Goal: Information Seeking & Learning: Learn about a topic

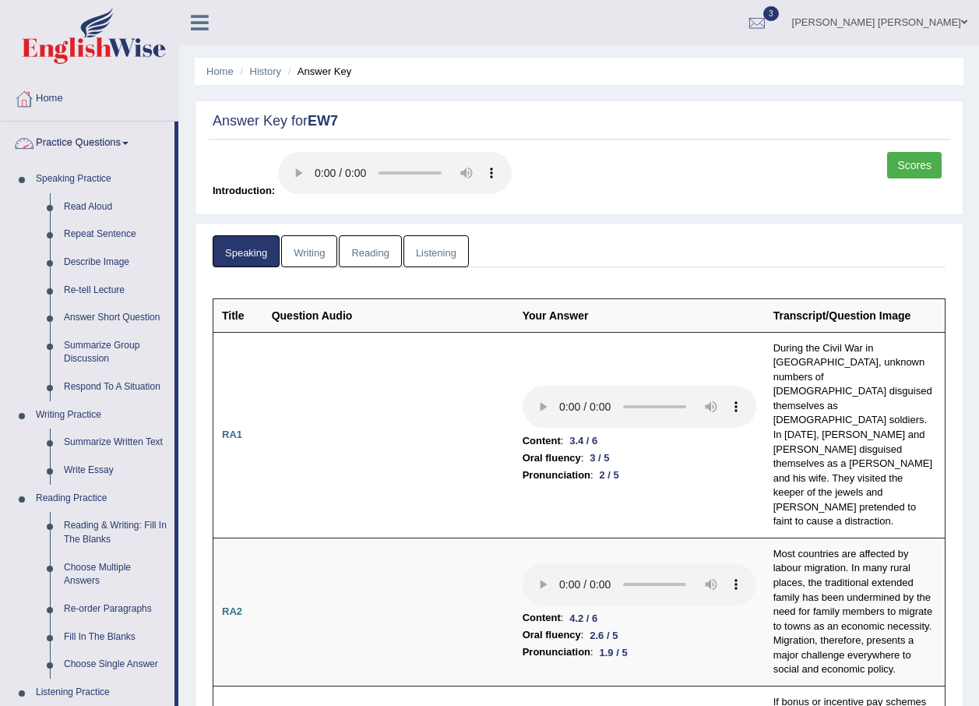
click at [84, 144] on link "Practice Questions" at bounding box center [88, 141] width 174 height 39
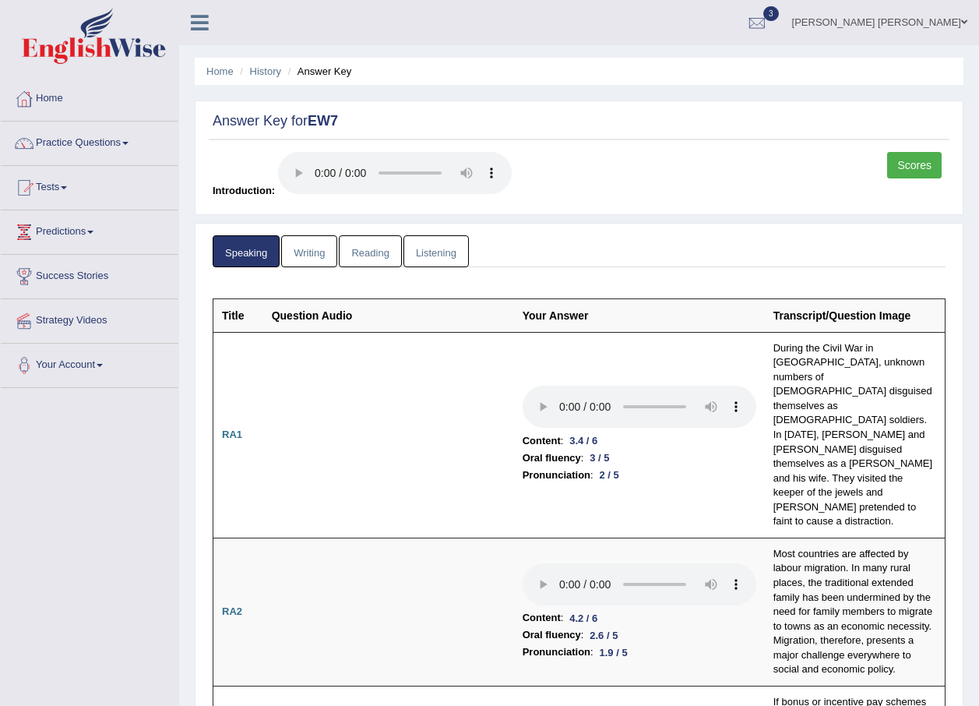
click at [84, 144] on link "Practice Questions" at bounding box center [90, 141] width 178 height 39
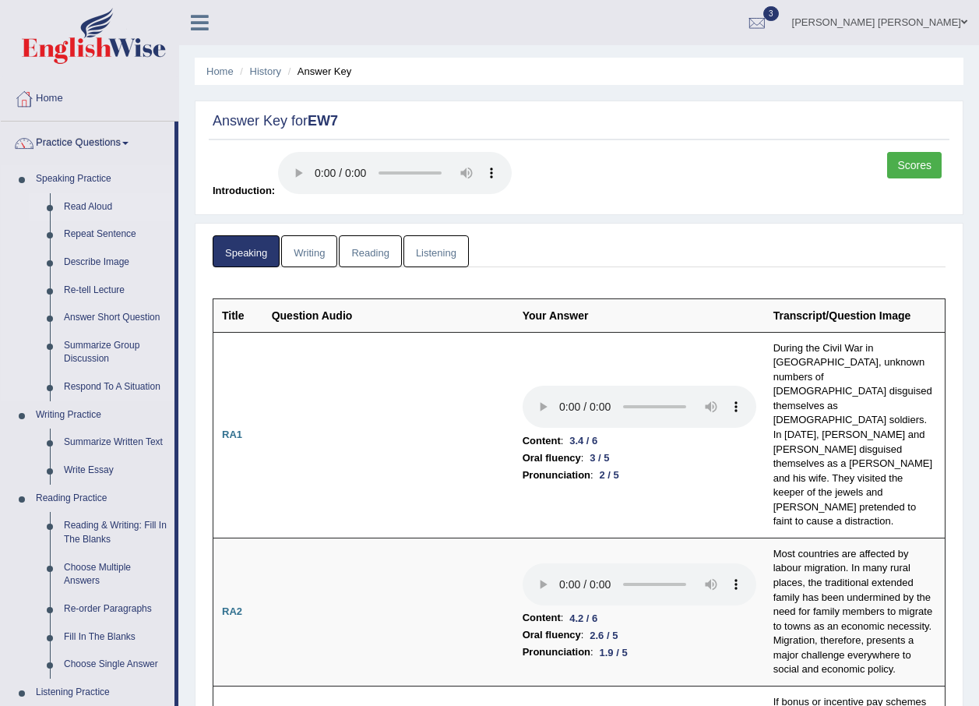
click at [98, 196] on link "Read Aloud" at bounding box center [116, 207] width 118 height 28
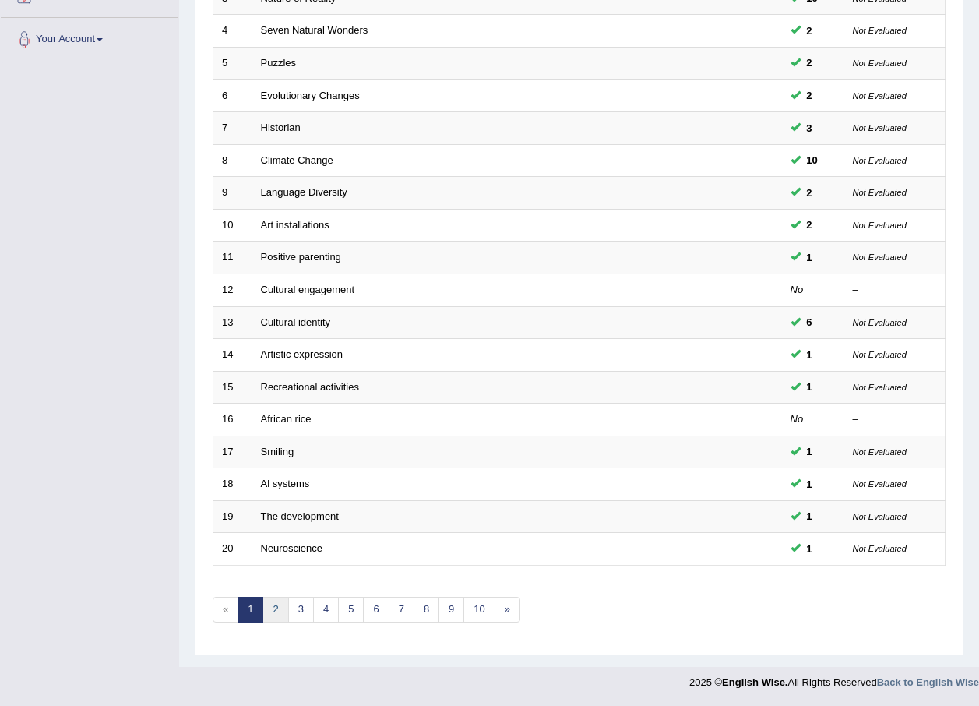
click at [277, 612] on link "2" at bounding box center [276, 610] width 26 height 26
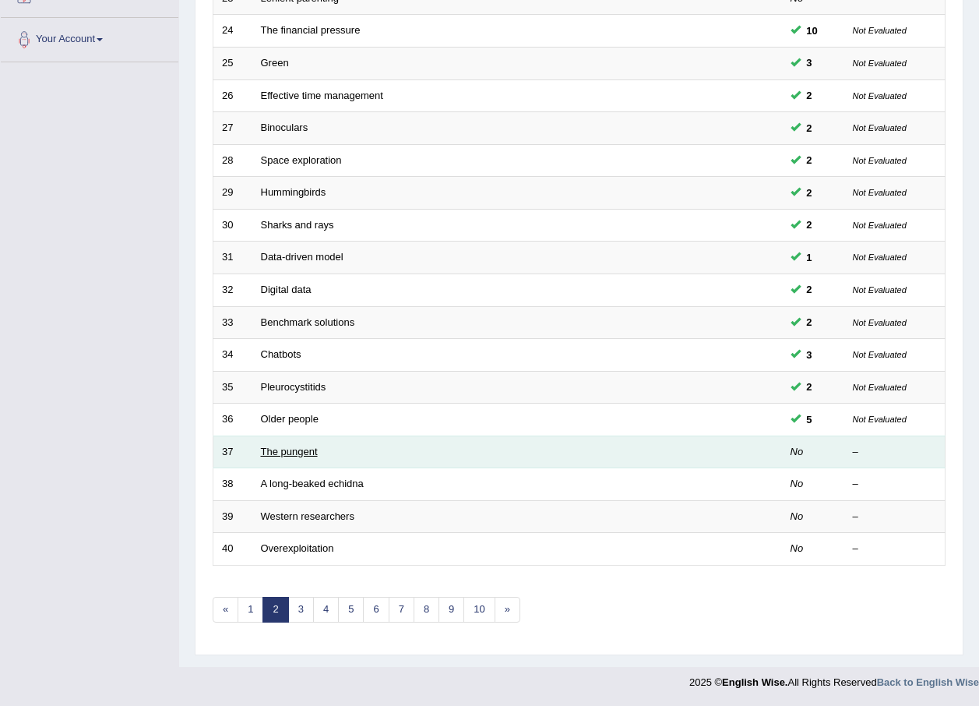
click at [289, 455] on link "The pungent" at bounding box center [289, 452] width 57 height 12
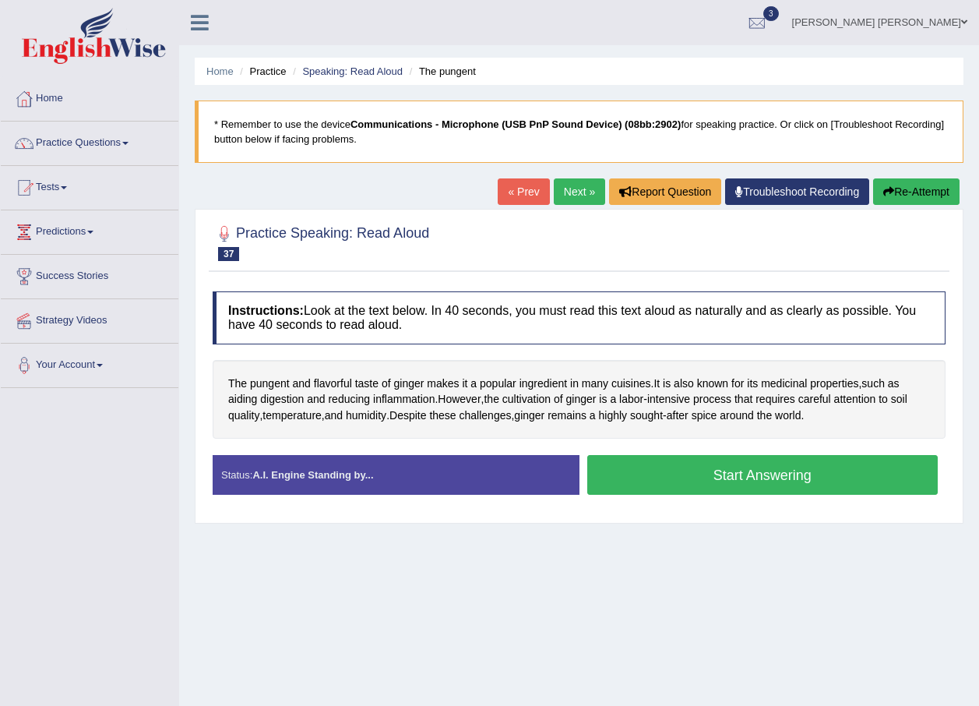
click at [932, 189] on button "Re-Attempt" at bounding box center [916, 191] width 86 height 26
click at [373, 64] on li "Speaking: Read Aloud" at bounding box center [346, 71] width 114 height 15
click at [332, 72] on link "Speaking: Read Aloud" at bounding box center [352, 71] width 100 height 12
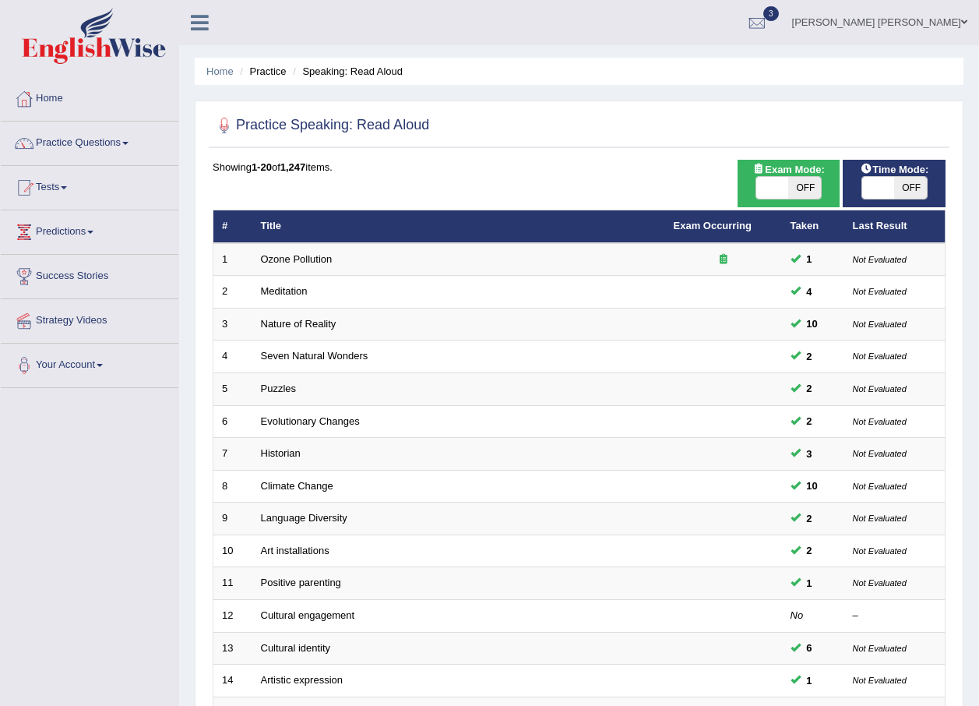
scroll to position [326, 0]
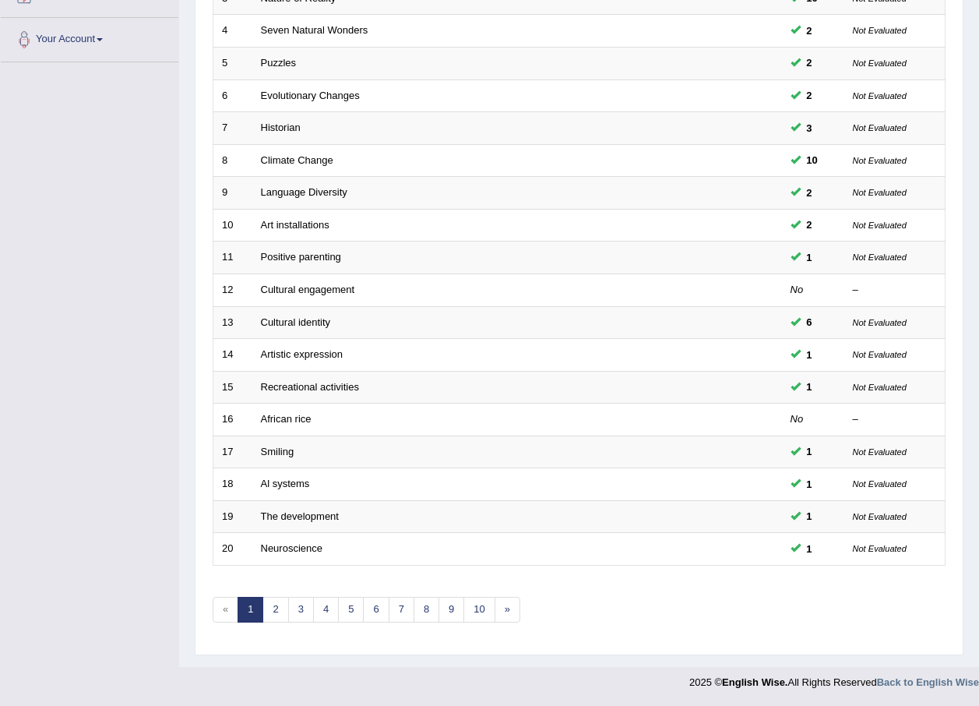
click at [270, 594] on div "Showing 1-20 of 1,247 items. # Title Exam Occurring Taken Last Result 1 Ozone P…" at bounding box center [579, 238] width 733 height 808
click at [280, 623] on div "Showing 1-20 of 1,247 items. # Title Exam Occurring Taken Last Result 1 Ozone P…" at bounding box center [579, 238] width 733 height 808
click at [276, 617] on link "2" at bounding box center [276, 610] width 26 height 26
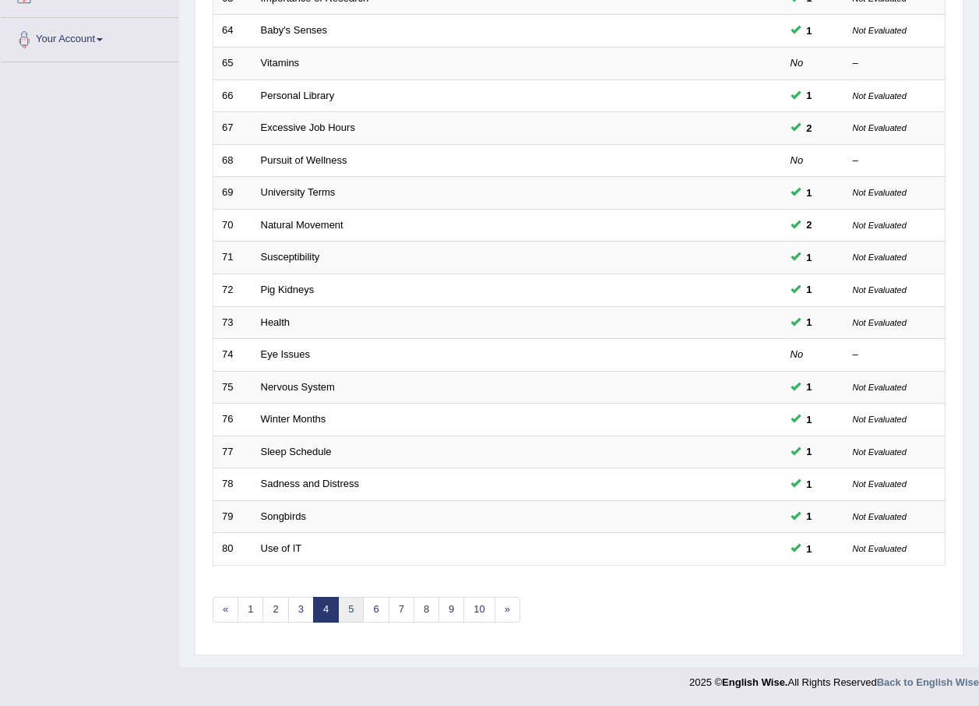
click at [347, 609] on link "5" at bounding box center [351, 610] width 26 height 26
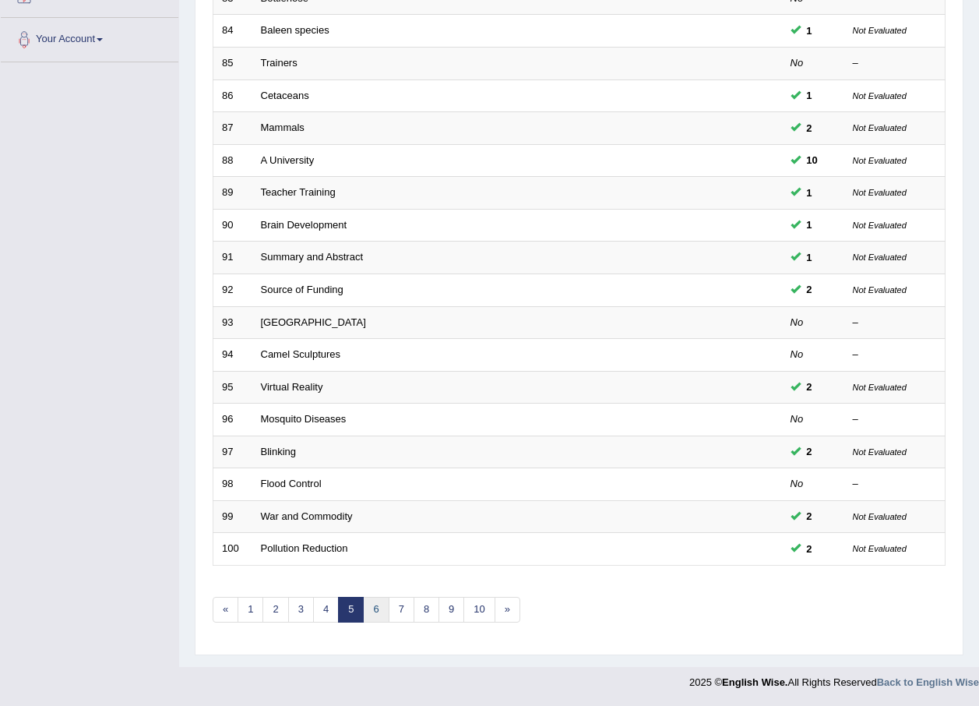
click at [383, 613] on link "6" at bounding box center [376, 610] width 26 height 26
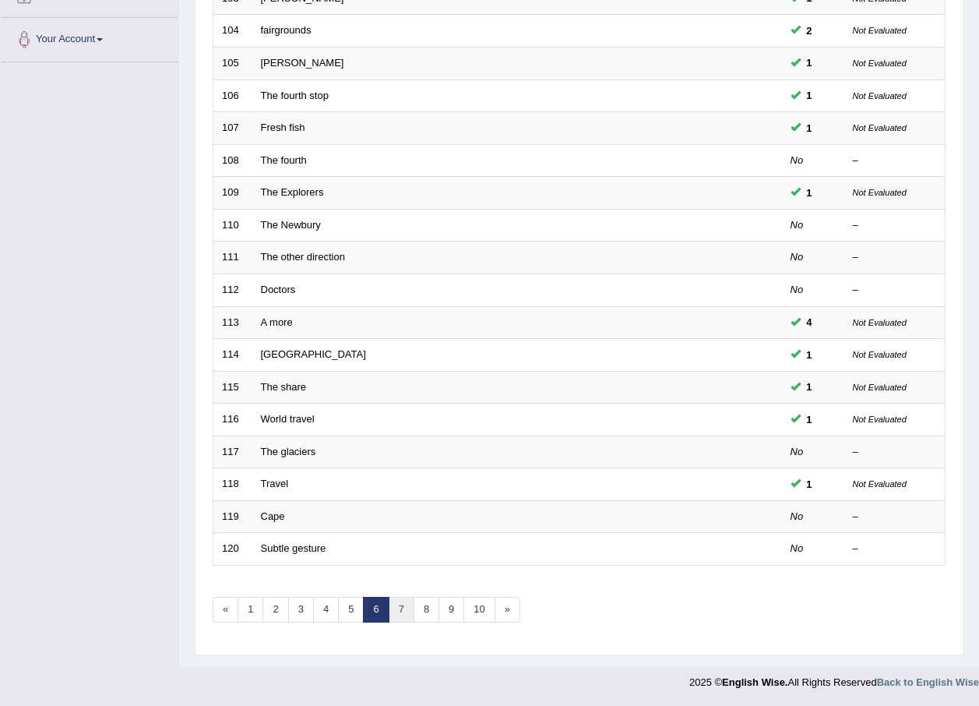
click at [401, 612] on link "7" at bounding box center [402, 610] width 26 height 26
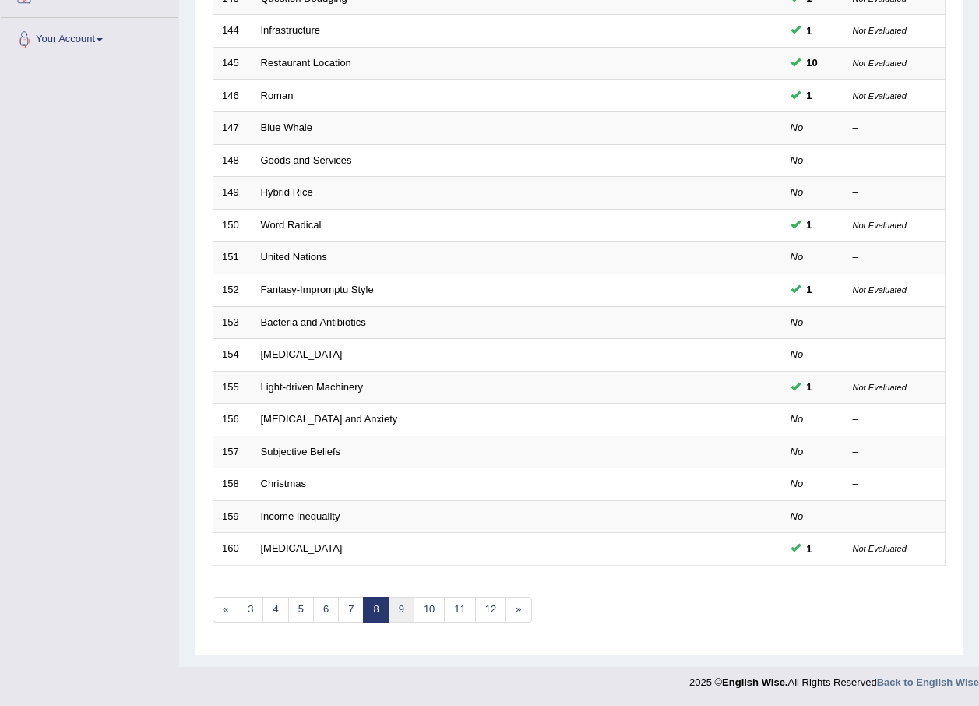
click at [403, 612] on link "9" at bounding box center [402, 610] width 26 height 26
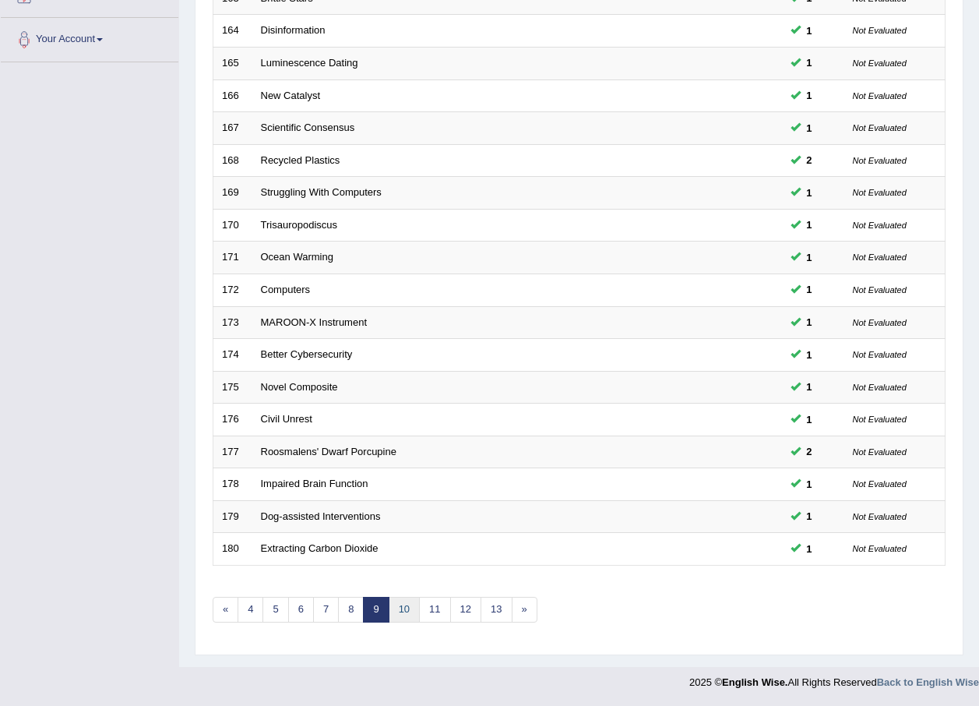
click at [401, 612] on link "10" at bounding box center [404, 610] width 31 height 26
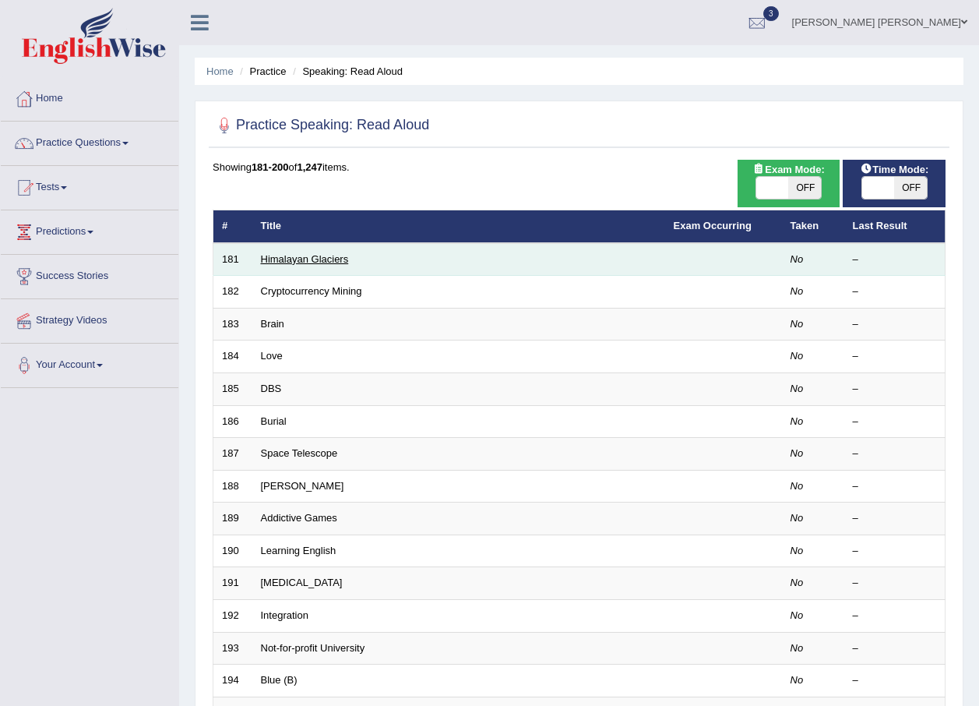
click at [276, 262] on link "Himalayan Glaciers" at bounding box center [305, 259] width 88 height 12
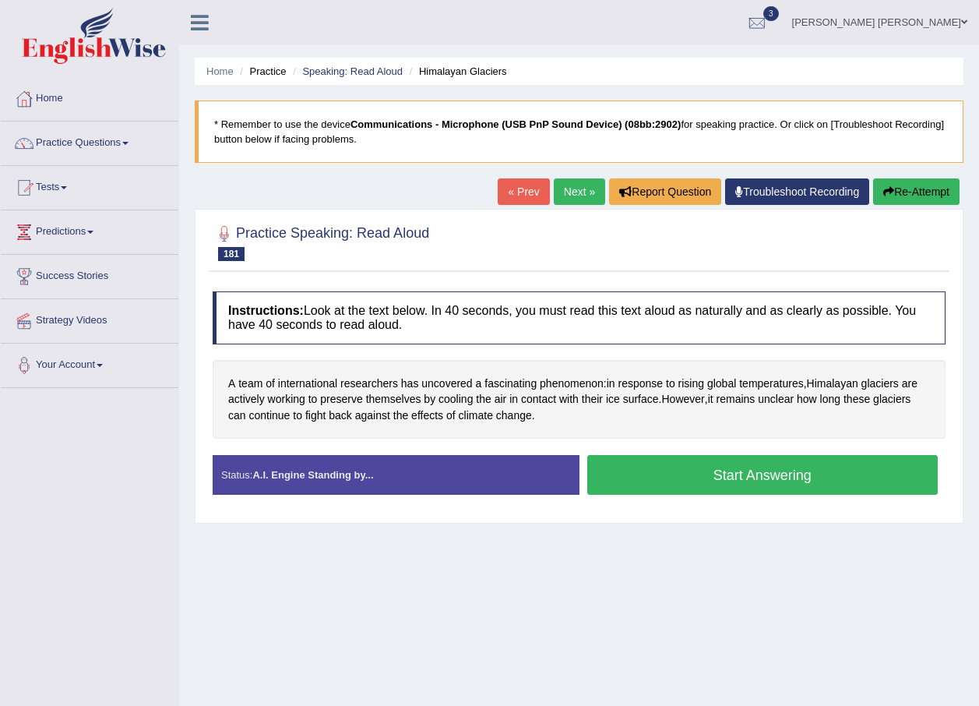
click at [696, 483] on button "Start Answering" at bounding box center [762, 475] width 351 height 40
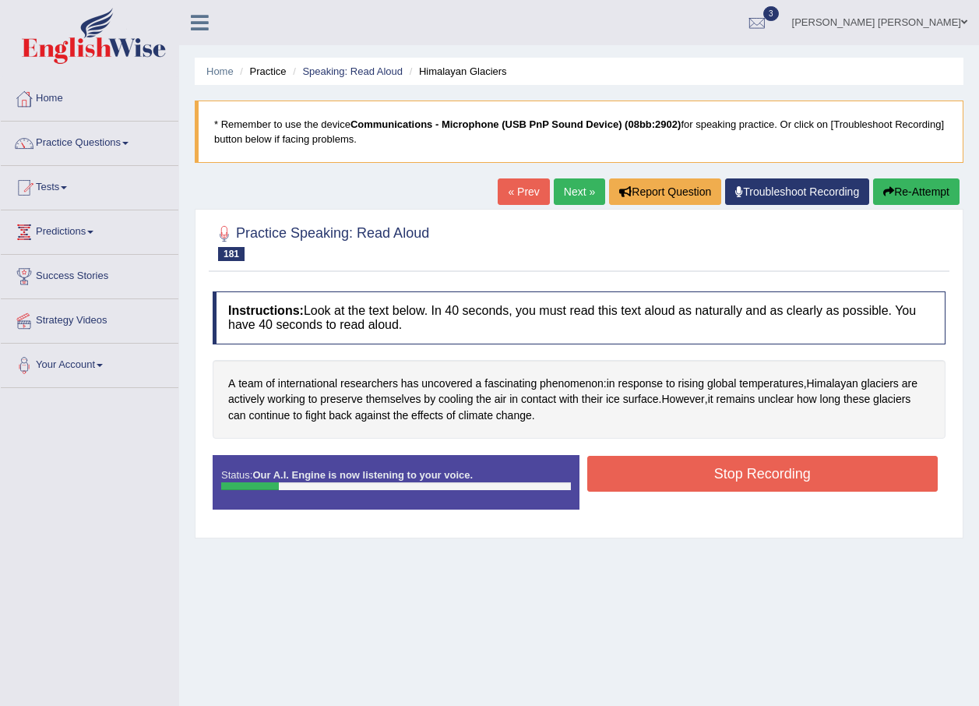
click at [763, 471] on button "Stop Recording" at bounding box center [762, 474] width 351 height 36
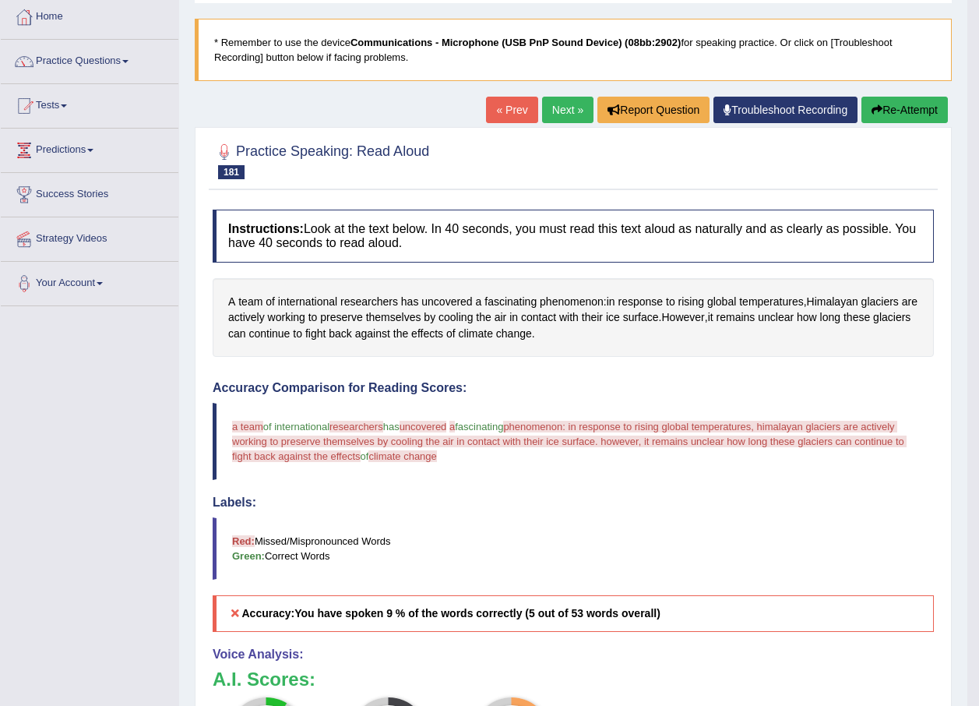
scroll to position [78, 0]
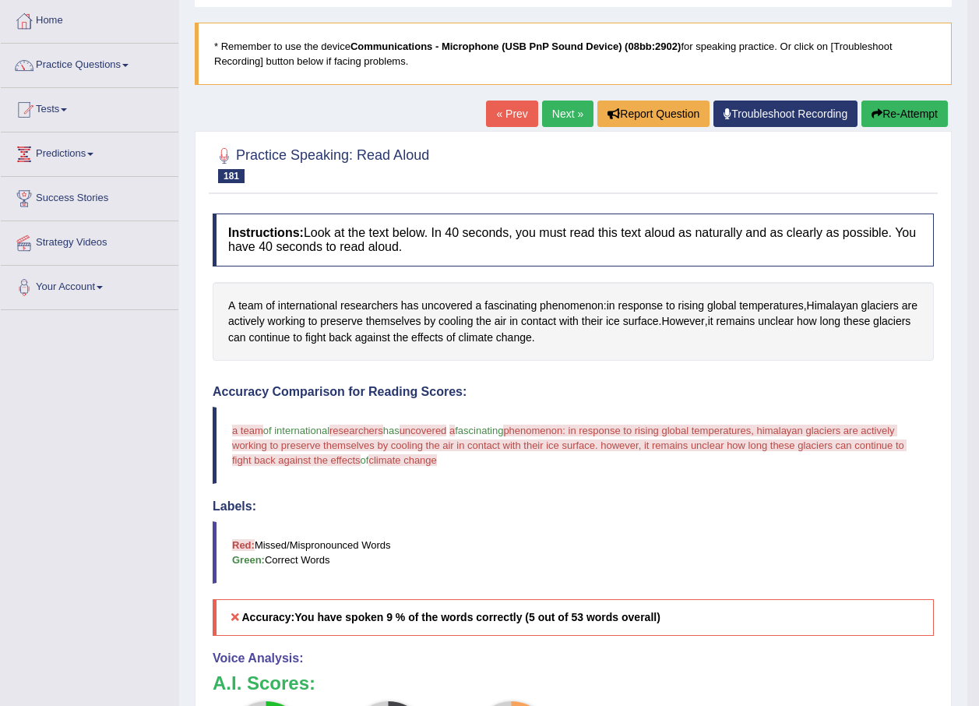
click at [552, 112] on link "Next »" at bounding box center [567, 113] width 51 height 26
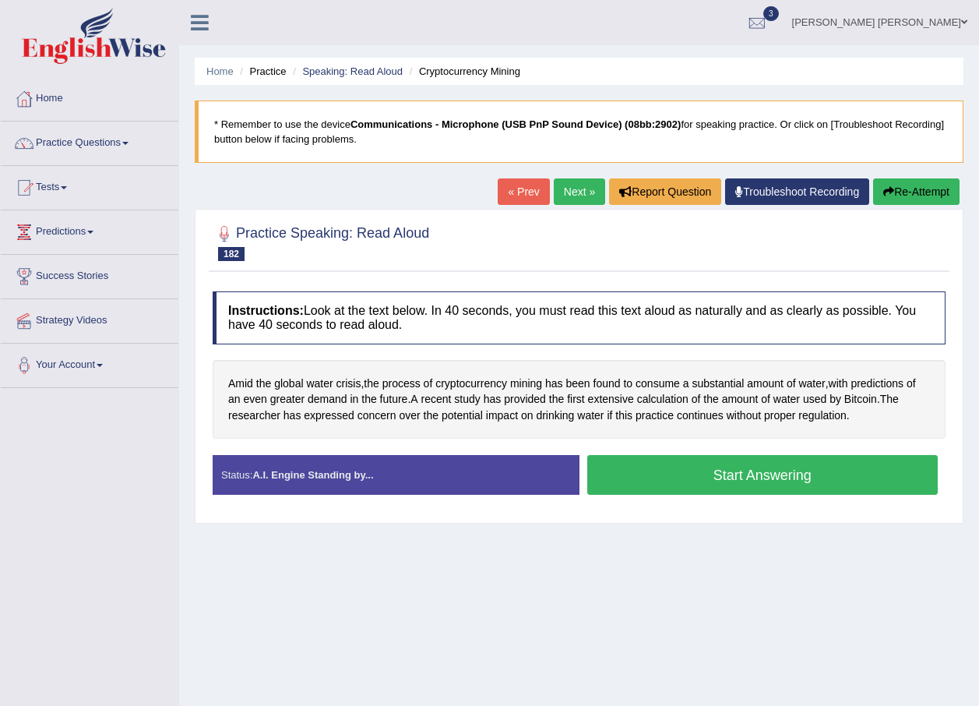
click at [710, 472] on button "Start Answering" at bounding box center [762, 475] width 351 height 40
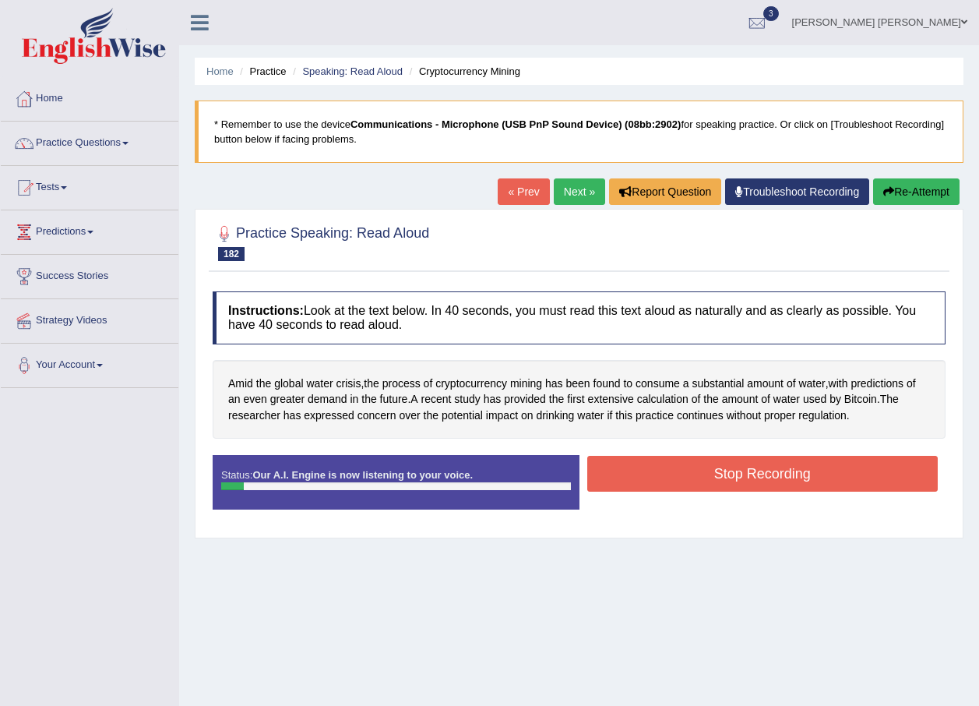
click at [897, 189] on button "Re-Attempt" at bounding box center [916, 191] width 86 height 26
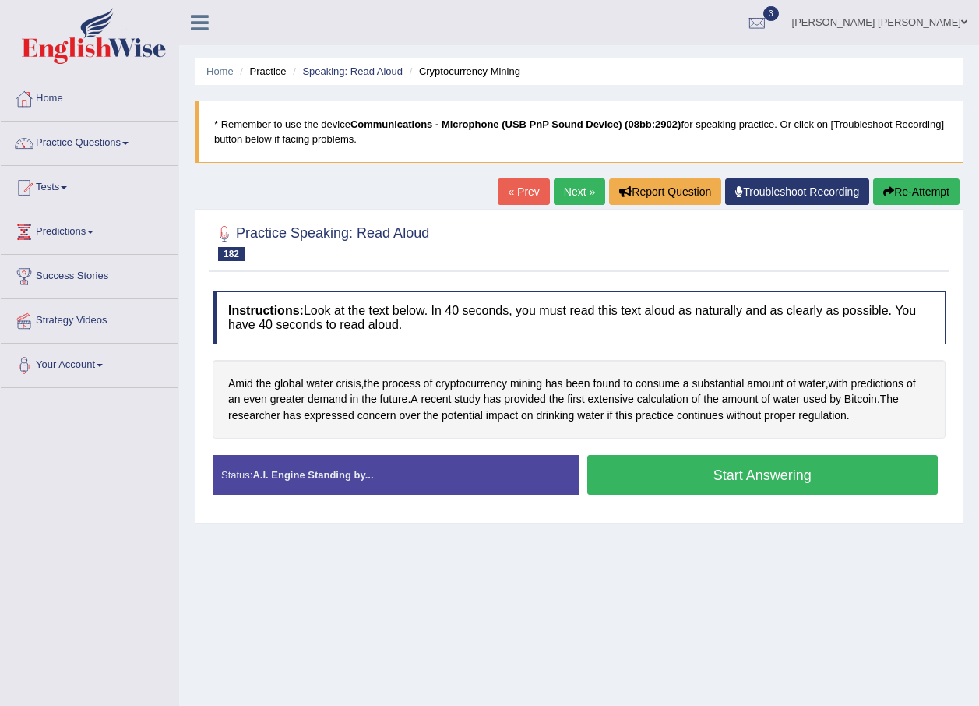
click at [734, 478] on button "Start Answering" at bounding box center [762, 475] width 351 height 40
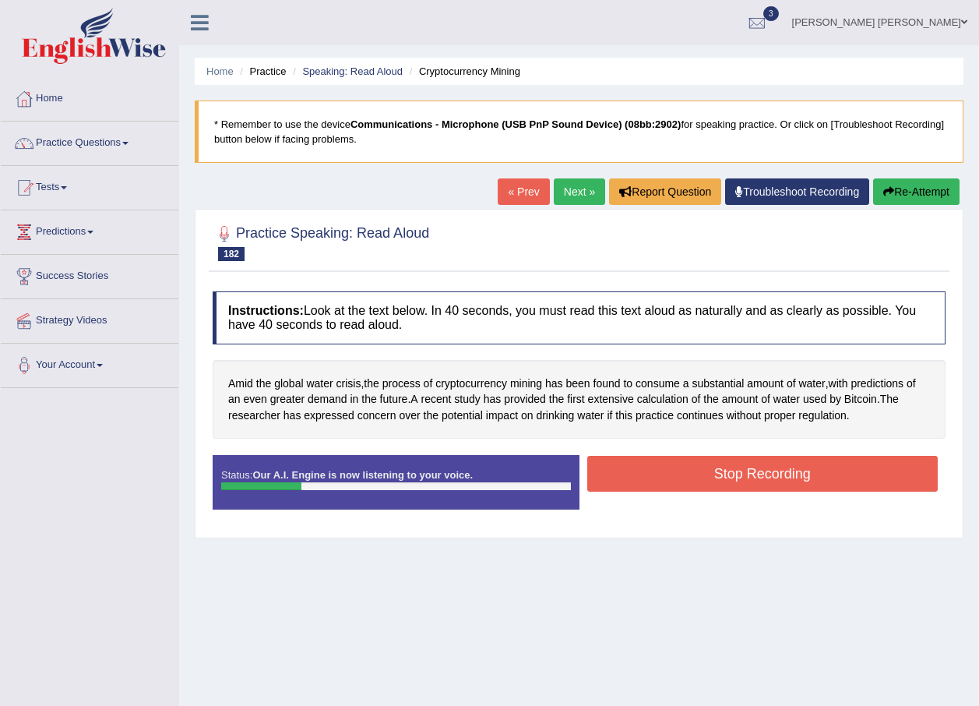
click at [717, 474] on button "Stop Recording" at bounding box center [762, 474] width 351 height 36
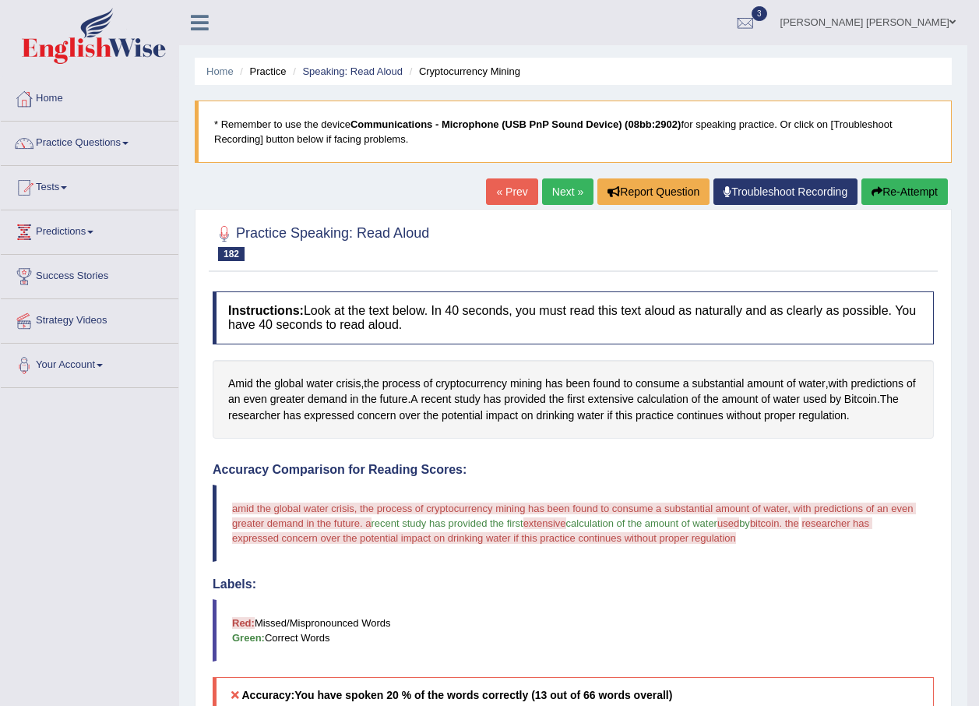
click at [917, 185] on button "Re-Attempt" at bounding box center [905, 191] width 86 height 26
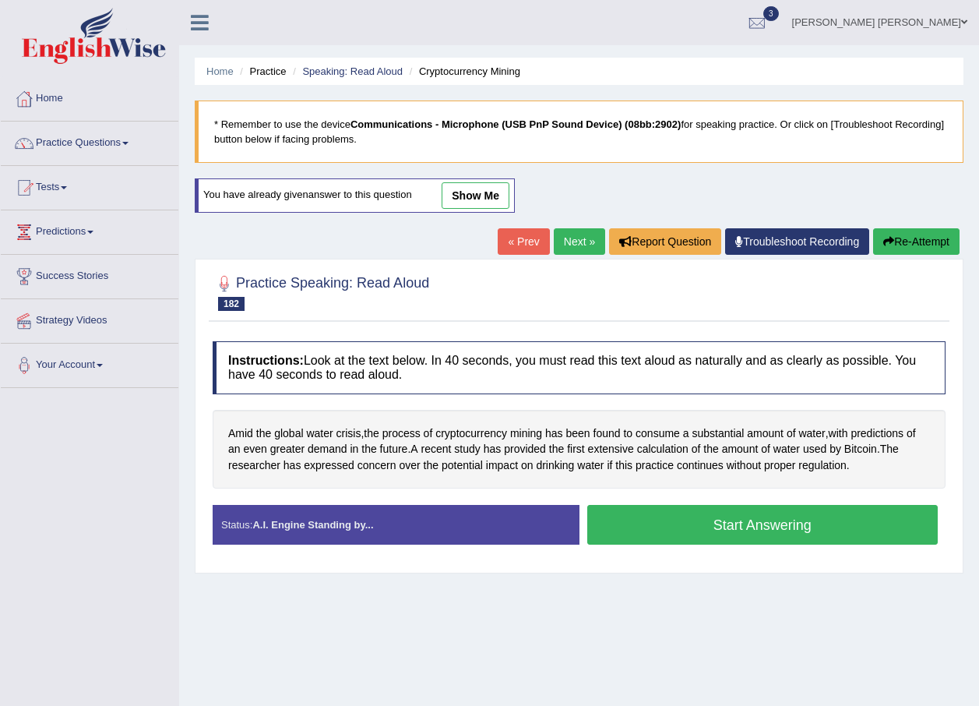
click at [806, 530] on button "Start Answering" at bounding box center [762, 525] width 351 height 40
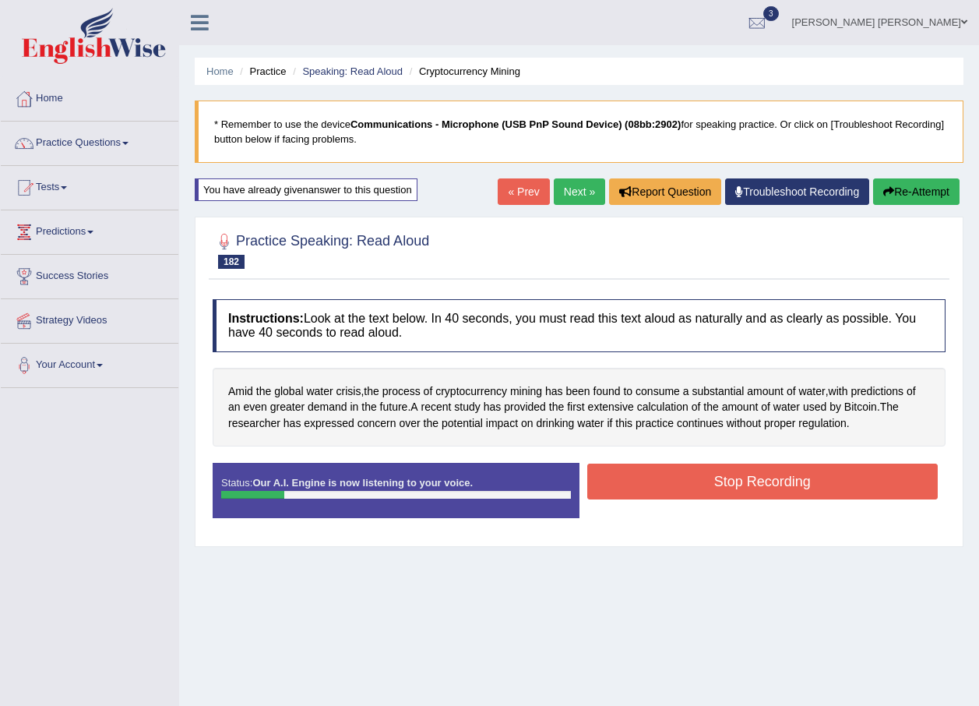
click at [710, 481] on button "Stop Recording" at bounding box center [762, 481] width 351 height 36
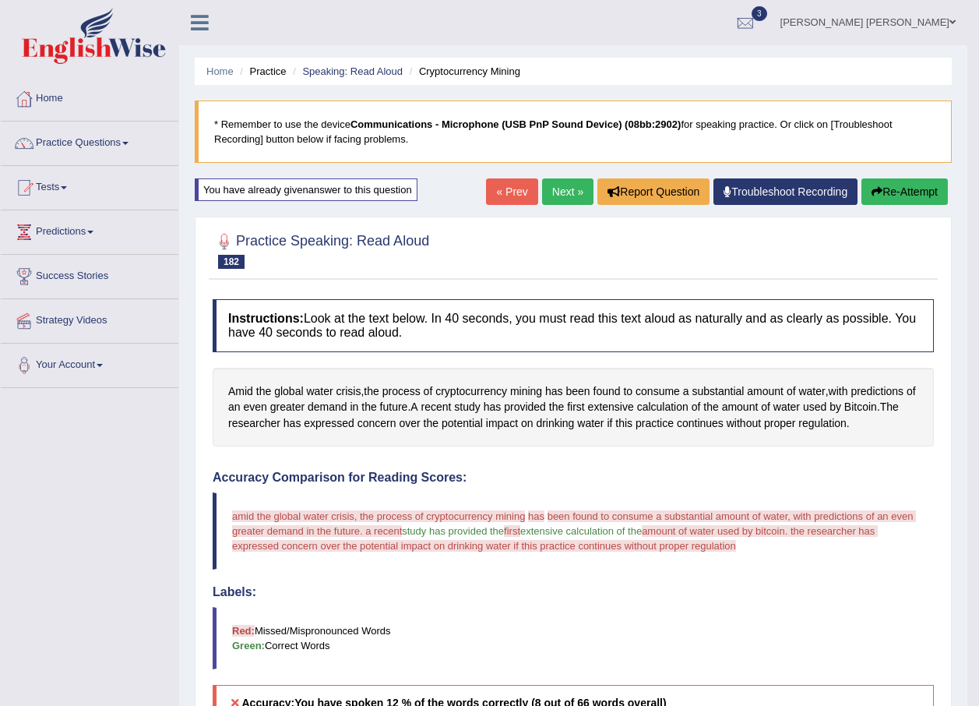
click at [568, 183] on link "Next »" at bounding box center [567, 191] width 51 height 26
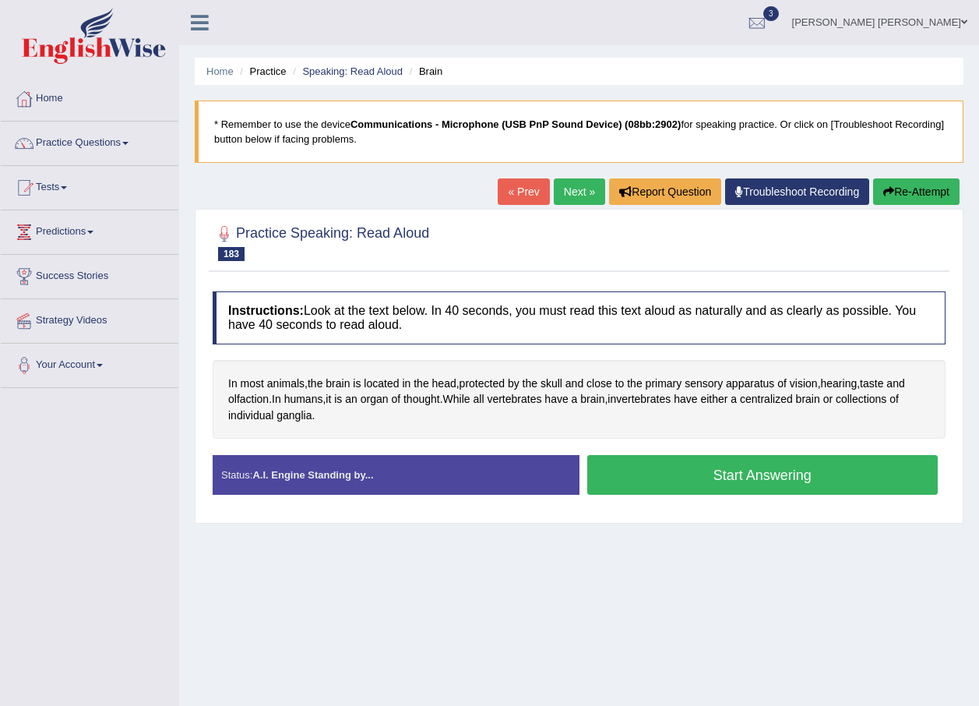
click at [543, 188] on link "« Prev" at bounding box center [523, 191] width 51 height 26
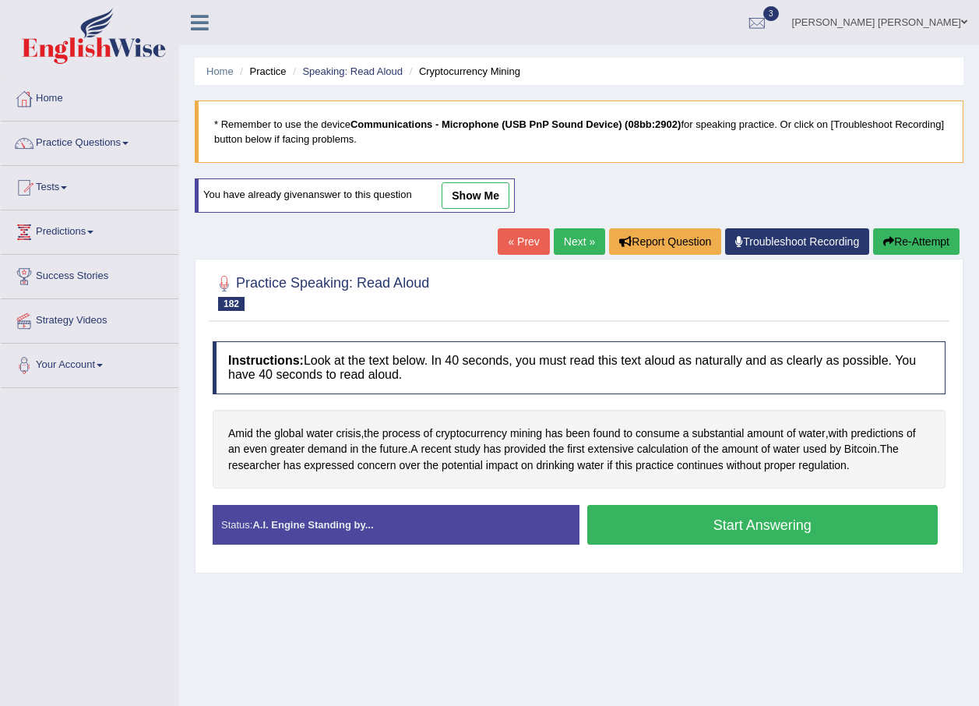
click at [792, 527] on button "Start Answering" at bounding box center [762, 525] width 351 height 40
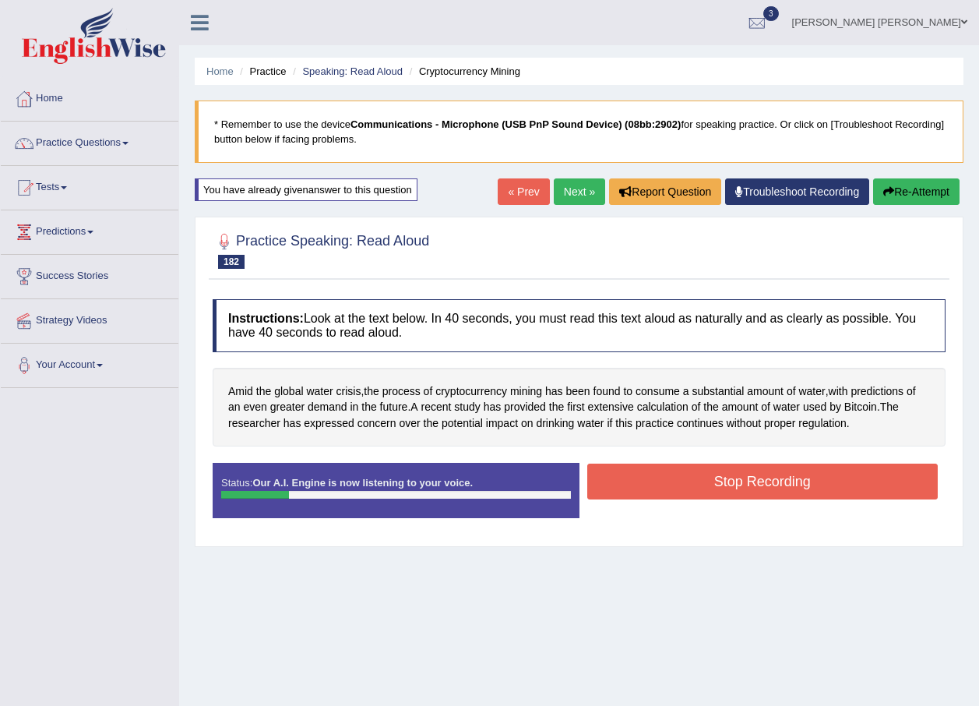
click at [711, 483] on button "Stop Recording" at bounding box center [762, 481] width 351 height 36
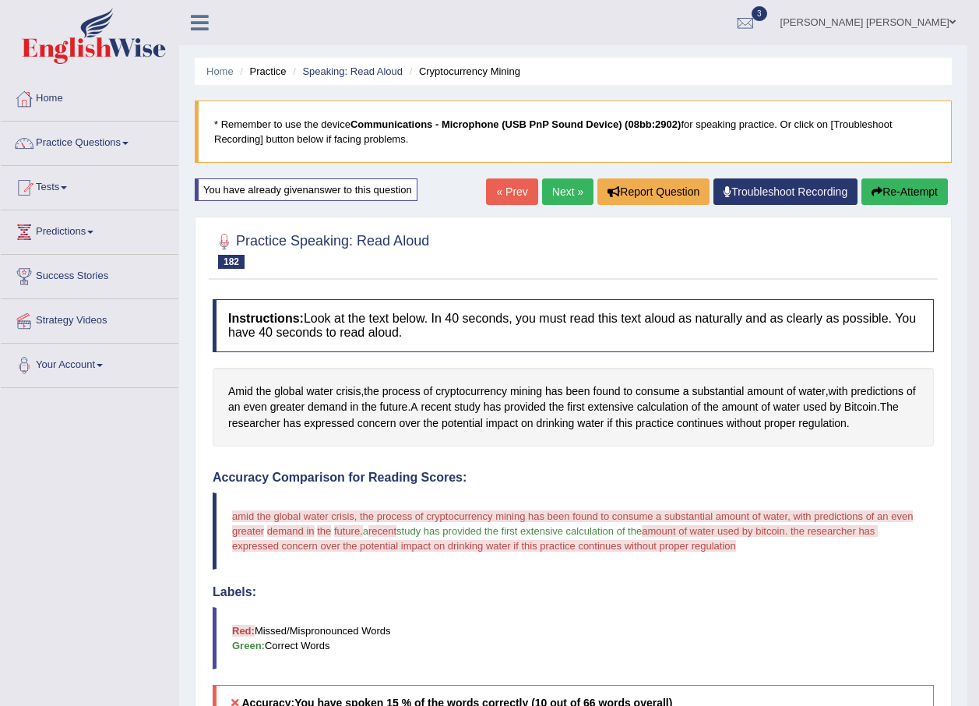
click at [552, 180] on link "Next »" at bounding box center [567, 191] width 51 height 26
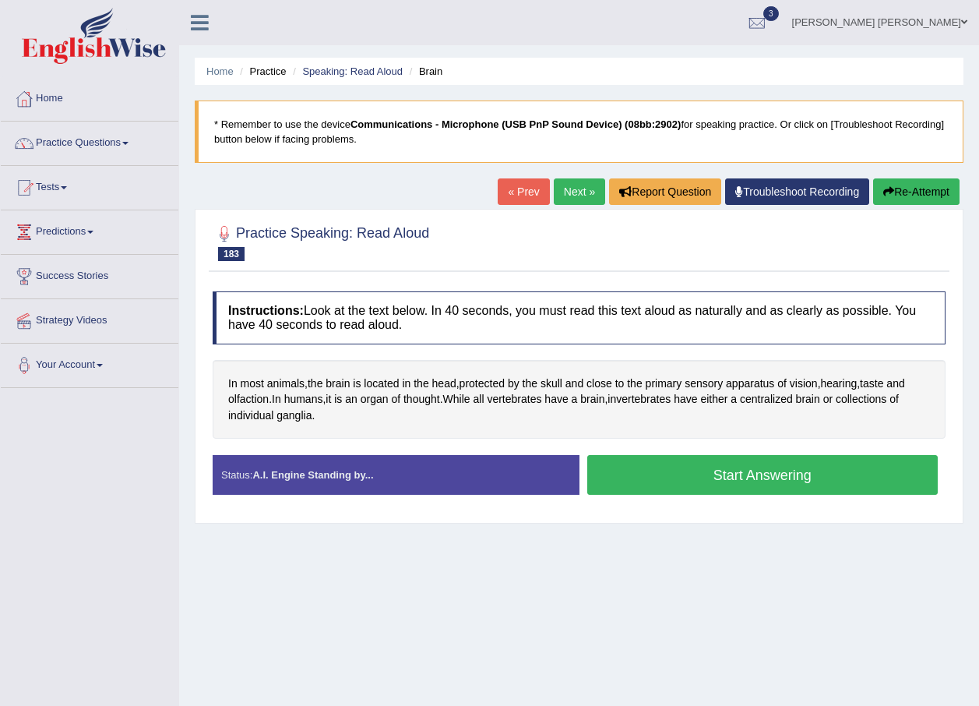
click at [697, 479] on button "Start Answering" at bounding box center [762, 475] width 351 height 40
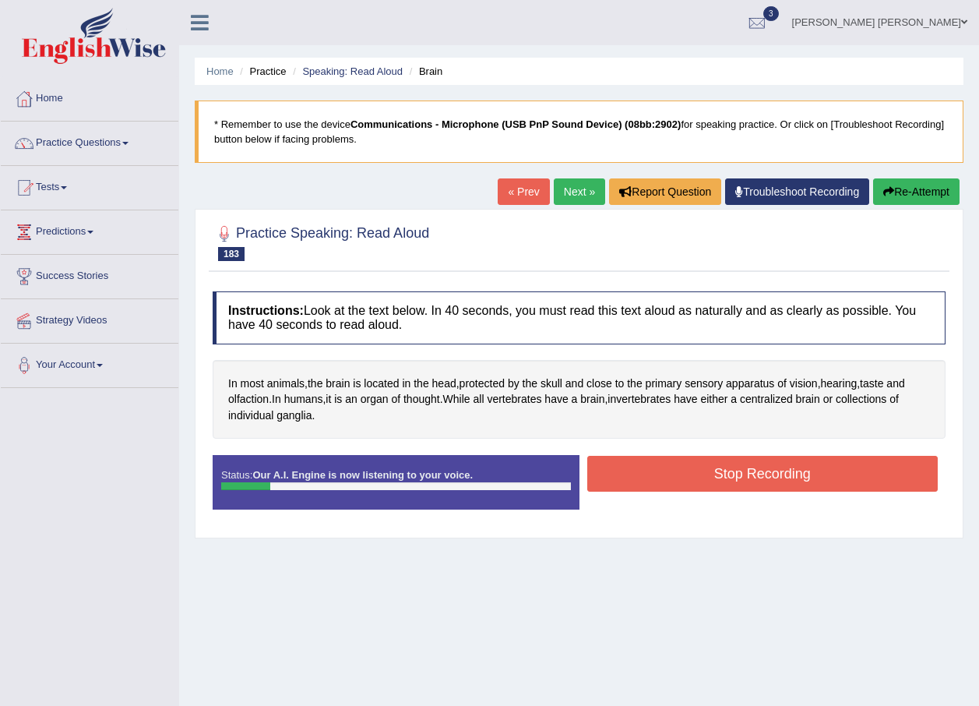
click at [702, 468] on button "Stop Recording" at bounding box center [762, 474] width 351 height 36
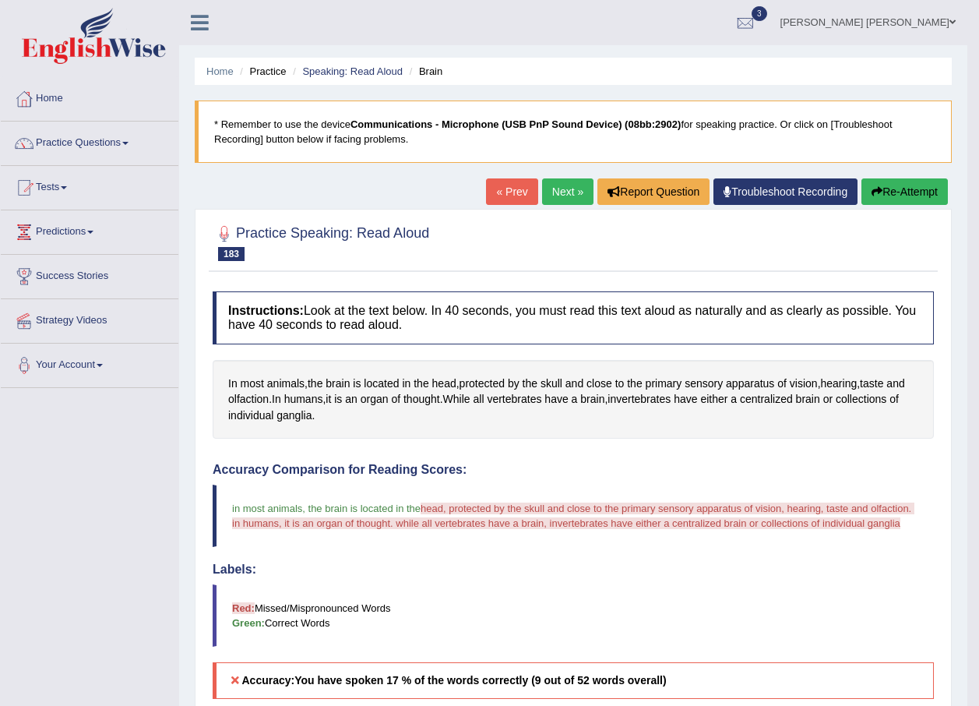
click at [562, 186] on link "Next »" at bounding box center [567, 191] width 51 height 26
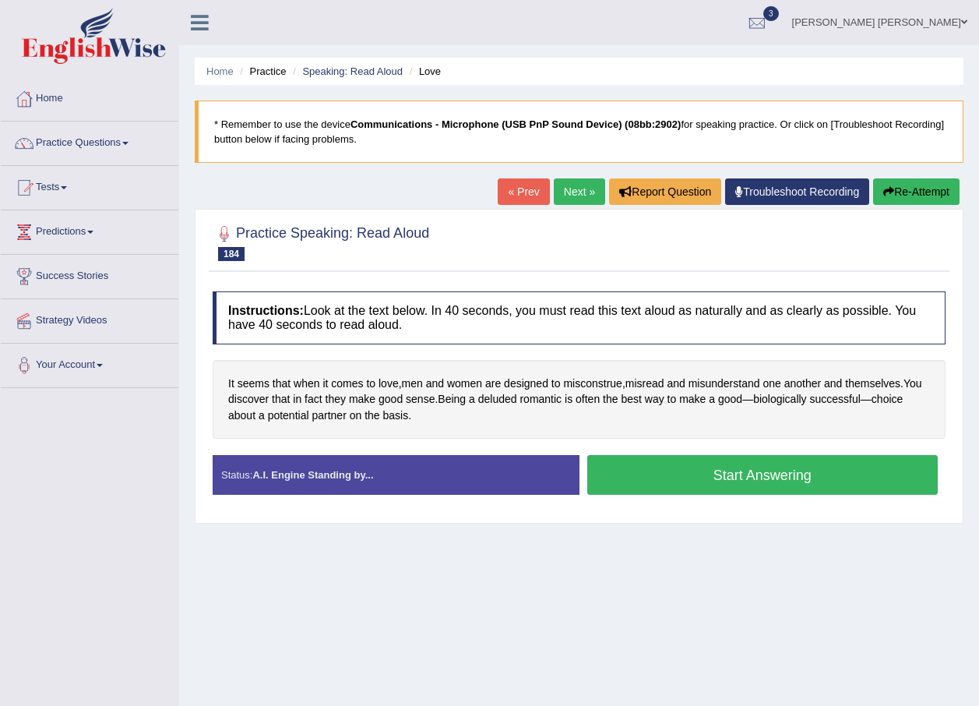
click at [755, 463] on button "Start Answering" at bounding box center [762, 475] width 351 height 40
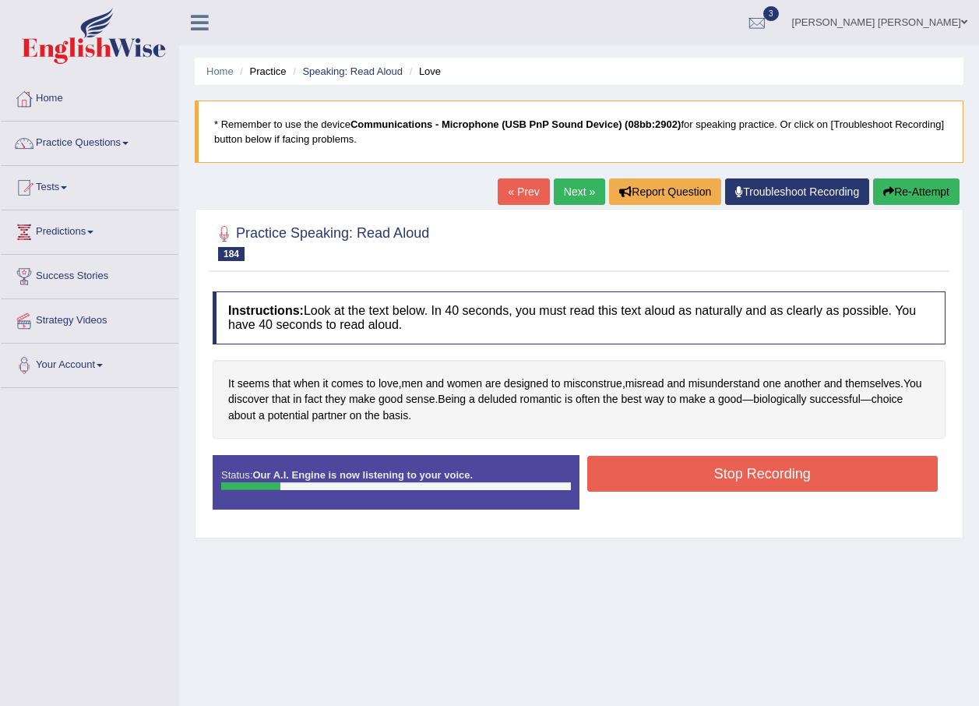
click at [714, 474] on button "Stop Recording" at bounding box center [762, 474] width 351 height 36
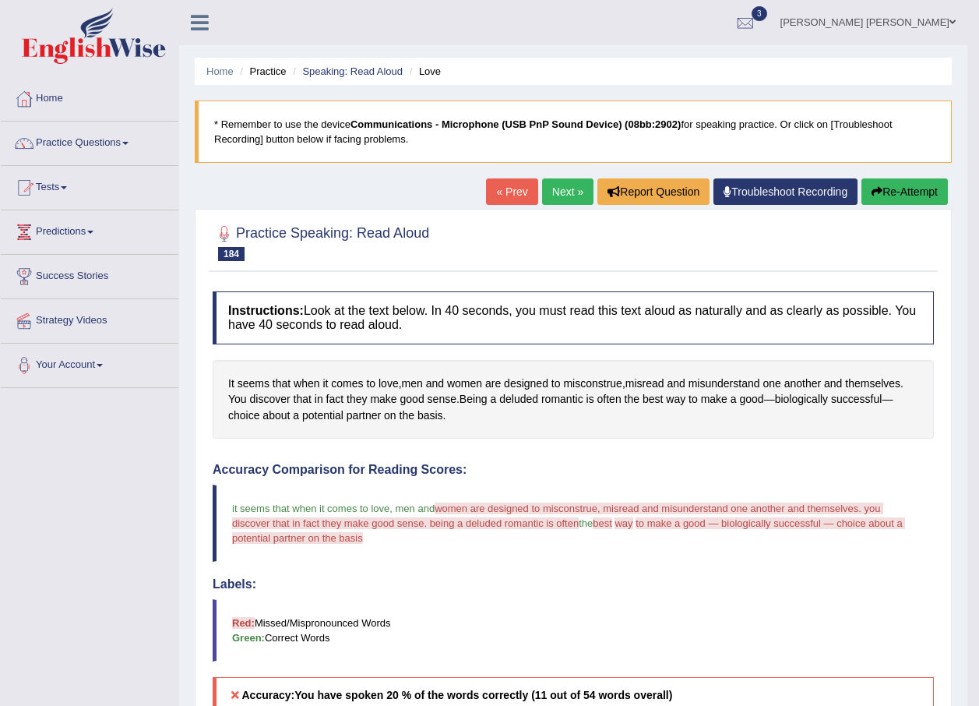
click at [566, 189] on link "Next »" at bounding box center [567, 191] width 51 height 26
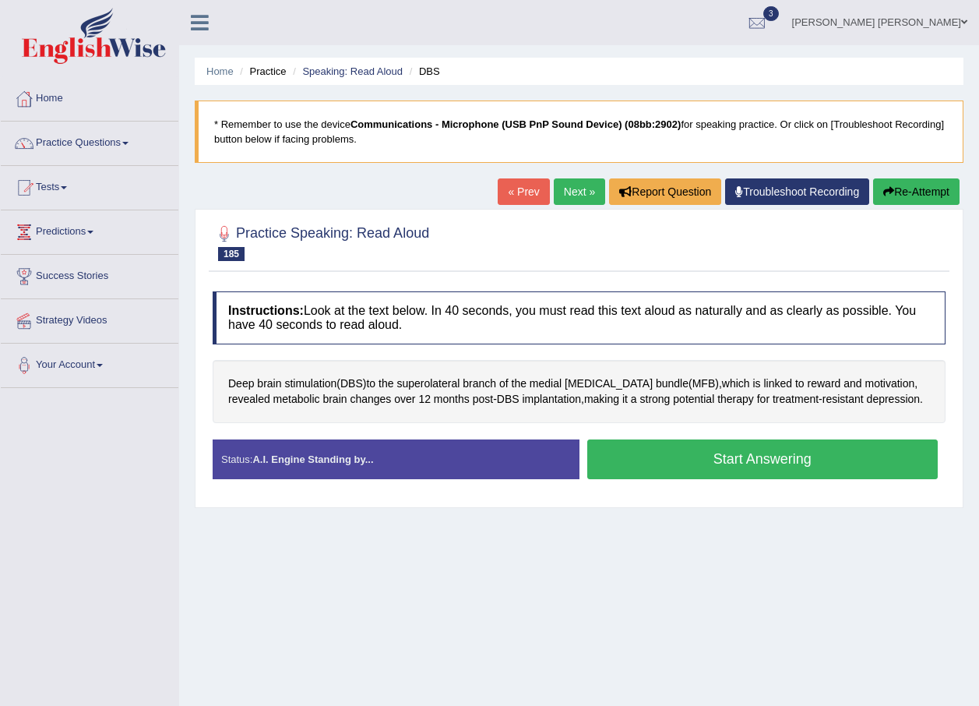
click at [728, 465] on button "Start Answering" at bounding box center [762, 459] width 351 height 40
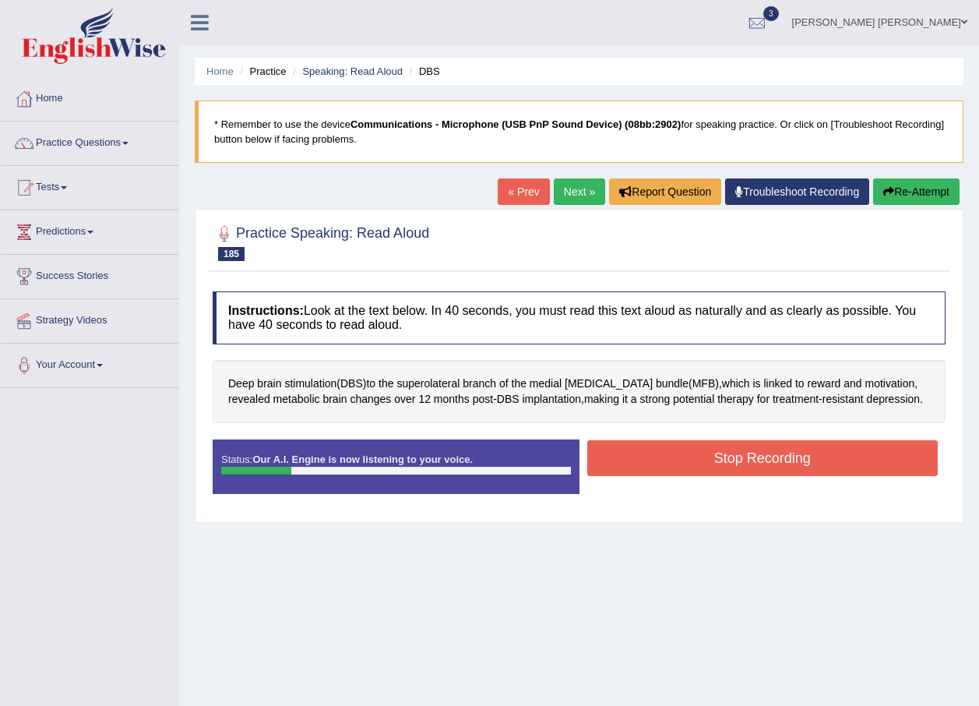
click at [717, 460] on button "Stop Recording" at bounding box center [762, 458] width 351 height 36
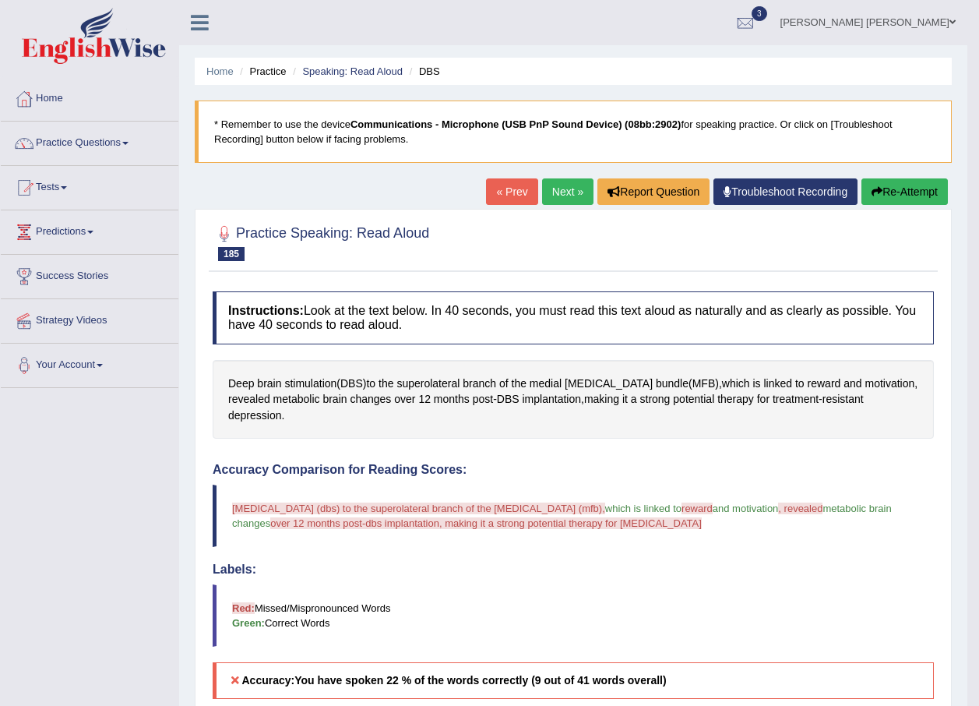
click at [559, 184] on link "Next »" at bounding box center [567, 191] width 51 height 26
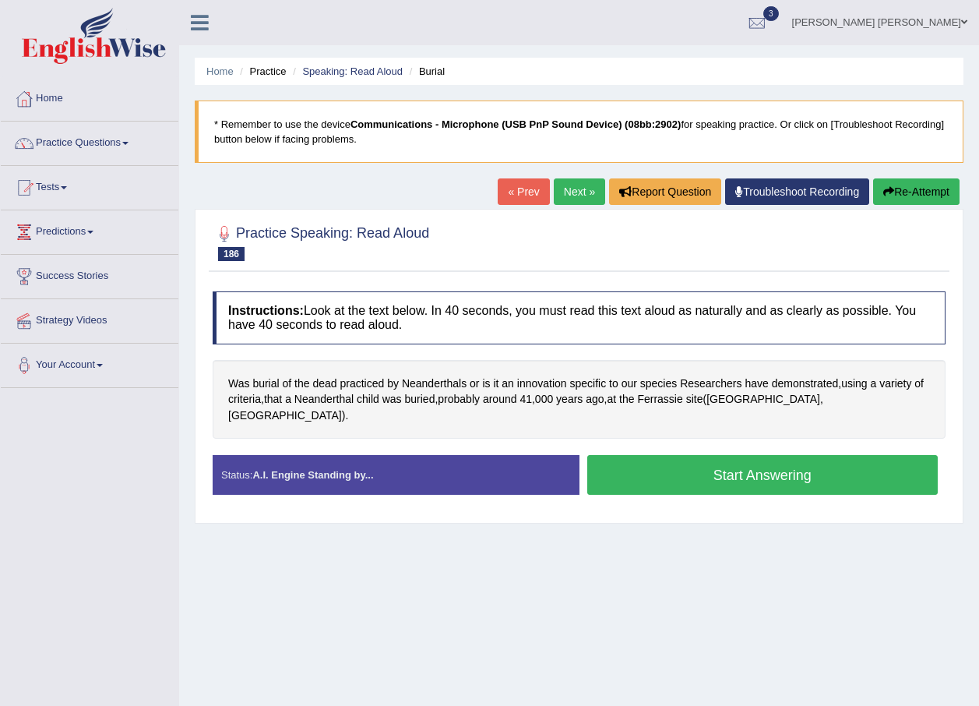
click at [768, 462] on button "Start Answering" at bounding box center [762, 475] width 351 height 40
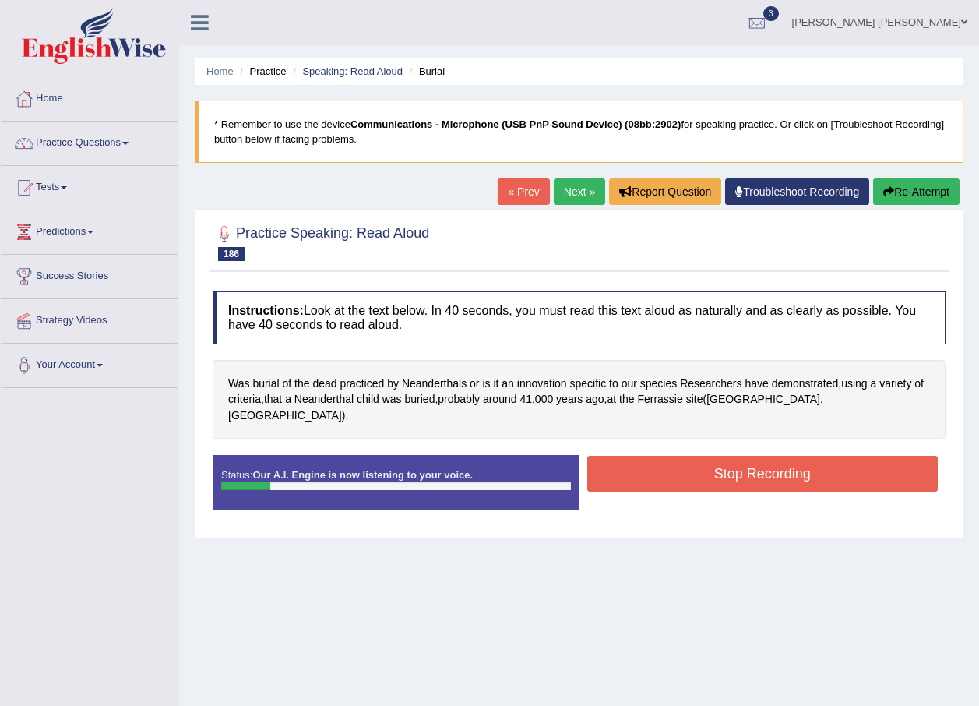
click at [919, 191] on button "Re-Attempt" at bounding box center [916, 191] width 86 height 26
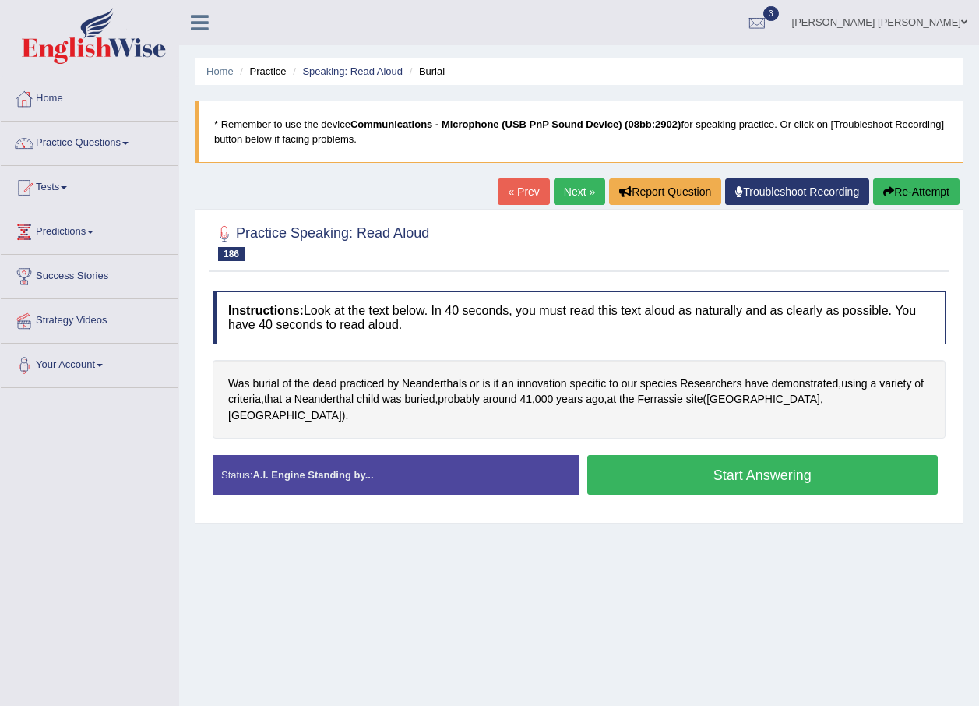
click at [657, 469] on button "Start Answering" at bounding box center [762, 475] width 351 height 40
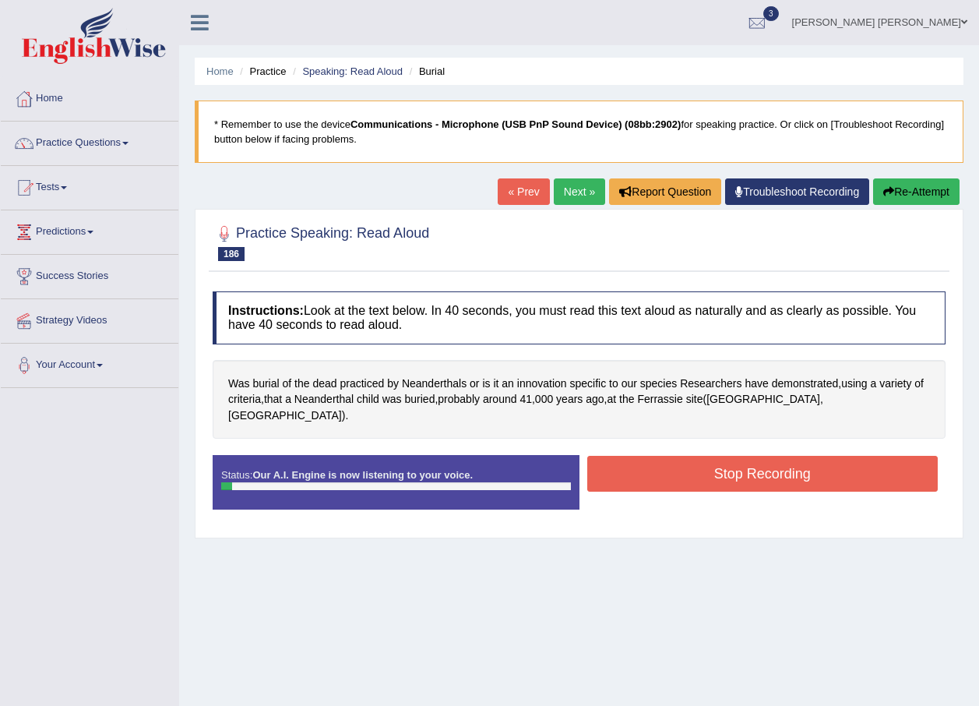
click at [924, 191] on button "Re-Attempt" at bounding box center [916, 191] width 86 height 26
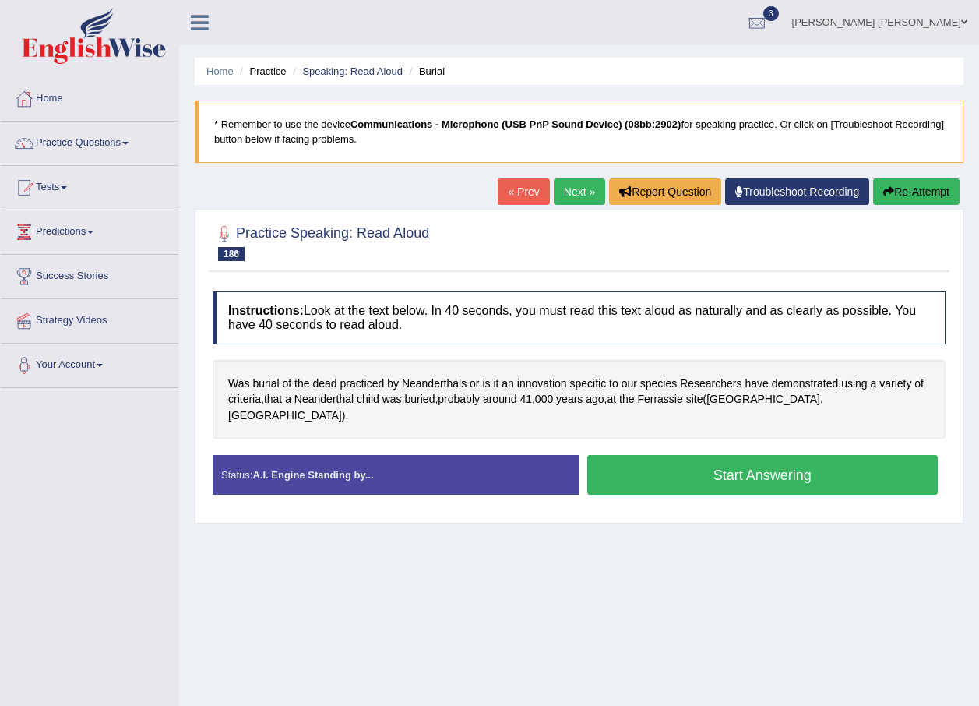
click at [657, 469] on button "Start Answering" at bounding box center [762, 475] width 351 height 40
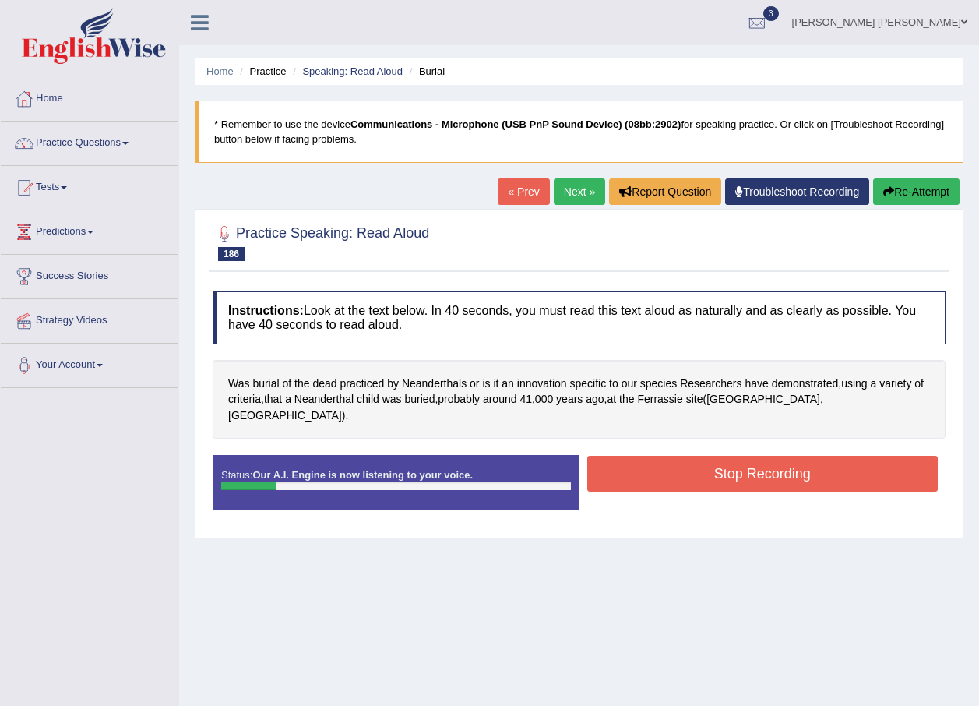
click at [661, 456] on button "Stop Recording" at bounding box center [762, 474] width 351 height 36
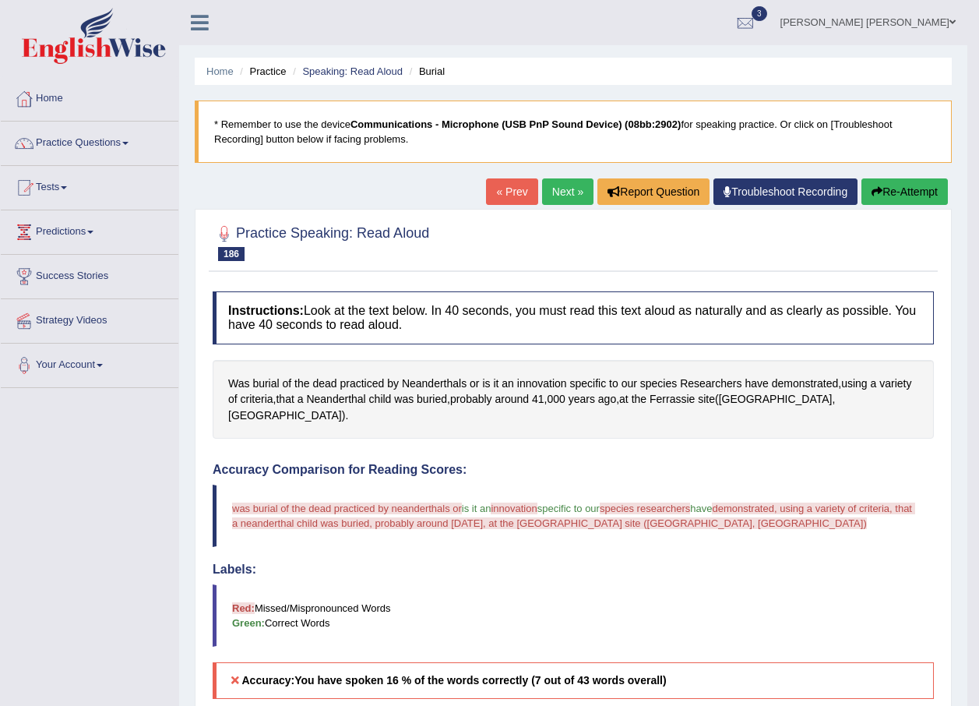
click at [561, 189] on link "Next »" at bounding box center [567, 191] width 51 height 26
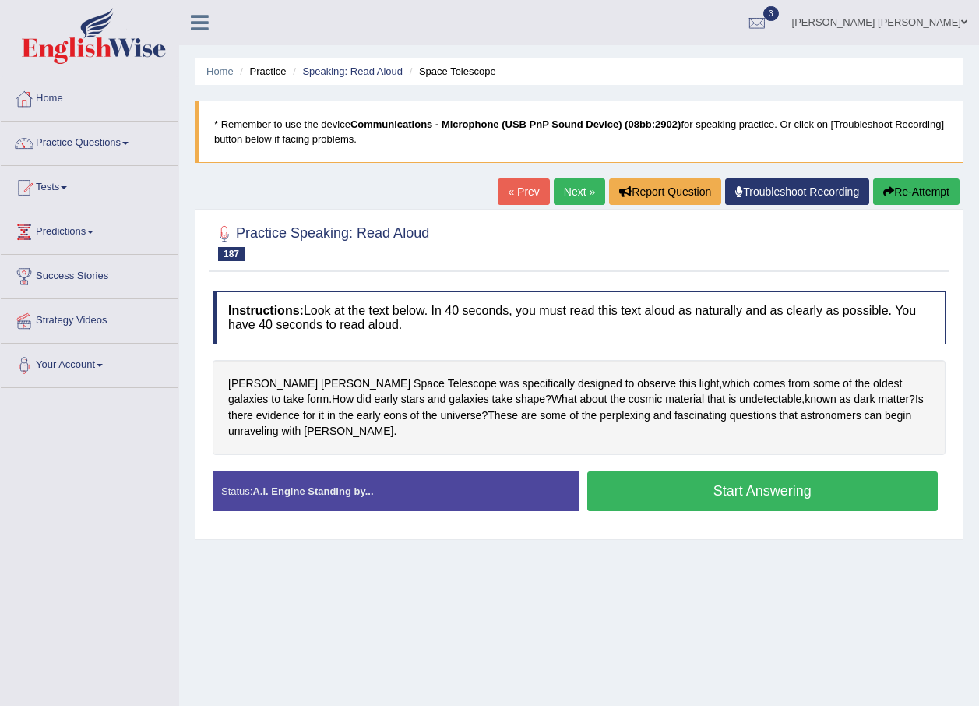
click at [807, 474] on button "Start Answering" at bounding box center [762, 491] width 351 height 40
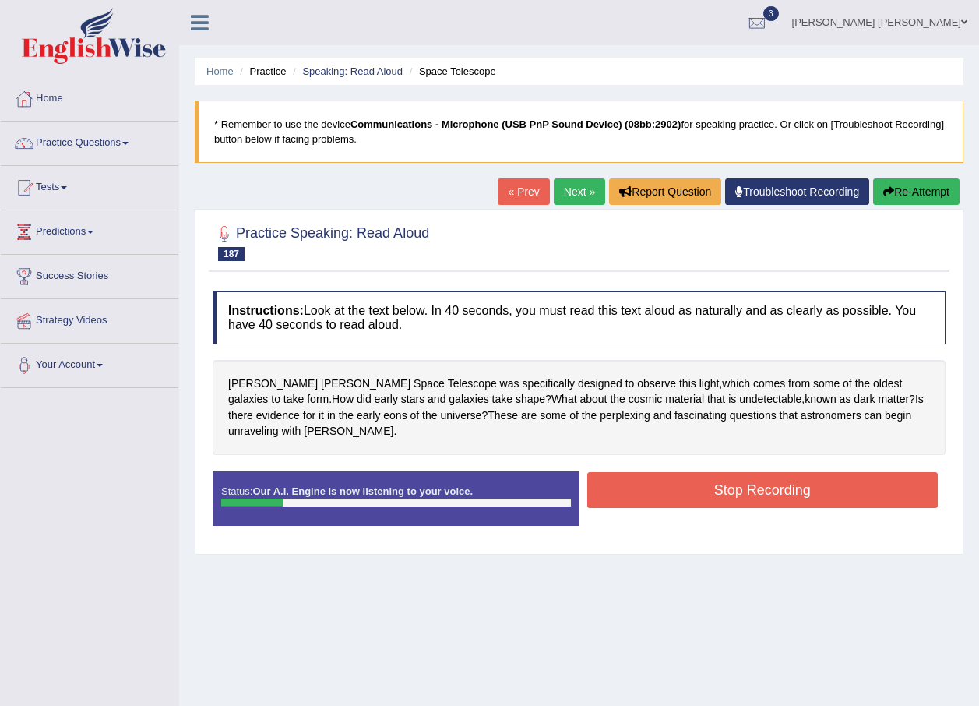
click at [774, 478] on button "Stop Recording" at bounding box center [762, 490] width 351 height 36
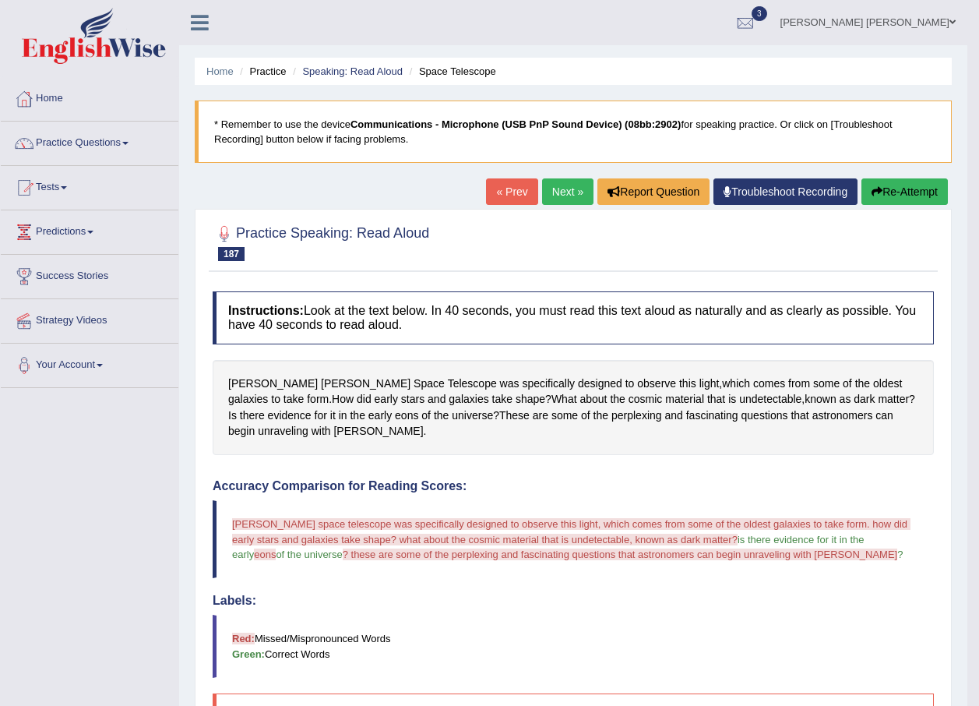
click at [553, 184] on link "Next »" at bounding box center [567, 191] width 51 height 26
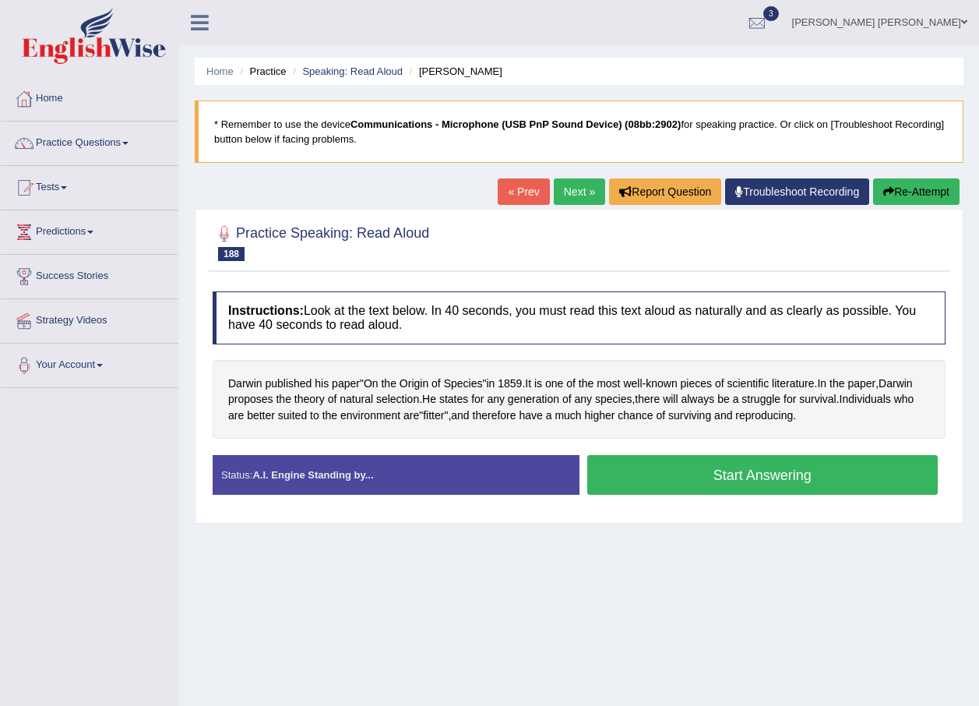
click at [723, 465] on button "Start Answering" at bounding box center [762, 475] width 351 height 40
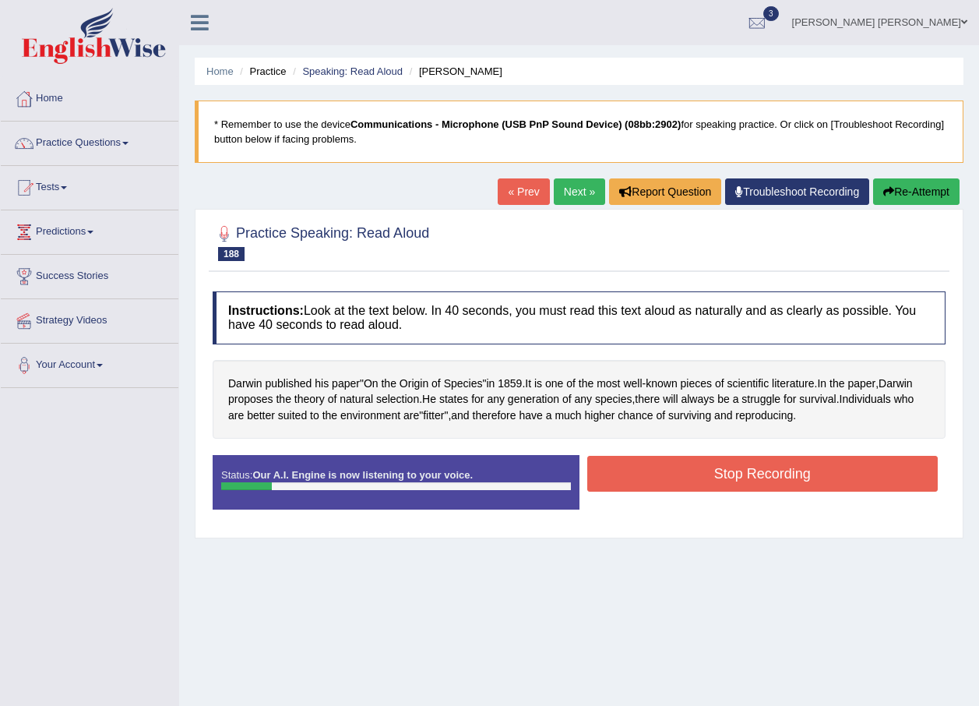
click at [809, 478] on button "Stop Recording" at bounding box center [762, 474] width 351 height 36
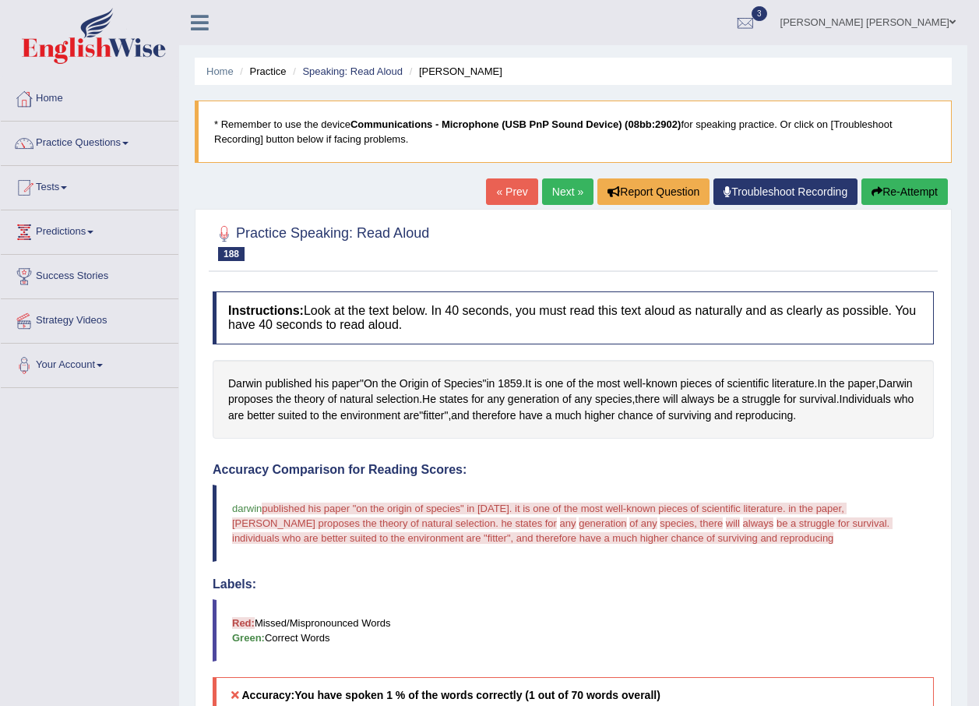
click at [916, 183] on button "Re-Attempt" at bounding box center [905, 191] width 86 height 26
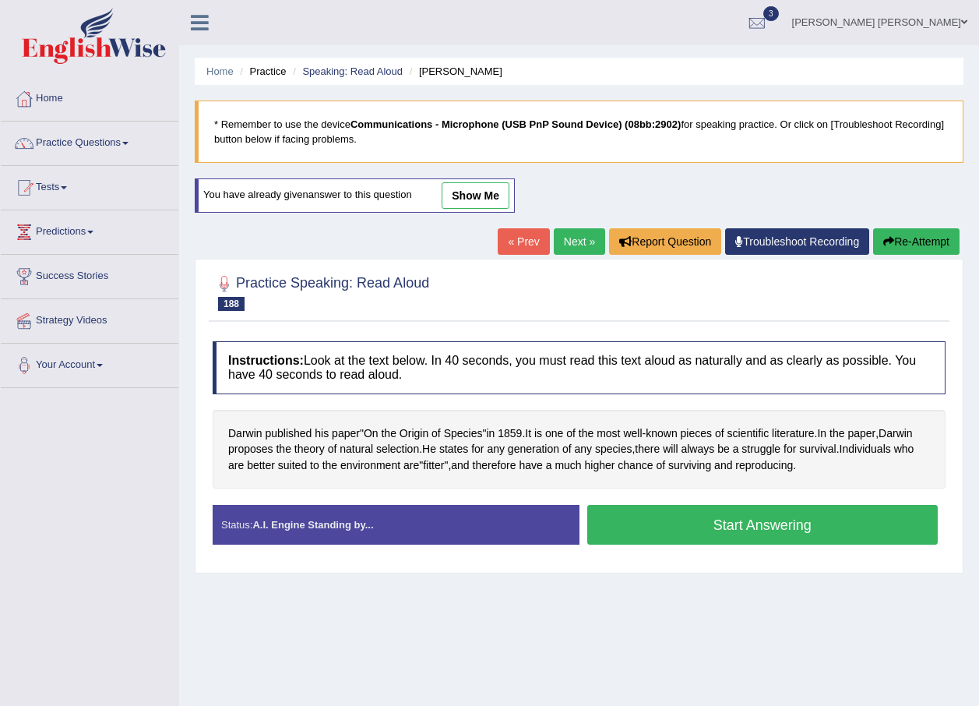
click at [788, 540] on button "Start Answering" at bounding box center [762, 525] width 351 height 40
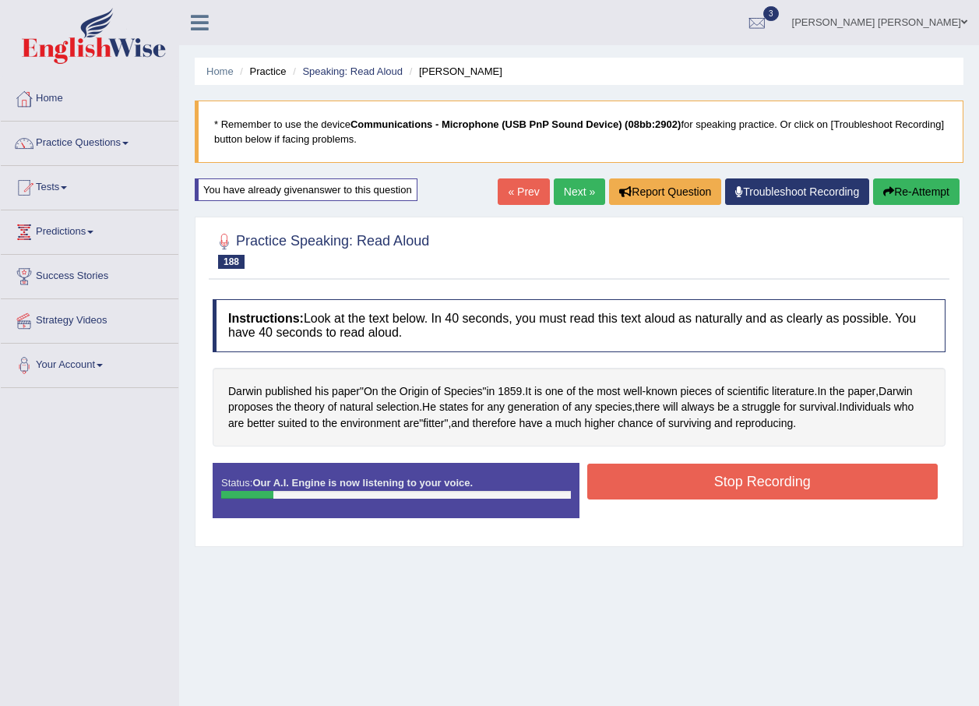
click at [694, 478] on button "Stop Recording" at bounding box center [762, 481] width 351 height 36
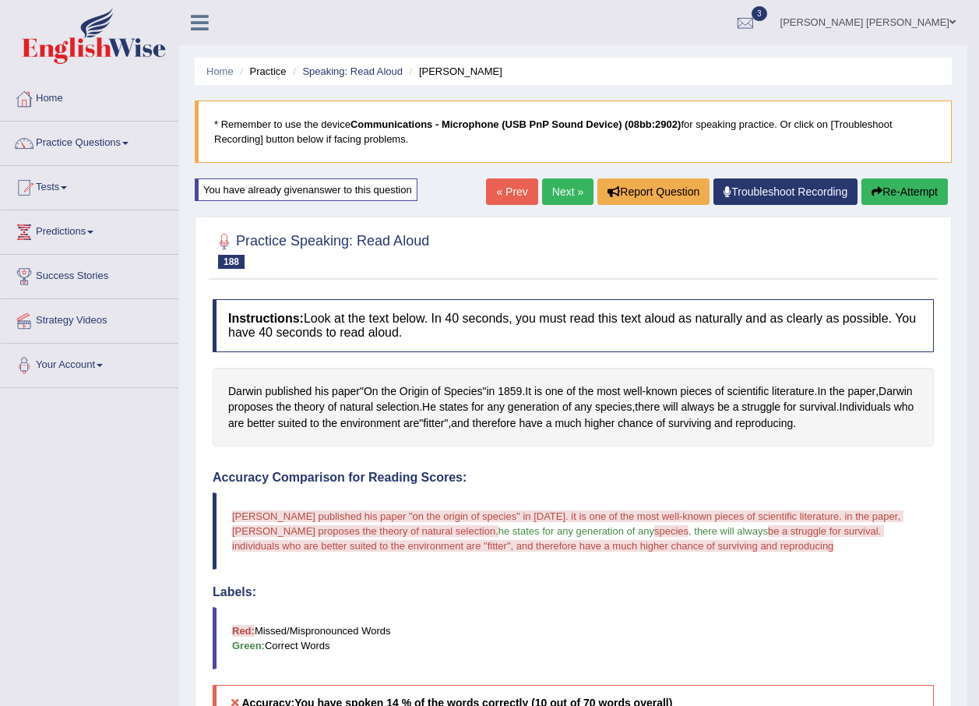
click at [562, 185] on link "Next »" at bounding box center [567, 191] width 51 height 26
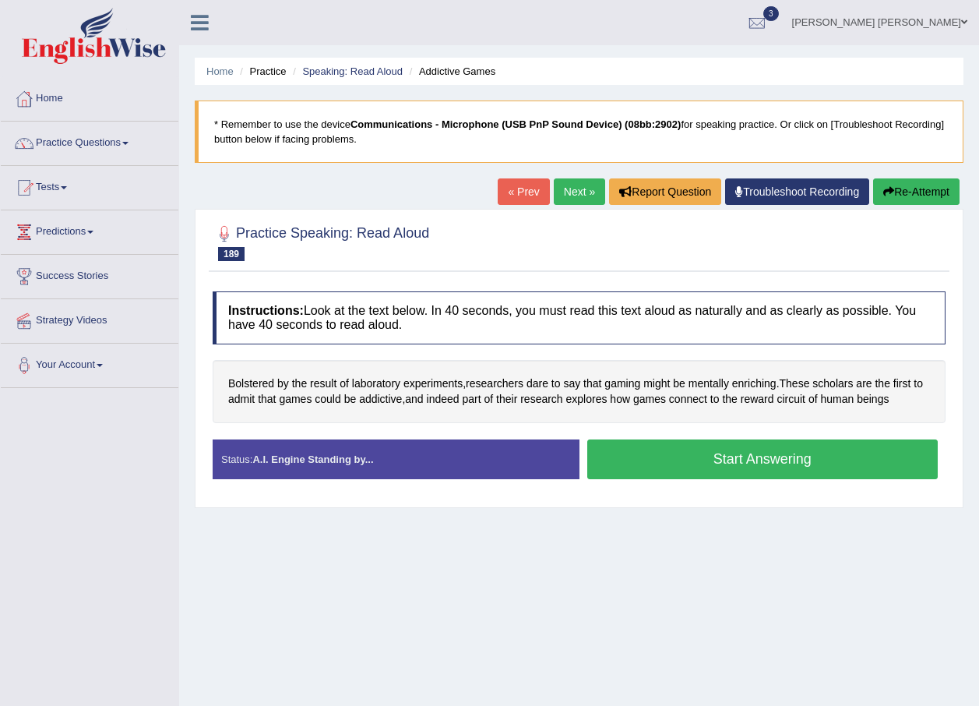
click at [762, 463] on button "Start Answering" at bounding box center [762, 459] width 351 height 40
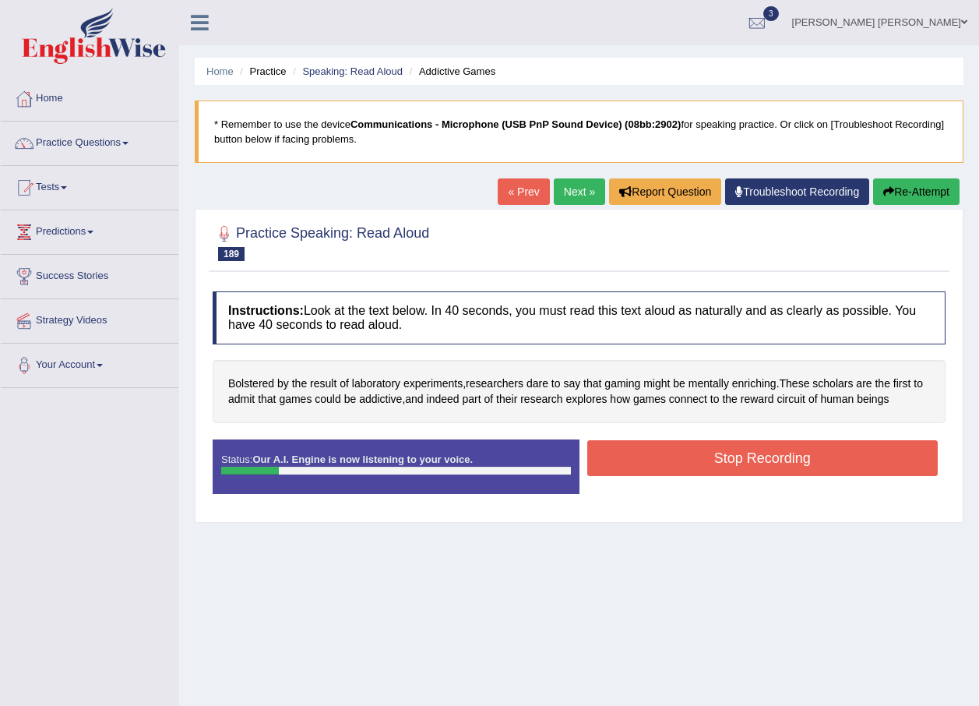
click at [694, 453] on button "Stop Recording" at bounding box center [762, 458] width 351 height 36
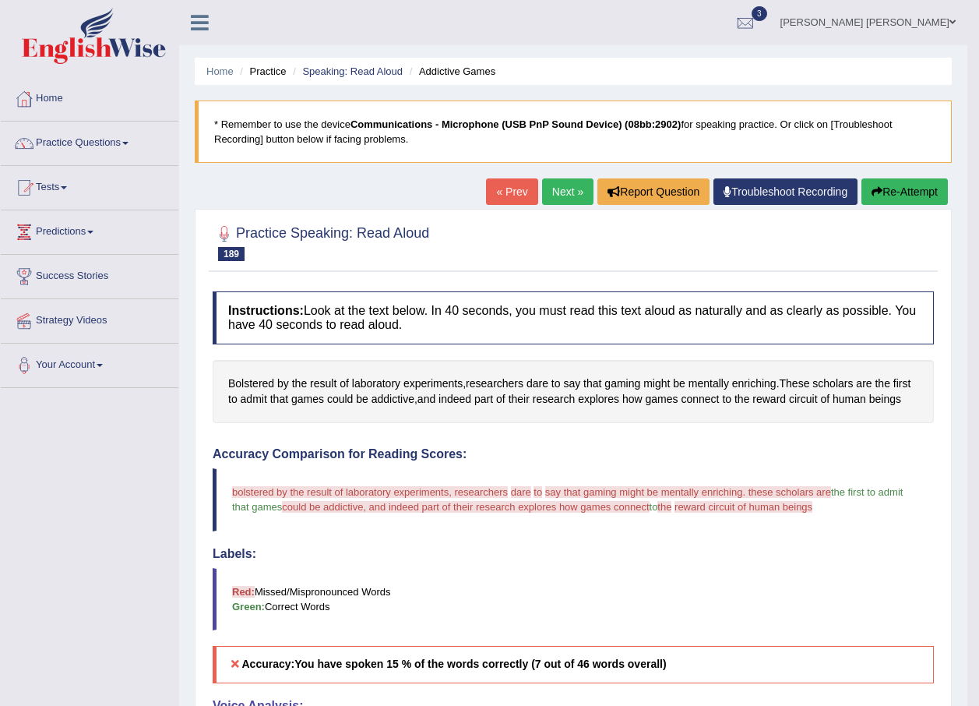
click at [574, 189] on link "Next »" at bounding box center [567, 191] width 51 height 26
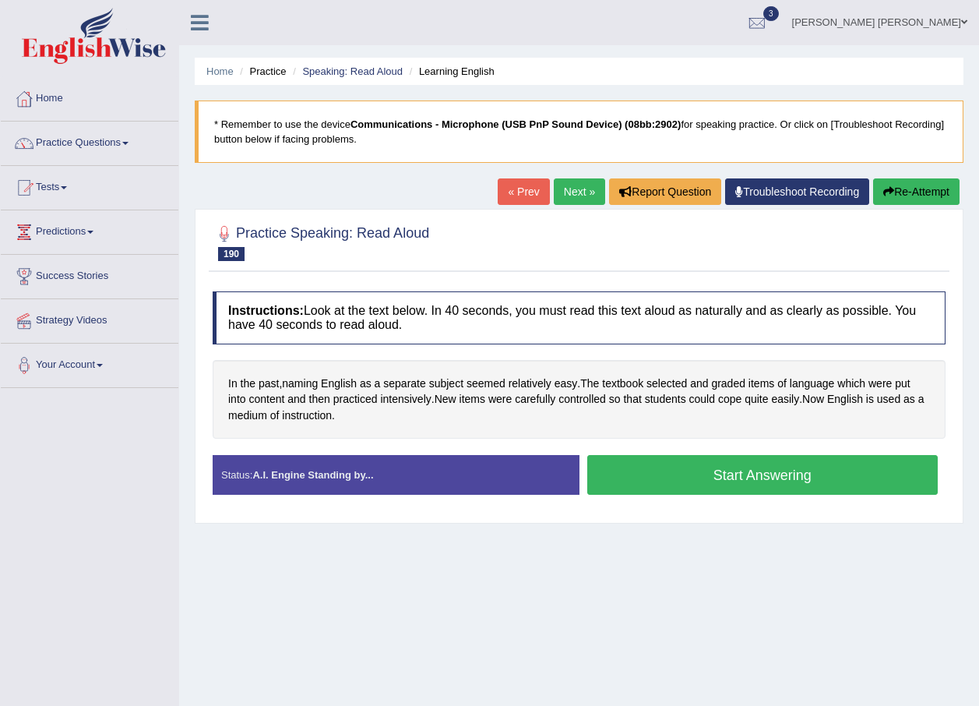
click at [778, 479] on button "Start Answering" at bounding box center [762, 475] width 351 height 40
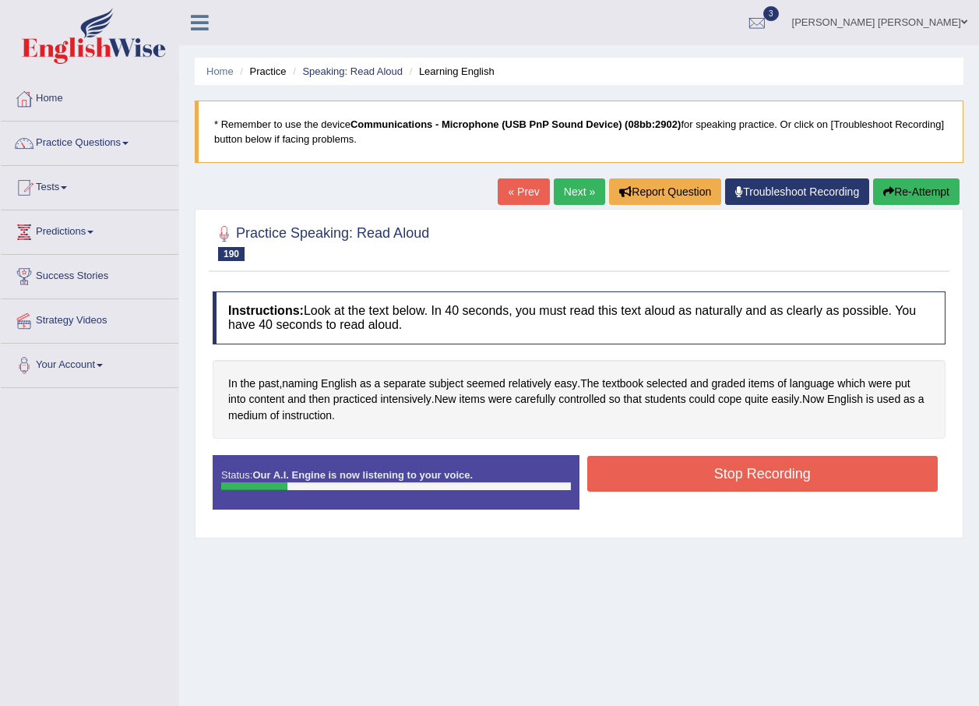
click at [654, 467] on button "Stop Recording" at bounding box center [762, 474] width 351 height 36
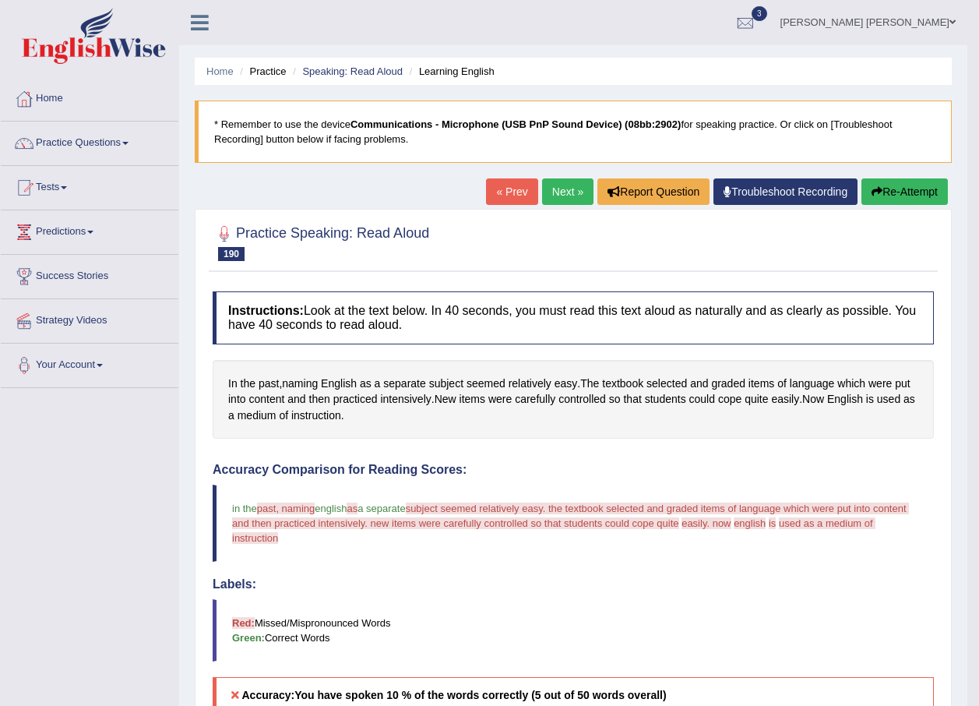
click at [891, 188] on button "Re-Attempt" at bounding box center [905, 191] width 86 height 26
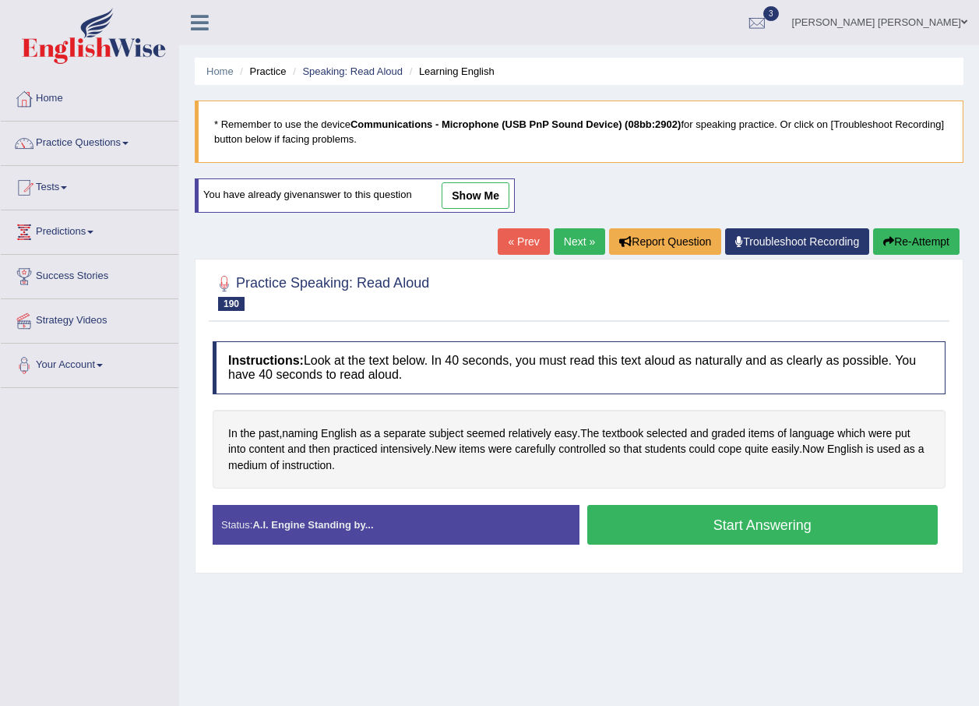
click at [726, 522] on button "Start Answering" at bounding box center [762, 525] width 351 height 40
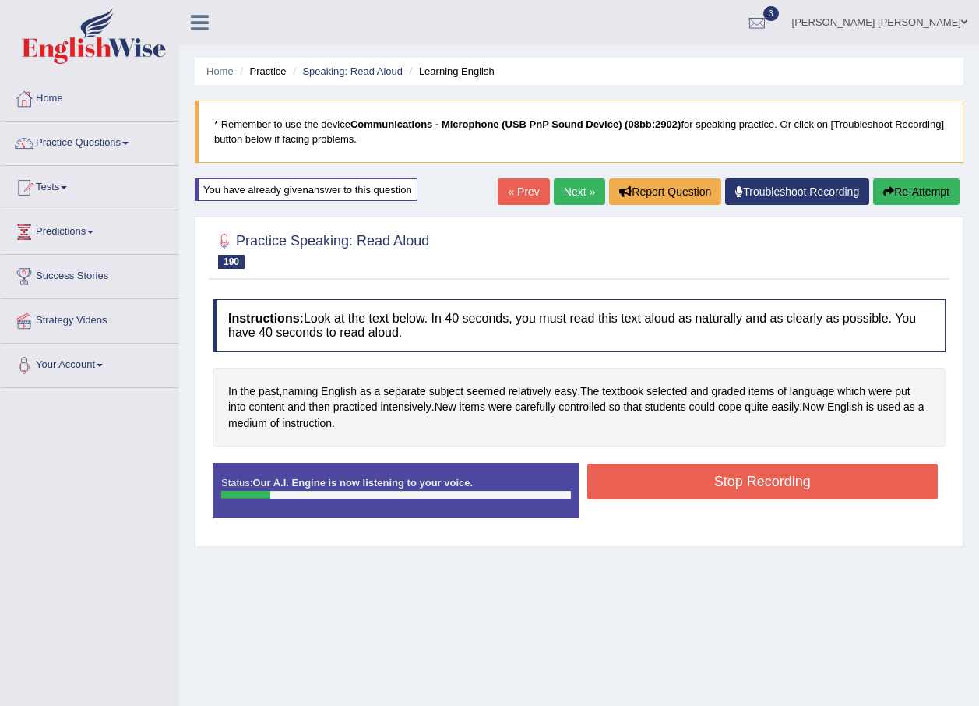
click at [687, 485] on button "Stop Recording" at bounding box center [762, 481] width 351 height 36
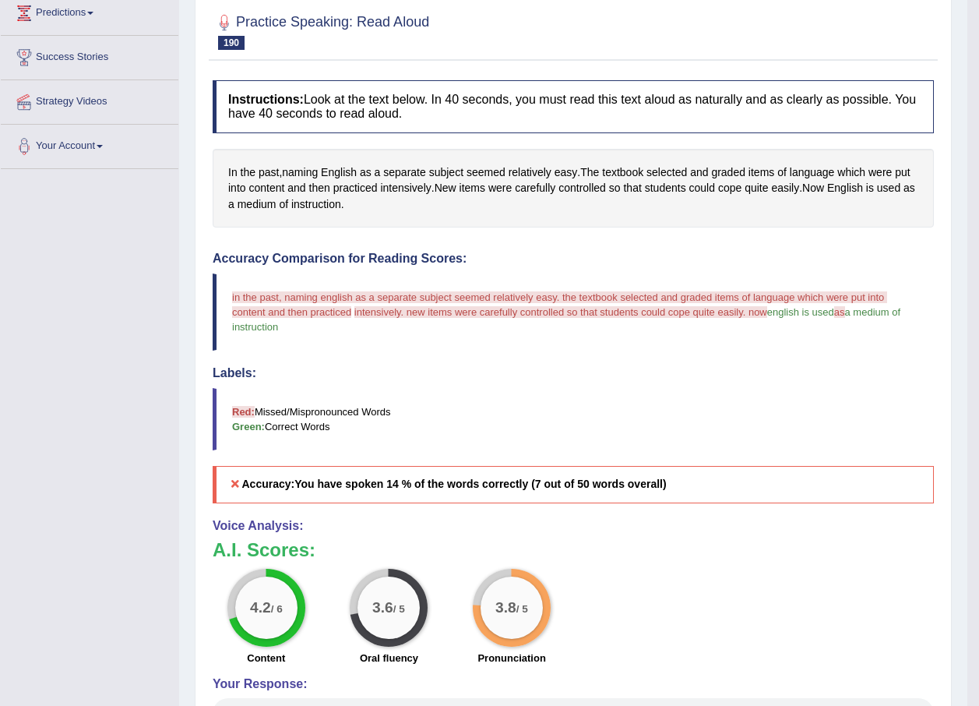
scroll to position [69, 0]
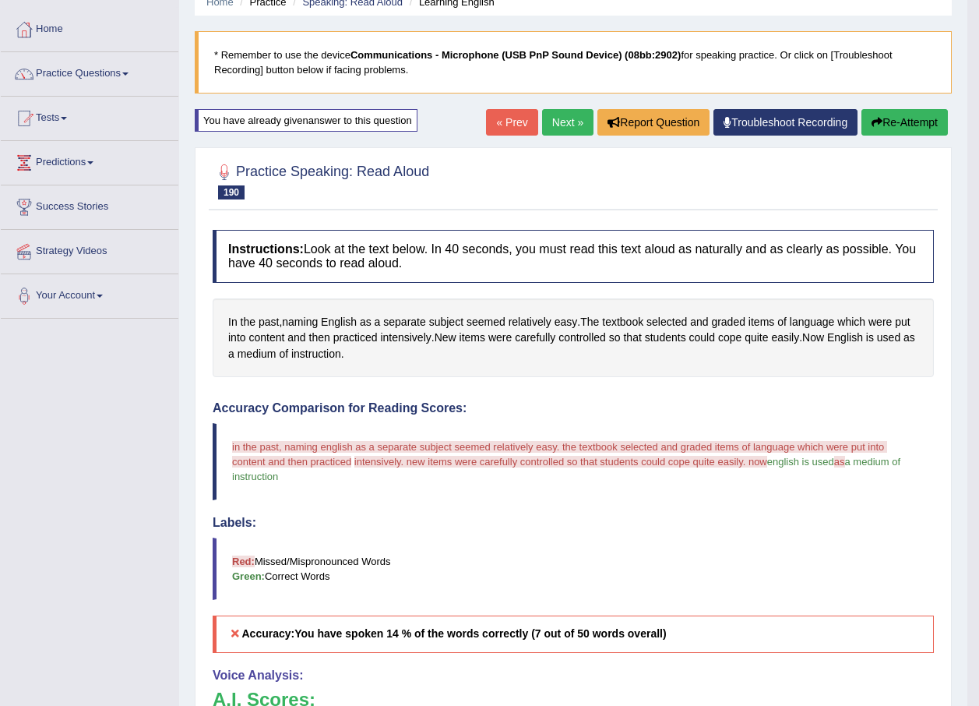
click at [564, 124] on link "Next »" at bounding box center [567, 122] width 51 height 26
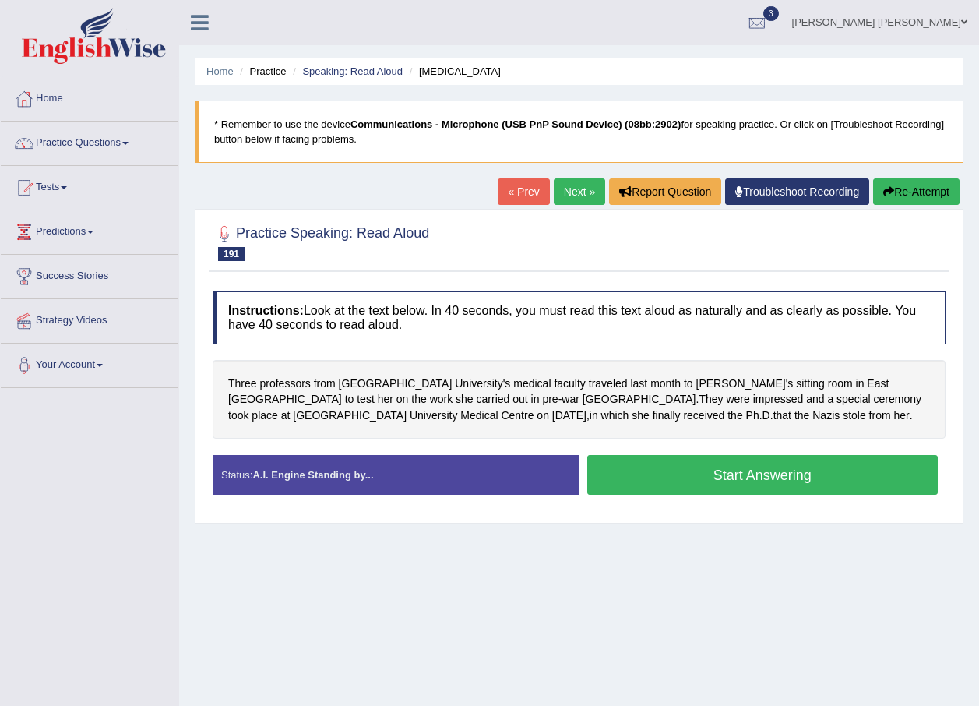
click at [765, 481] on button "Start Answering" at bounding box center [762, 475] width 351 height 40
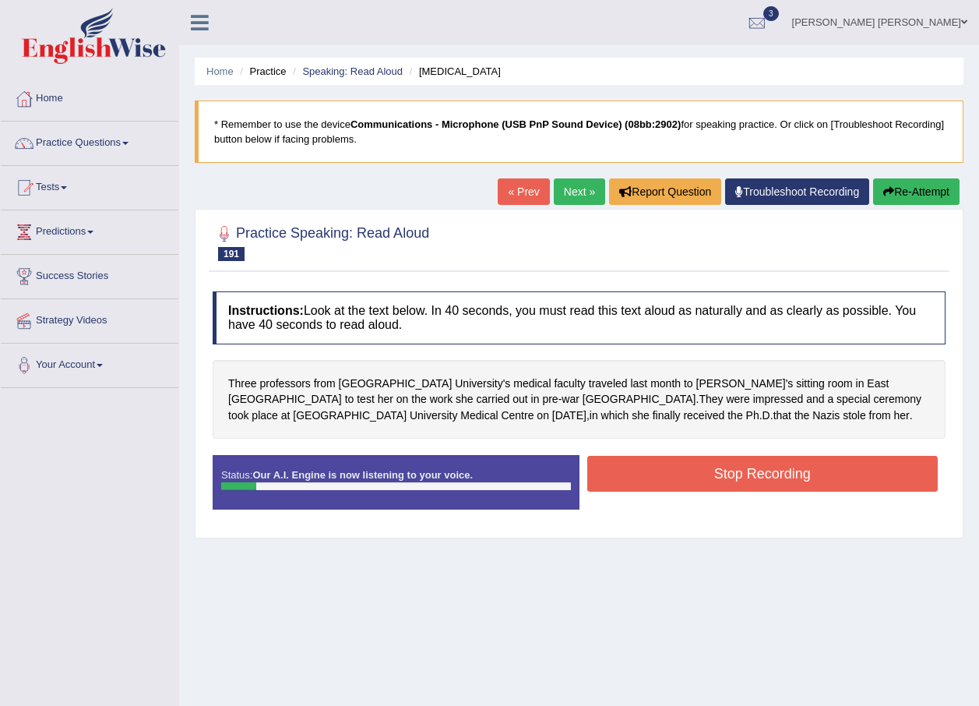
click at [953, 182] on button "Re-Attempt" at bounding box center [916, 191] width 86 height 26
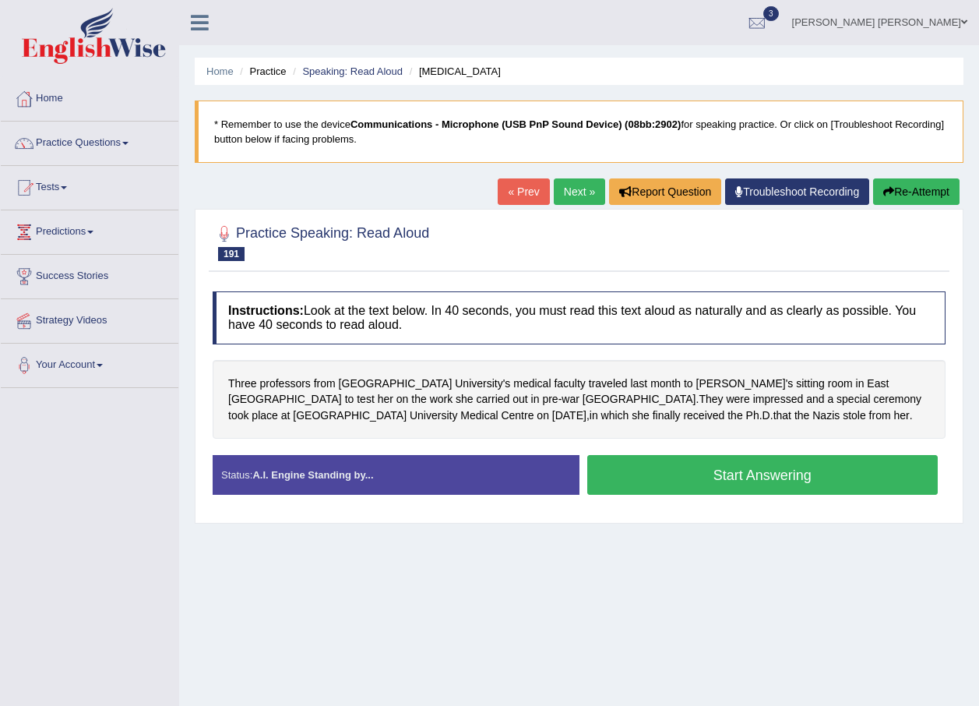
click at [708, 471] on button "Start Answering" at bounding box center [762, 475] width 351 height 40
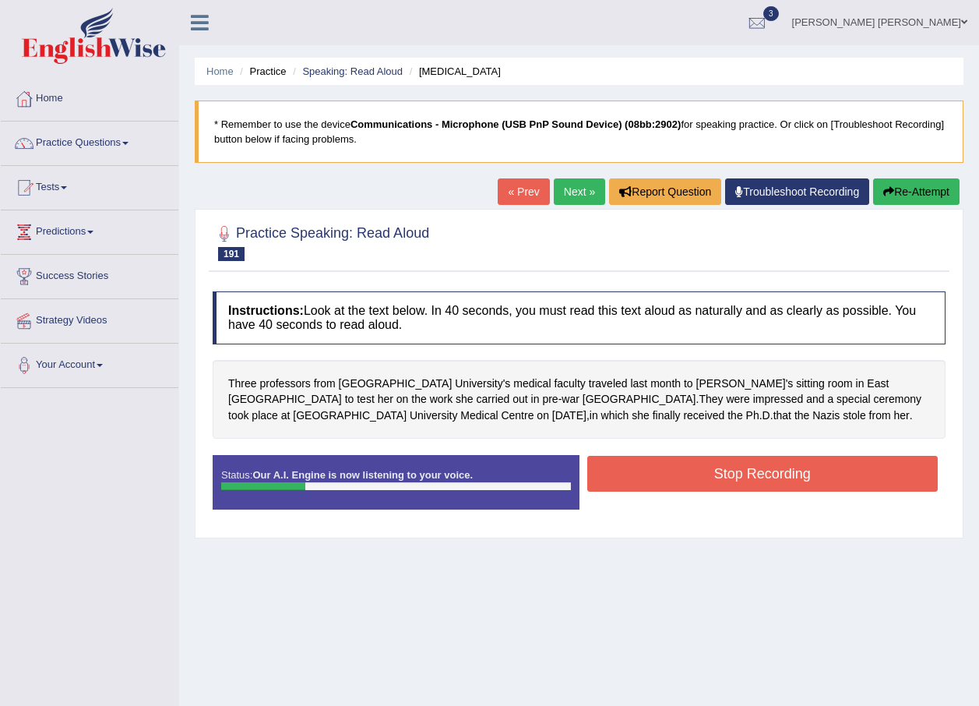
click at [678, 483] on button "Stop Recording" at bounding box center [762, 474] width 351 height 36
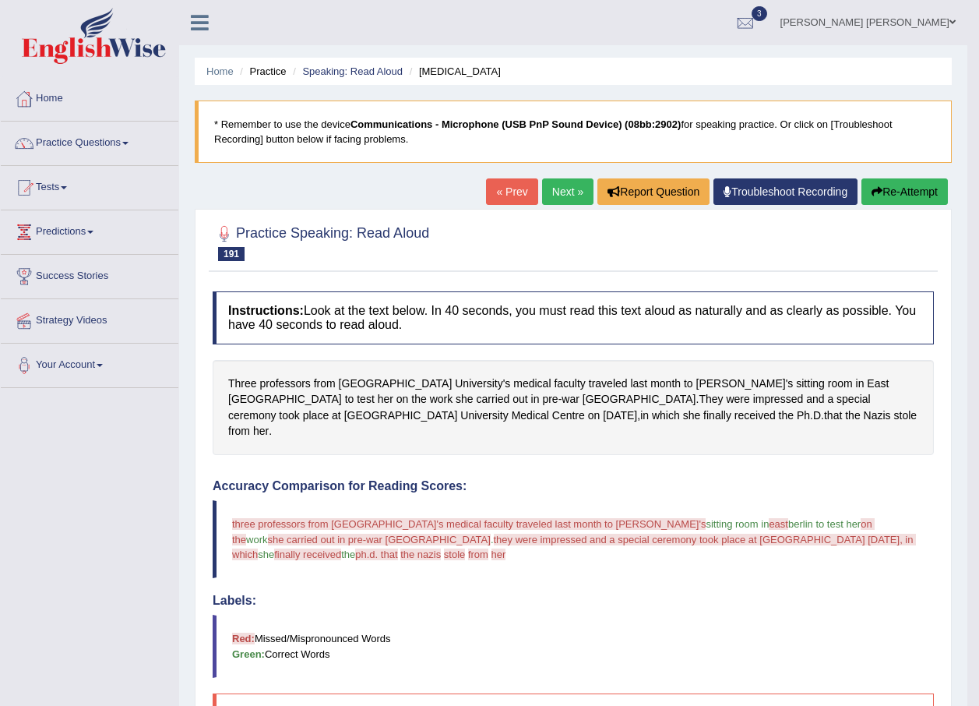
click at [569, 188] on link "Next »" at bounding box center [567, 191] width 51 height 26
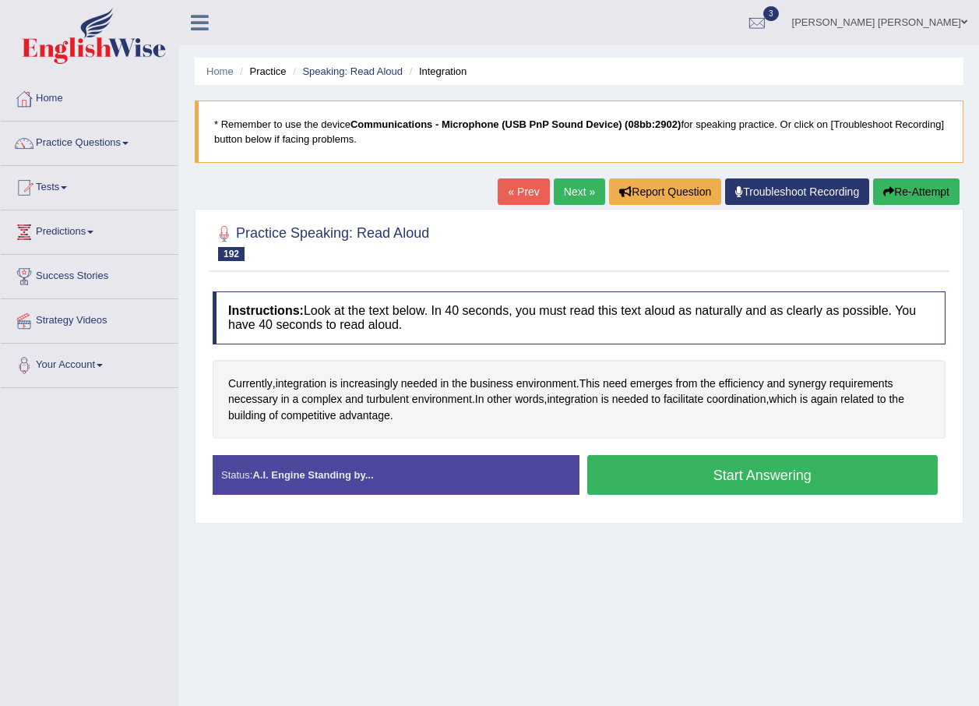
click at [754, 481] on button "Start Answering" at bounding box center [762, 475] width 351 height 40
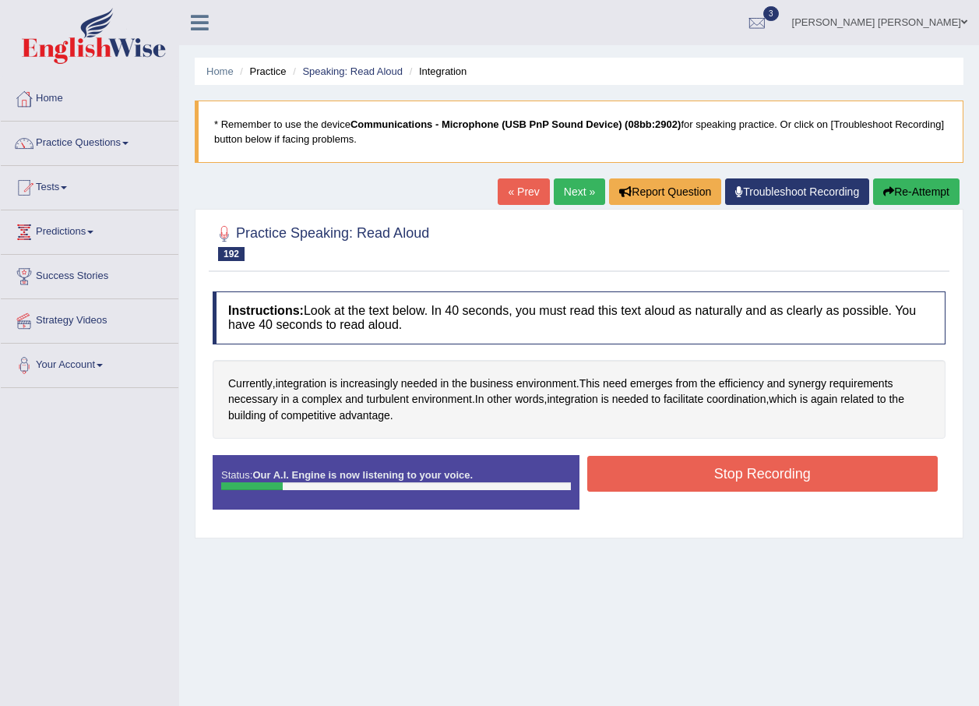
click at [749, 473] on button "Stop Recording" at bounding box center [762, 474] width 351 height 36
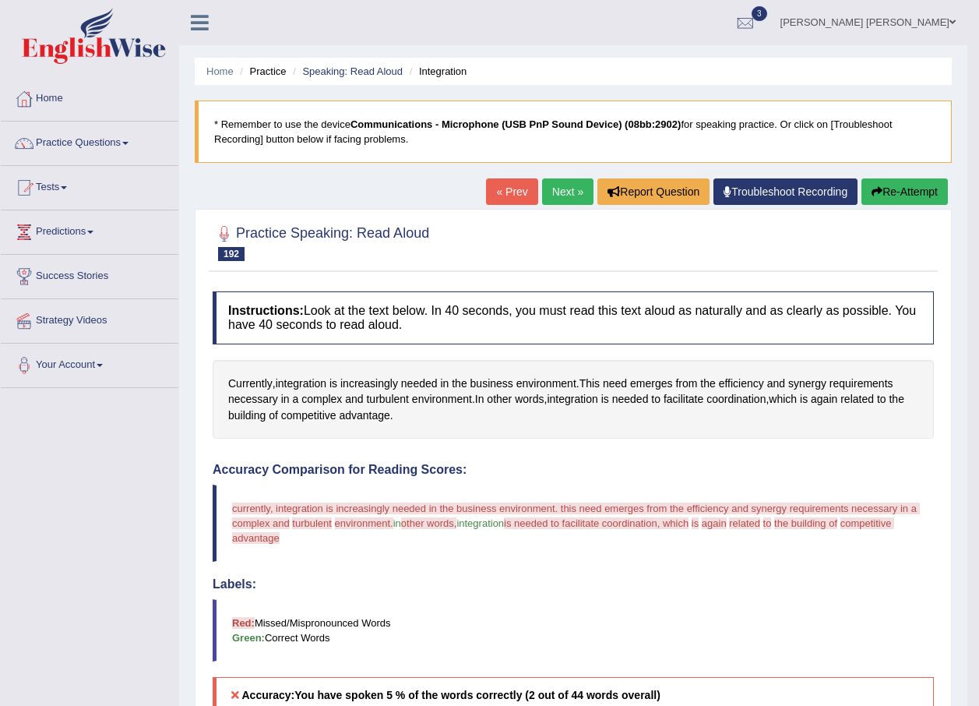
click at [896, 188] on button "Re-Attempt" at bounding box center [905, 191] width 86 height 26
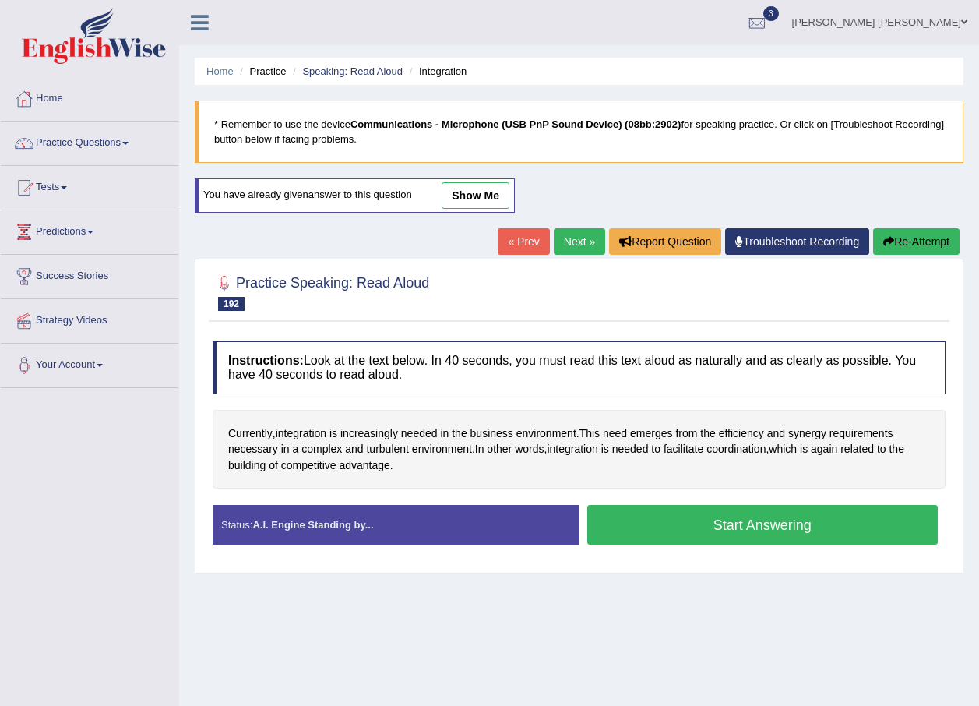
click at [707, 526] on button "Start Answering" at bounding box center [762, 525] width 351 height 40
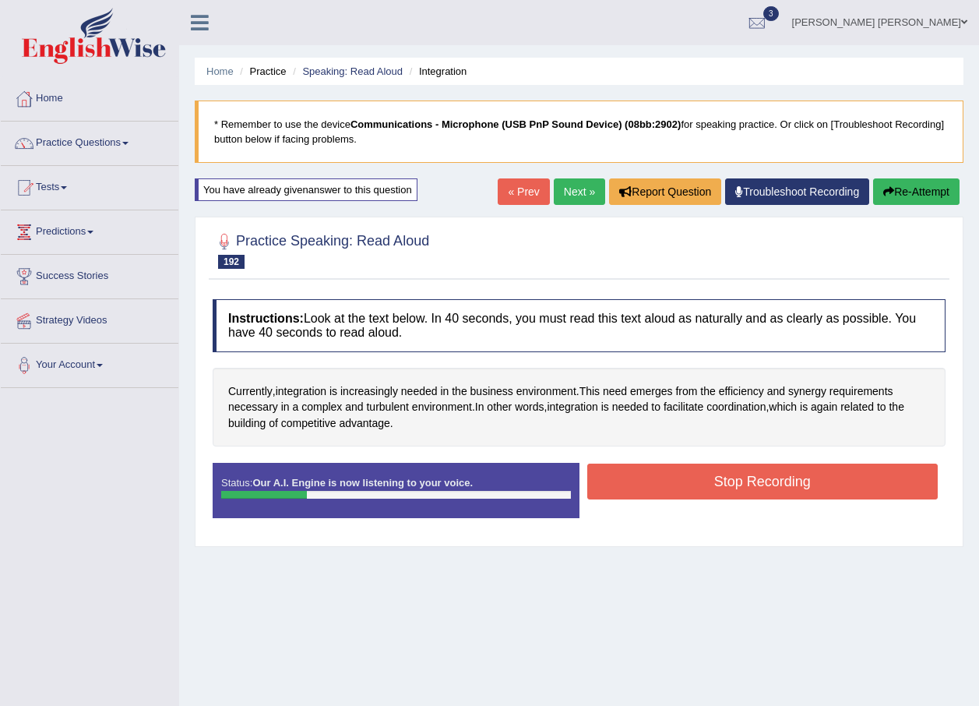
click at [697, 481] on button "Stop Recording" at bounding box center [762, 481] width 351 height 36
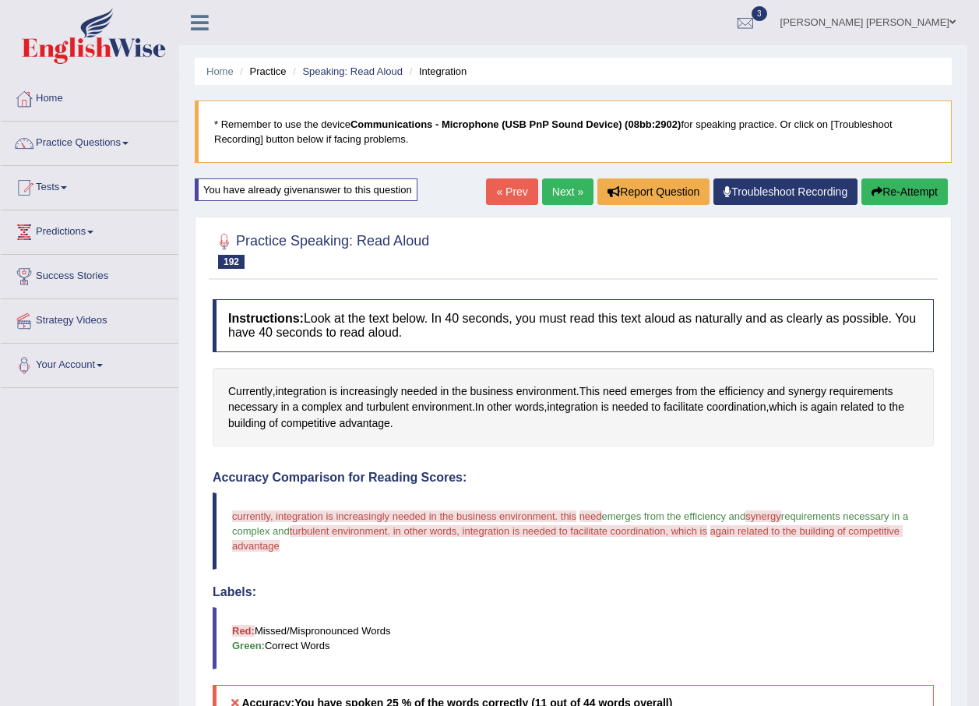
click at [893, 185] on button "Re-Attempt" at bounding box center [905, 191] width 86 height 26
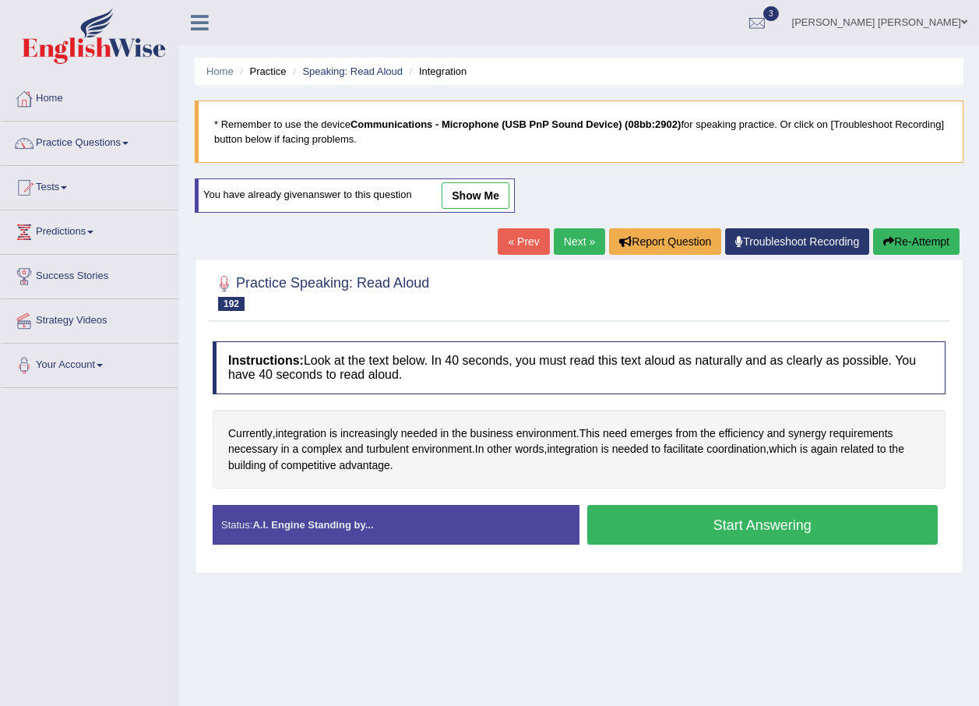
click at [767, 531] on button "Start Answering" at bounding box center [762, 525] width 351 height 40
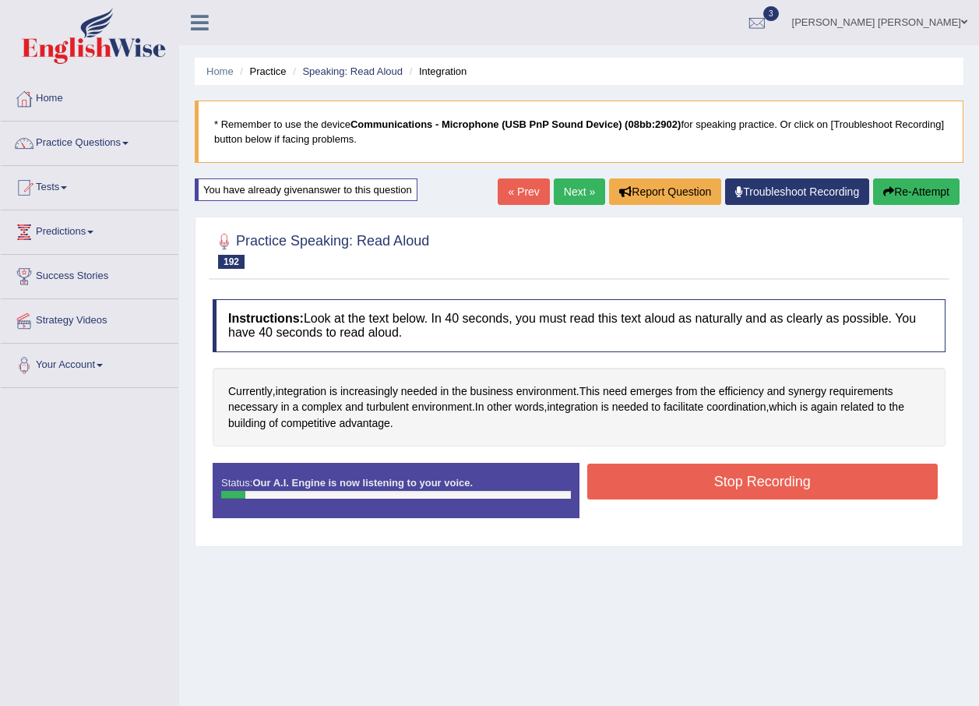
click at [893, 186] on button "Re-Attempt" at bounding box center [916, 191] width 86 height 26
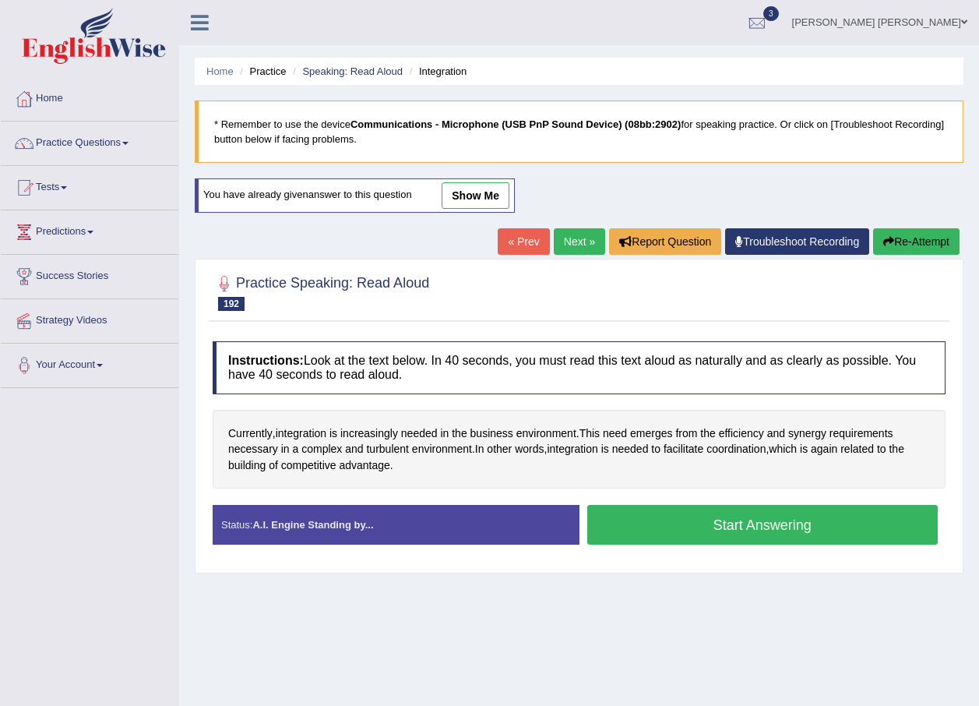
click at [721, 531] on button "Start Answering" at bounding box center [762, 525] width 351 height 40
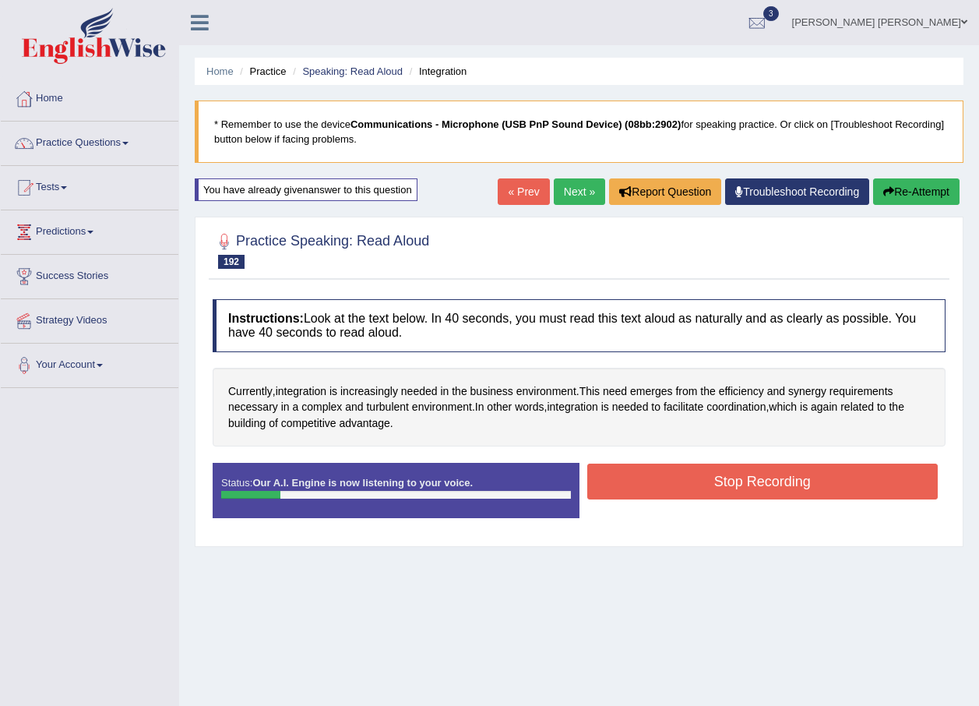
click at [700, 491] on button "Stop Recording" at bounding box center [762, 481] width 351 height 36
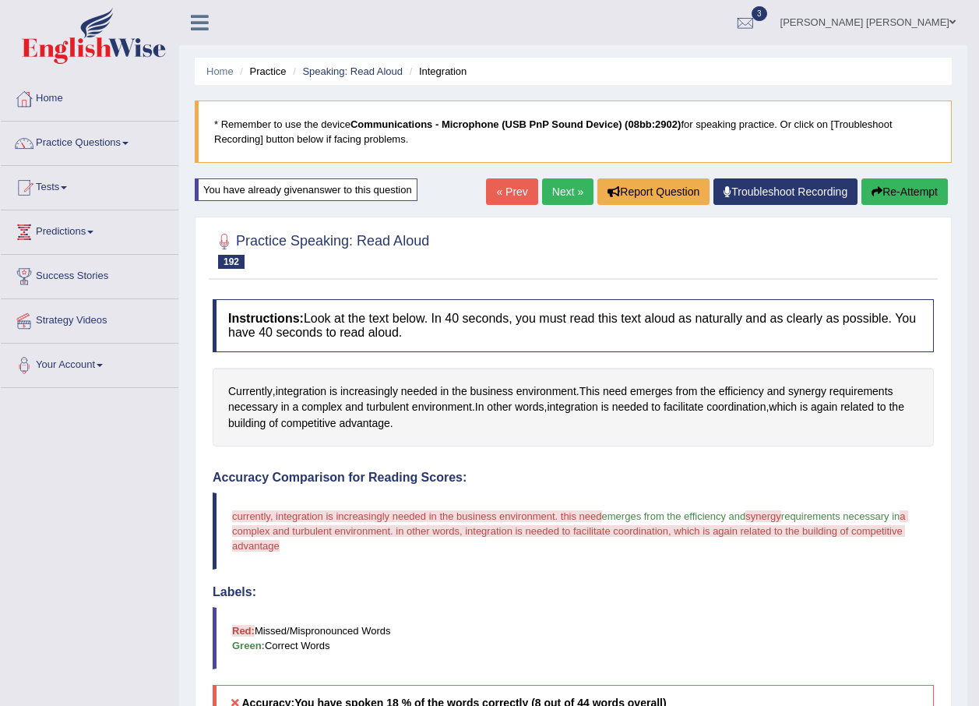
click at [556, 182] on link "Next »" at bounding box center [567, 191] width 51 height 26
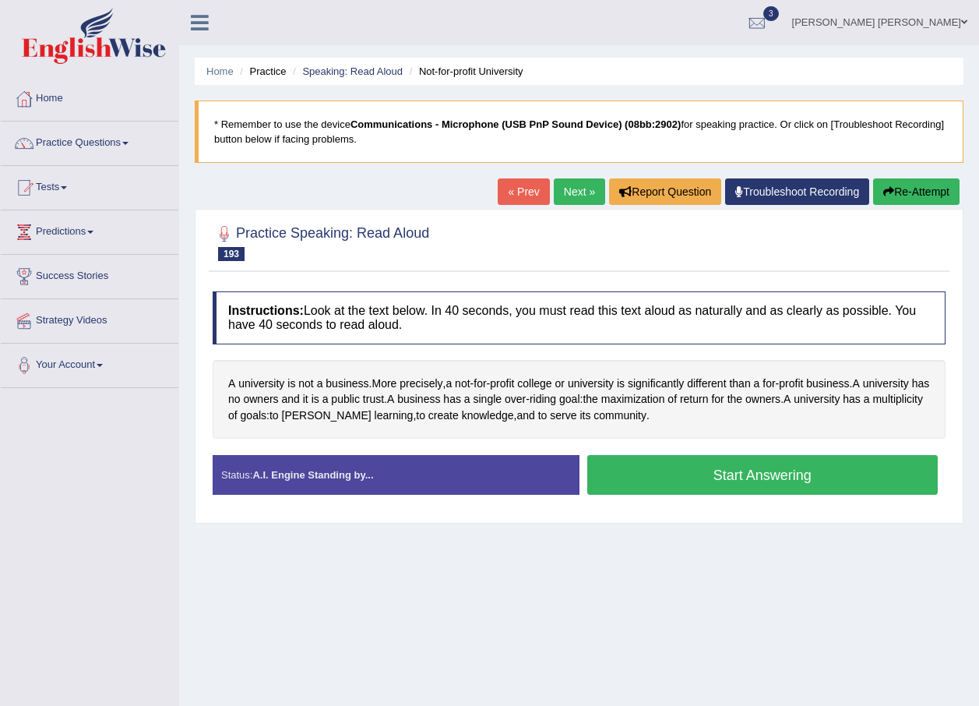
click at [710, 475] on button "Start Answering" at bounding box center [762, 475] width 351 height 40
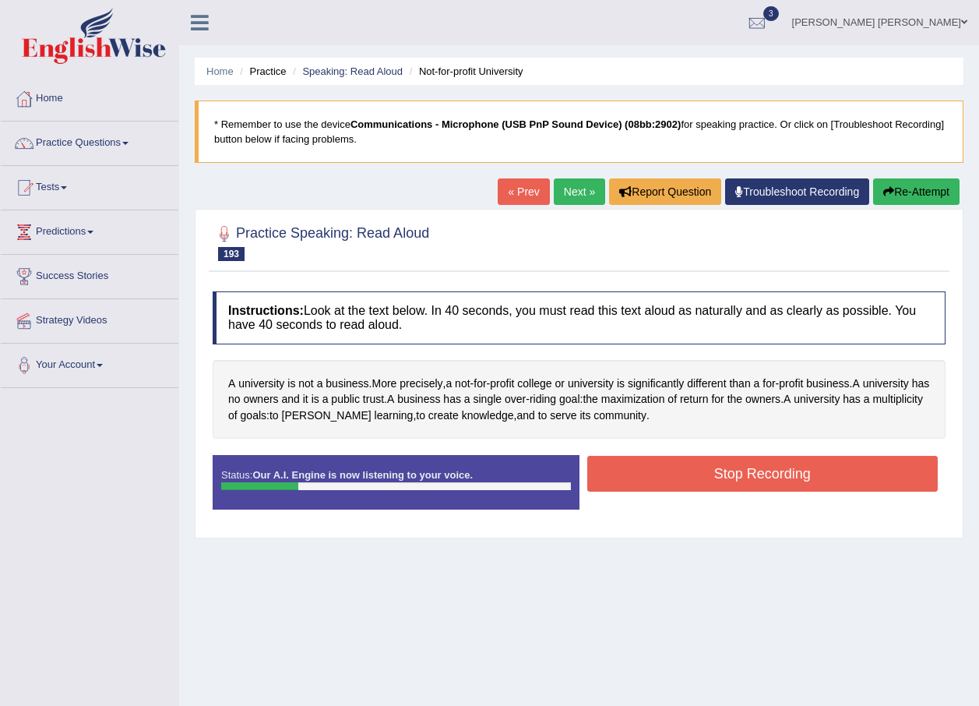
click at [700, 473] on button "Stop Recording" at bounding box center [762, 474] width 351 height 36
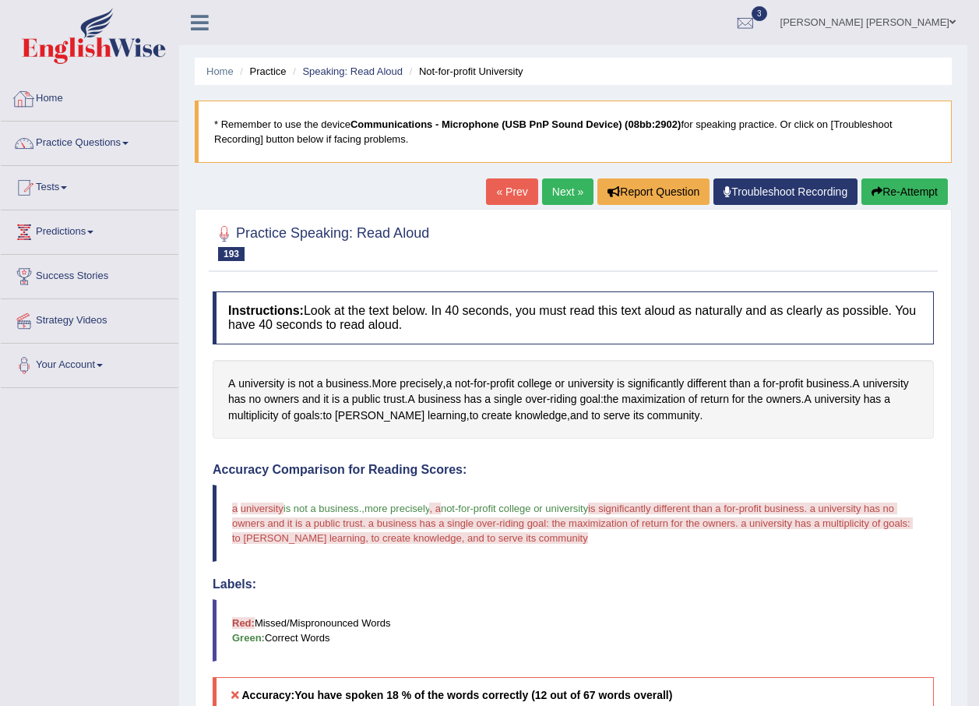
click at [60, 97] on link "Home" at bounding box center [90, 96] width 178 height 39
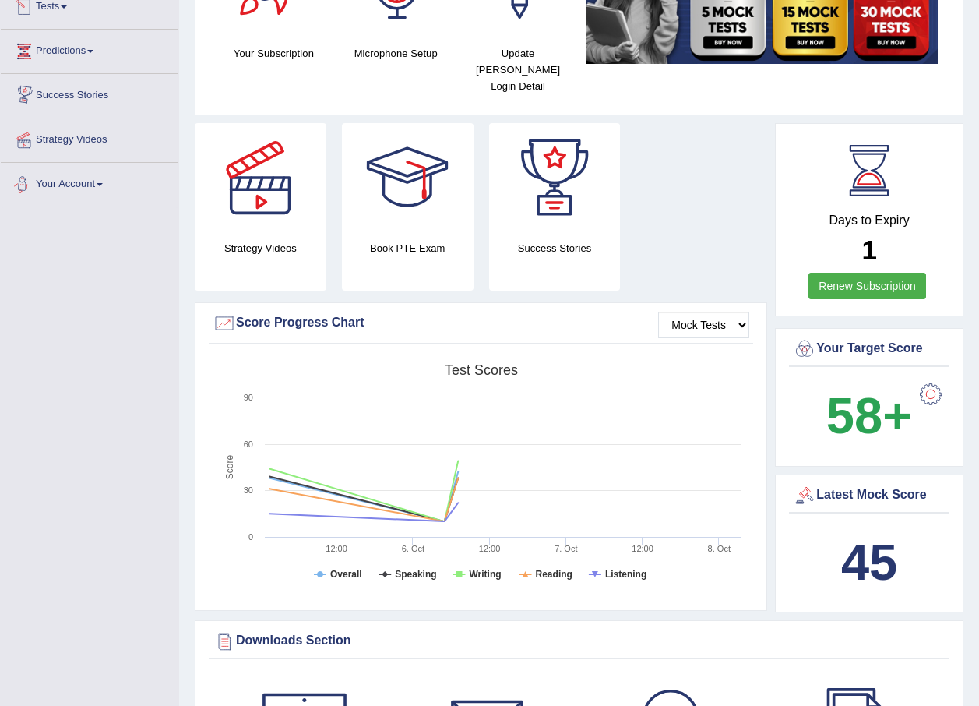
scroll to position [389, 0]
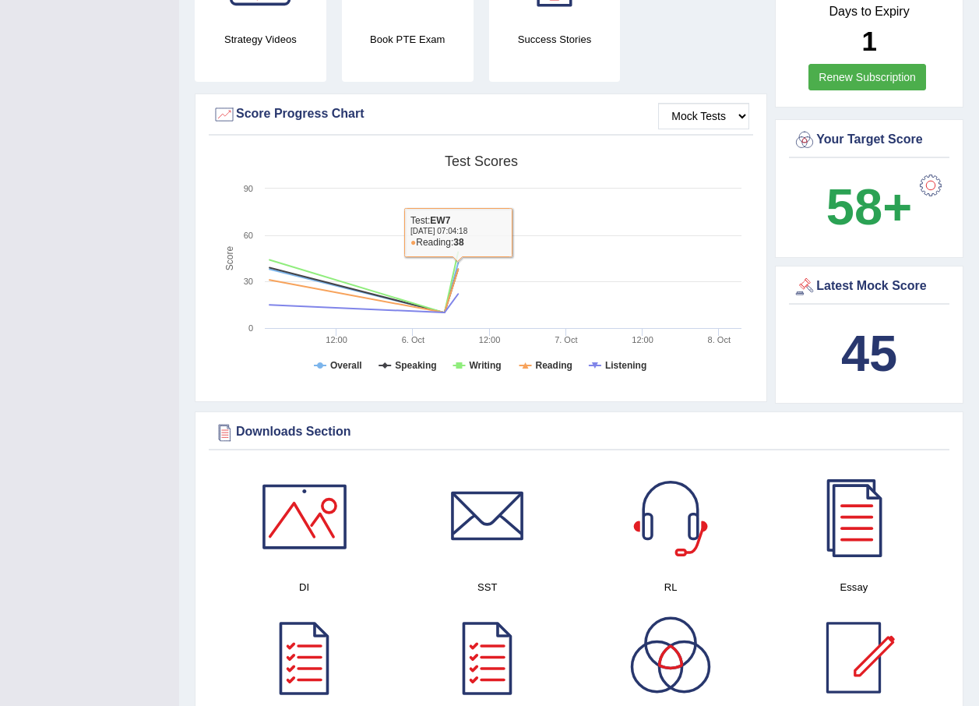
click at [881, 189] on b "58+" at bounding box center [870, 206] width 86 height 57
click at [939, 170] on div at bounding box center [930, 185] width 31 height 31
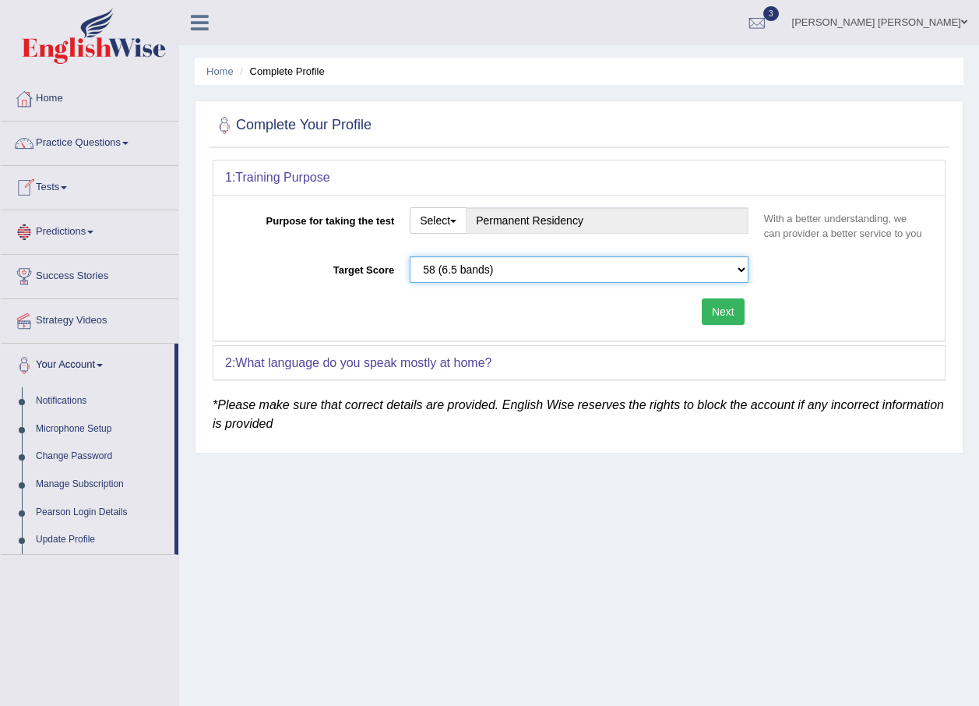
click at [489, 269] on select "Please select the correct value 50 (6 bands) 58 (6.5 bands) 65 (7 bands) 79 (8 …" at bounding box center [579, 269] width 339 height 26
click at [51, 102] on link "Home" at bounding box center [90, 96] width 178 height 39
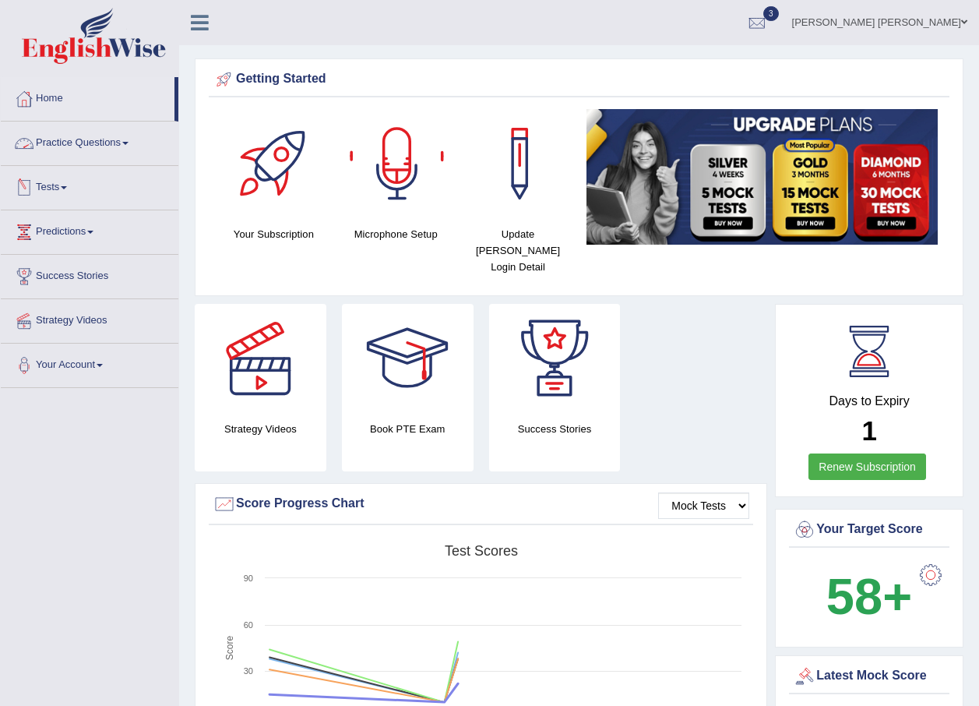
click at [44, 145] on link "Practice Questions" at bounding box center [90, 141] width 178 height 39
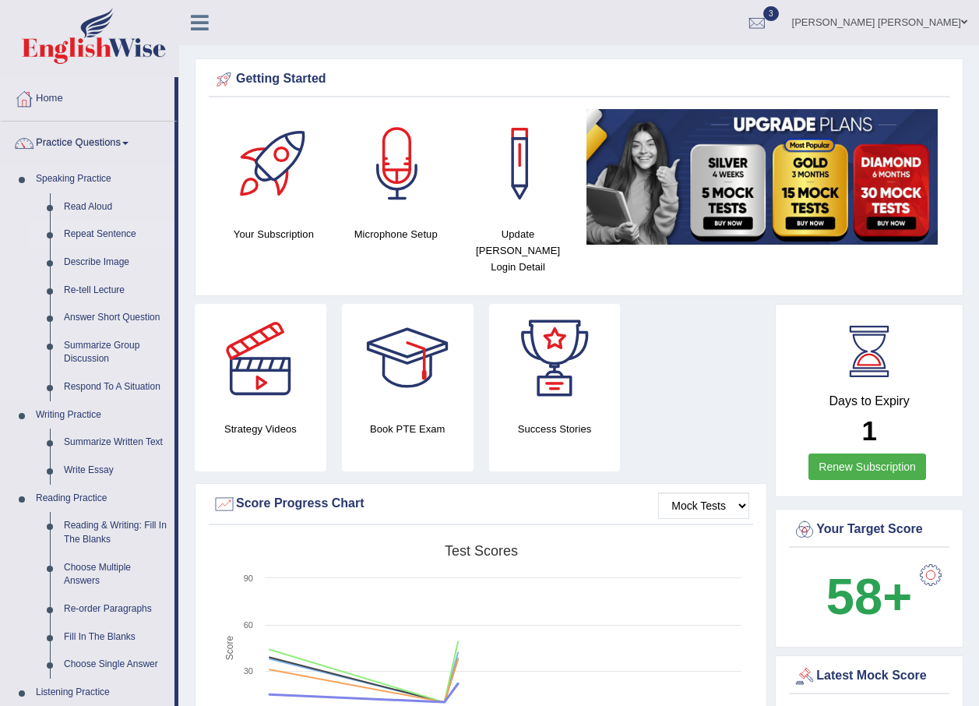
click at [90, 232] on link "Repeat Sentence" at bounding box center [116, 234] width 118 height 28
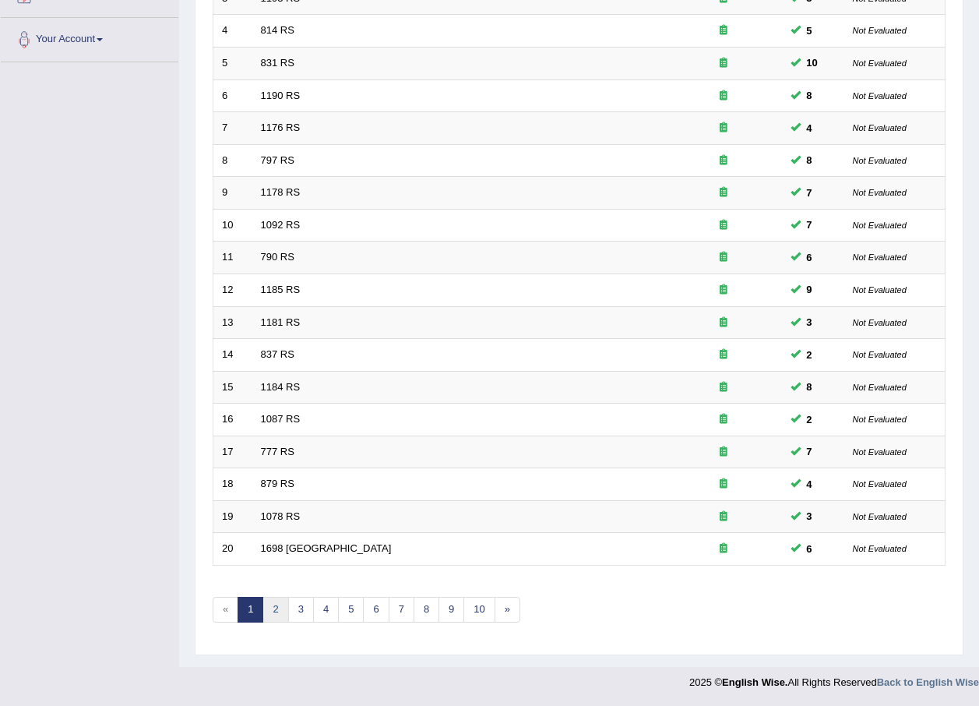
click at [271, 607] on link "2" at bounding box center [276, 610] width 26 height 26
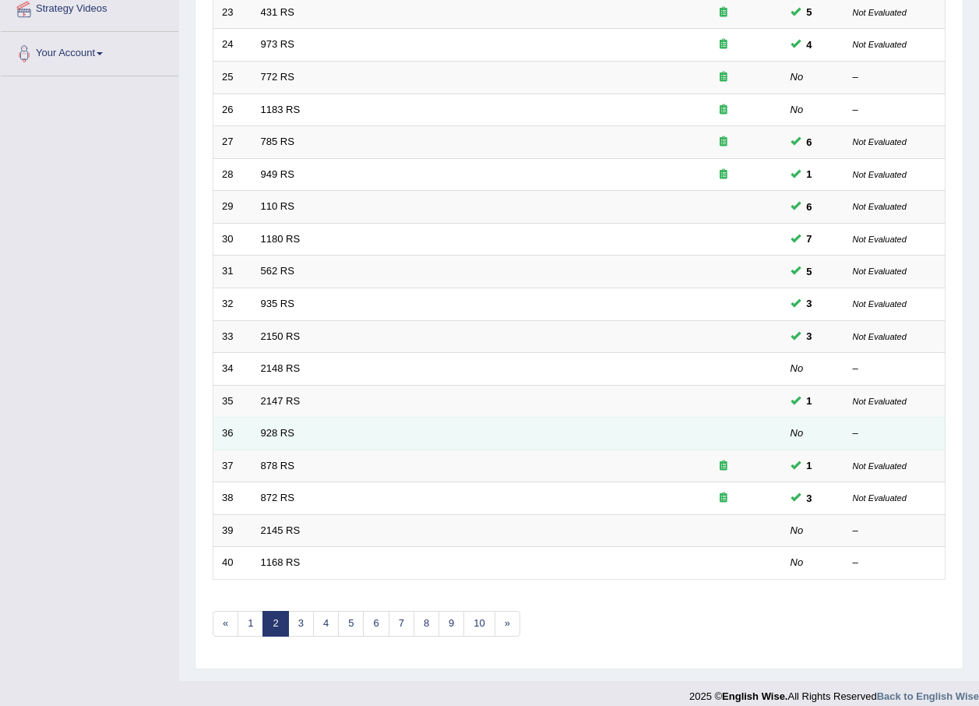
scroll to position [326, 0]
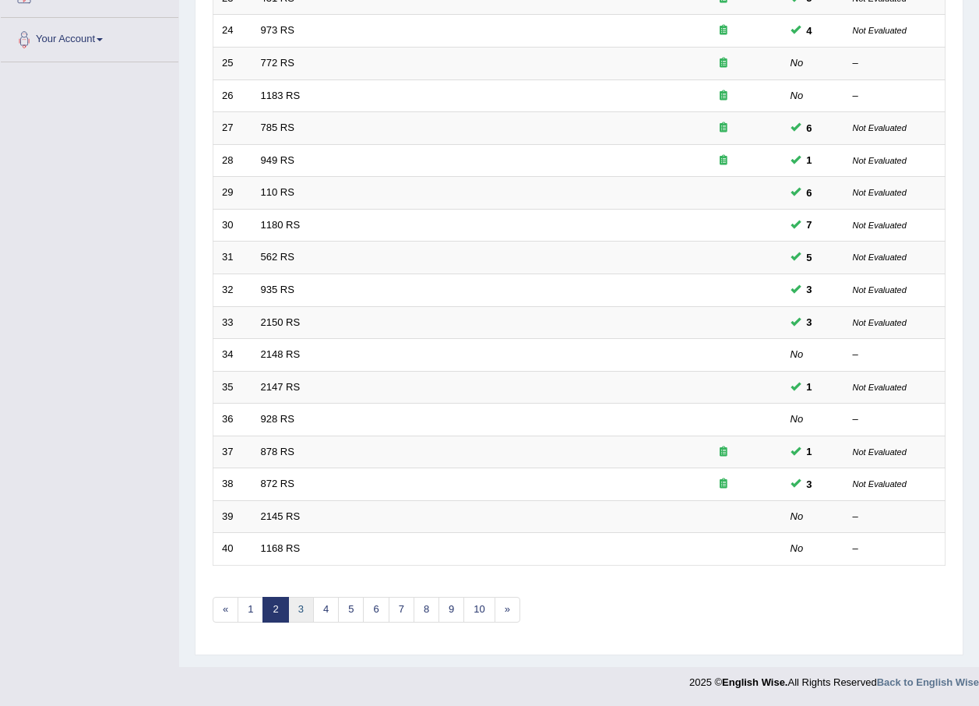
click at [305, 600] on link "3" at bounding box center [301, 610] width 26 height 26
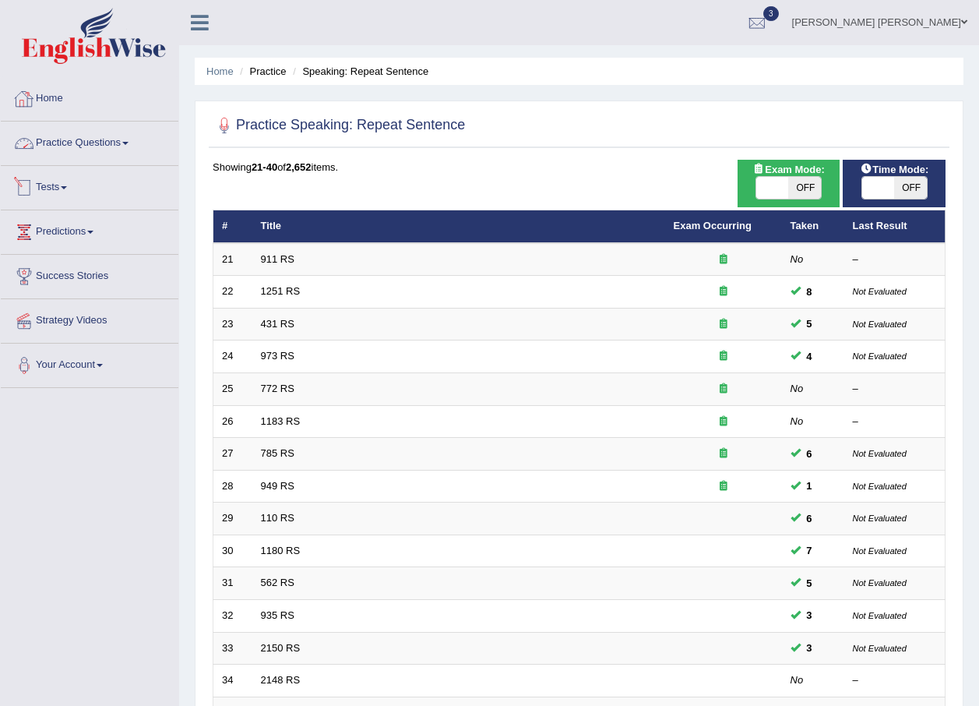
click at [47, 100] on link "Home" at bounding box center [90, 96] width 178 height 39
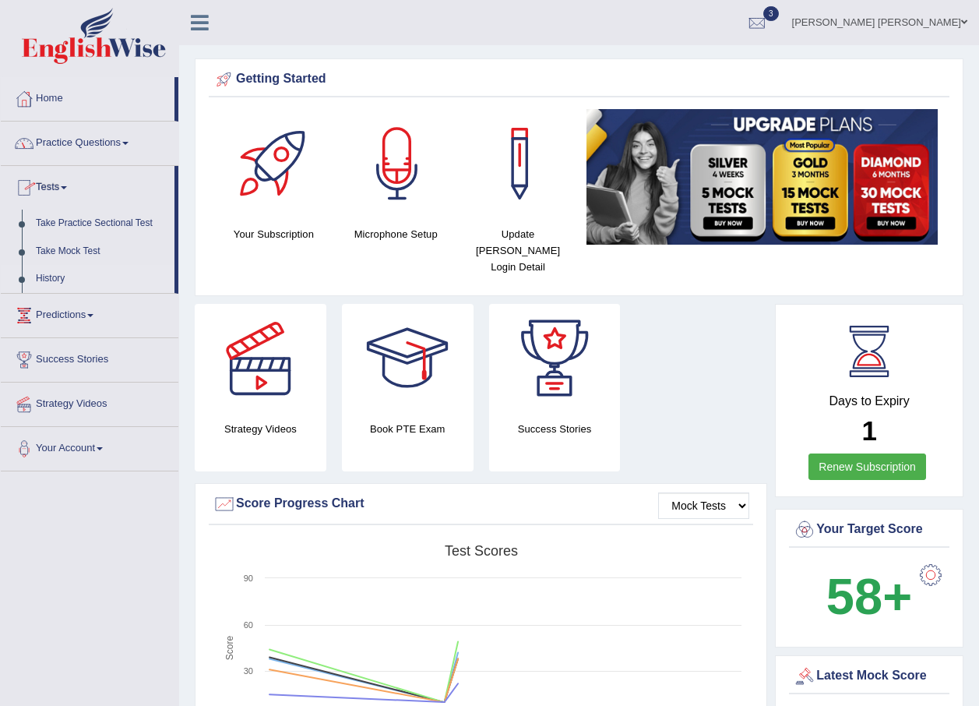
click at [58, 266] on link "History" at bounding box center [102, 279] width 146 height 28
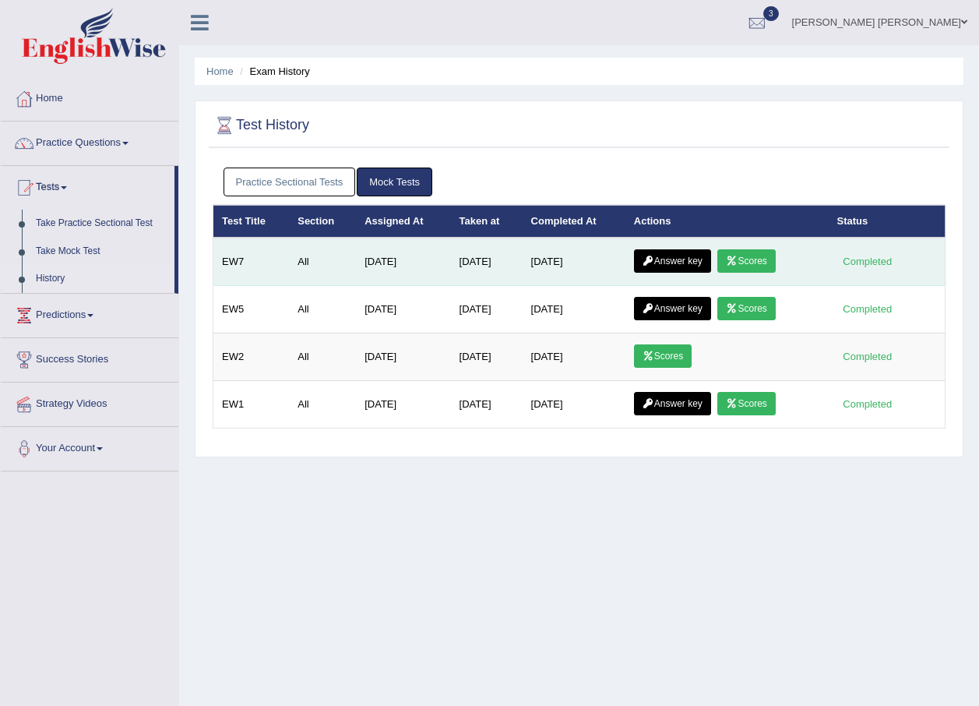
drag, startPoint x: 0, startPoint y: 0, endPoint x: 656, endPoint y: 269, distance: 708.8
click at [657, 270] on link "Answer key" at bounding box center [672, 260] width 77 height 23
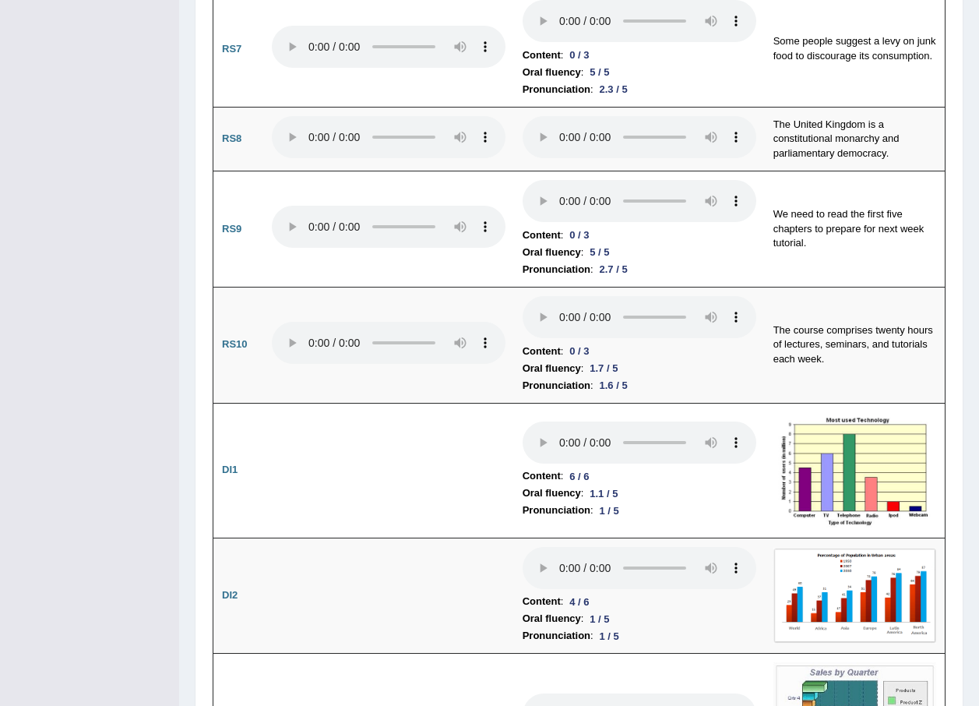
scroll to position [2025, 0]
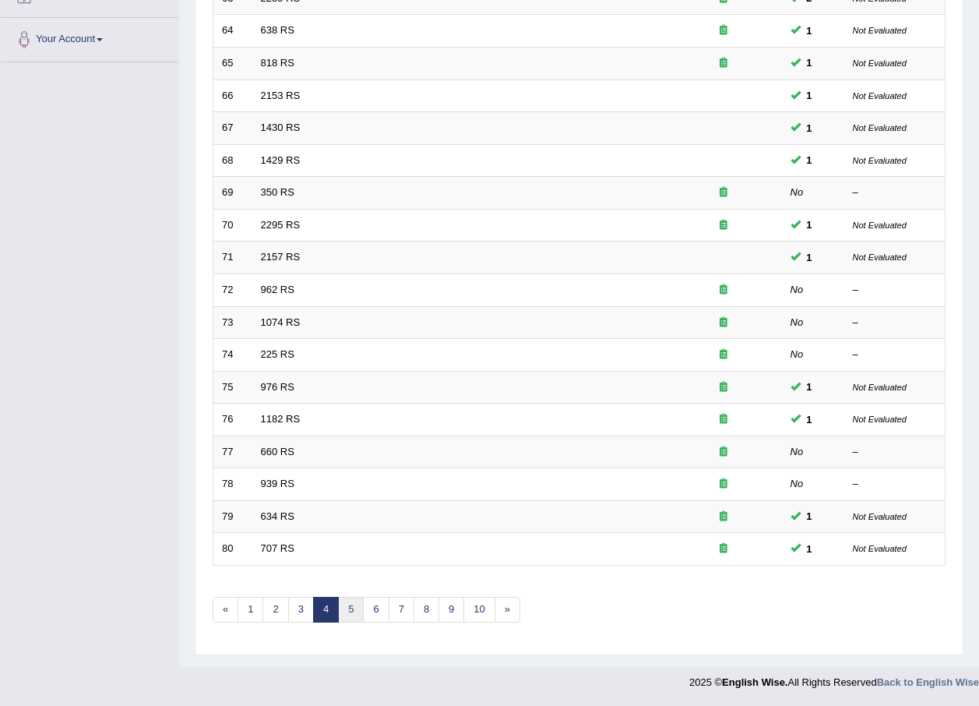
click at [351, 606] on link "5" at bounding box center [351, 610] width 26 height 26
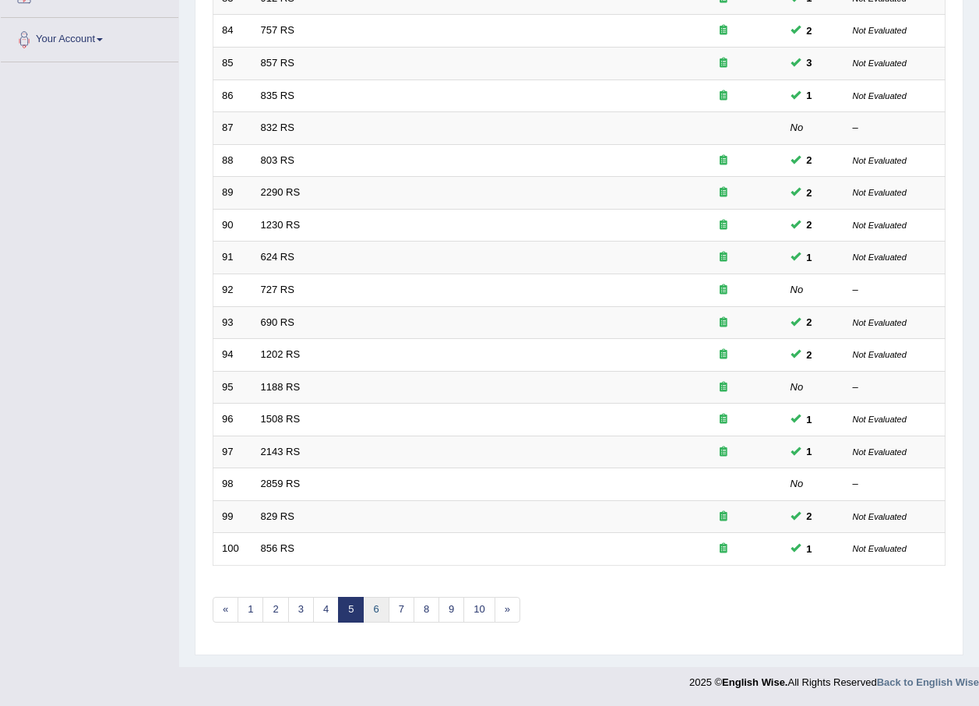
click at [373, 608] on link "6" at bounding box center [376, 610] width 26 height 26
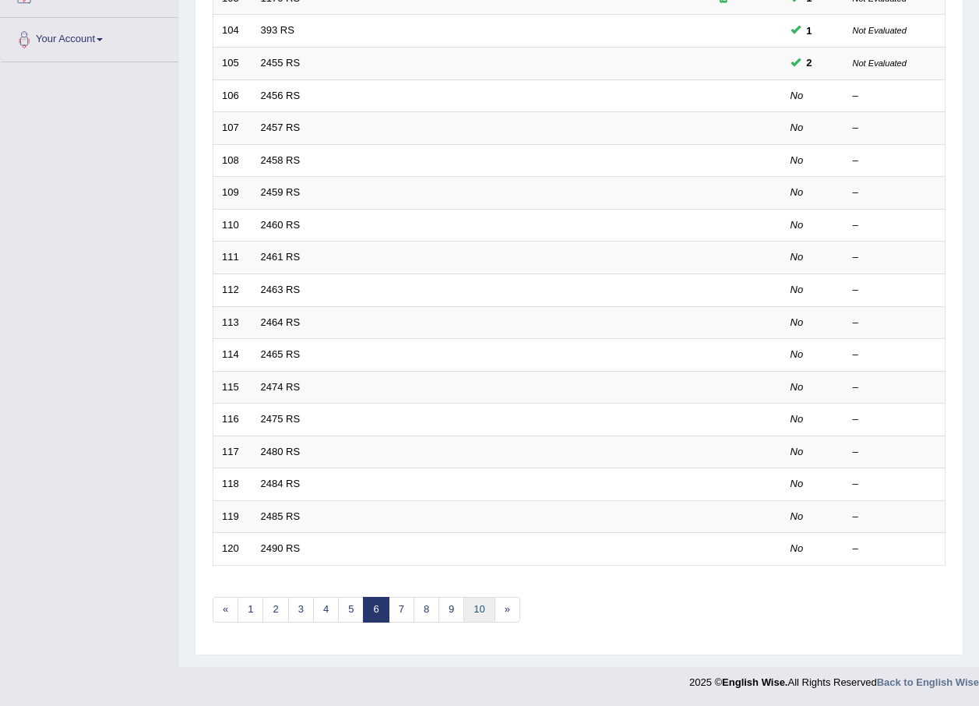
drag, startPoint x: 484, startPoint y: 609, endPoint x: 473, endPoint y: 607, distance: 11.2
click at [485, 608] on link "10" at bounding box center [478, 610] width 31 height 26
click at [504, 612] on link "14" at bounding box center [501, 610] width 31 height 26
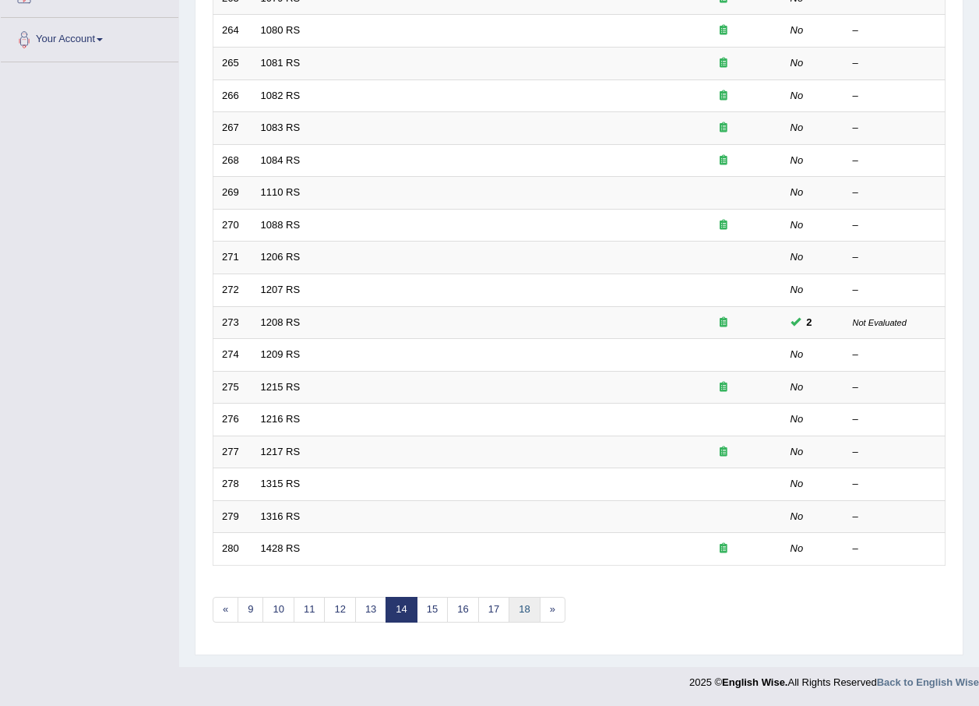
click at [525, 616] on link "18" at bounding box center [524, 610] width 31 height 26
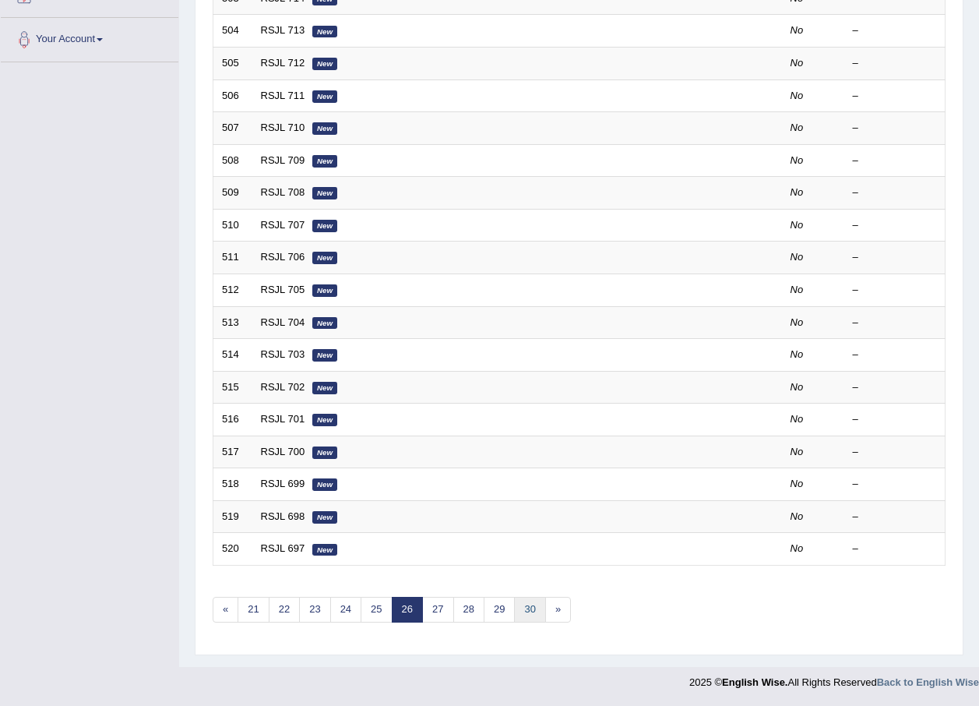
click at [523, 610] on link "30" at bounding box center [529, 610] width 31 height 26
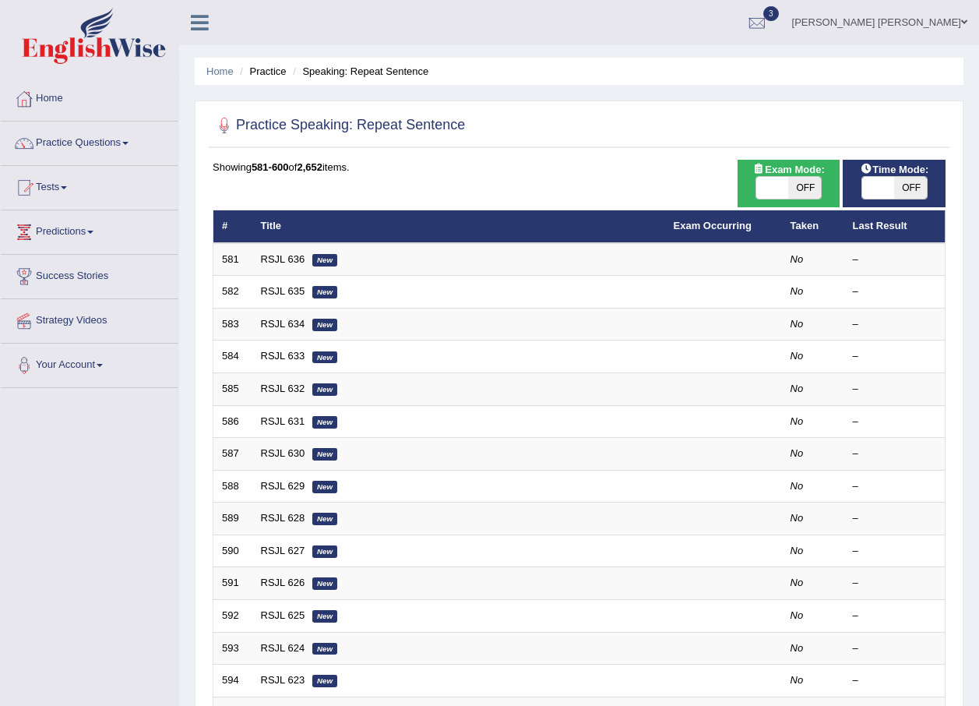
scroll to position [326, 0]
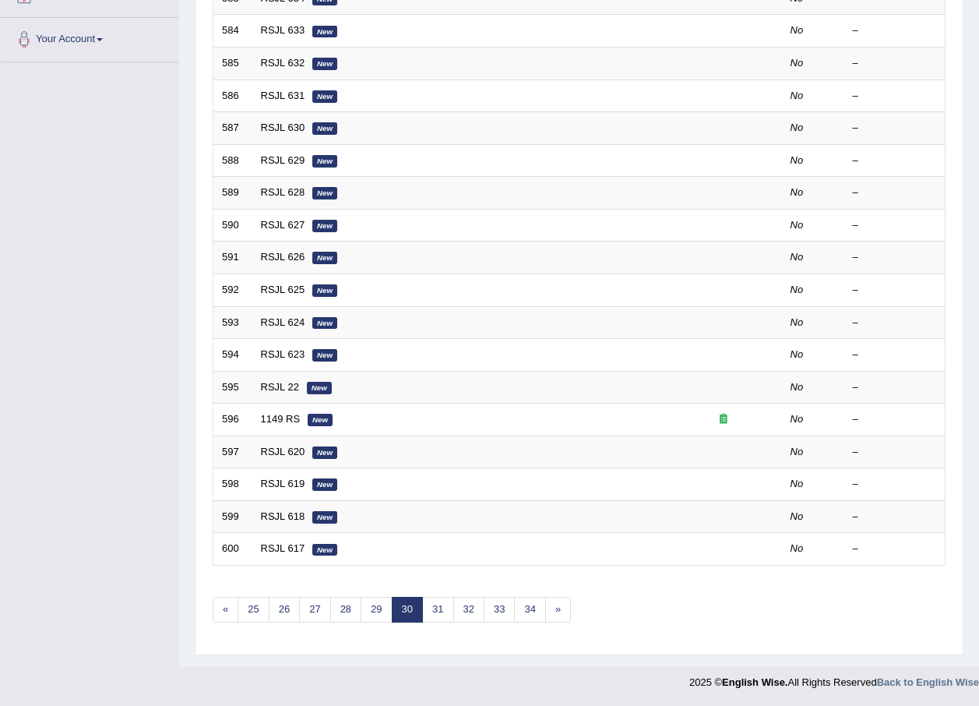
click at [527, 622] on div "Showing 581-600 of 2,652 items. # Title Exam Occurring Taken Last Result 581 RS…" at bounding box center [579, 238] width 733 height 808
click at [527, 610] on link "34" at bounding box center [529, 610] width 31 height 26
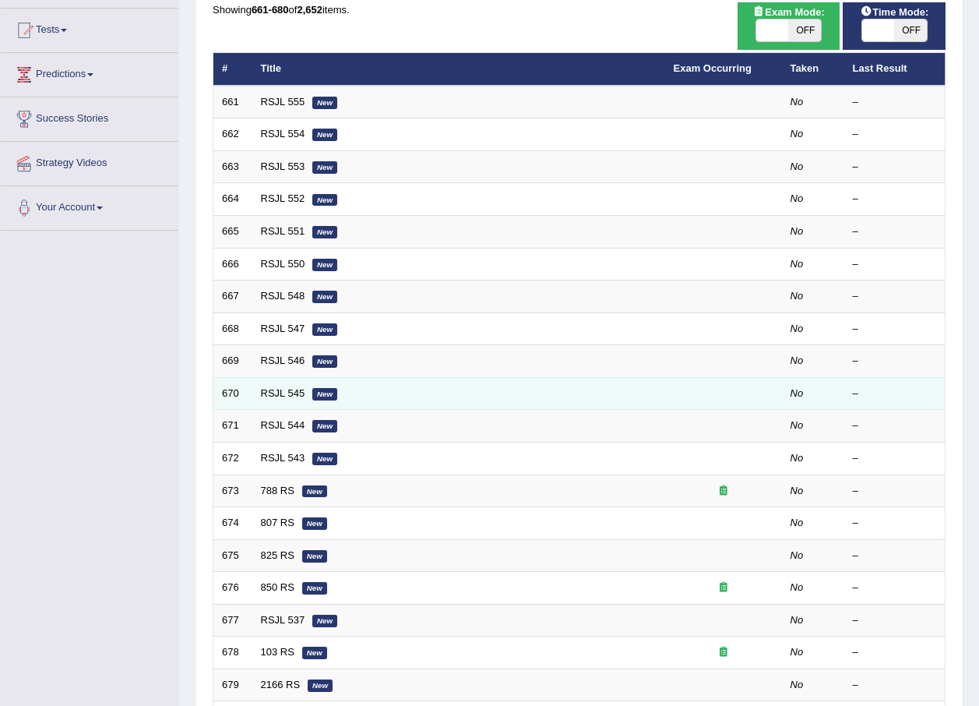
scroll to position [326, 0]
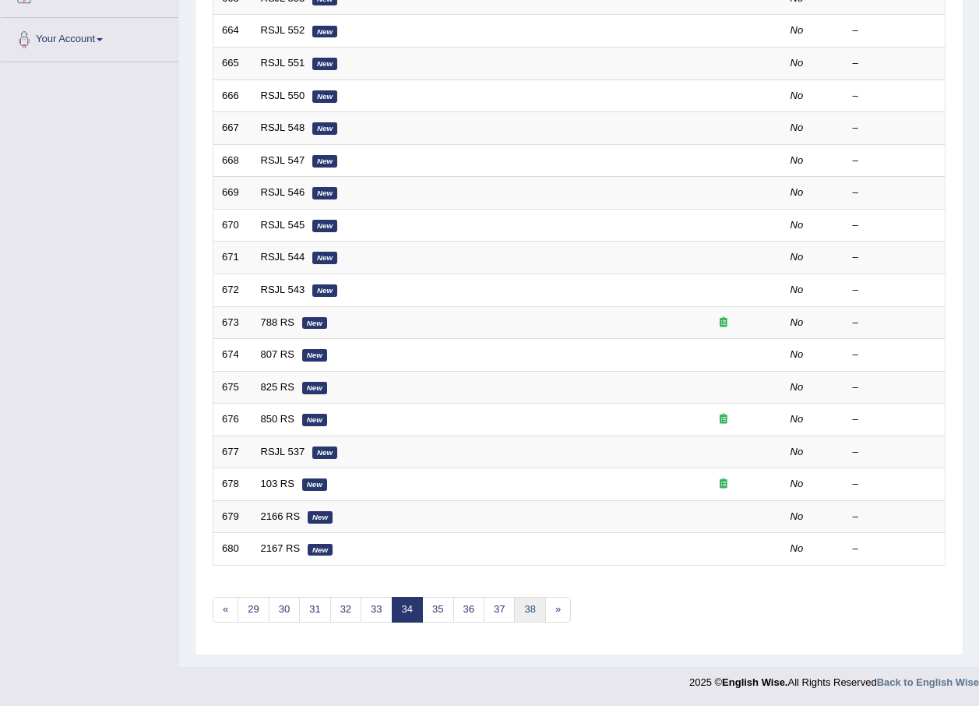
click at [533, 619] on link "38" at bounding box center [529, 610] width 31 height 26
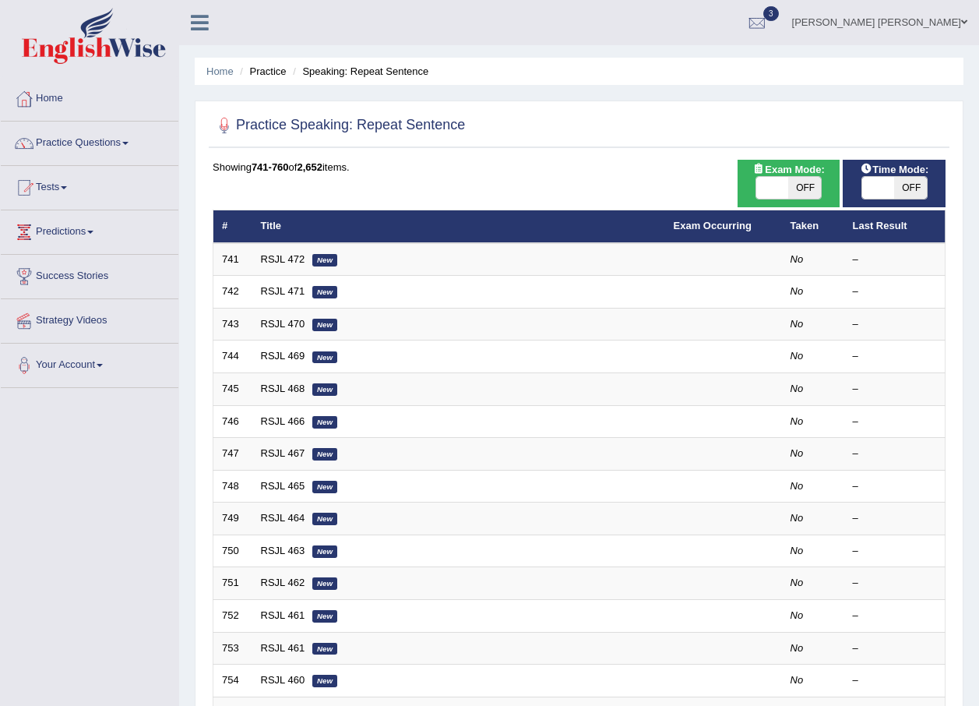
click at [274, 62] on ul "Home Practice Speaking: Repeat Sentence" at bounding box center [579, 71] width 769 height 27
click at [305, 105] on div "Practice Speaking: Repeat Sentence Time Mode: ON OFF Exam Mode: ON OFF Showing …" at bounding box center [579, 540] width 769 height 880
drag, startPoint x: 317, startPoint y: 75, endPoint x: 307, endPoint y: 75, distance: 10.1
click at [307, 75] on li "Speaking: Repeat Sentence" at bounding box center [358, 71] width 139 height 15
drag, startPoint x: 307, startPoint y: 75, endPoint x: 251, endPoint y: 74, distance: 56.1
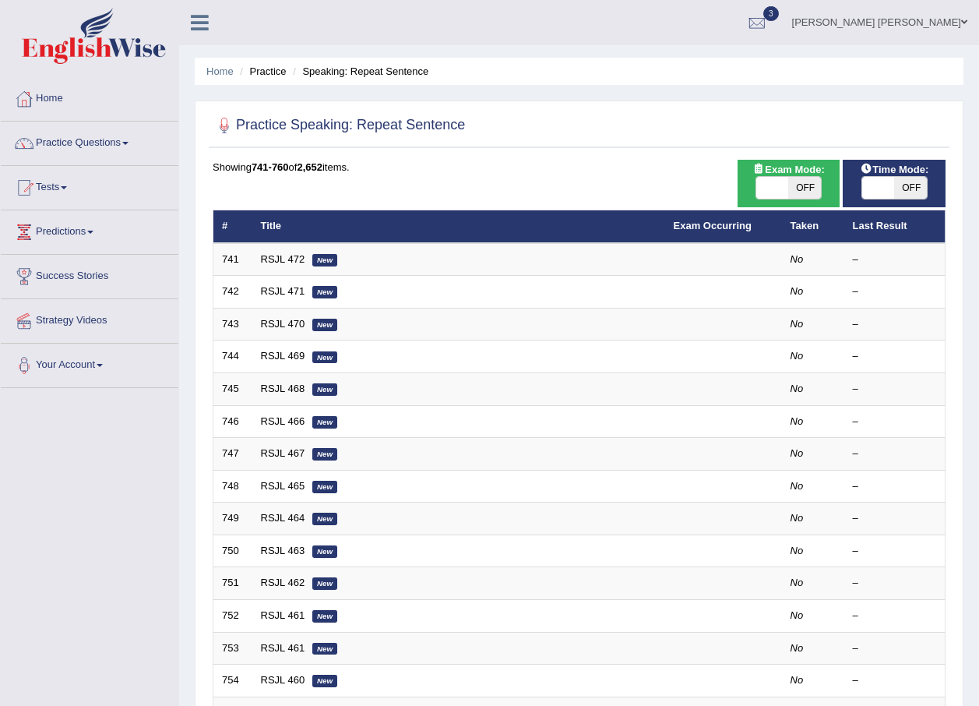
click at [251, 74] on li "Practice" at bounding box center [261, 71] width 50 height 15
click at [224, 69] on link "Home" at bounding box center [219, 71] width 27 height 12
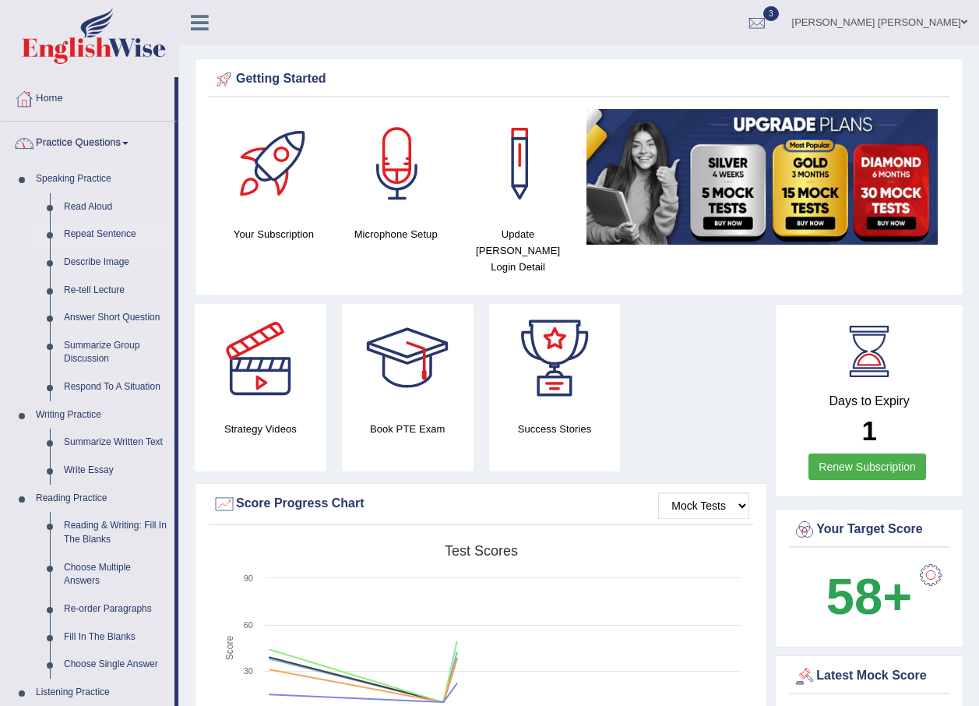
click at [97, 229] on link "Repeat Sentence" at bounding box center [116, 234] width 118 height 28
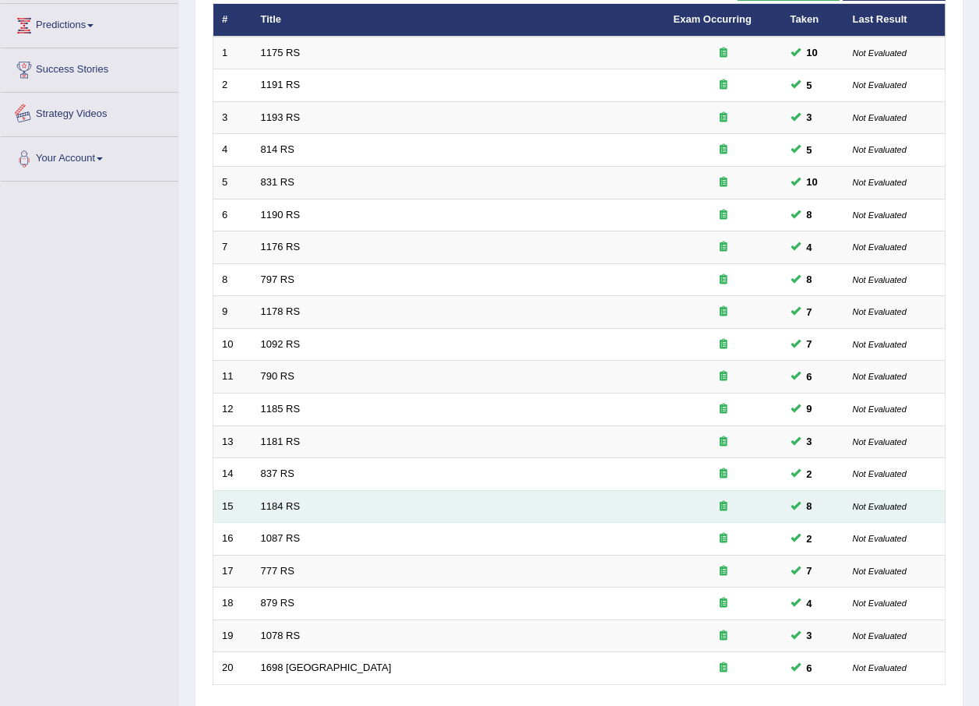
scroll to position [326, 0]
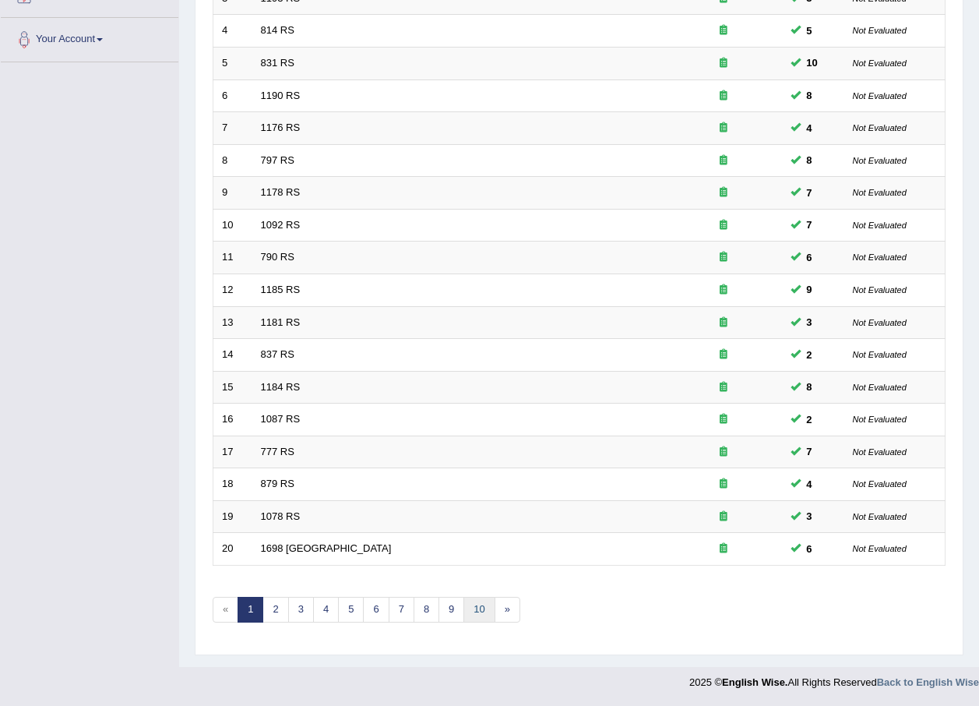
click at [471, 611] on link "10" at bounding box center [478, 610] width 31 height 26
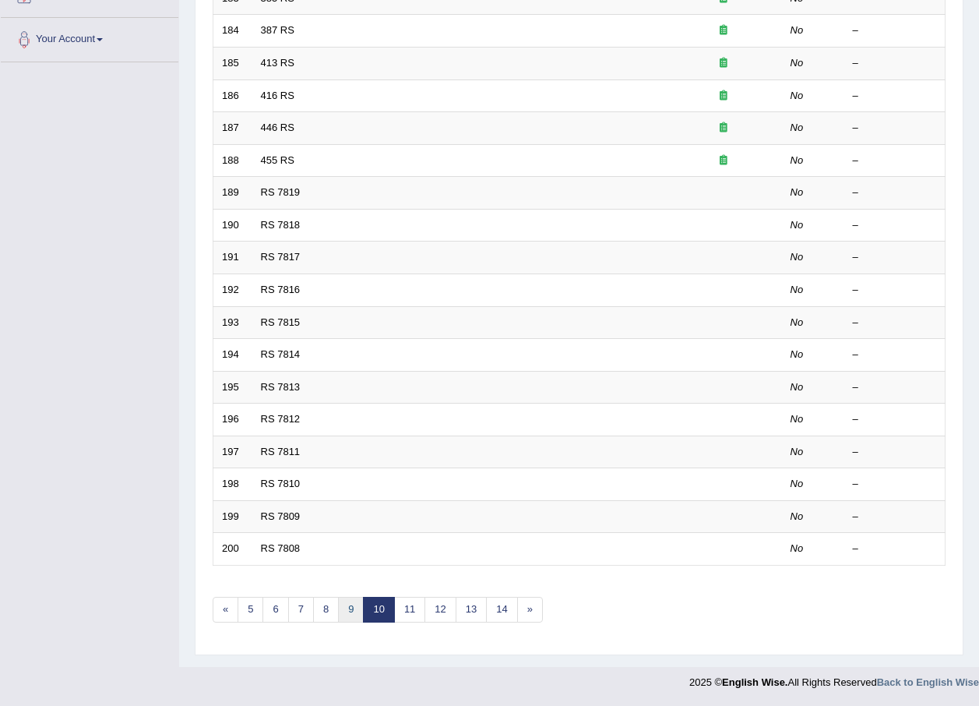
click at [348, 616] on link "9" at bounding box center [351, 610] width 26 height 26
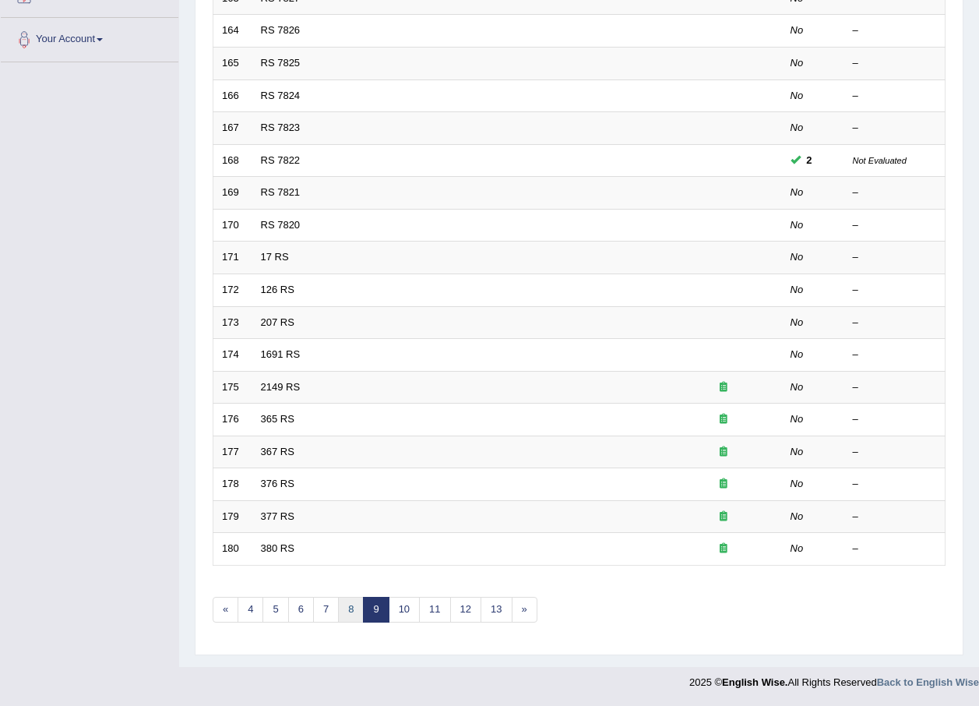
click at [344, 616] on link "8" at bounding box center [351, 610] width 26 height 26
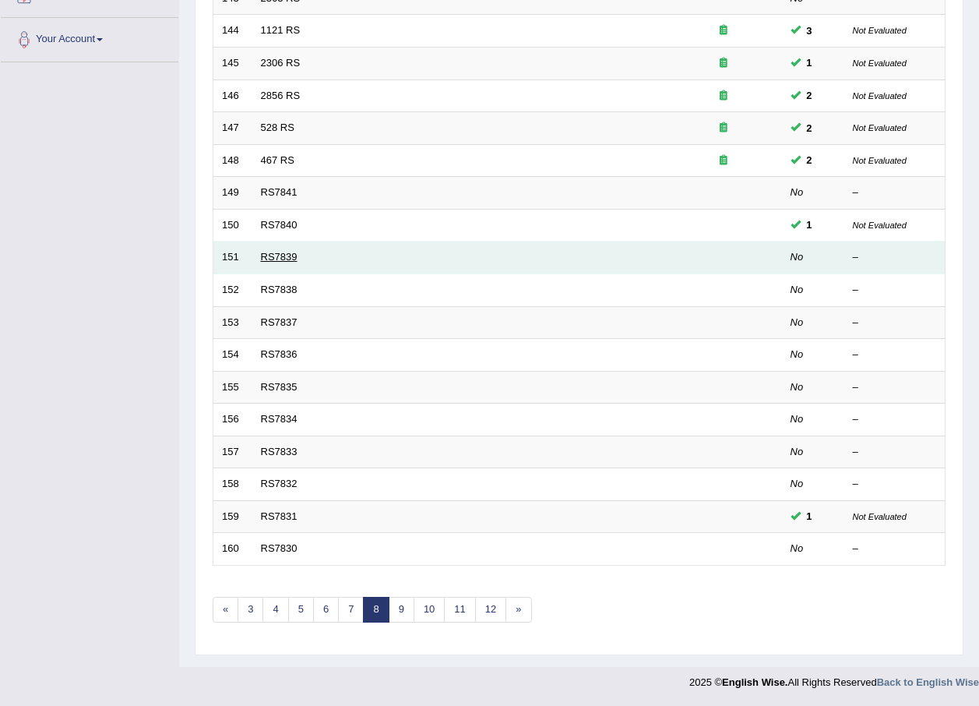
click at [283, 254] on link "RS7839" at bounding box center [279, 257] width 37 height 12
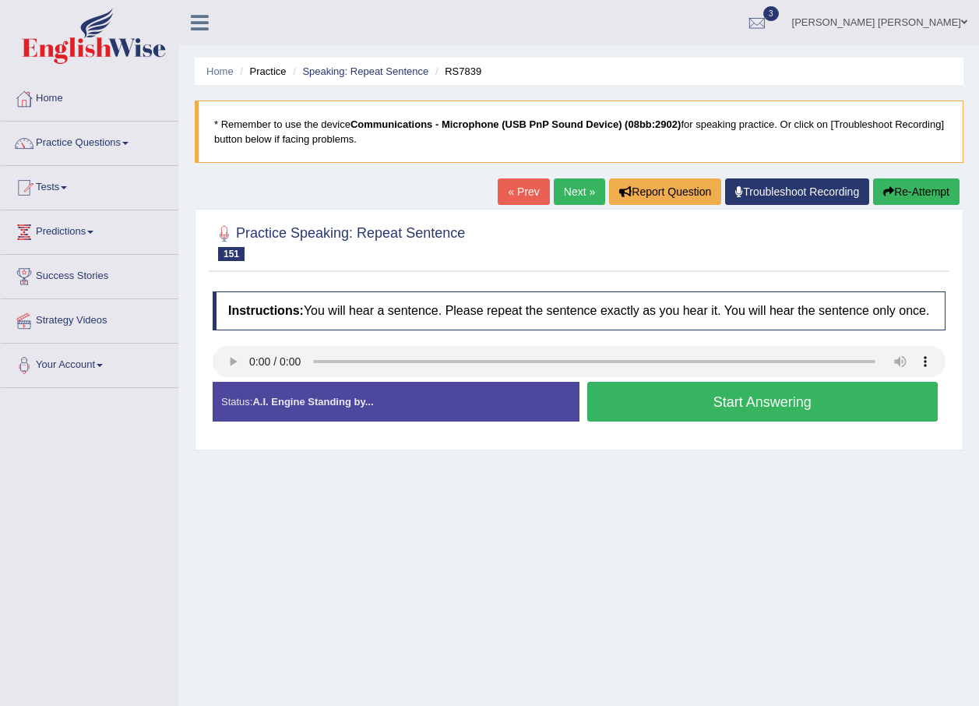
click at [756, 394] on button "Start Answering" at bounding box center [762, 402] width 351 height 40
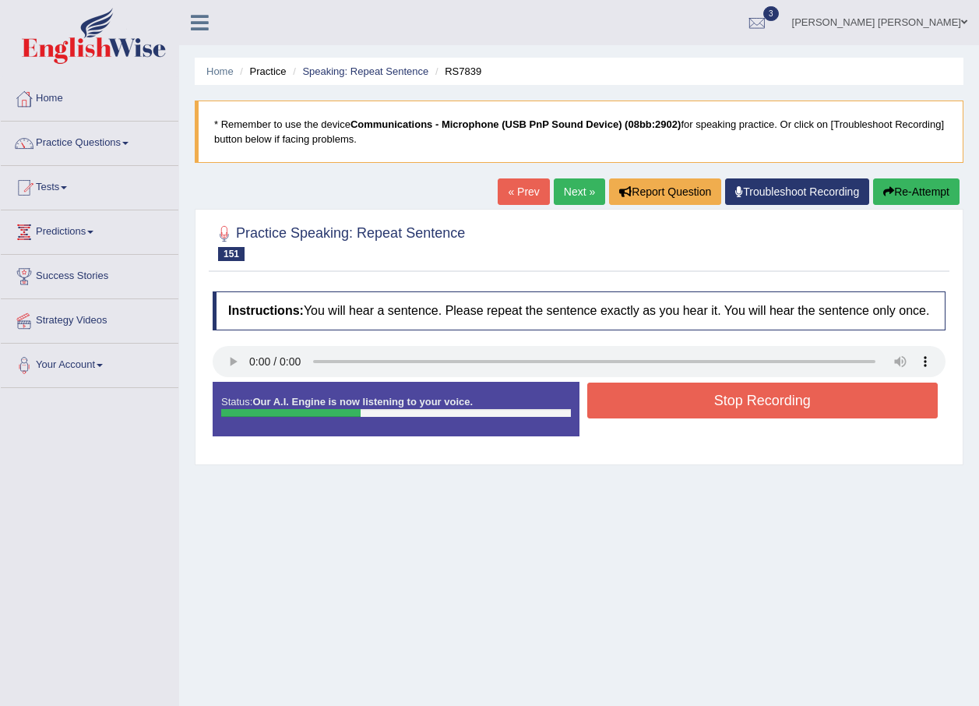
click at [760, 411] on button "Stop Recording" at bounding box center [762, 400] width 351 height 36
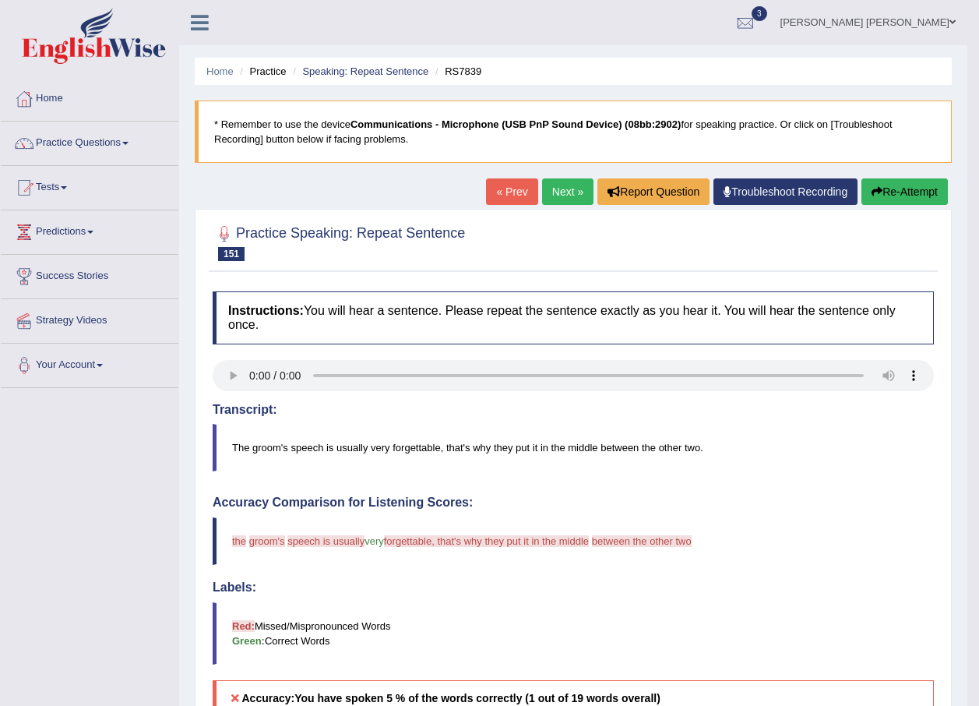
click at [552, 188] on link "Next »" at bounding box center [567, 191] width 51 height 26
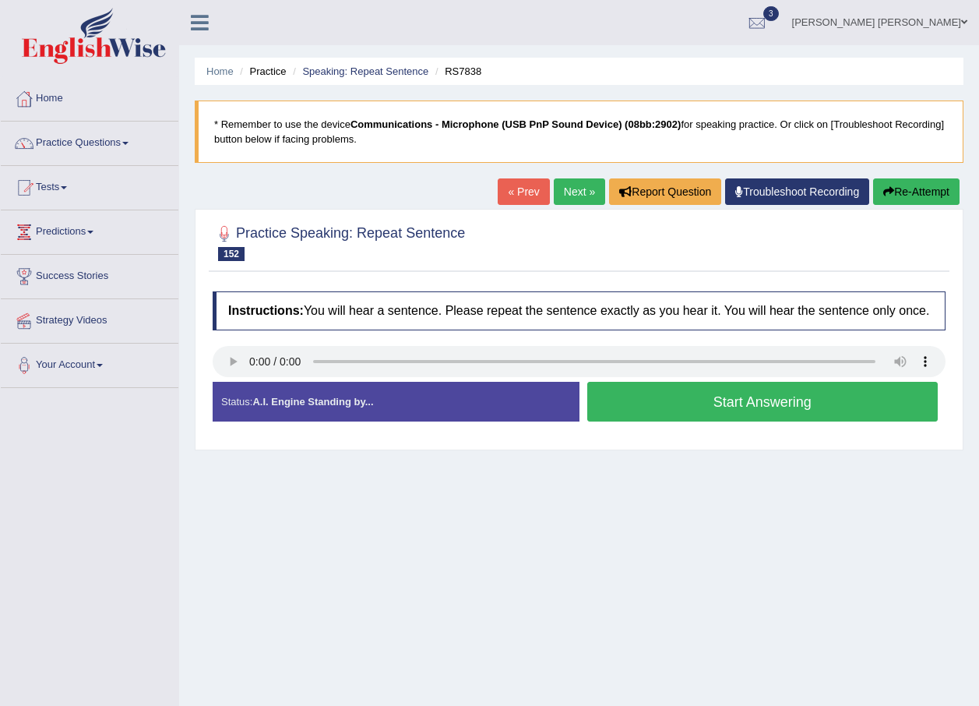
click at [828, 396] on button "Start Answering" at bounding box center [762, 402] width 351 height 40
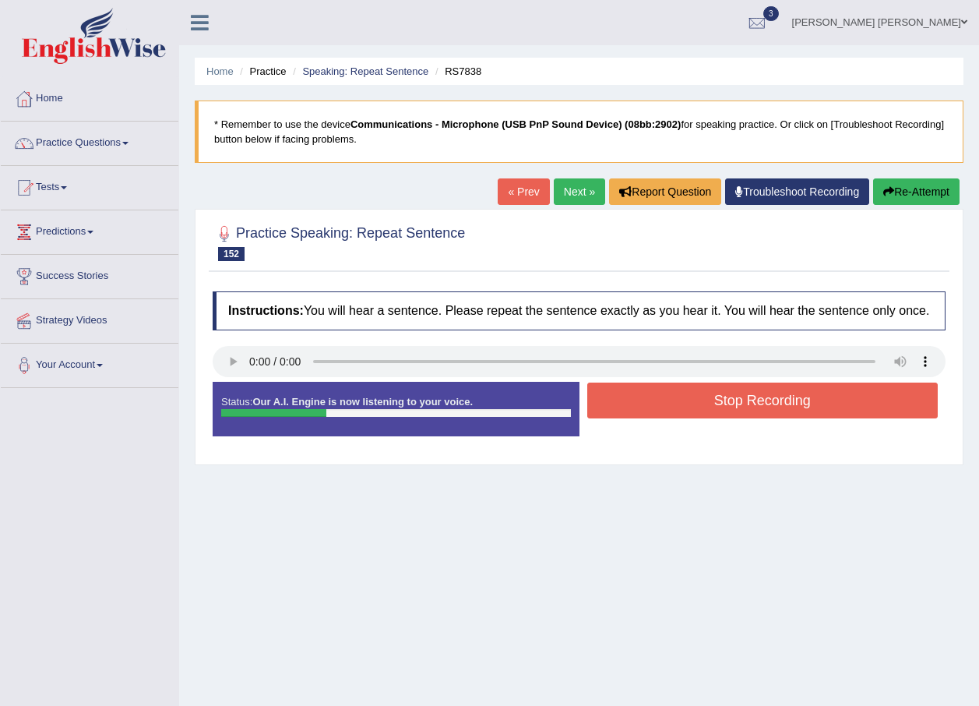
click at [795, 400] on button "Stop Recording" at bounding box center [762, 400] width 351 height 36
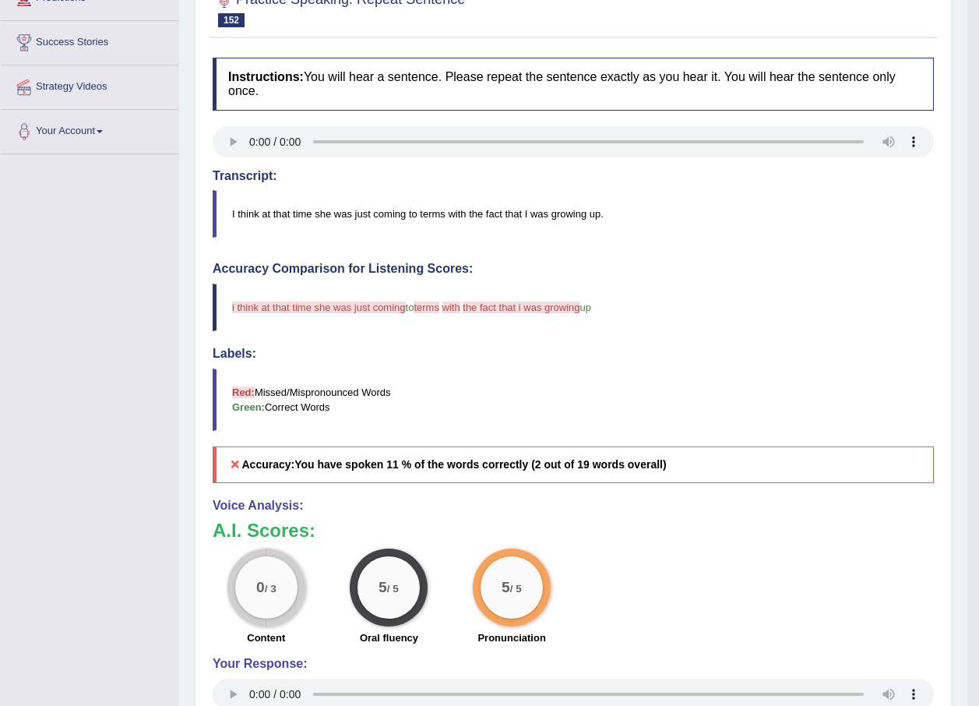
scroll to position [78, 0]
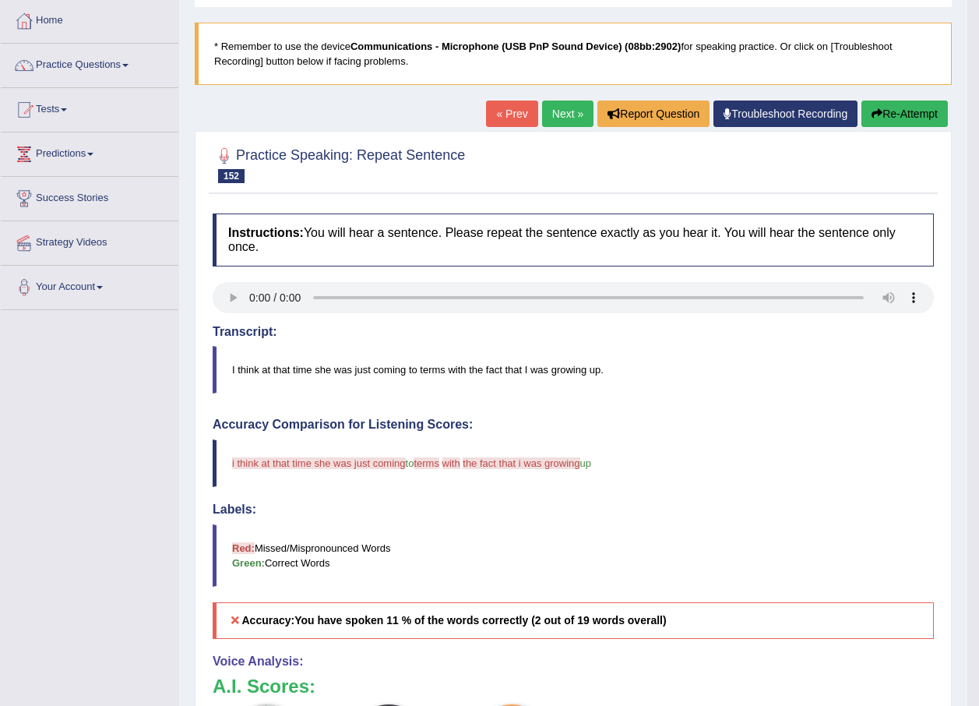
click at [903, 102] on button "Re-Attempt" at bounding box center [905, 113] width 86 height 26
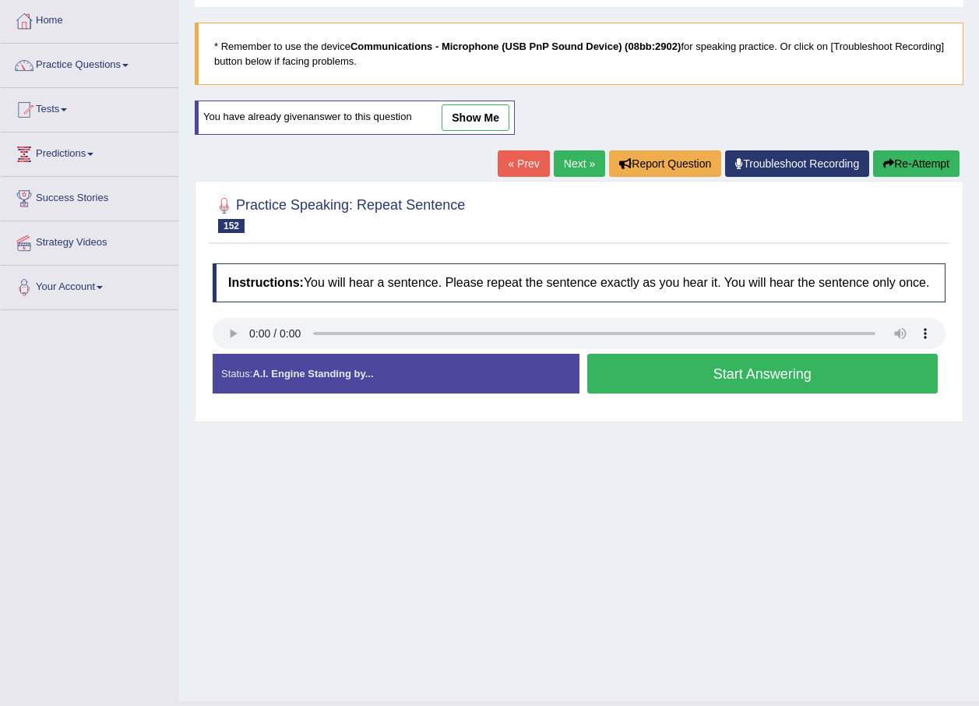
scroll to position [78, 0]
click at [801, 364] on button "Start Answering" at bounding box center [762, 374] width 351 height 40
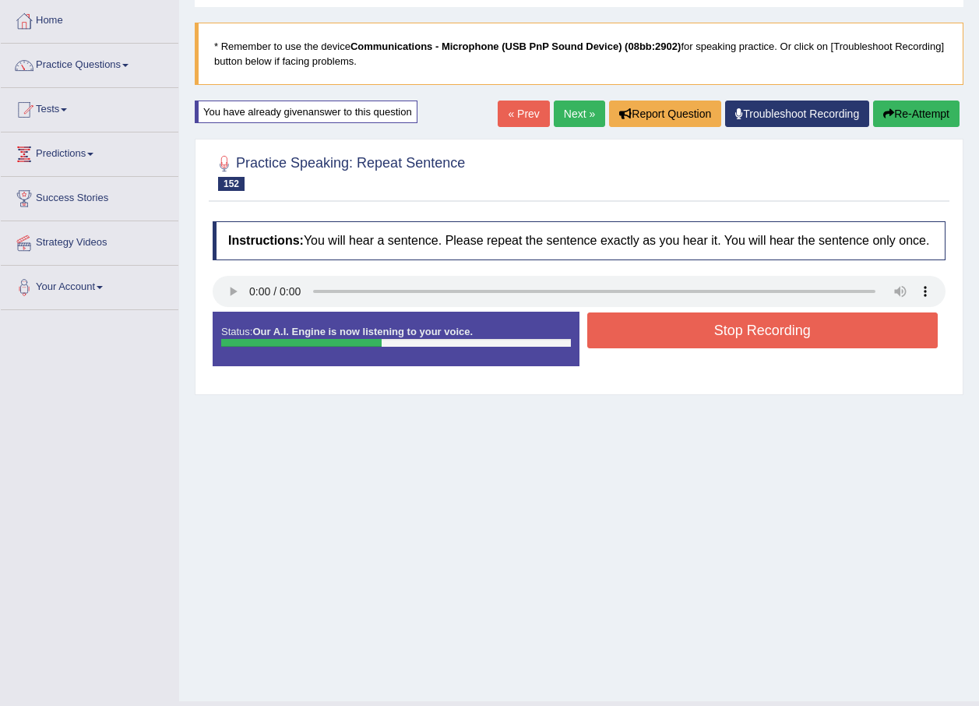
click at [798, 337] on button "Stop Recording" at bounding box center [762, 330] width 351 height 36
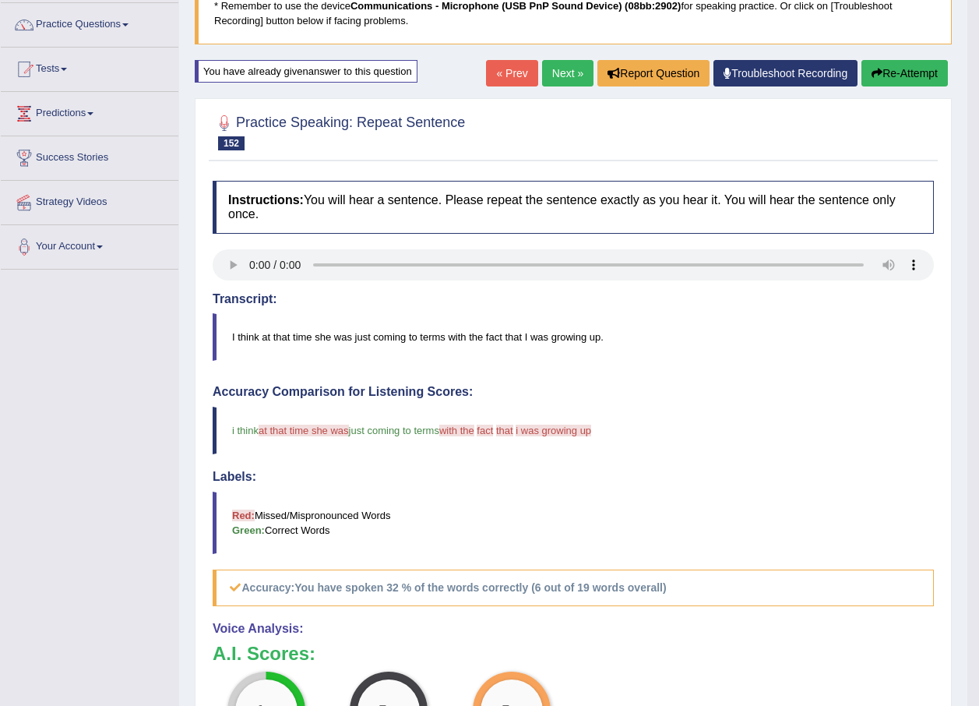
scroll to position [0, 0]
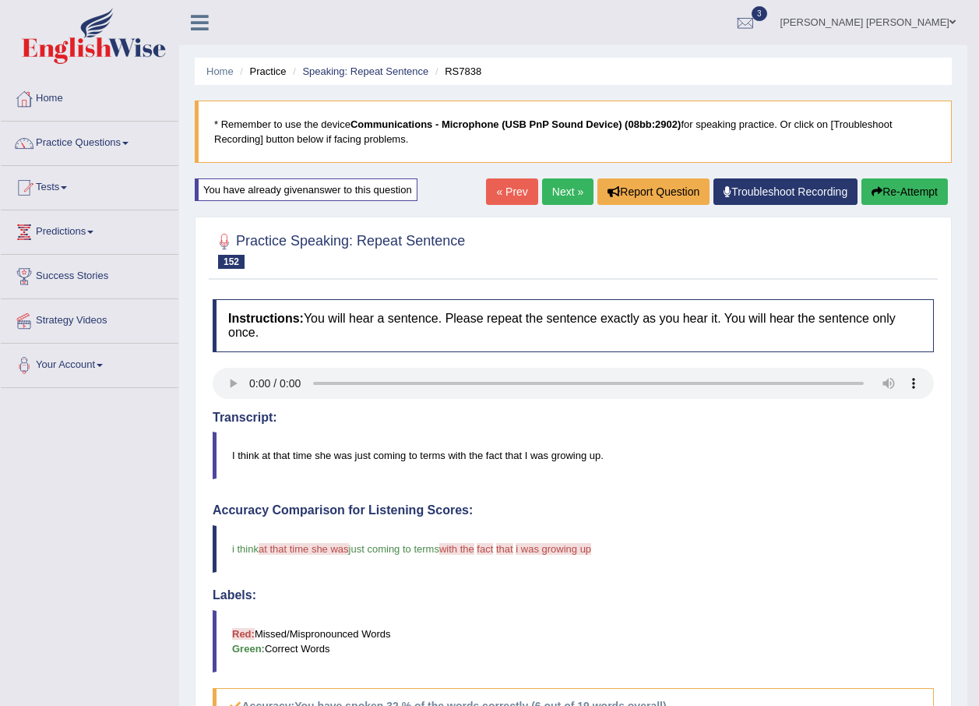
click at [565, 190] on link "Next »" at bounding box center [567, 191] width 51 height 26
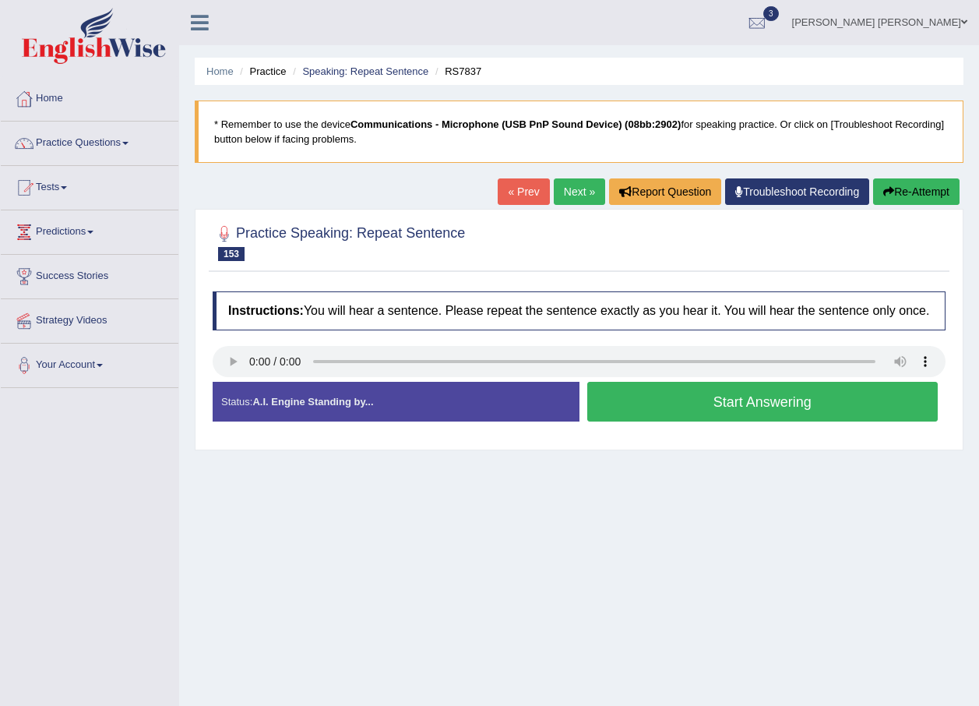
click at [768, 396] on button "Start Answering" at bounding box center [762, 402] width 351 height 40
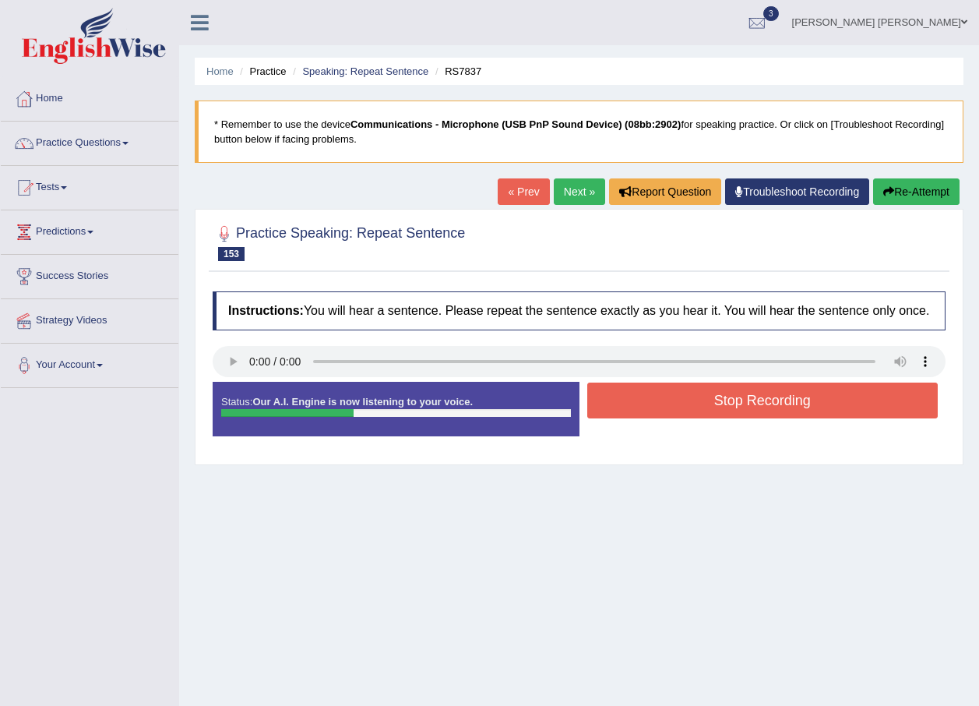
click at [812, 407] on button "Stop Recording" at bounding box center [762, 400] width 351 height 36
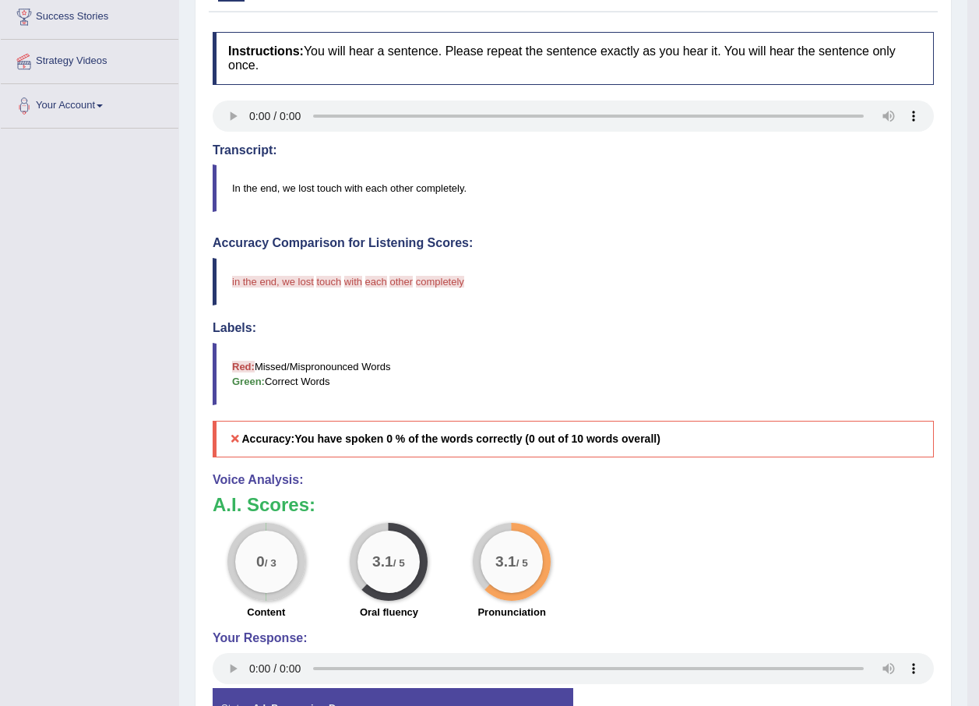
scroll to position [78, 0]
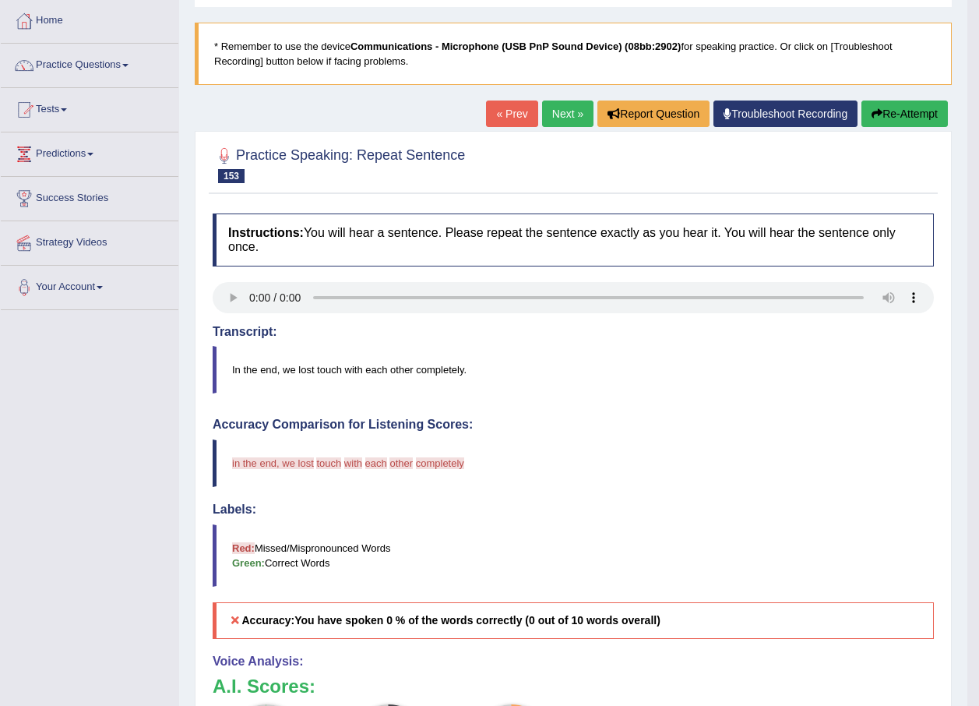
click at [891, 111] on button "Re-Attempt" at bounding box center [905, 113] width 86 height 26
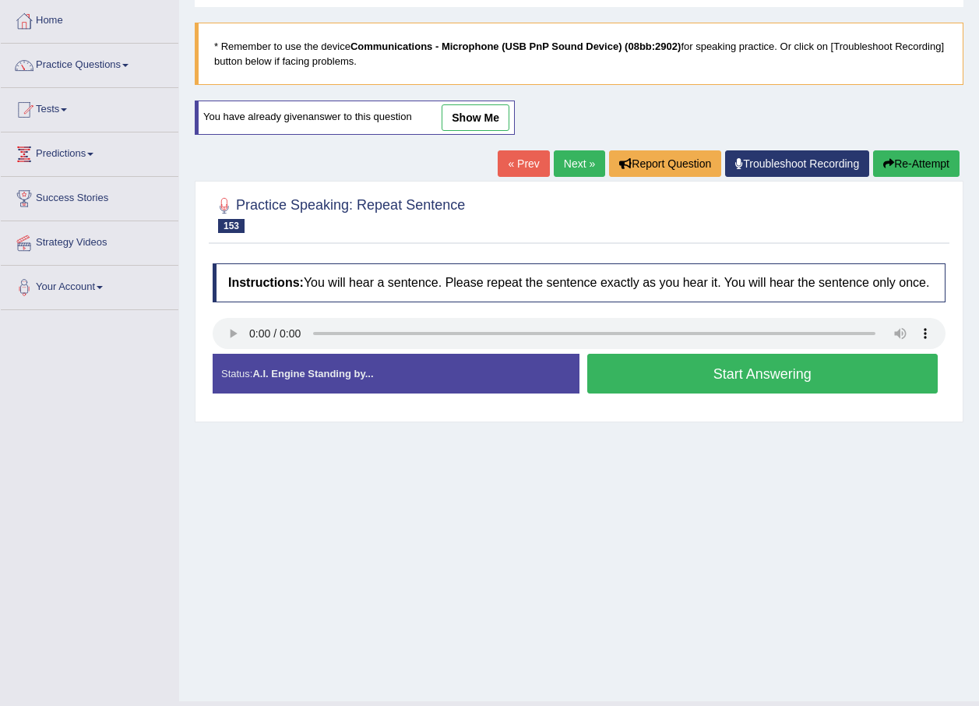
click at [457, 121] on link "show me" at bounding box center [476, 117] width 68 height 26
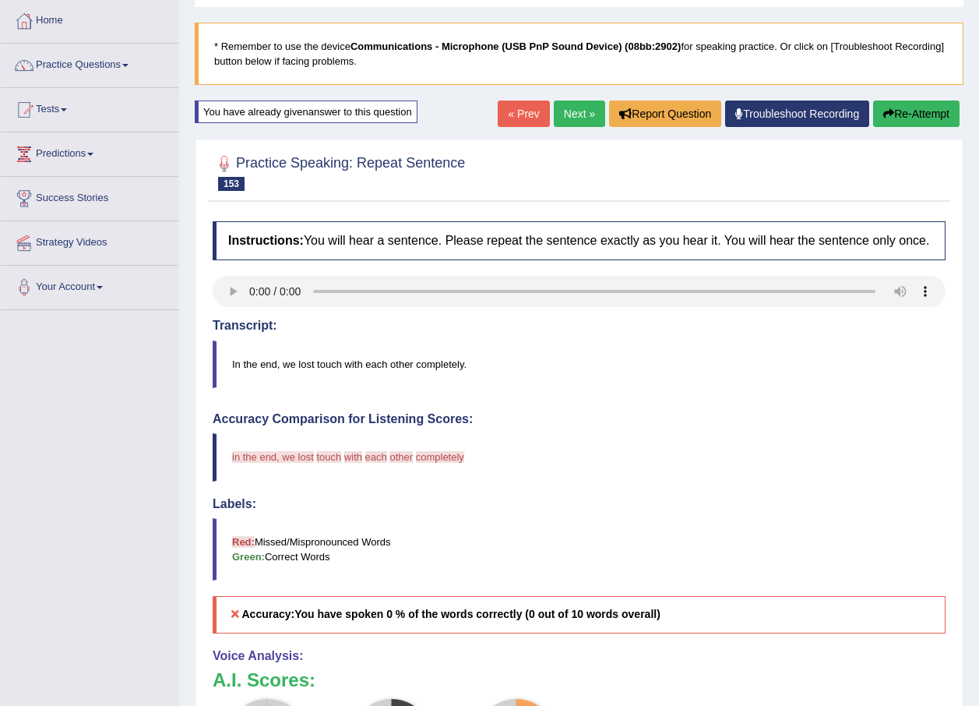
click at [908, 117] on button "Re-Attempt" at bounding box center [916, 113] width 86 height 26
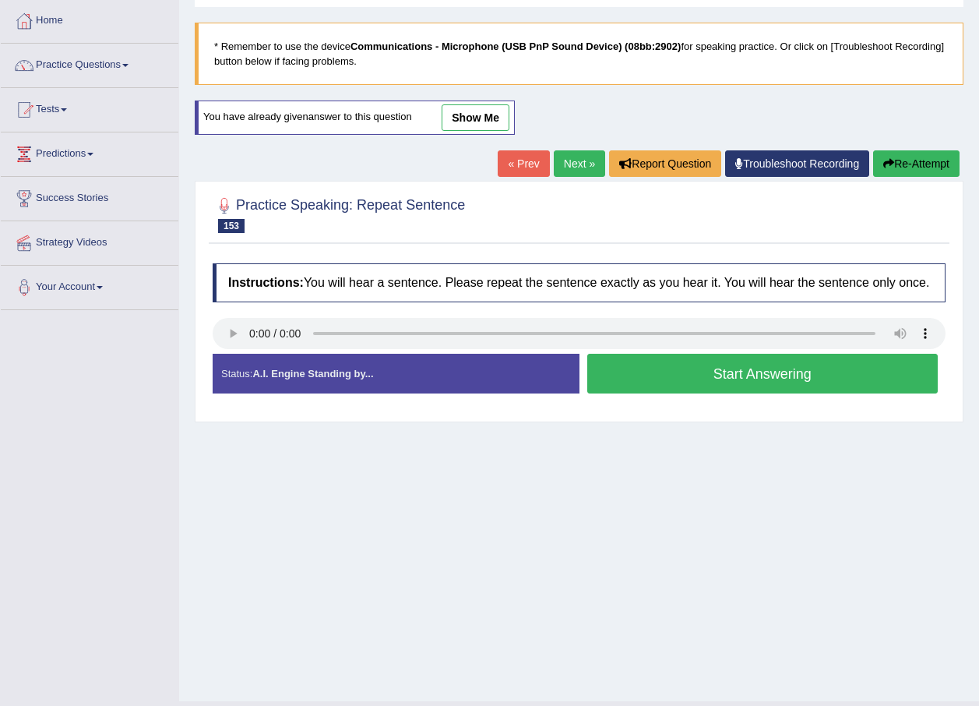
click at [758, 382] on button "Start Answering" at bounding box center [762, 374] width 351 height 40
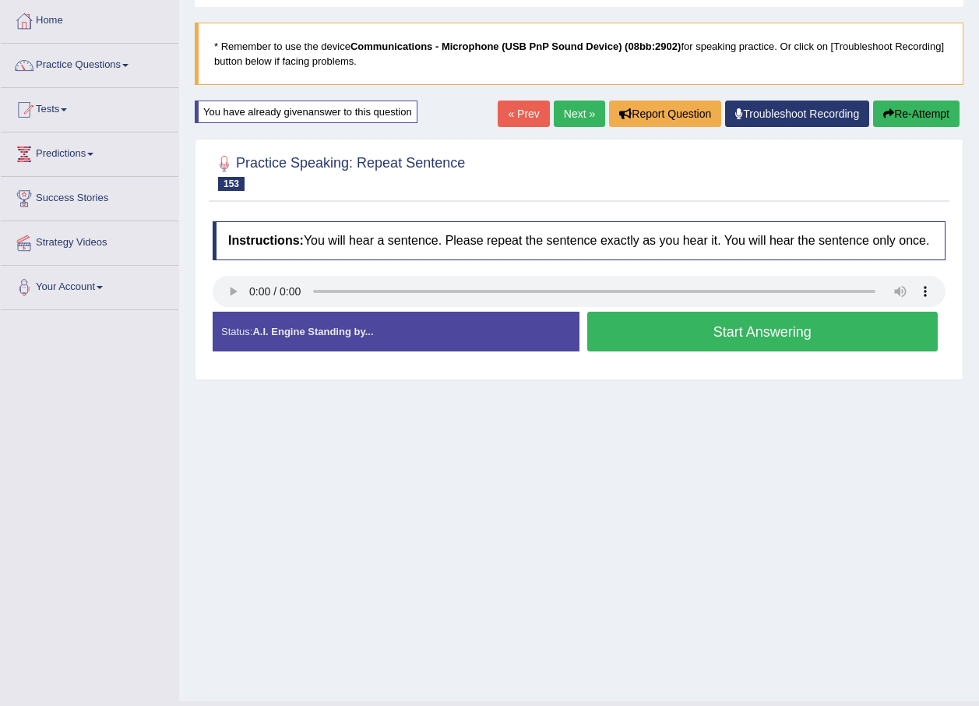
scroll to position [78, 0]
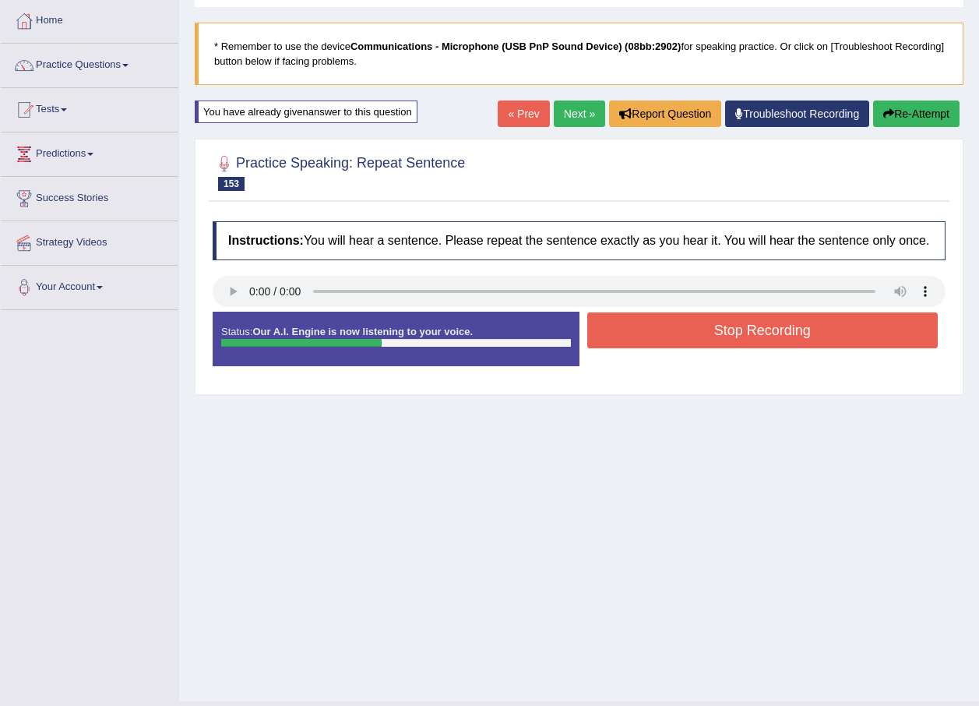
click at [783, 332] on button "Stop Recording" at bounding box center [762, 330] width 351 height 36
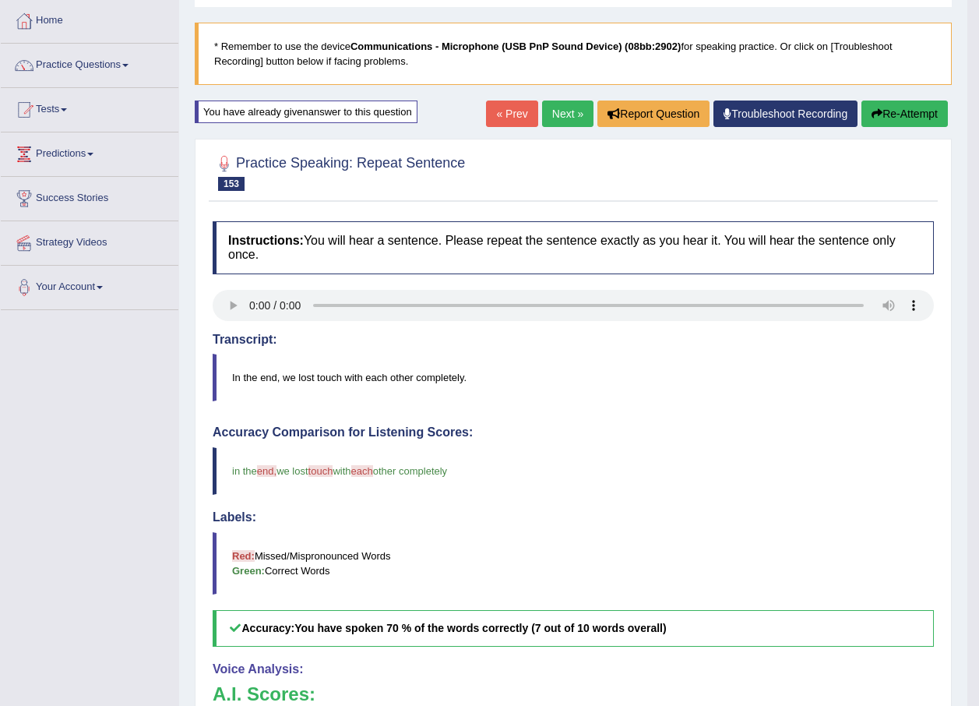
click at [559, 117] on link "Next »" at bounding box center [567, 113] width 51 height 26
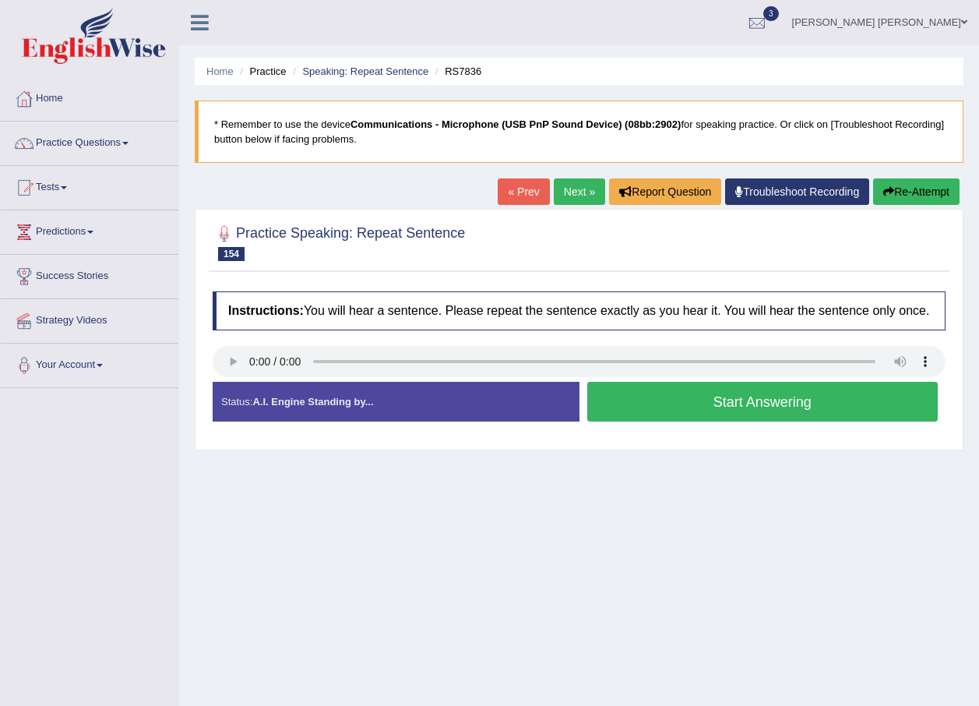
click at [698, 402] on button "Start Answering" at bounding box center [762, 402] width 351 height 40
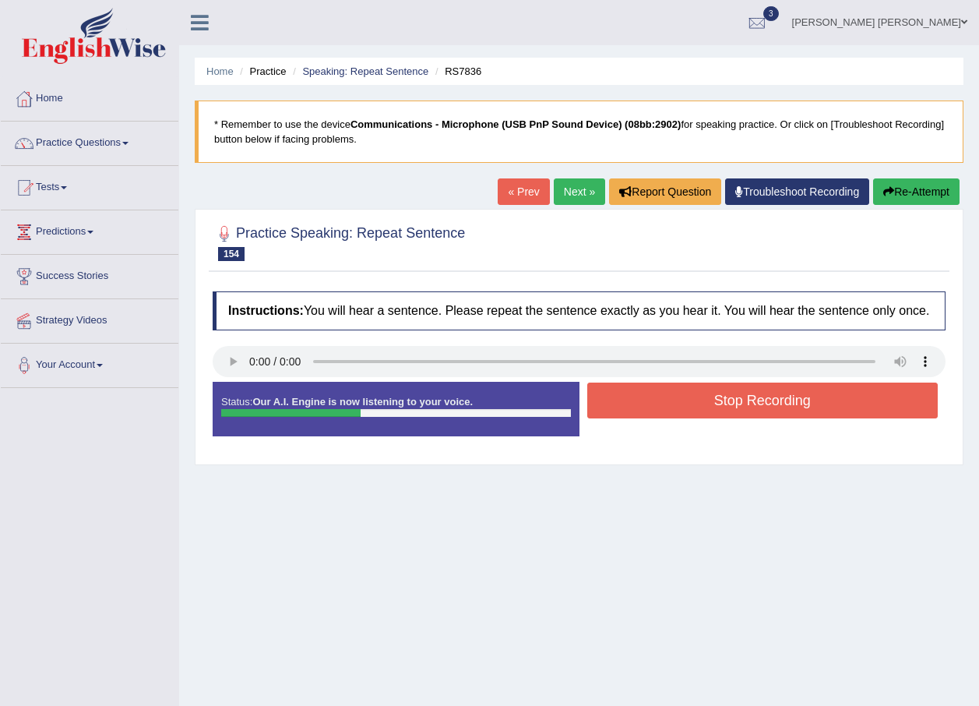
click at [830, 401] on button "Stop Recording" at bounding box center [762, 400] width 351 height 36
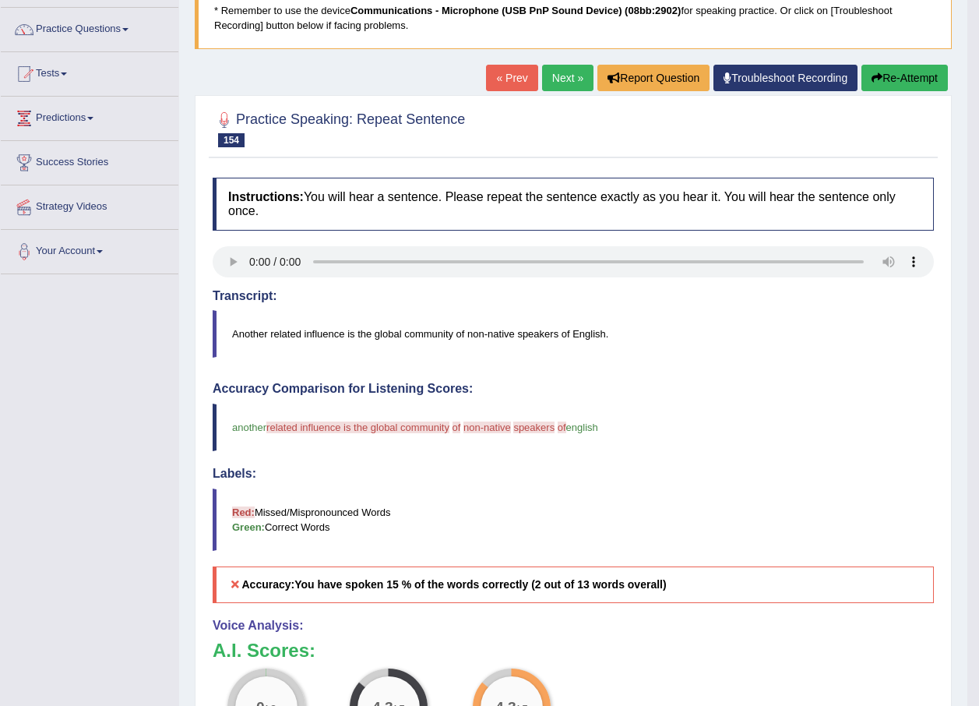
scroll to position [78, 0]
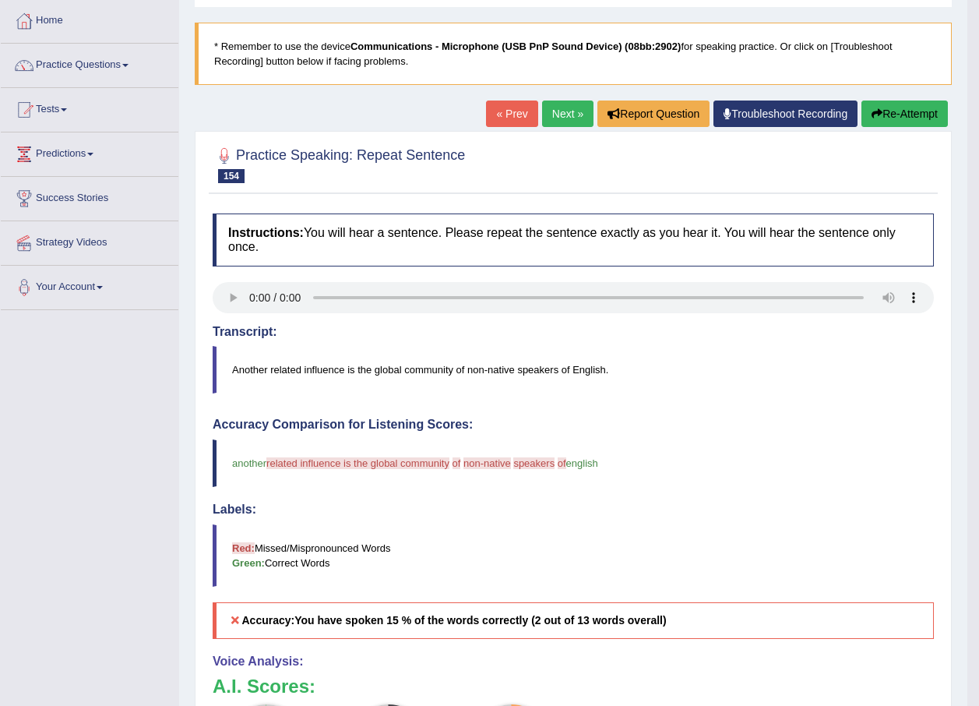
click at [542, 112] on link "Next »" at bounding box center [567, 113] width 51 height 26
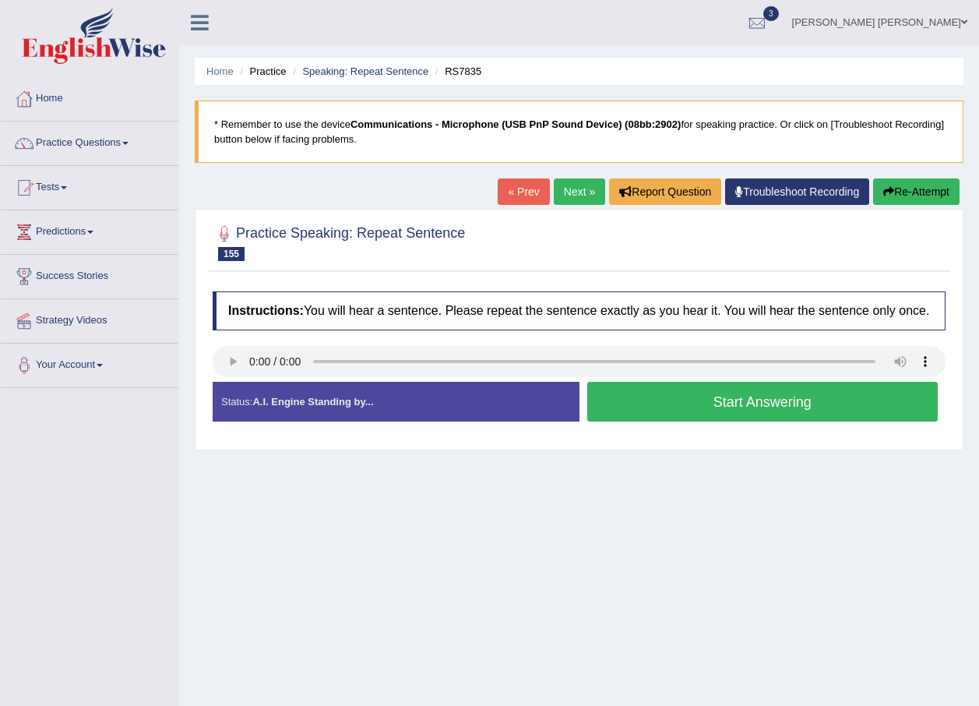
click at [782, 395] on button "Start Answering" at bounding box center [762, 402] width 351 height 40
click at [227, 379] on div at bounding box center [579, 363] width 733 height 35
click at [735, 407] on button "Start Answering" at bounding box center [762, 402] width 351 height 40
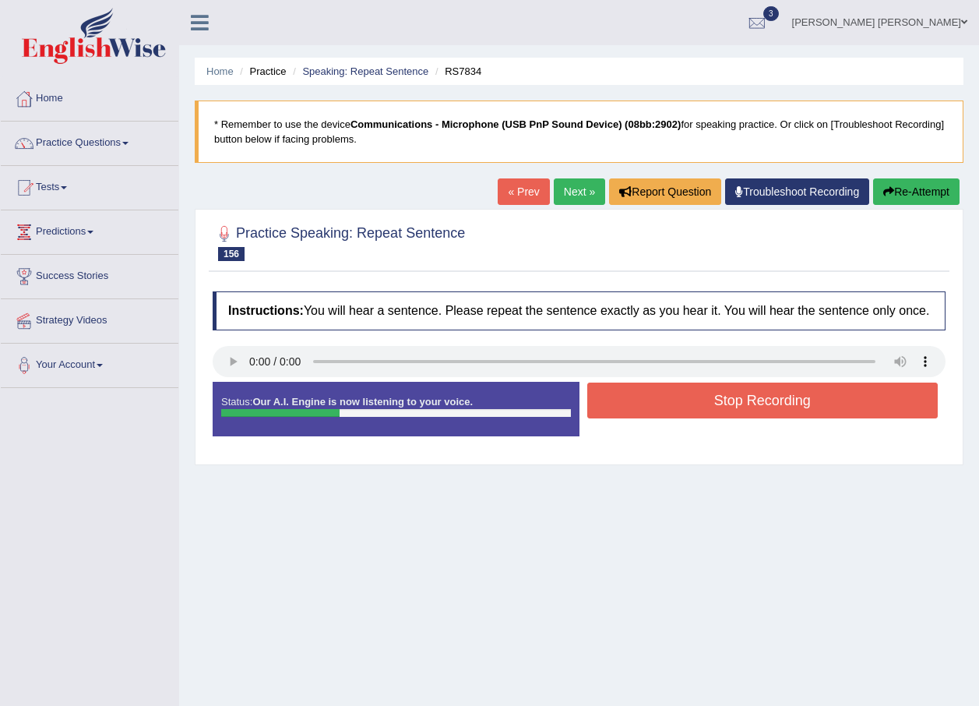
click at [788, 411] on button "Stop Recording" at bounding box center [762, 400] width 351 height 36
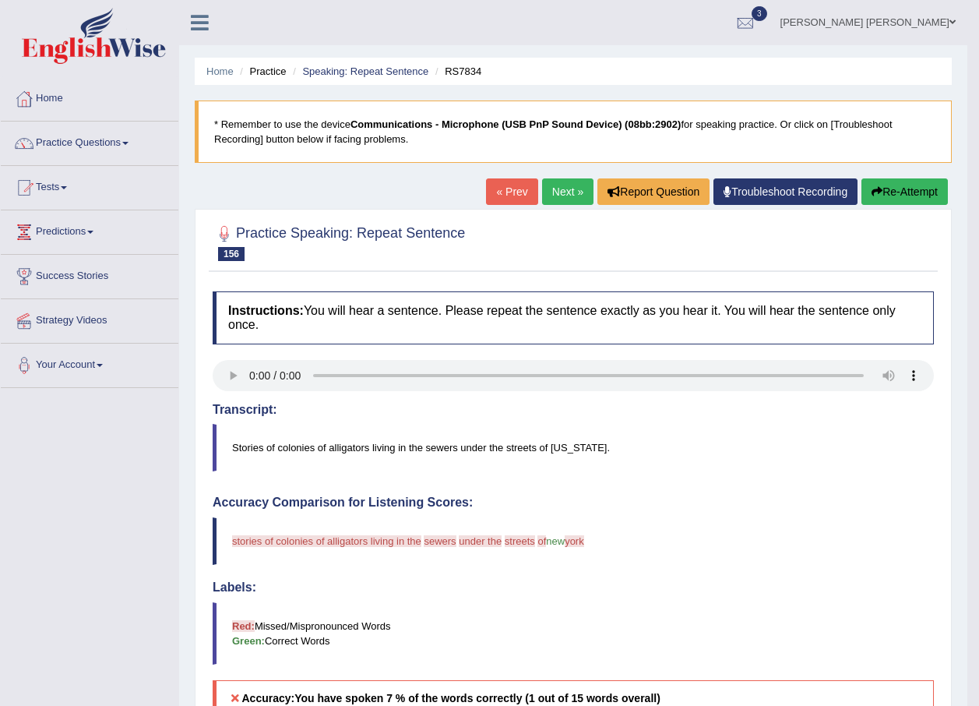
click at [555, 186] on link "Next »" at bounding box center [567, 191] width 51 height 26
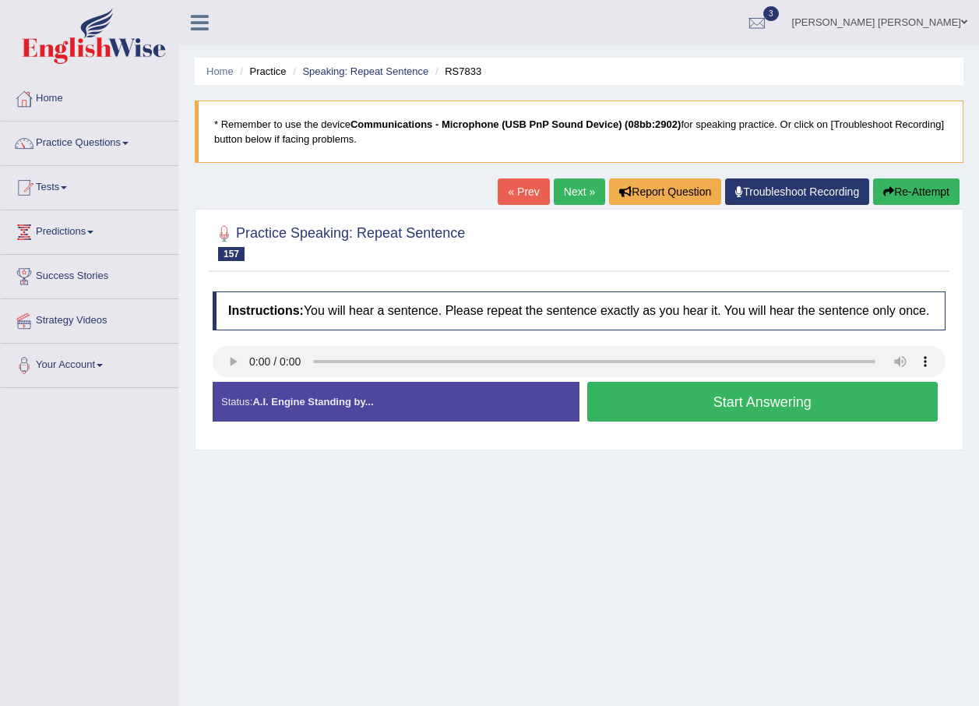
click at [727, 410] on button "Start Answering" at bounding box center [762, 402] width 351 height 40
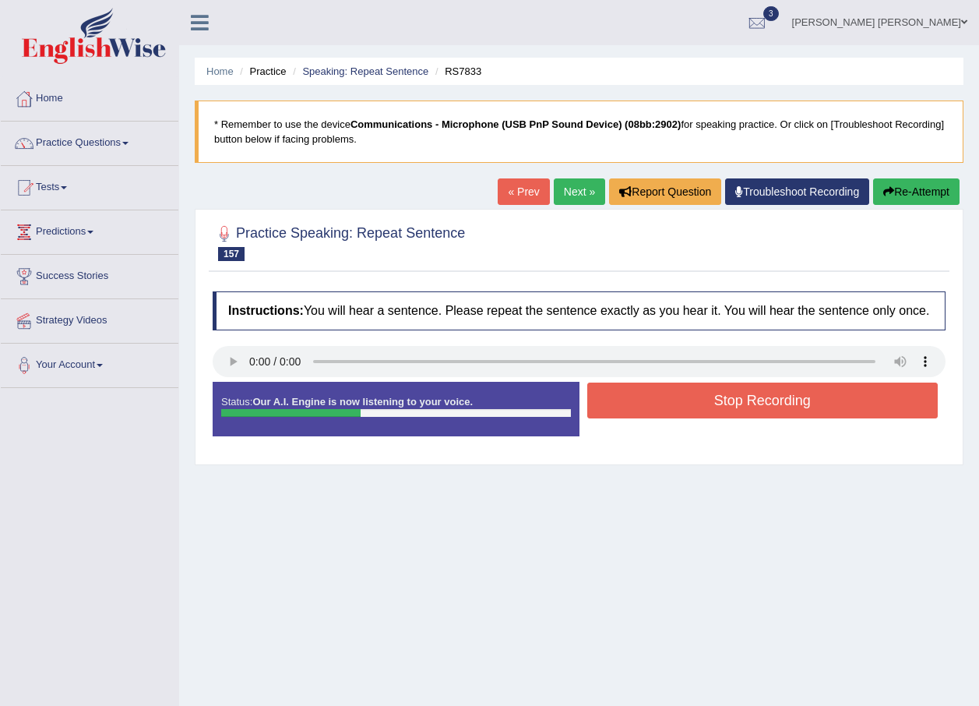
click at [827, 404] on button "Stop Recording" at bounding box center [762, 400] width 351 height 36
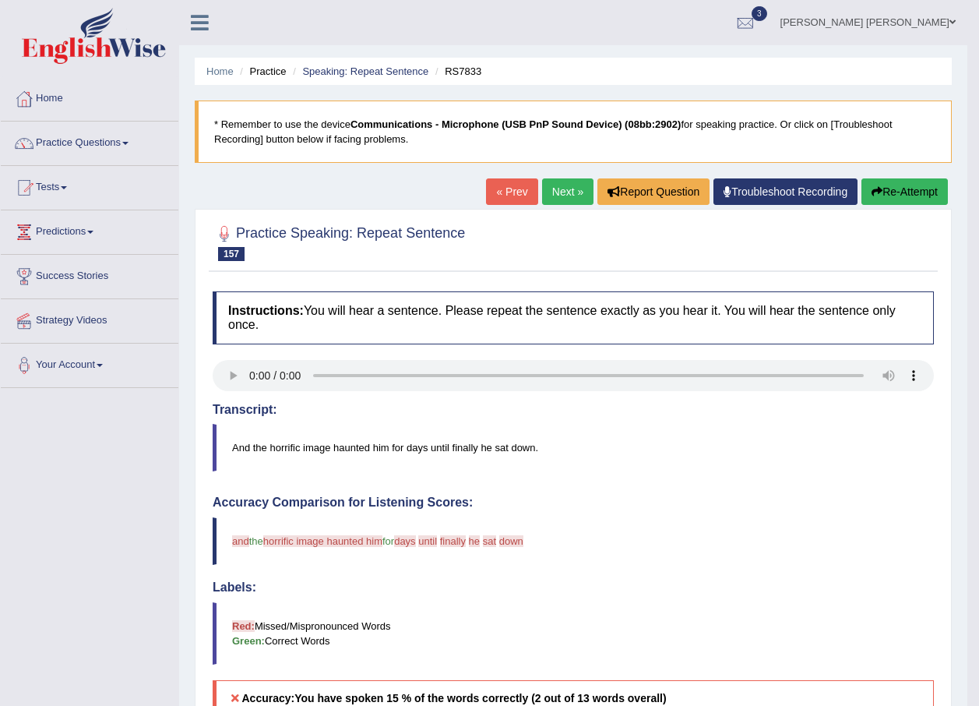
click at [555, 198] on link "Next »" at bounding box center [567, 191] width 51 height 26
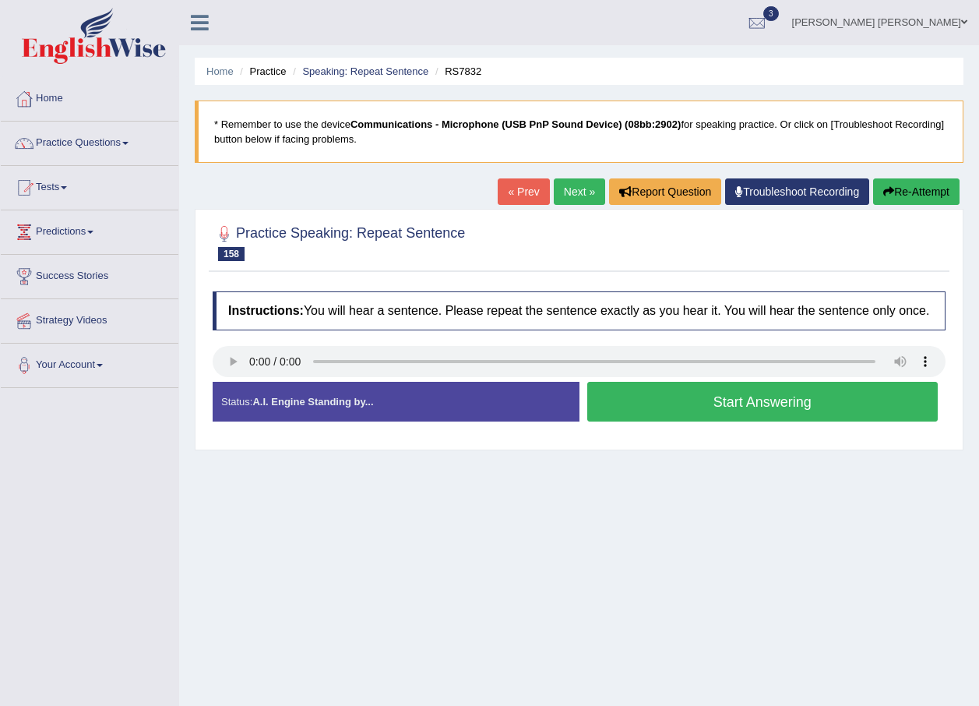
click at [559, 189] on link "Next »" at bounding box center [579, 191] width 51 height 26
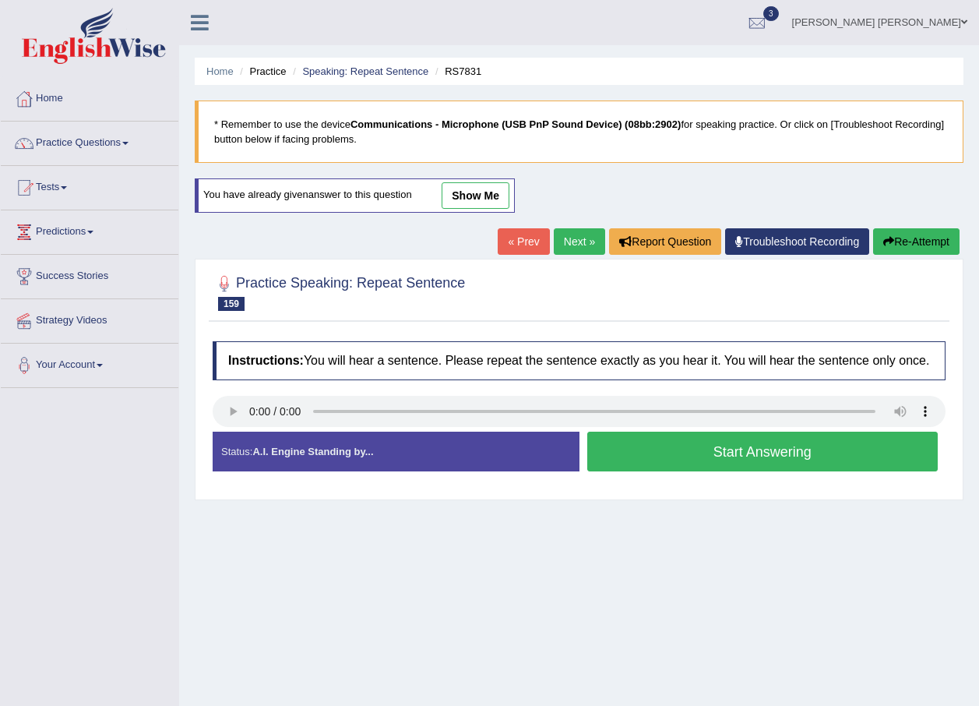
click at [763, 458] on button "Start Answering" at bounding box center [762, 452] width 351 height 40
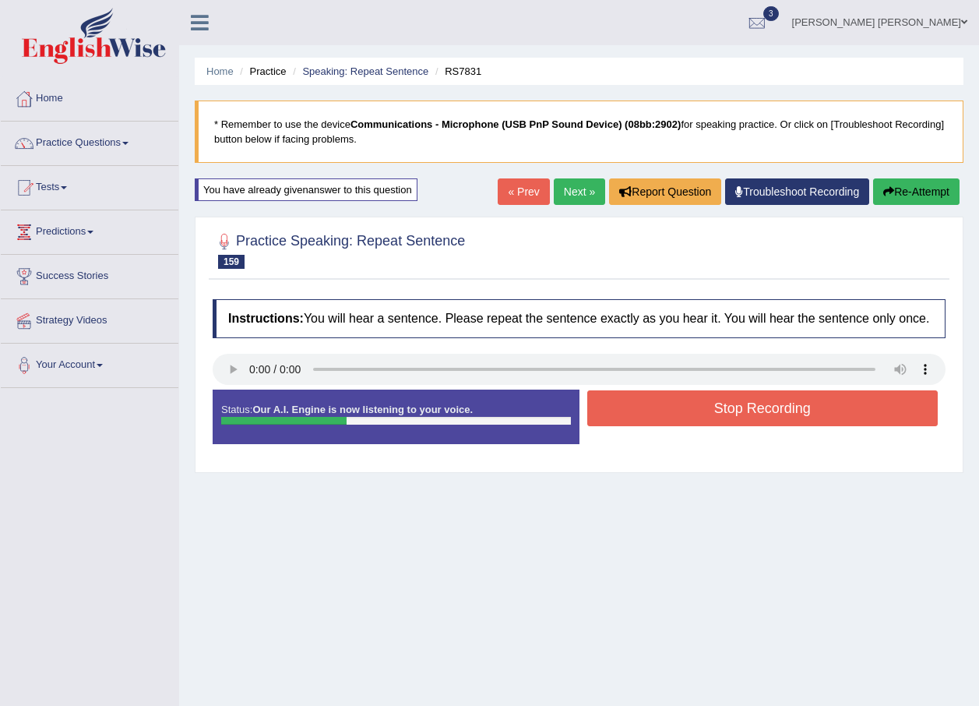
click at [868, 411] on button "Stop Recording" at bounding box center [762, 408] width 351 height 36
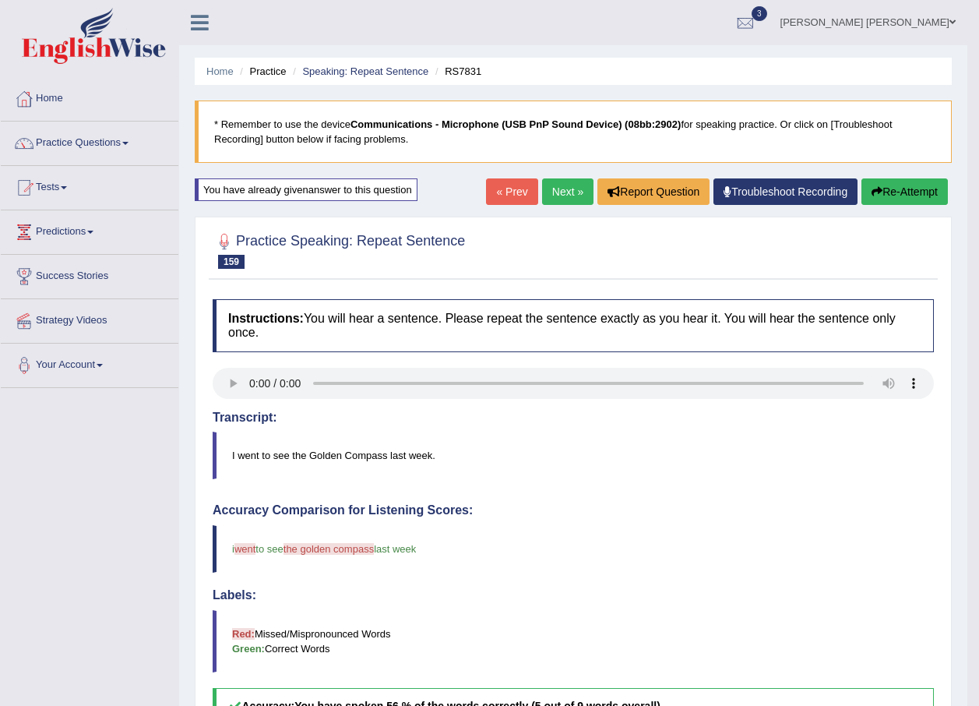
click at [924, 180] on button "Re-Attempt" at bounding box center [905, 191] width 86 height 26
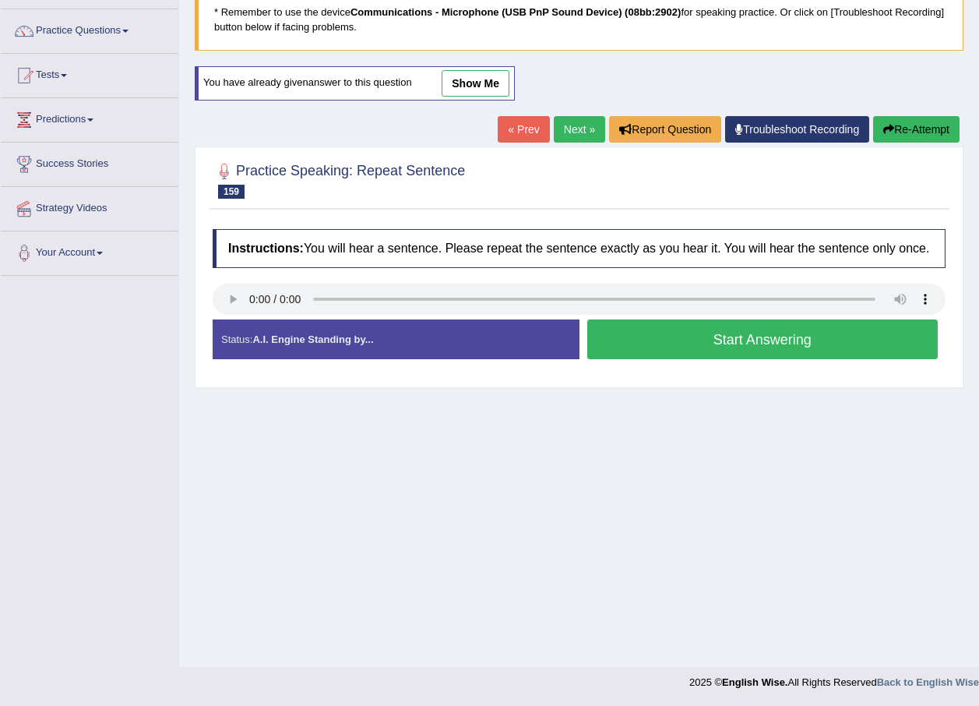
click at [712, 336] on button "Start Answering" at bounding box center [762, 339] width 351 height 40
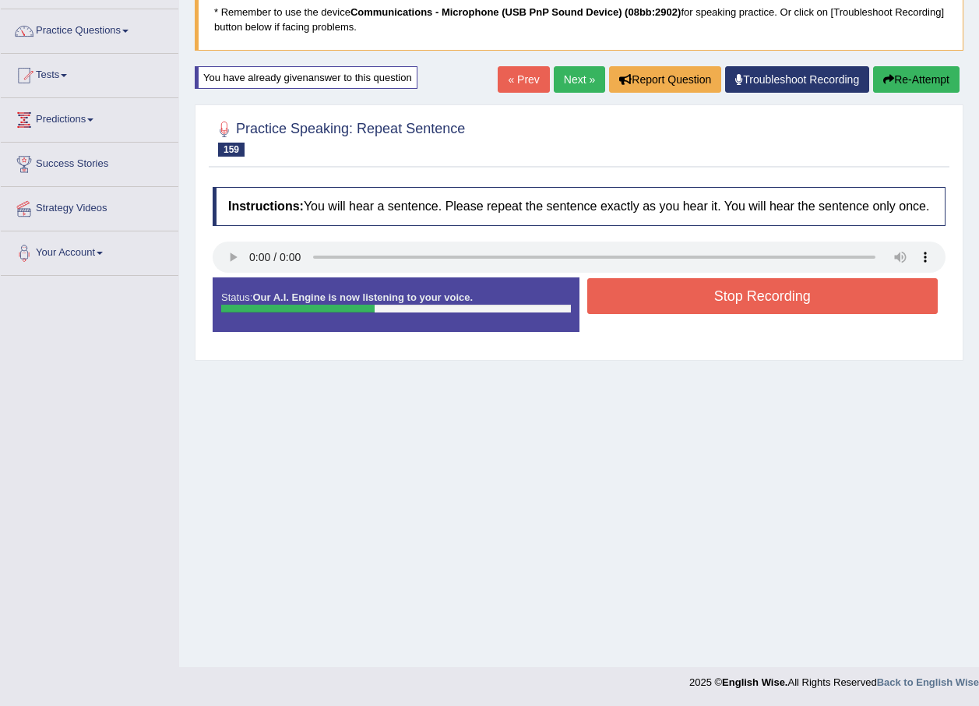
click at [819, 305] on button "Stop Recording" at bounding box center [762, 296] width 351 height 36
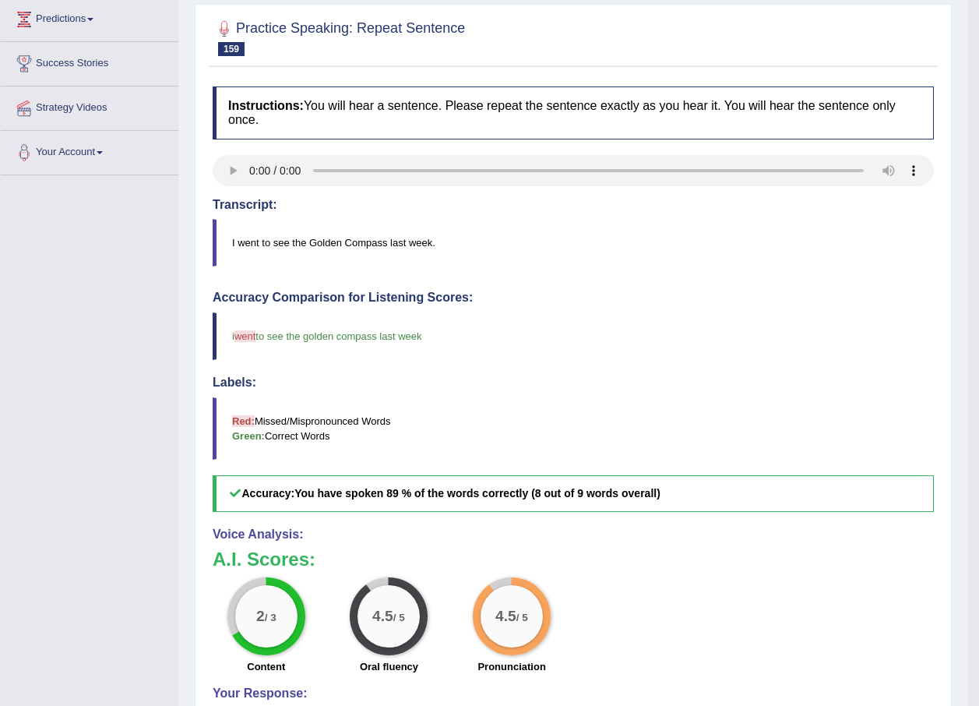
scroll to position [34, 0]
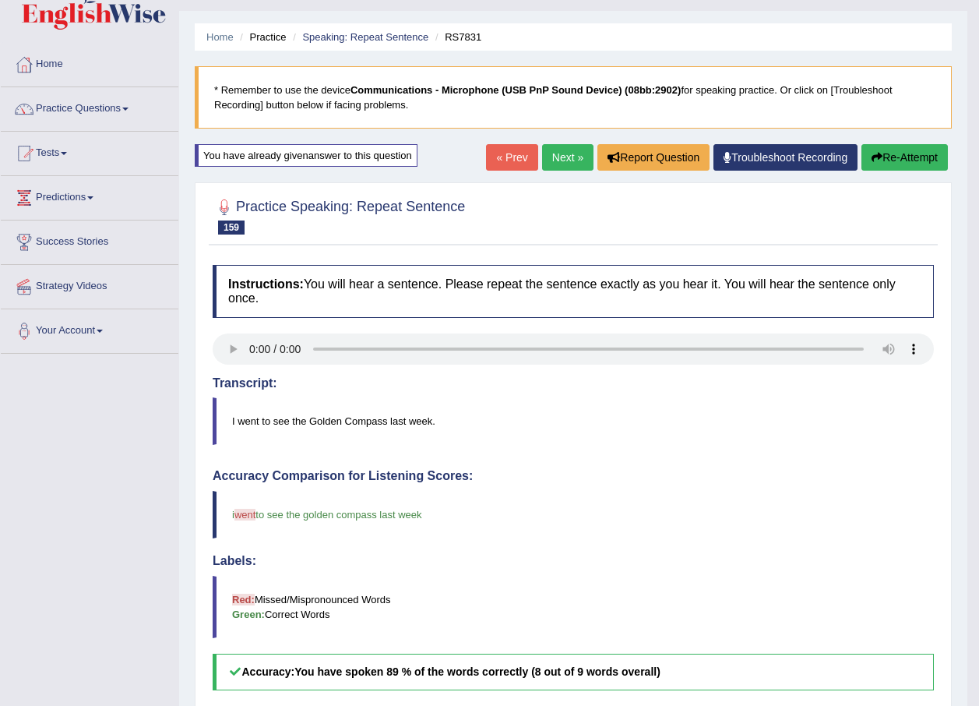
click at [555, 154] on link "Next »" at bounding box center [567, 157] width 51 height 26
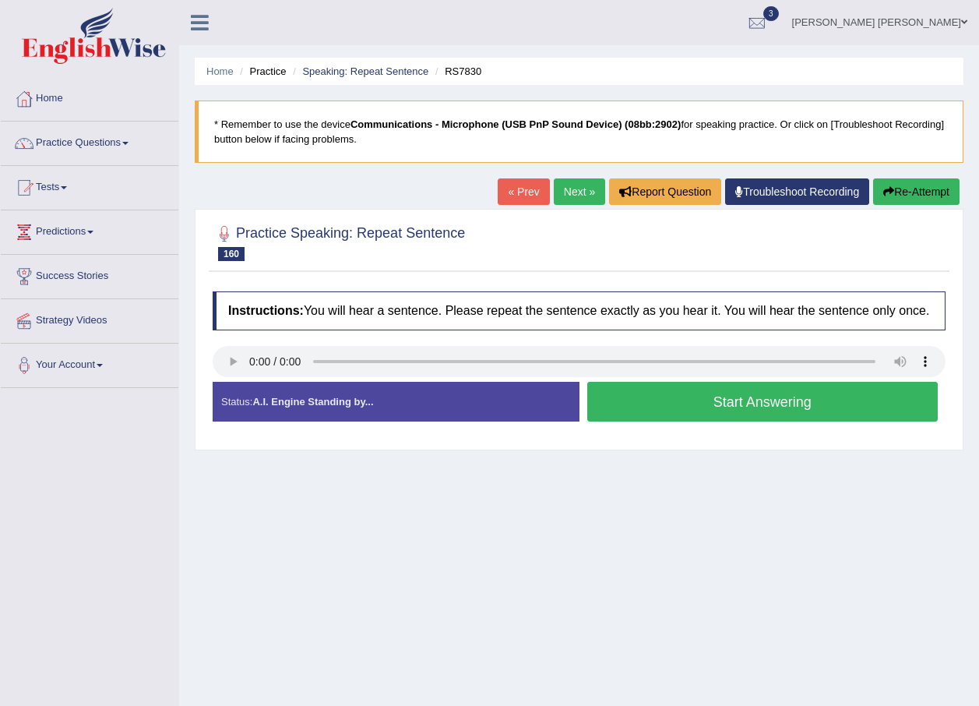
click at [930, 192] on button "Re-Attempt" at bounding box center [916, 191] width 86 height 26
click at [746, 414] on button "Start Answering" at bounding box center [762, 402] width 351 height 40
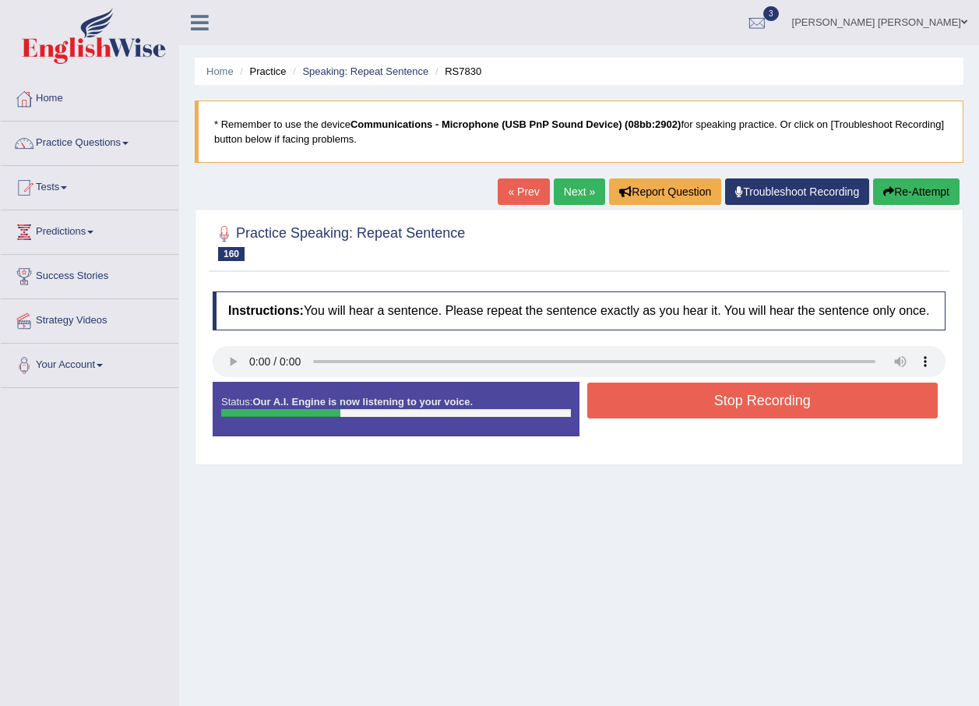
click at [799, 408] on button "Stop Recording" at bounding box center [762, 400] width 351 height 36
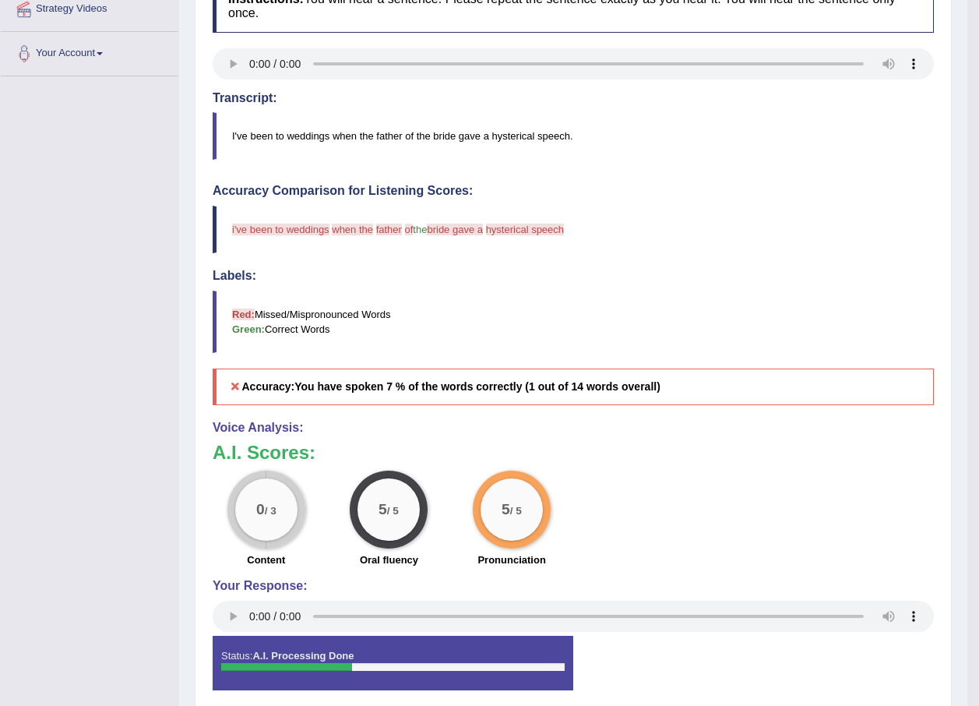
scroll to position [78, 0]
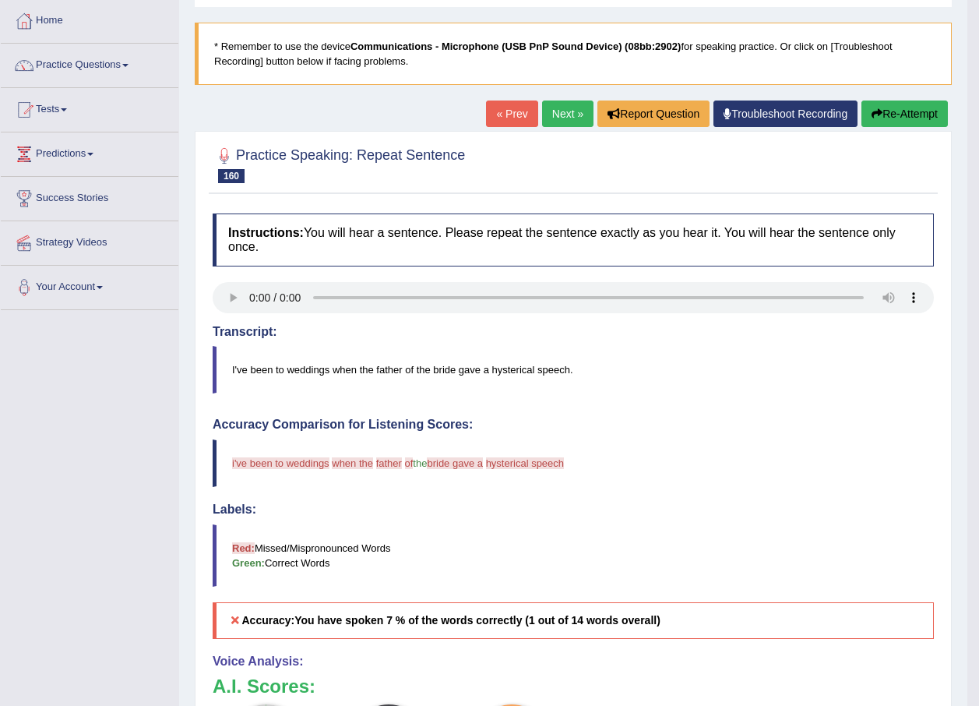
click at [552, 116] on link "Next »" at bounding box center [567, 113] width 51 height 26
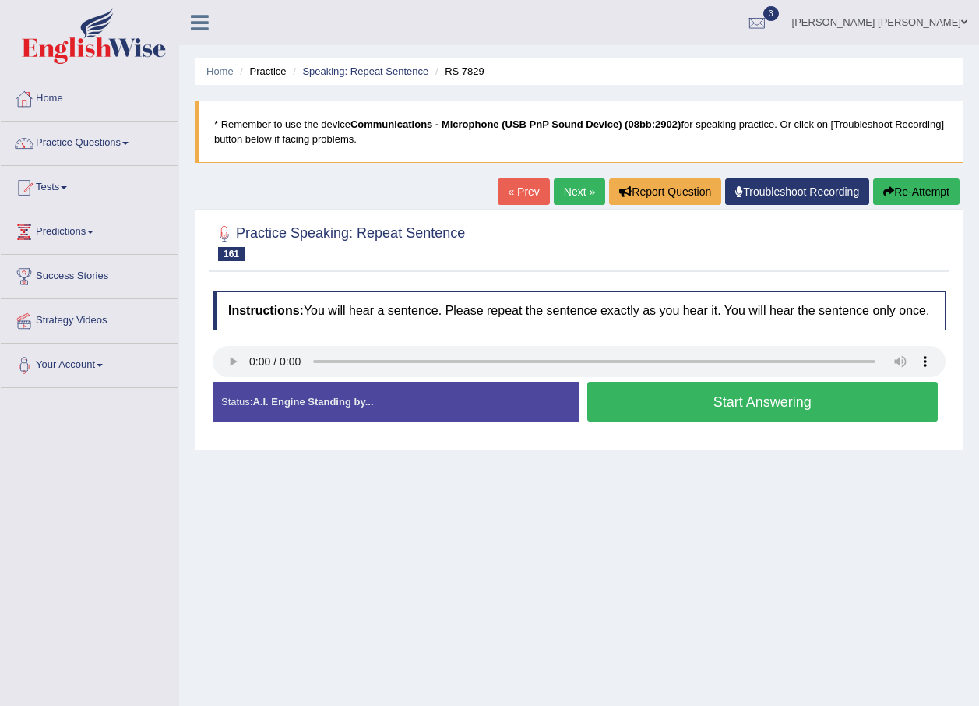
click at [805, 417] on button "Start Answering" at bounding box center [762, 402] width 351 height 40
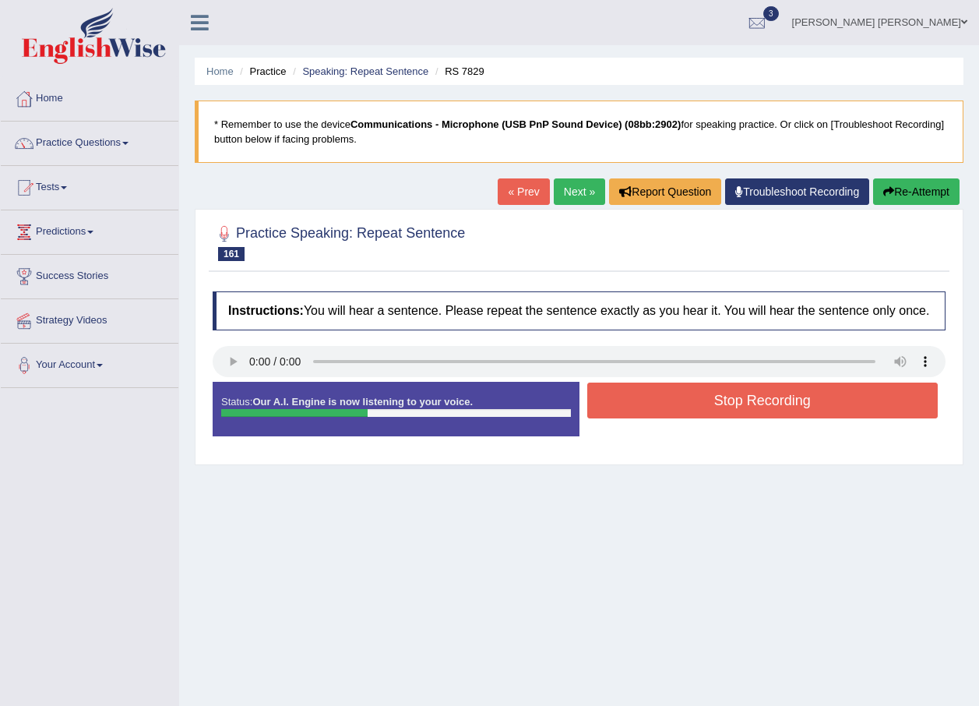
click at [923, 185] on button "Re-Attempt" at bounding box center [916, 191] width 86 height 26
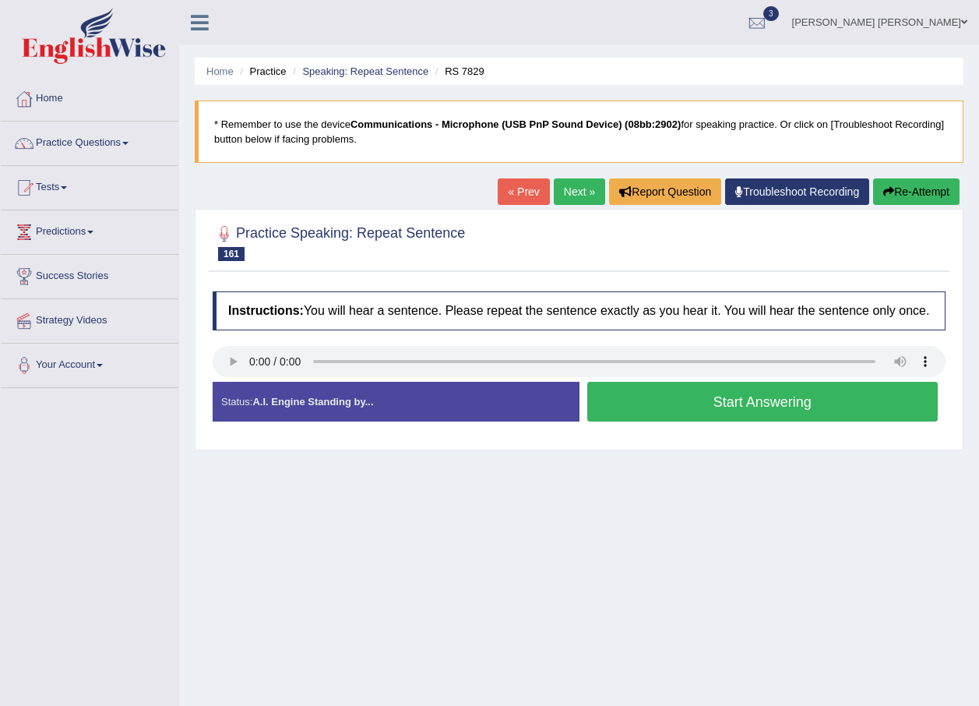
click at [717, 395] on button "Start Answering" at bounding box center [762, 402] width 351 height 40
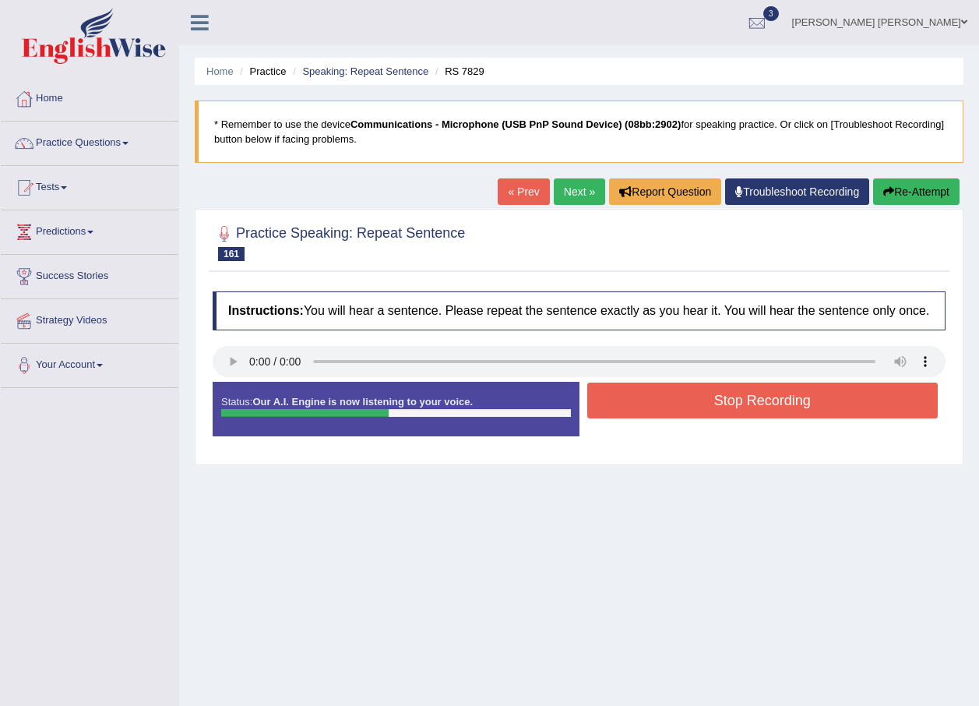
click at [765, 409] on button "Stop Recording" at bounding box center [762, 400] width 351 height 36
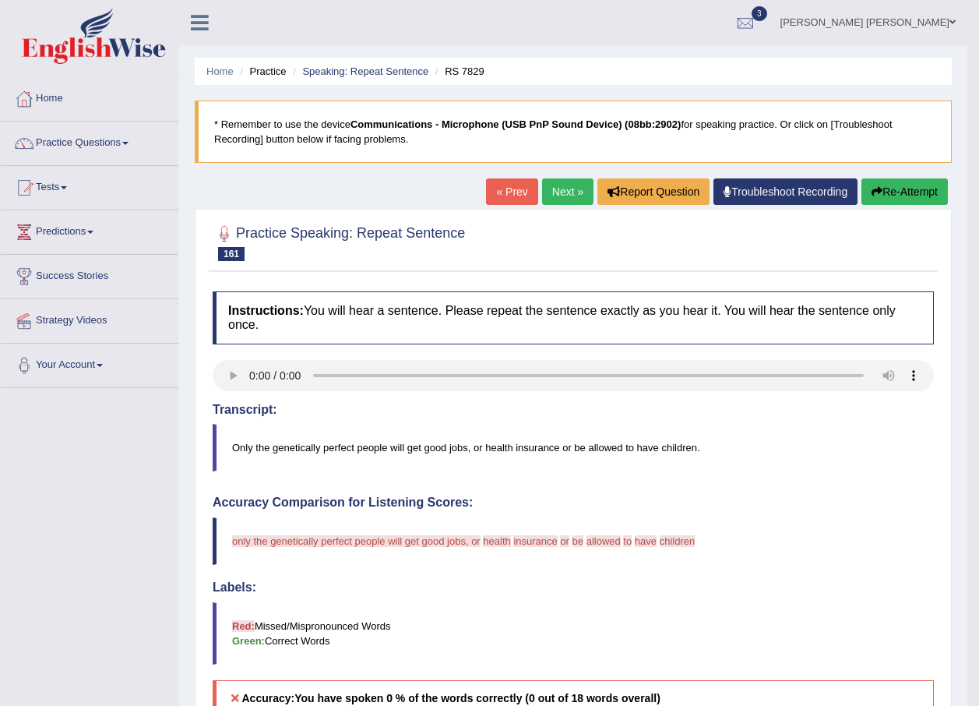
click at [569, 185] on link "Next »" at bounding box center [567, 191] width 51 height 26
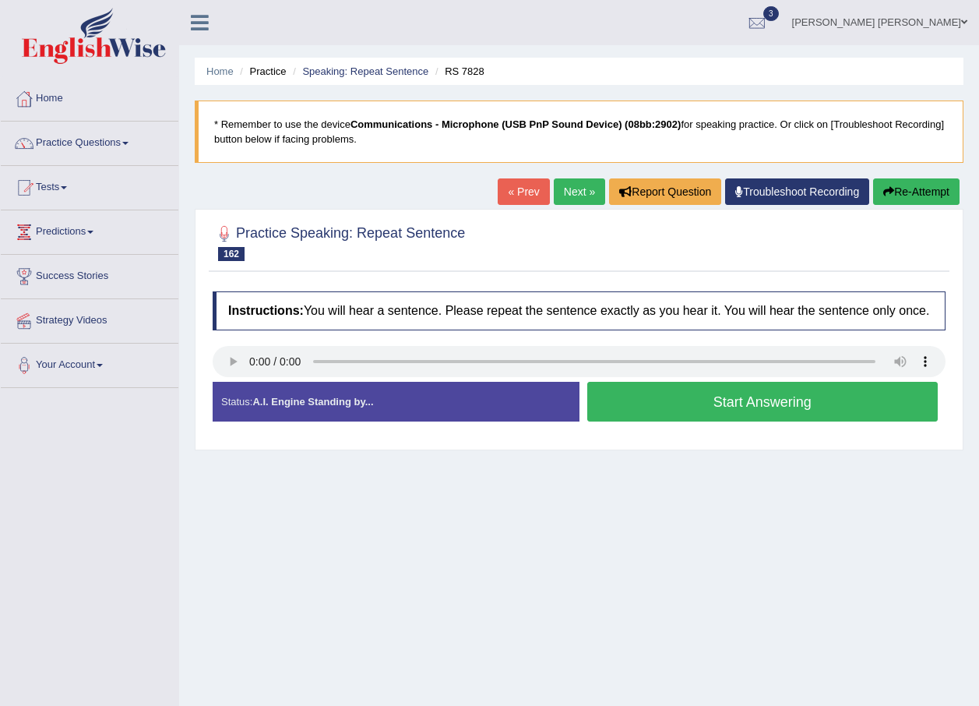
click at [569, 182] on link "Next »" at bounding box center [579, 191] width 51 height 26
click at [831, 388] on button "Start Answering" at bounding box center [762, 402] width 351 height 40
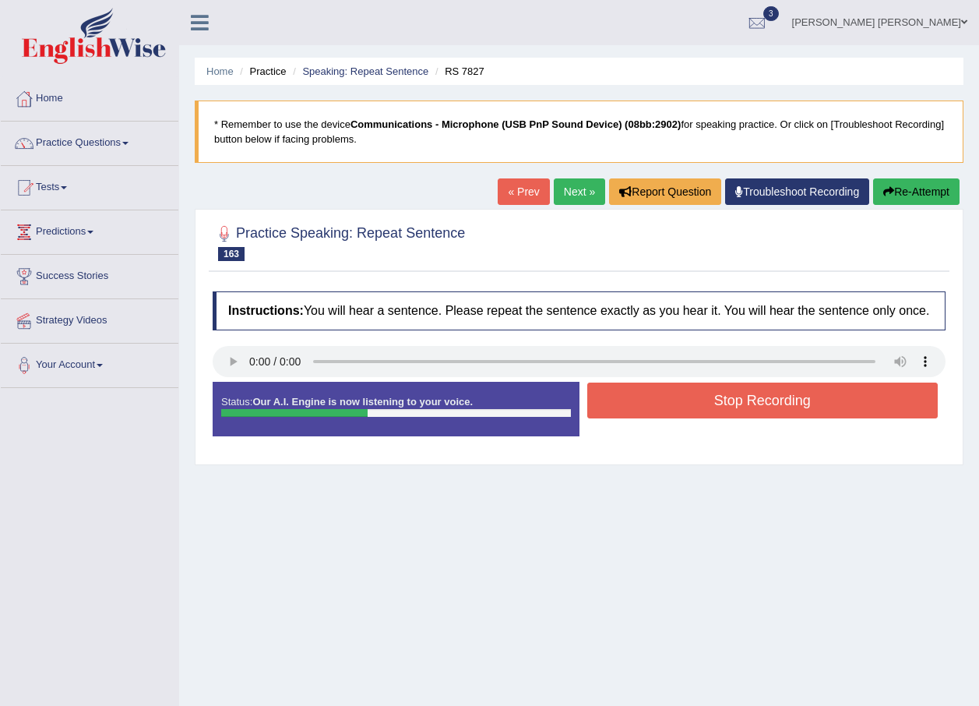
click at [805, 408] on button "Stop Recording" at bounding box center [762, 400] width 351 height 36
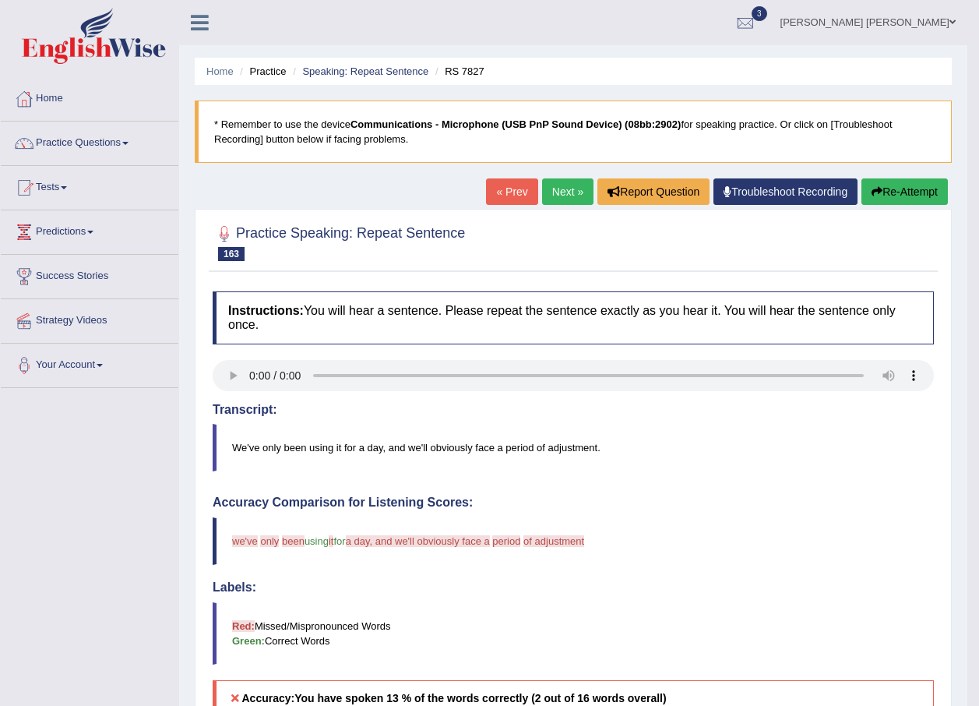
click at [557, 182] on link "Next »" at bounding box center [567, 191] width 51 height 26
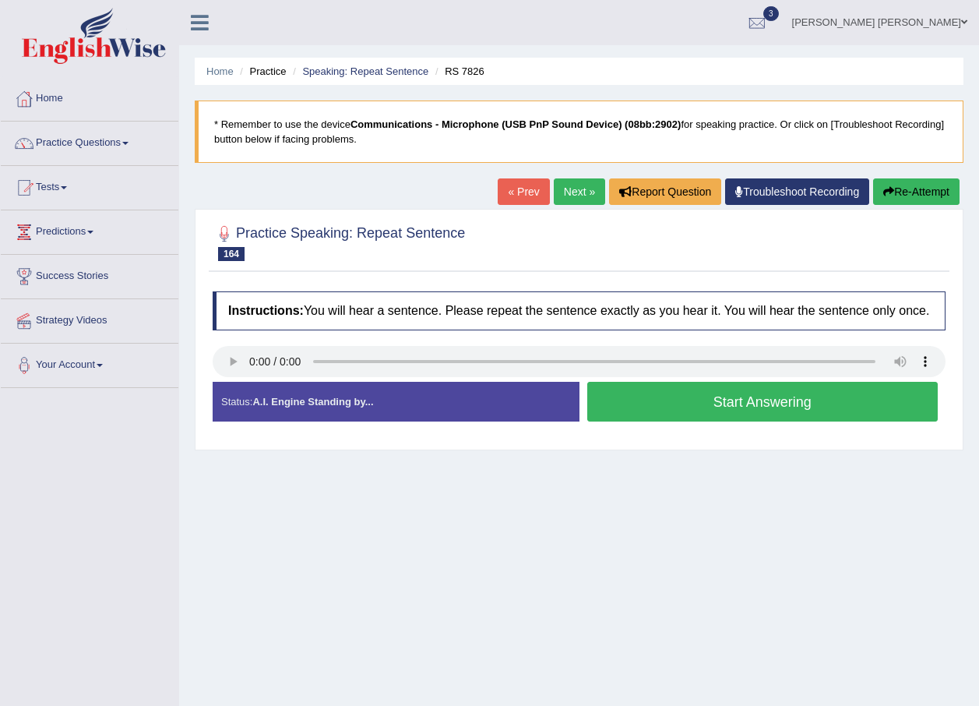
click at [584, 194] on link "Next »" at bounding box center [579, 191] width 51 height 26
click at [660, 414] on button "Start Answering" at bounding box center [762, 402] width 351 height 40
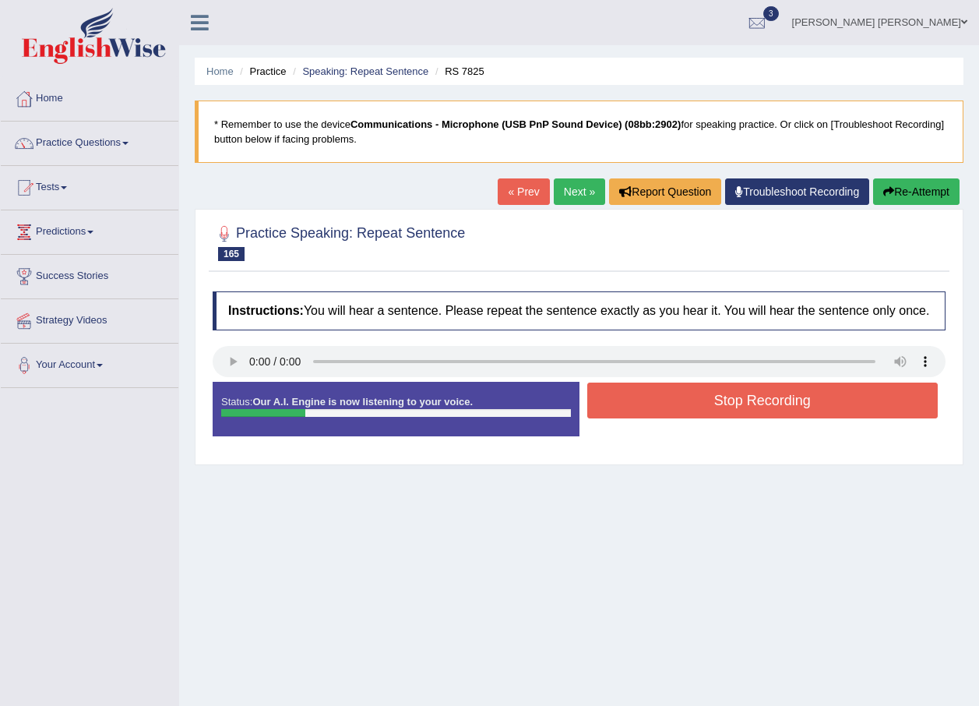
click at [904, 198] on button "Re-Attempt" at bounding box center [916, 191] width 86 height 26
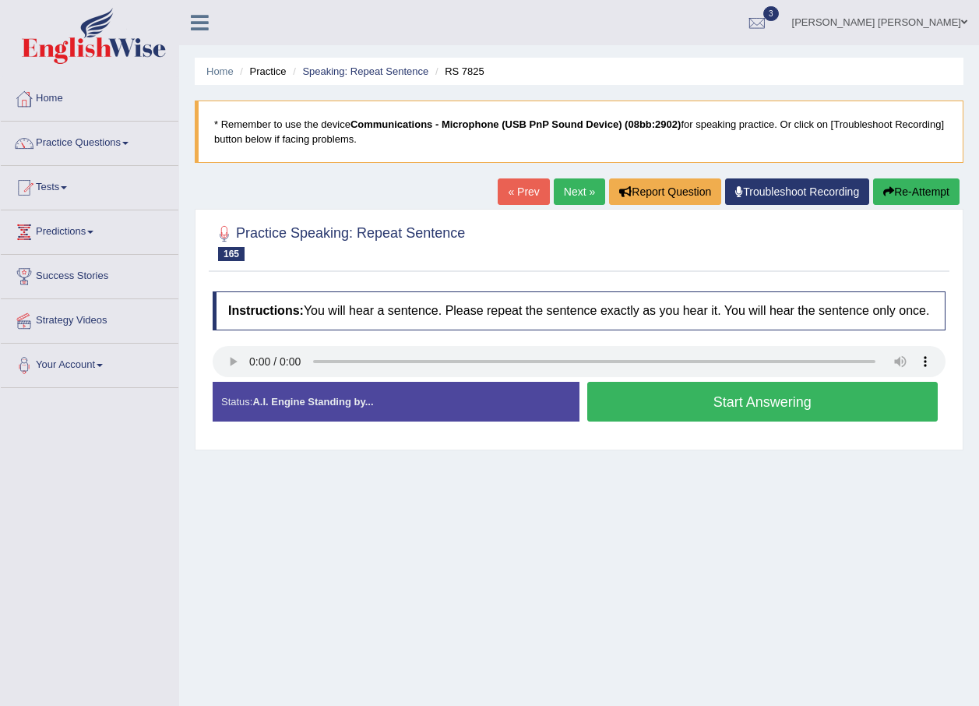
drag, startPoint x: 0, startPoint y: 0, endPoint x: 773, endPoint y: 414, distance: 876.5
click at [773, 414] on button "Start Answering" at bounding box center [762, 402] width 351 height 40
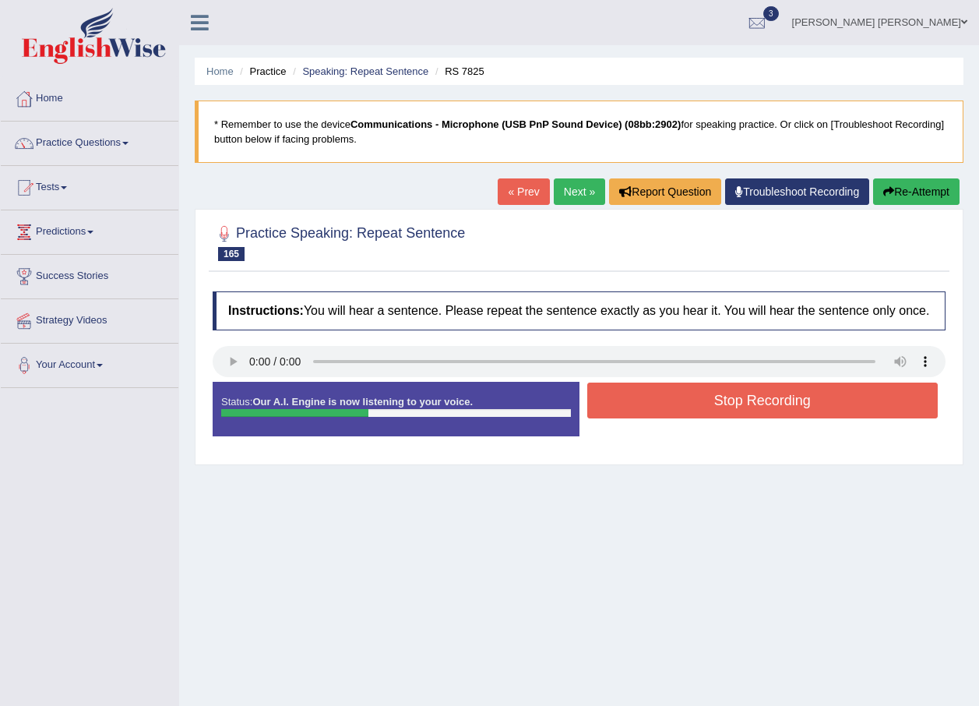
click at [817, 393] on button "Stop Recording" at bounding box center [762, 400] width 351 height 36
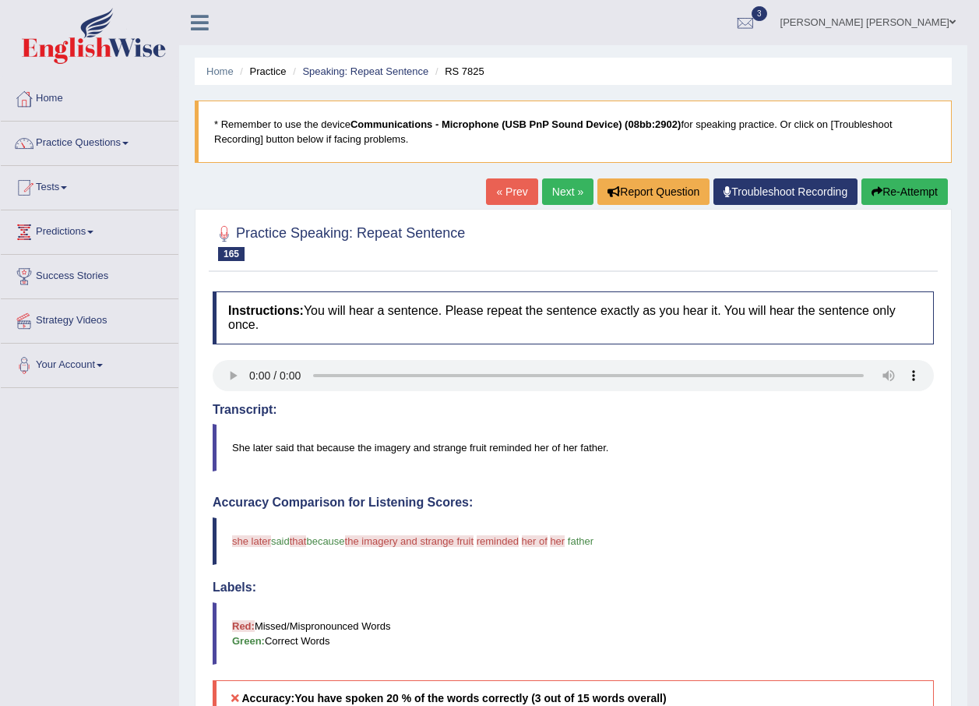
click at [551, 197] on link "Next »" at bounding box center [567, 191] width 51 height 26
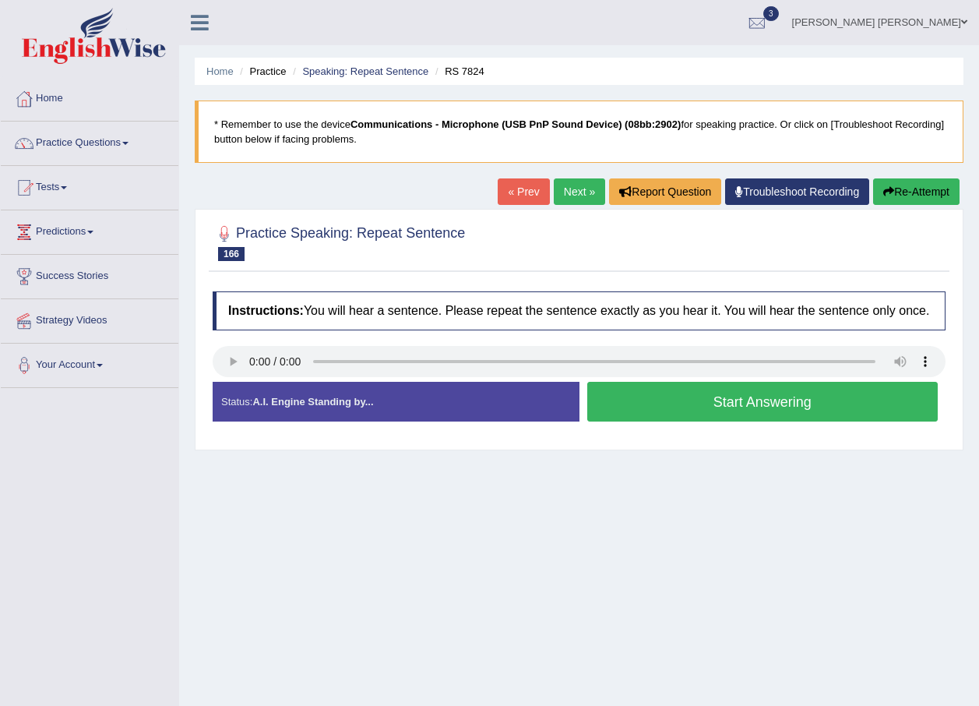
click at [828, 407] on button "Start Answering" at bounding box center [762, 402] width 351 height 40
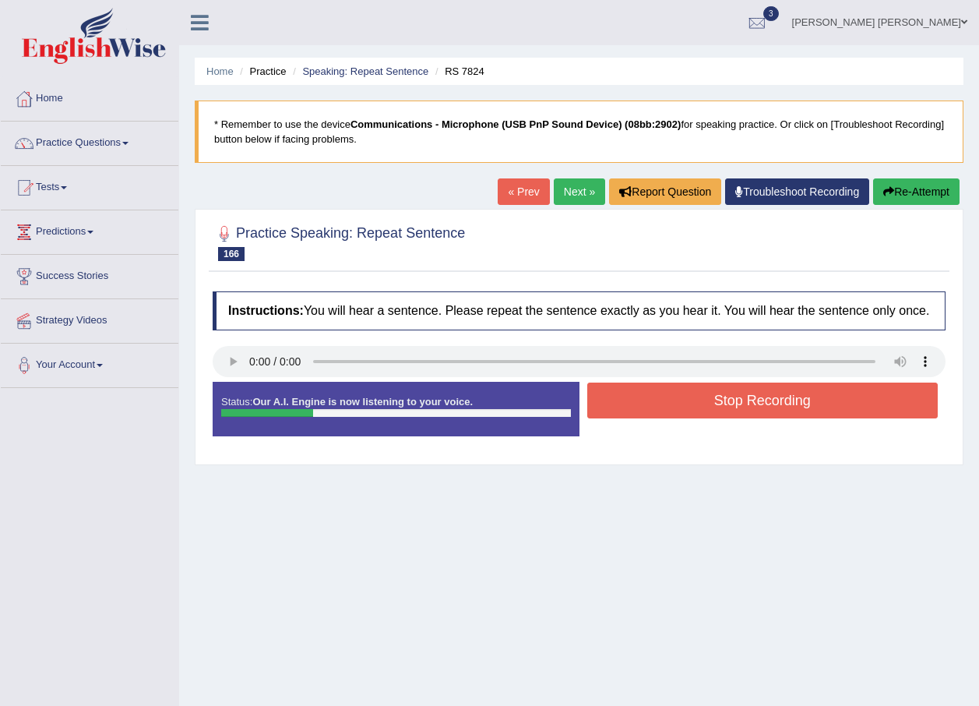
click at [791, 407] on button "Stop Recording" at bounding box center [762, 400] width 351 height 36
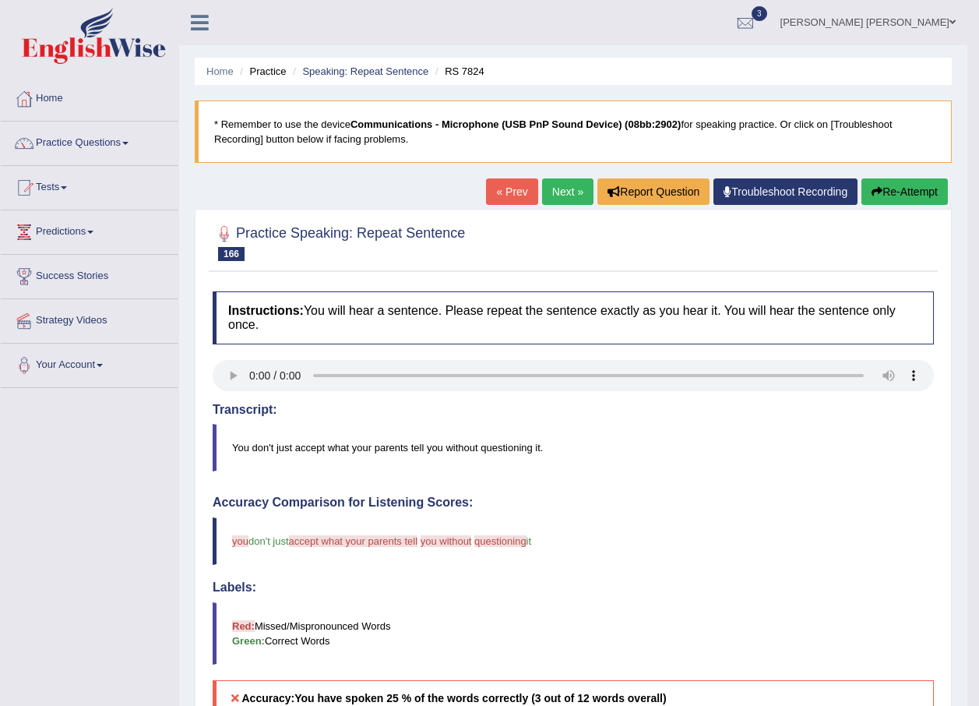
click at [898, 194] on button "Re-Attempt" at bounding box center [905, 191] width 86 height 26
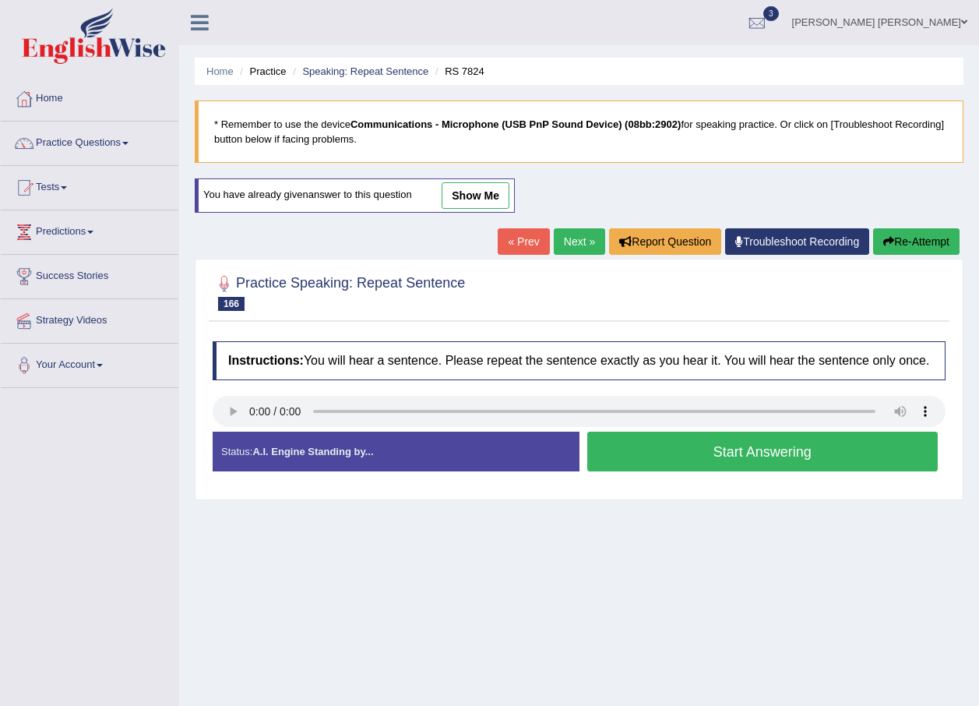
click at [705, 445] on button "Start Answering" at bounding box center [762, 452] width 351 height 40
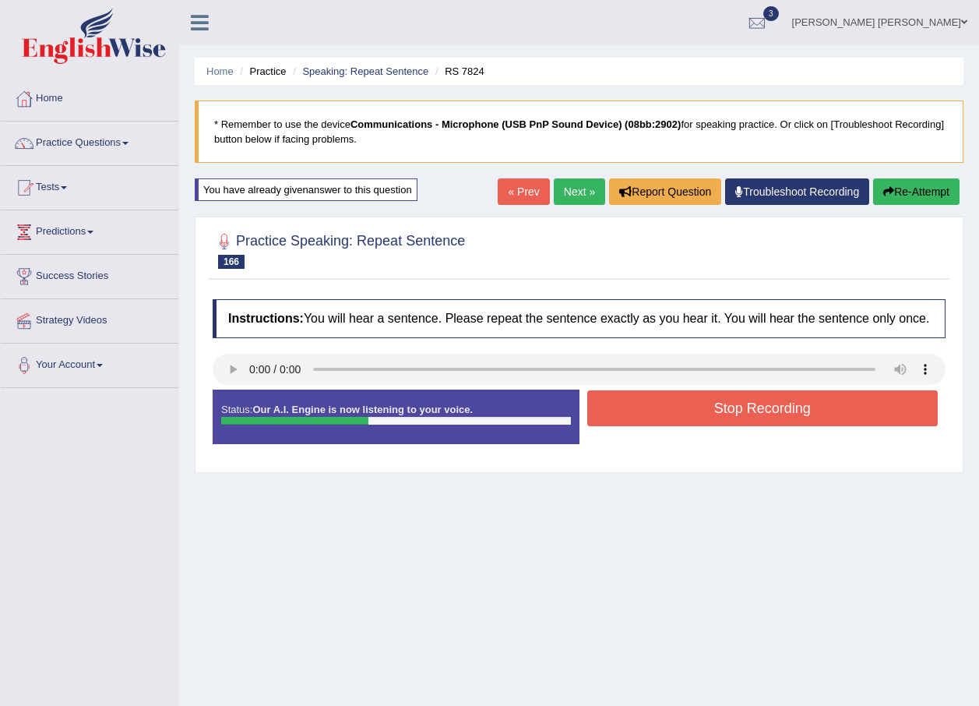
click at [800, 412] on button "Stop Recording" at bounding box center [762, 408] width 351 height 36
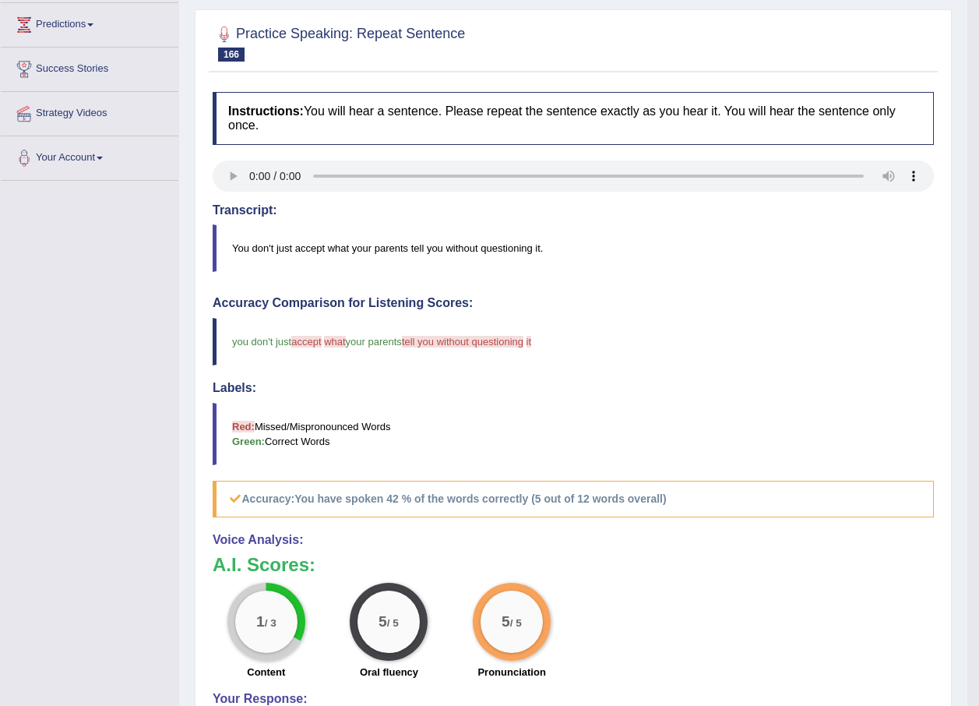
scroll to position [58, 0]
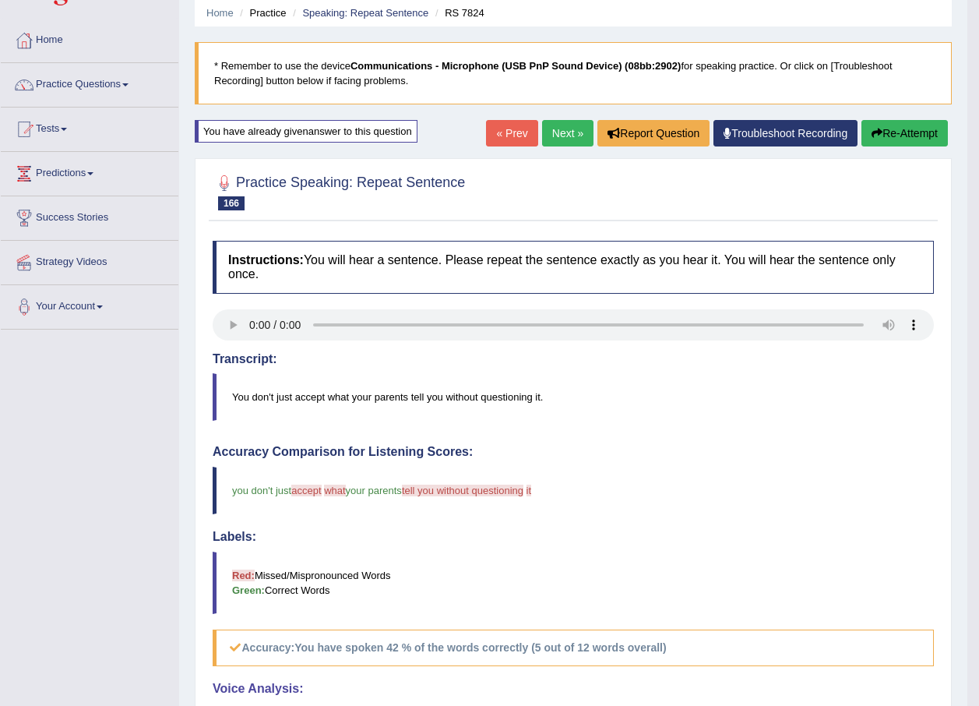
click at [560, 128] on link "Next »" at bounding box center [567, 133] width 51 height 26
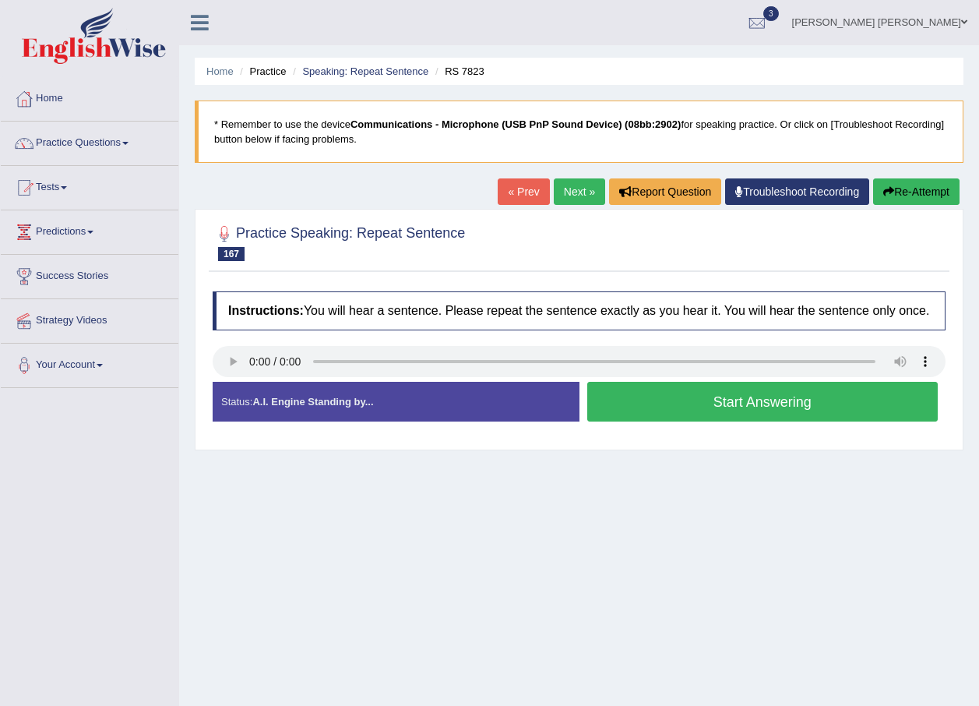
click at [583, 203] on link "Next »" at bounding box center [579, 191] width 51 height 26
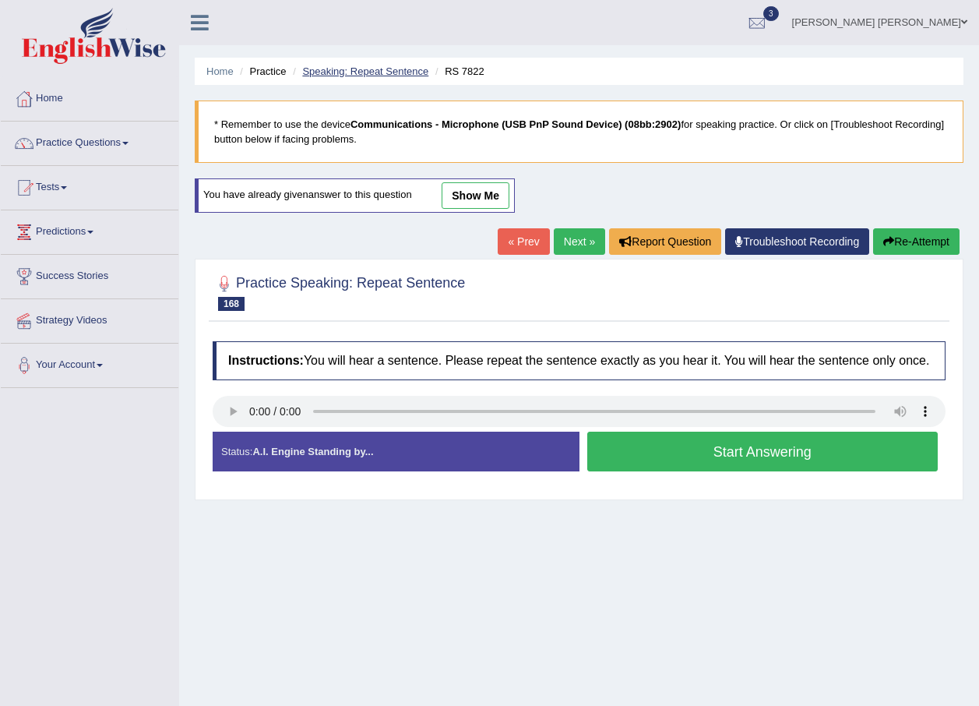
click at [386, 73] on link "Speaking: Repeat Sentence" at bounding box center [365, 71] width 126 height 12
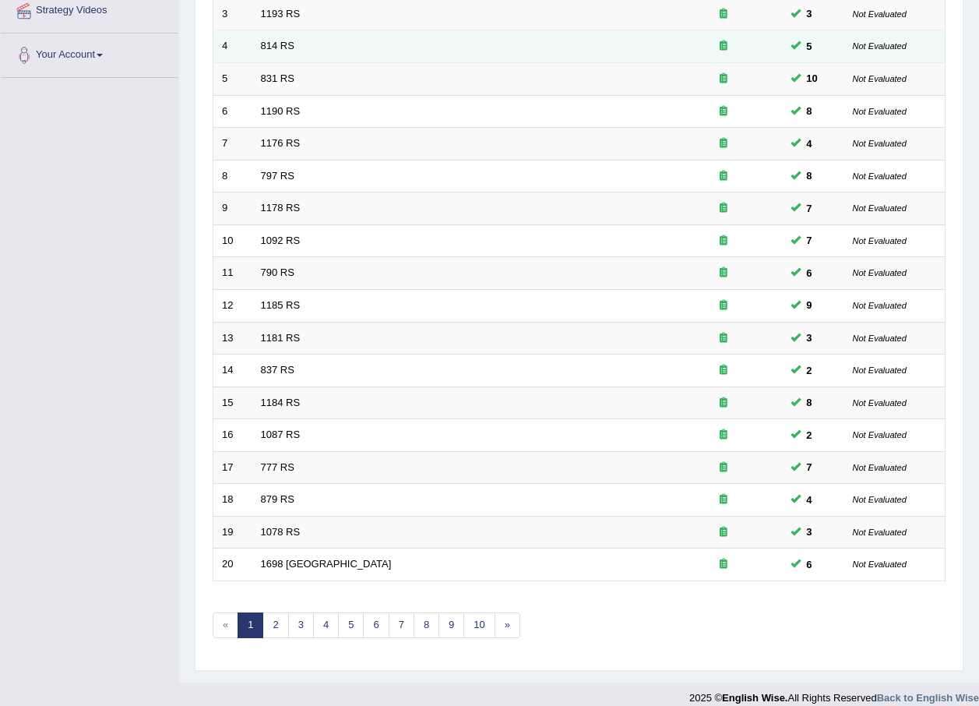
scroll to position [326, 0]
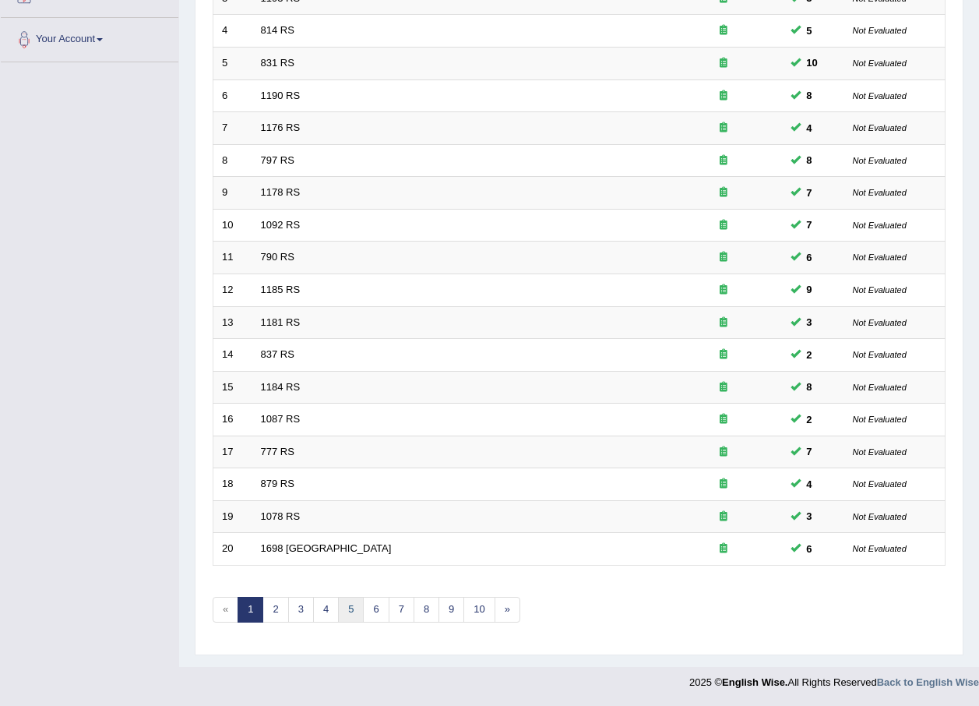
click at [339, 609] on link "5" at bounding box center [351, 610] width 26 height 26
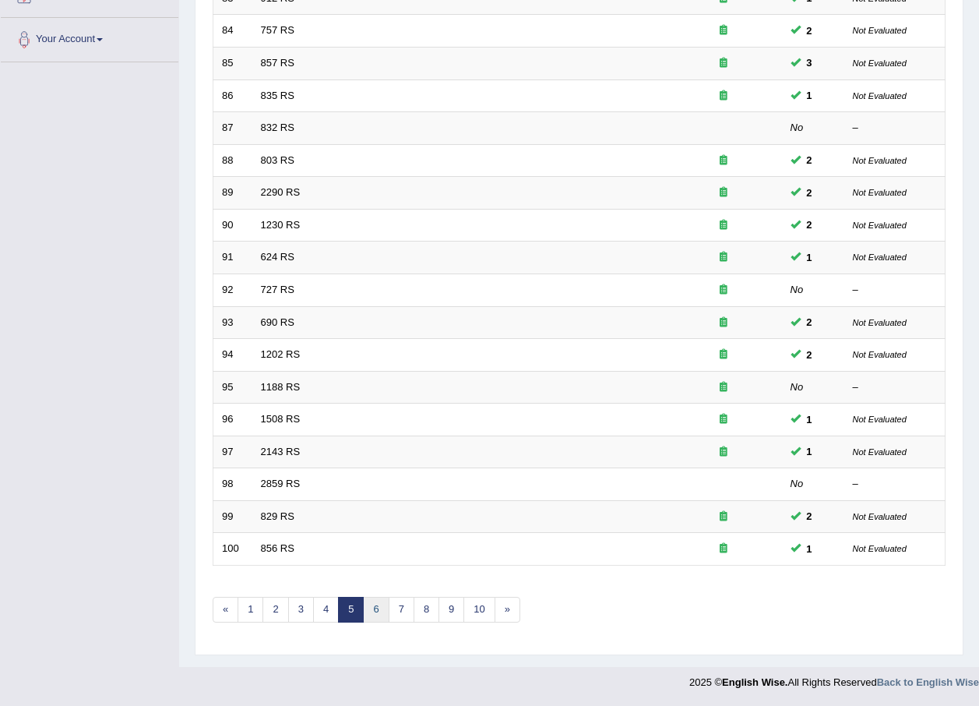
scroll to position [326, 0]
click at [382, 599] on link "6" at bounding box center [376, 610] width 26 height 26
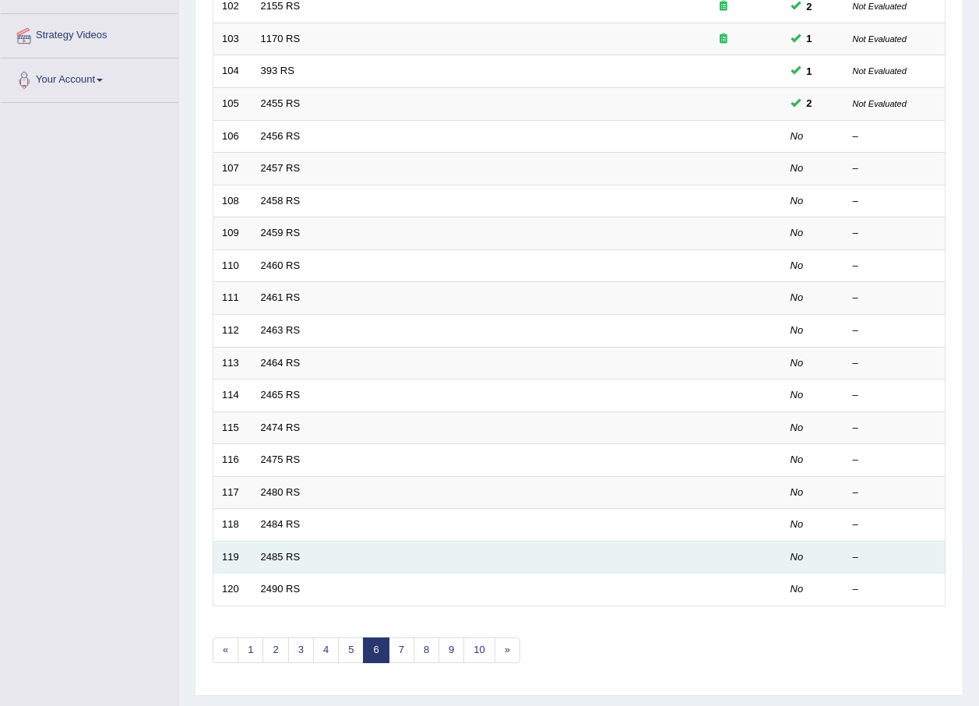
scroll to position [326, 0]
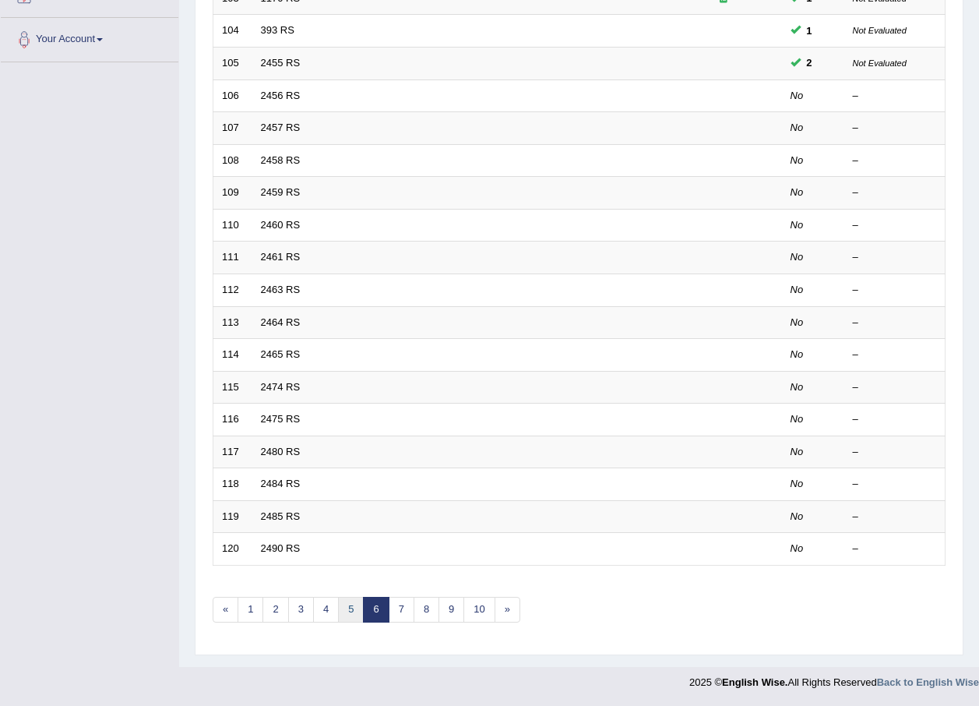
click at [351, 600] on link "5" at bounding box center [351, 610] width 26 height 26
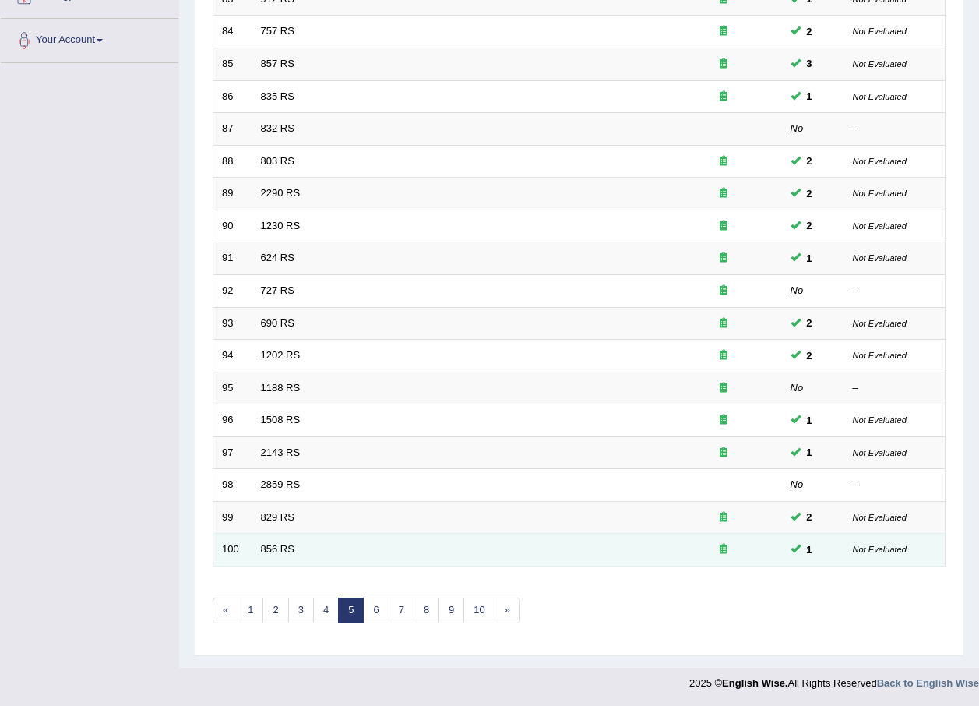
scroll to position [326, 0]
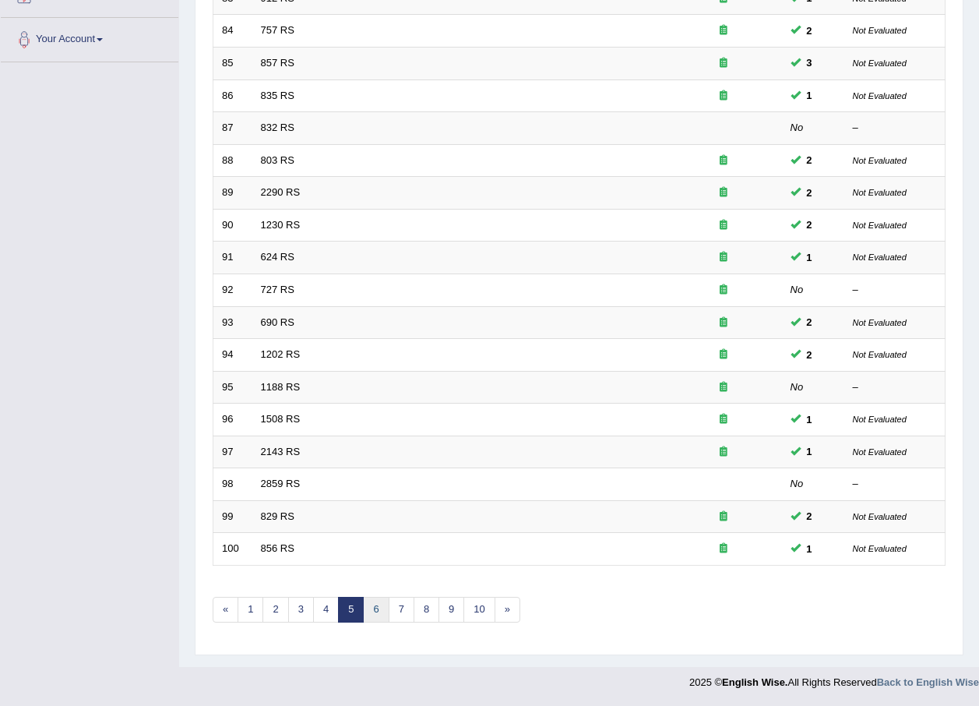
click at [379, 613] on link "6" at bounding box center [376, 610] width 26 height 26
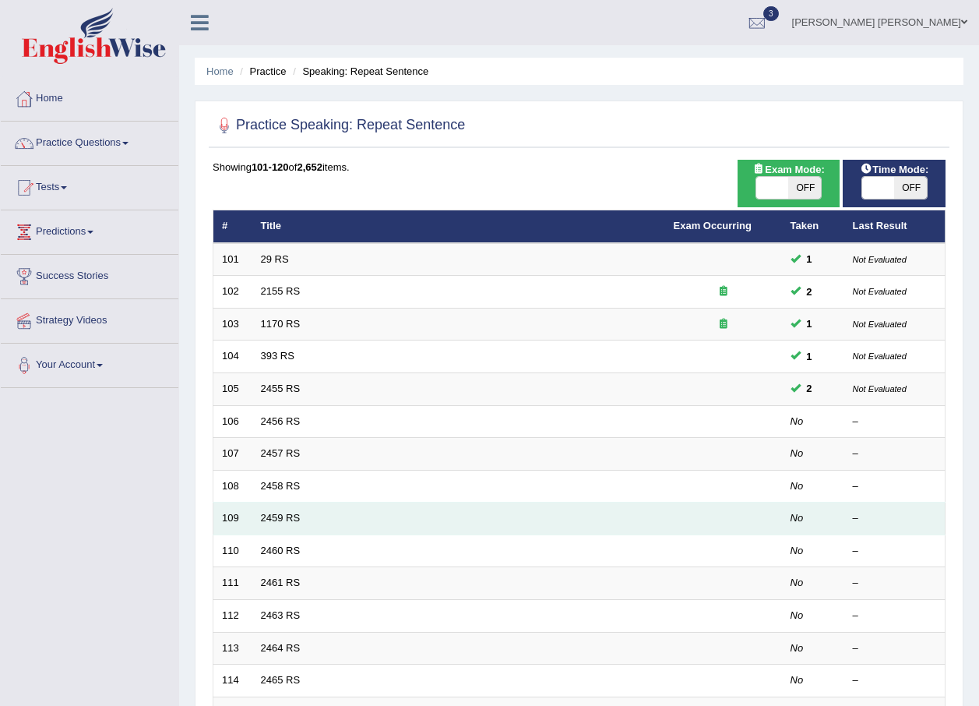
scroll to position [326, 0]
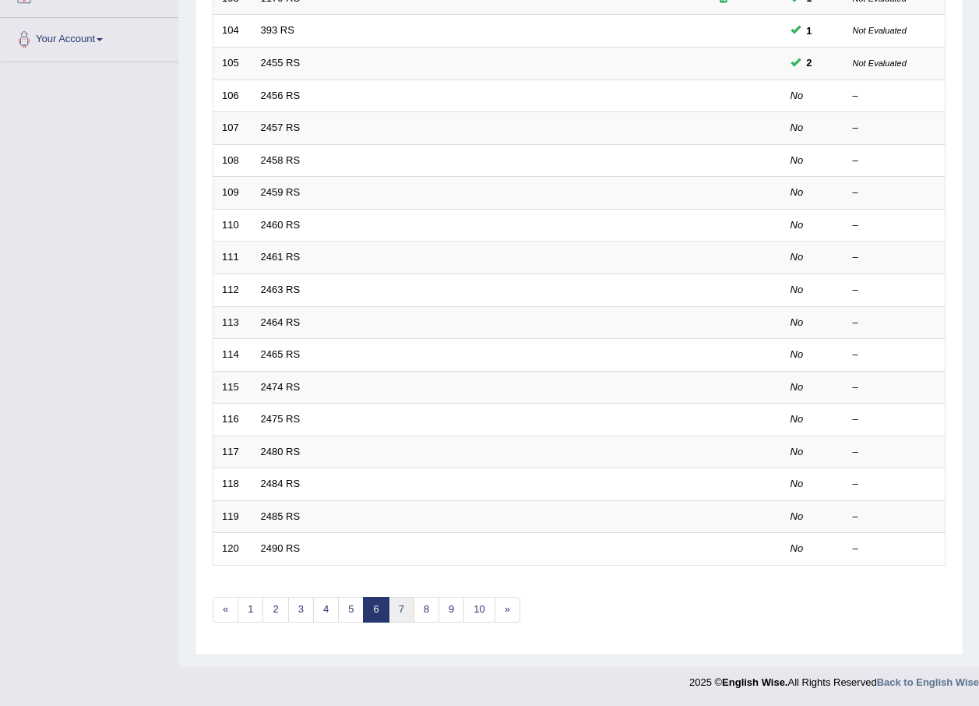
click at [397, 609] on link "7" at bounding box center [402, 610] width 26 height 26
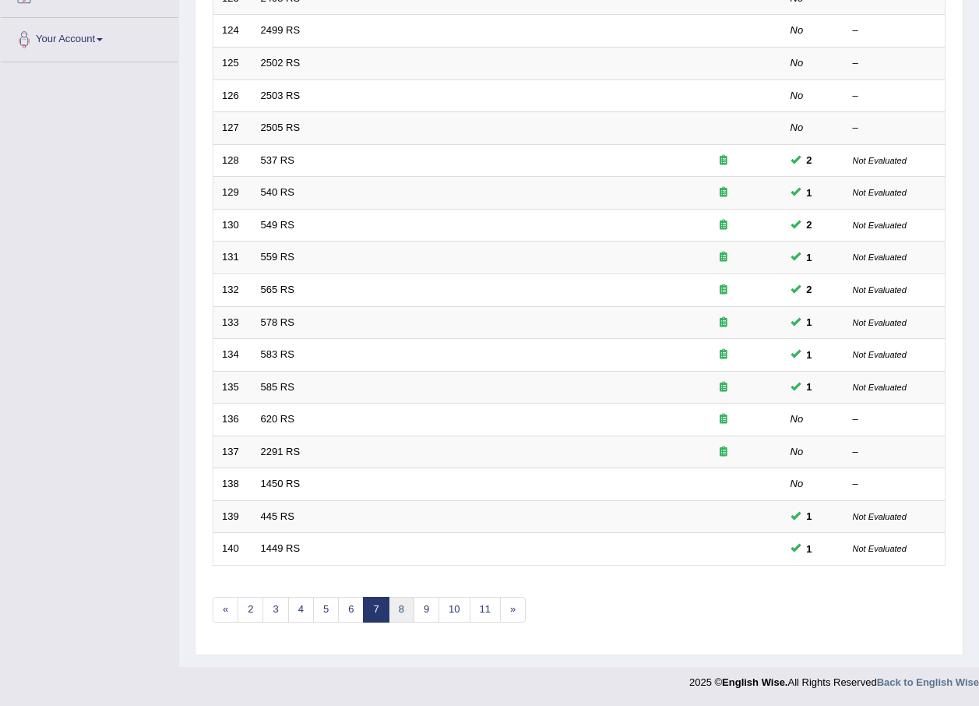
click at [402, 606] on link "8" at bounding box center [402, 610] width 26 height 26
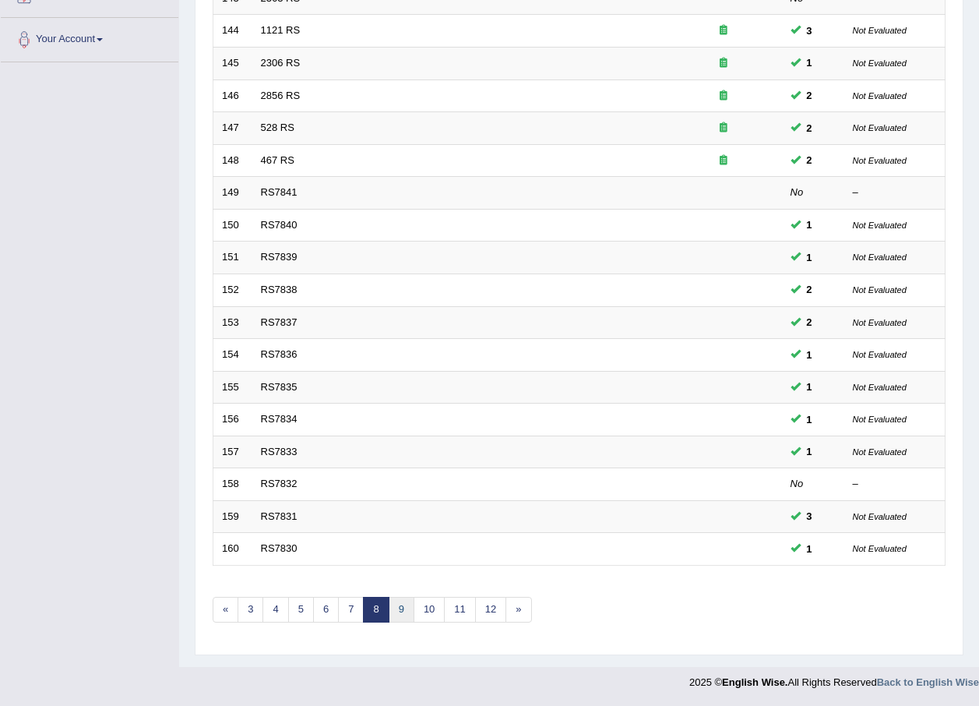
click at [408, 613] on link "9" at bounding box center [402, 610] width 26 height 26
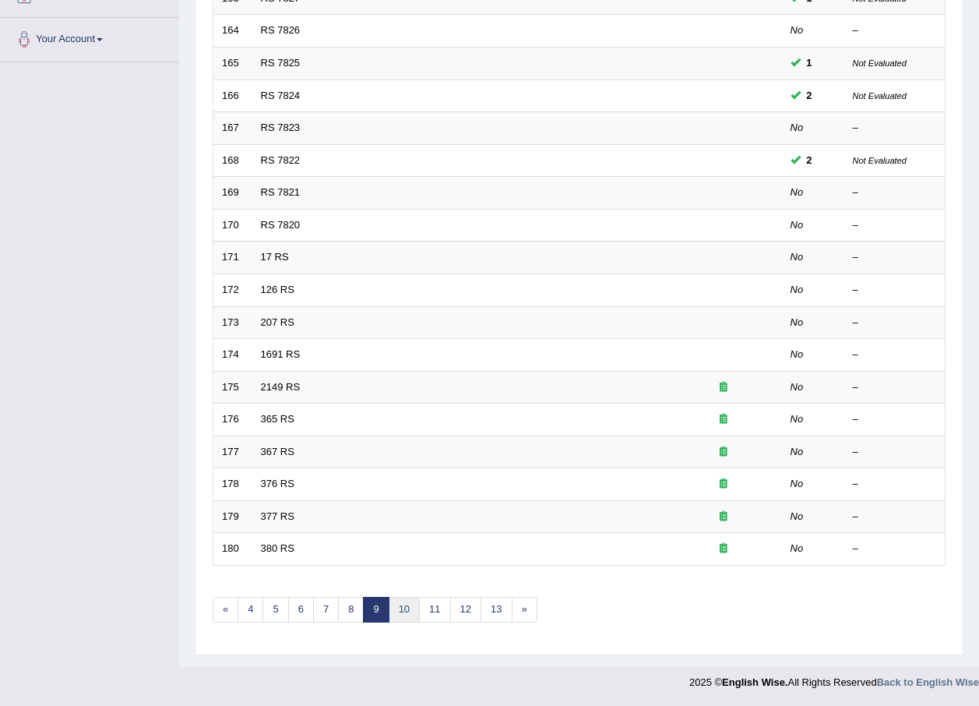
click at [406, 613] on link "10" at bounding box center [404, 610] width 31 height 26
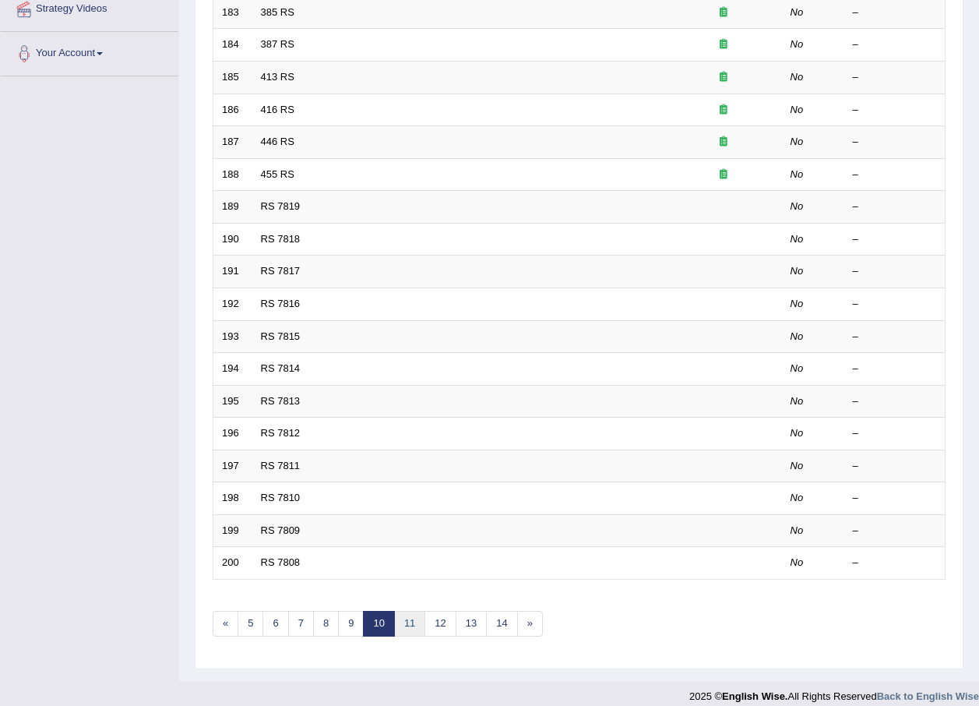
click at [407, 624] on link "11" at bounding box center [409, 624] width 31 height 26
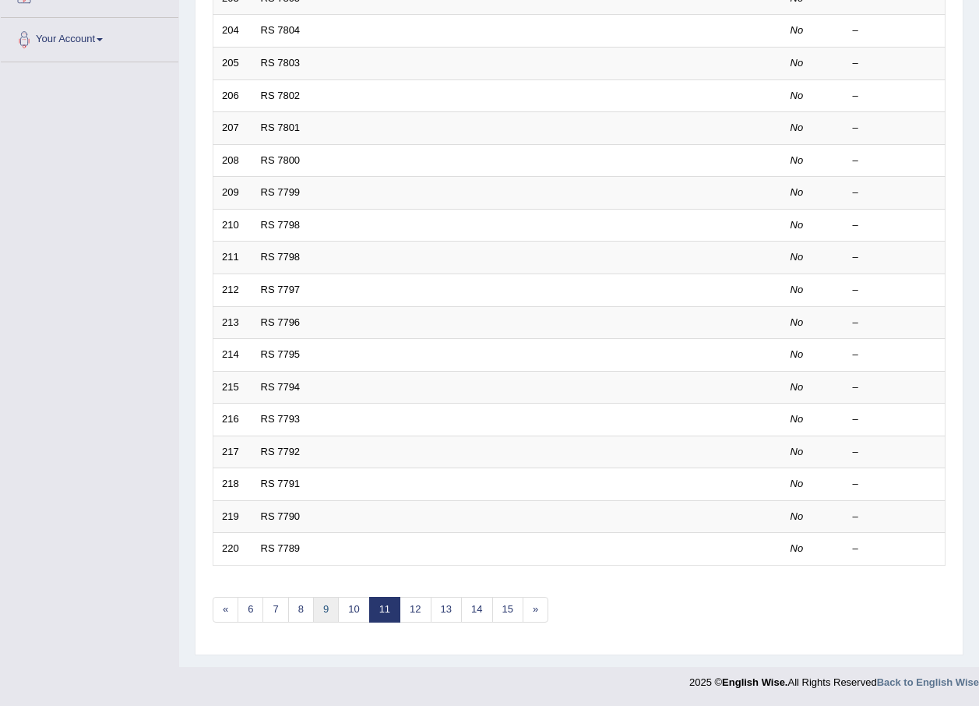
click at [321, 605] on link "9" at bounding box center [326, 610] width 26 height 26
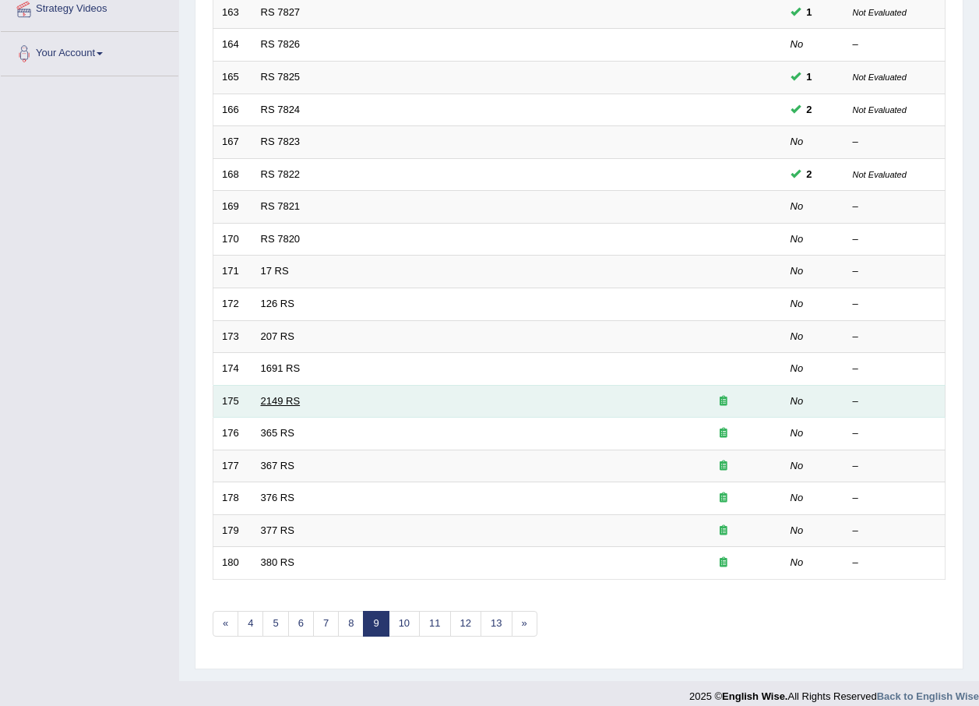
click at [270, 400] on link "2149 RS" at bounding box center [281, 401] width 40 height 12
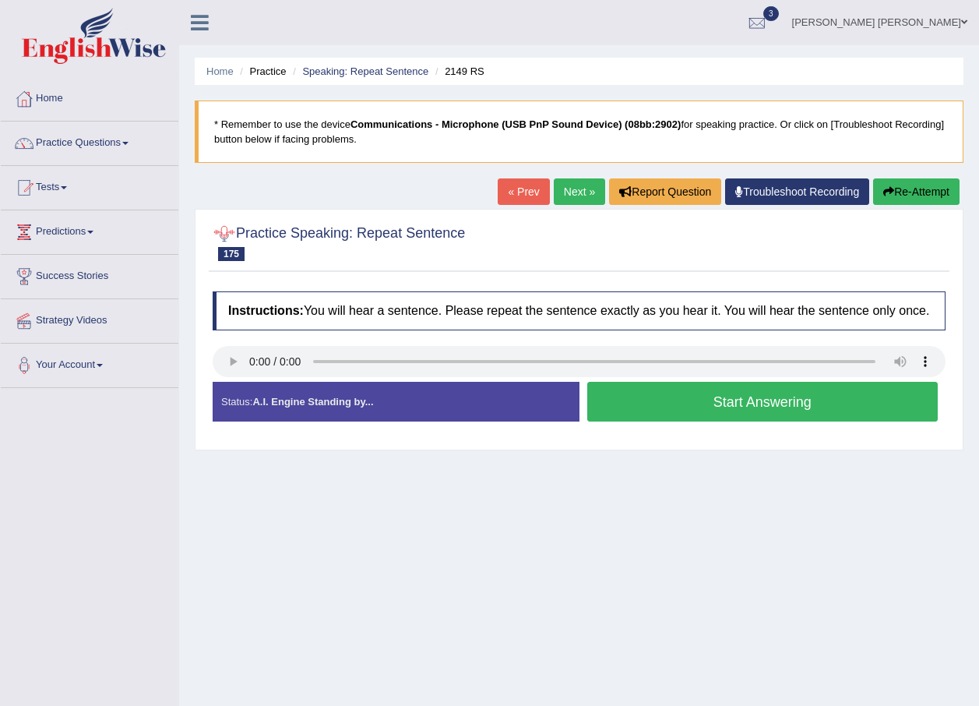
click at [742, 404] on button "Start Answering" at bounding box center [762, 402] width 351 height 40
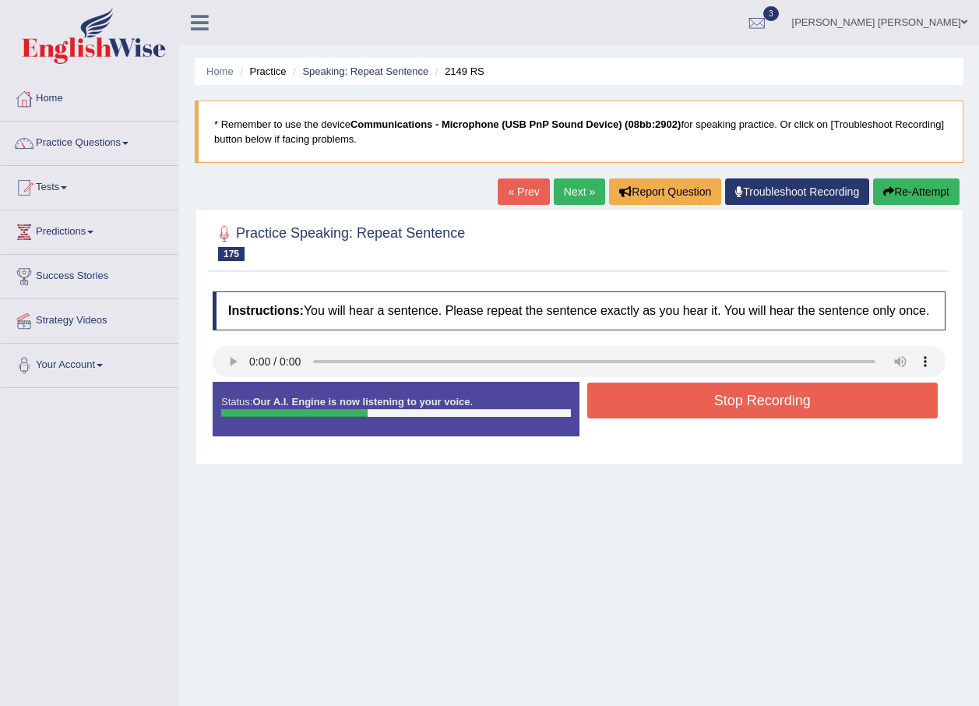
click at [858, 405] on button "Stop Recording" at bounding box center [762, 400] width 351 height 36
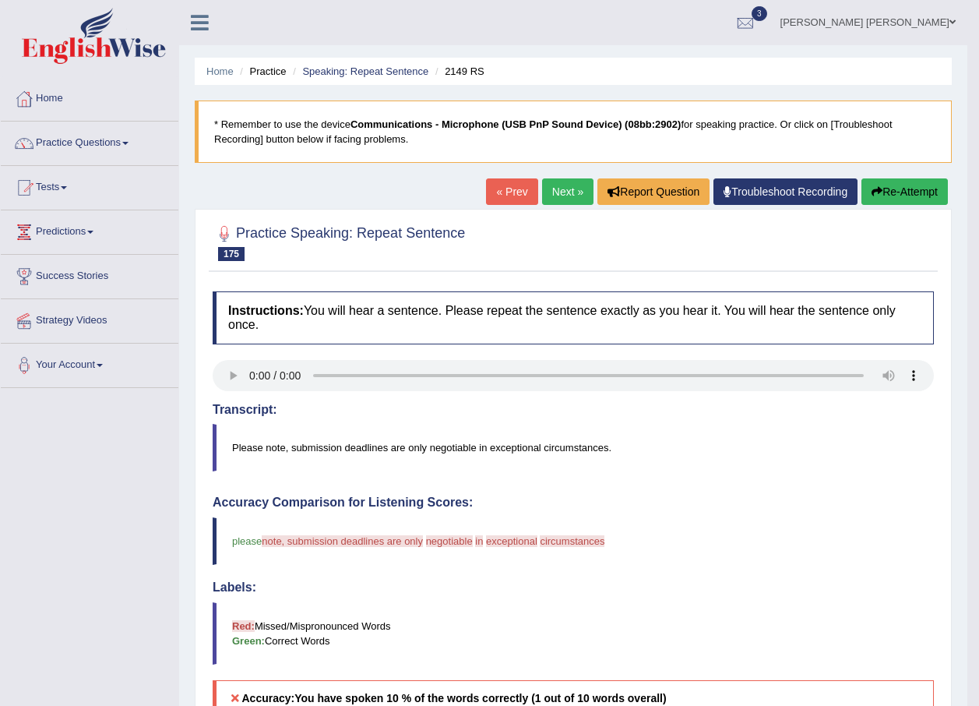
click at [900, 190] on button "Re-Attempt" at bounding box center [905, 191] width 86 height 26
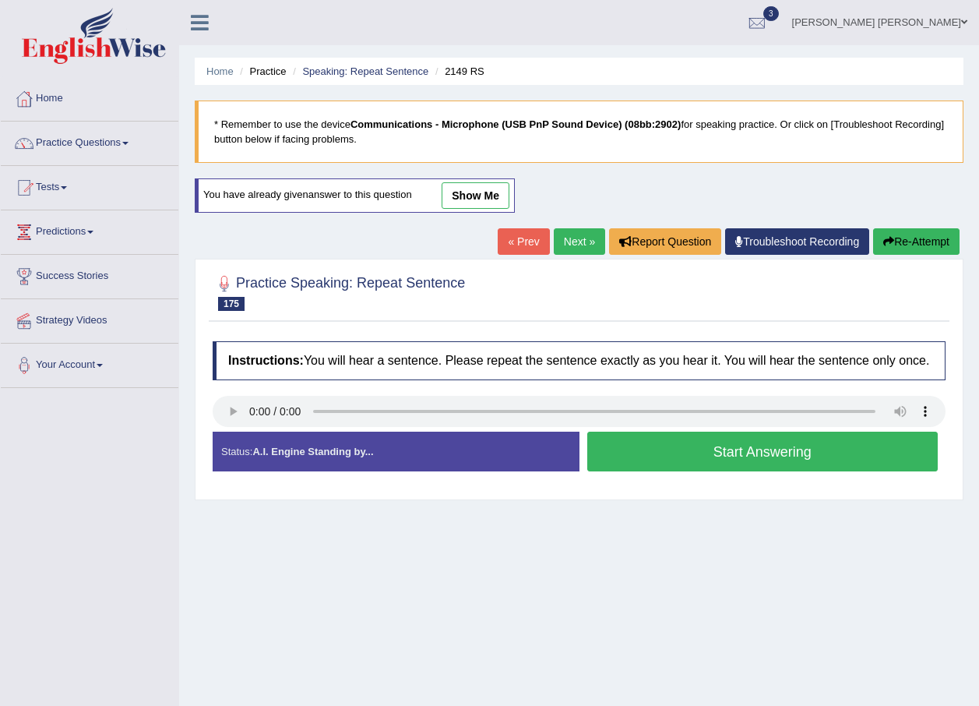
click at [735, 452] on button "Start Answering" at bounding box center [762, 452] width 351 height 40
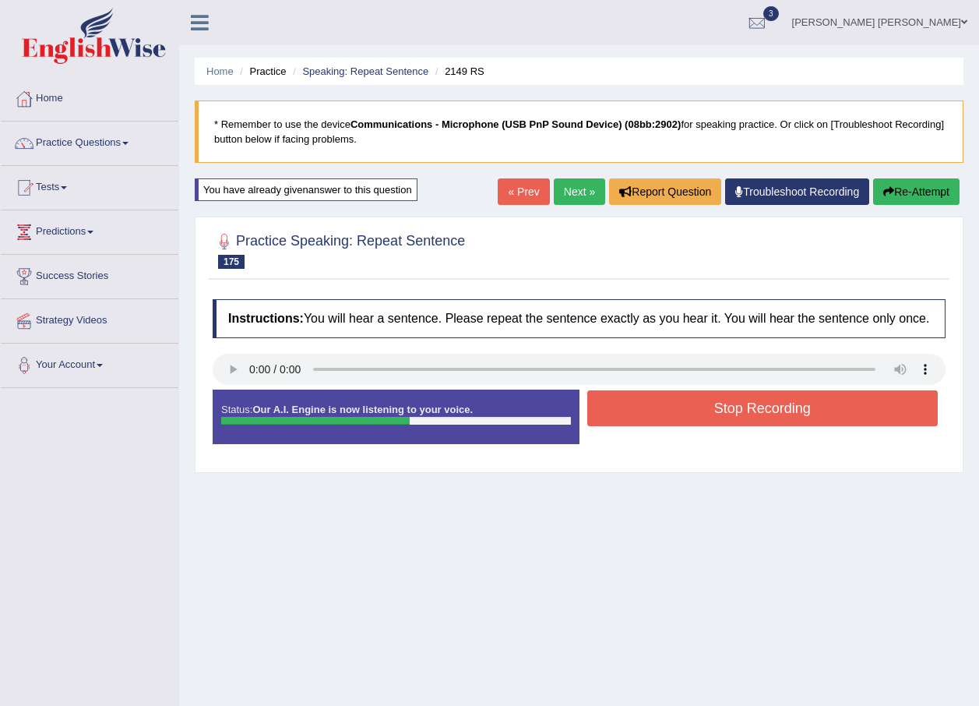
click at [743, 412] on button "Stop Recording" at bounding box center [762, 408] width 351 height 36
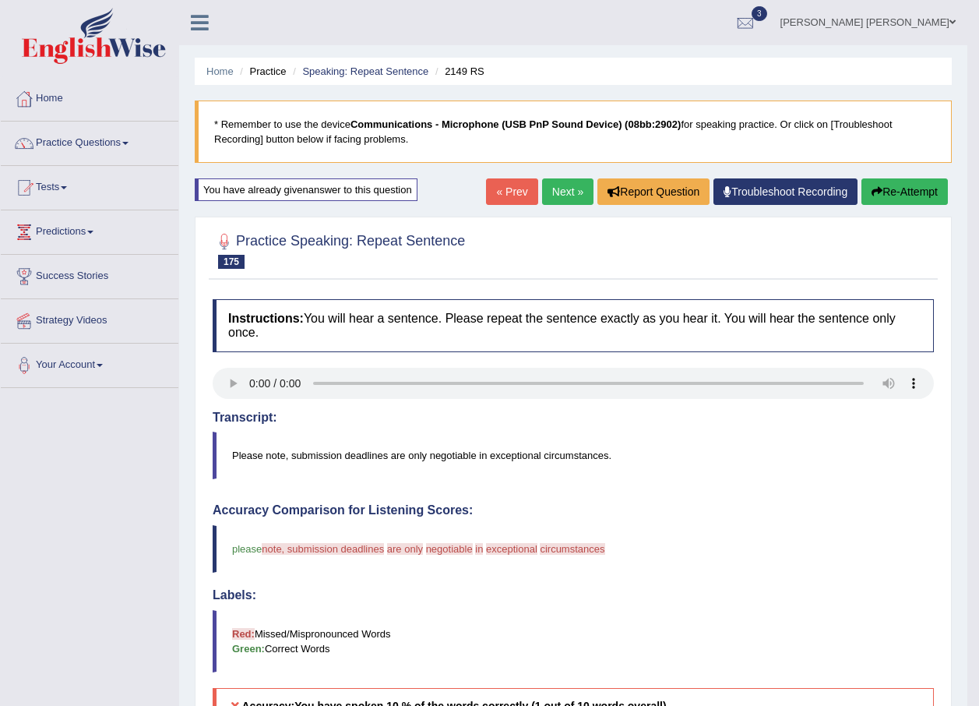
click at [902, 192] on button "Re-Attempt" at bounding box center [905, 191] width 86 height 26
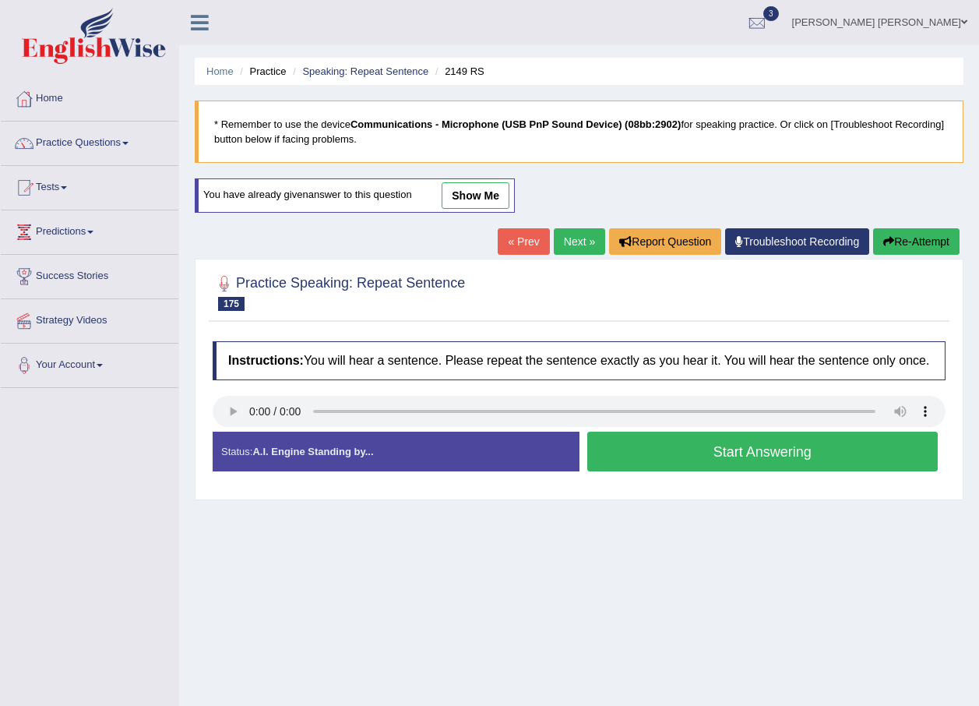
click at [764, 446] on button "Start Answering" at bounding box center [762, 452] width 351 height 40
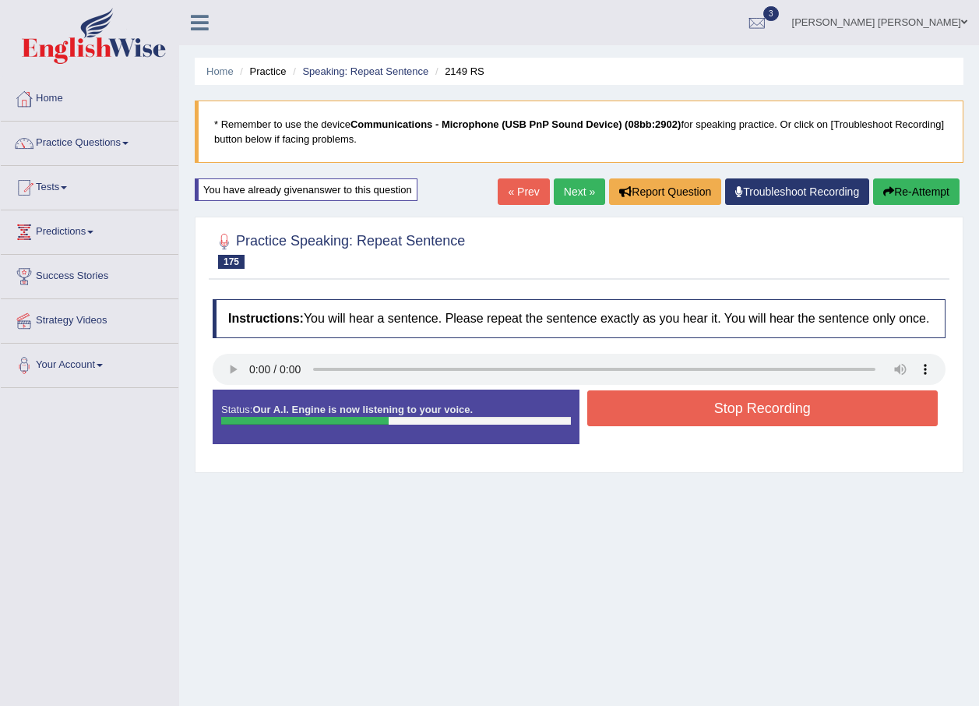
click at [797, 410] on button "Stop Recording" at bounding box center [762, 408] width 351 height 36
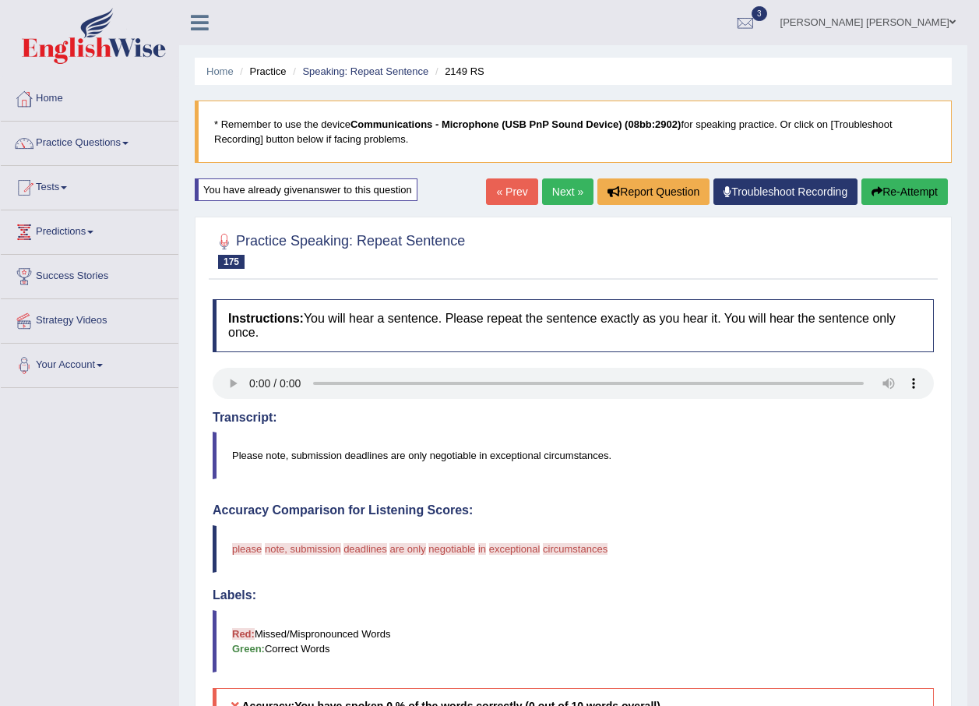
click at [560, 182] on link "Next »" at bounding box center [567, 191] width 51 height 26
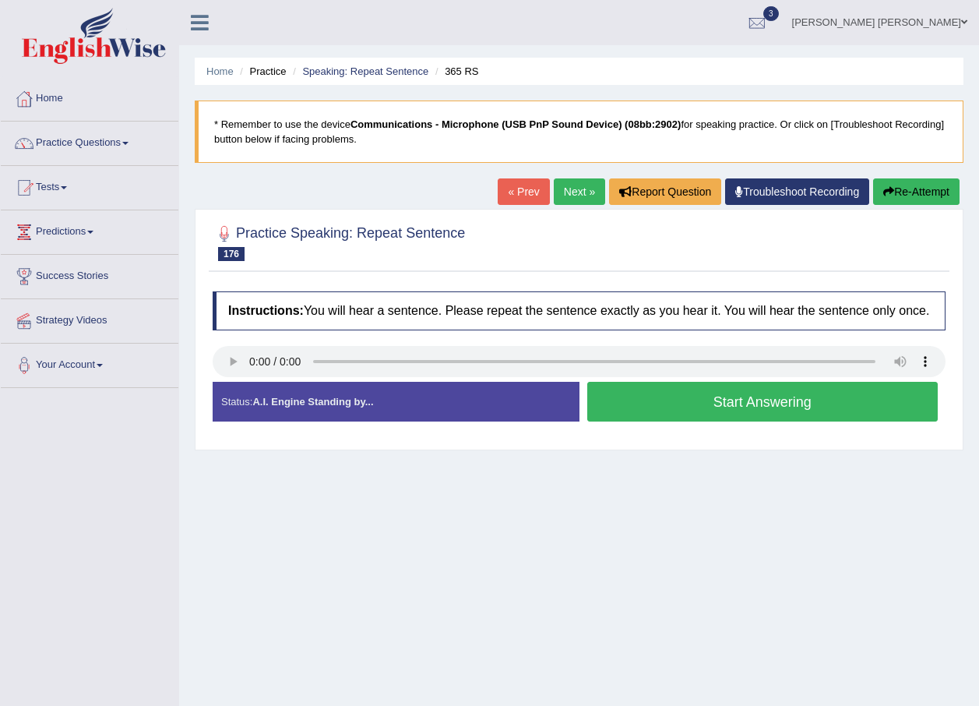
click at [826, 408] on button "Start Answering" at bounding box center [762, 402] width 351 height 40
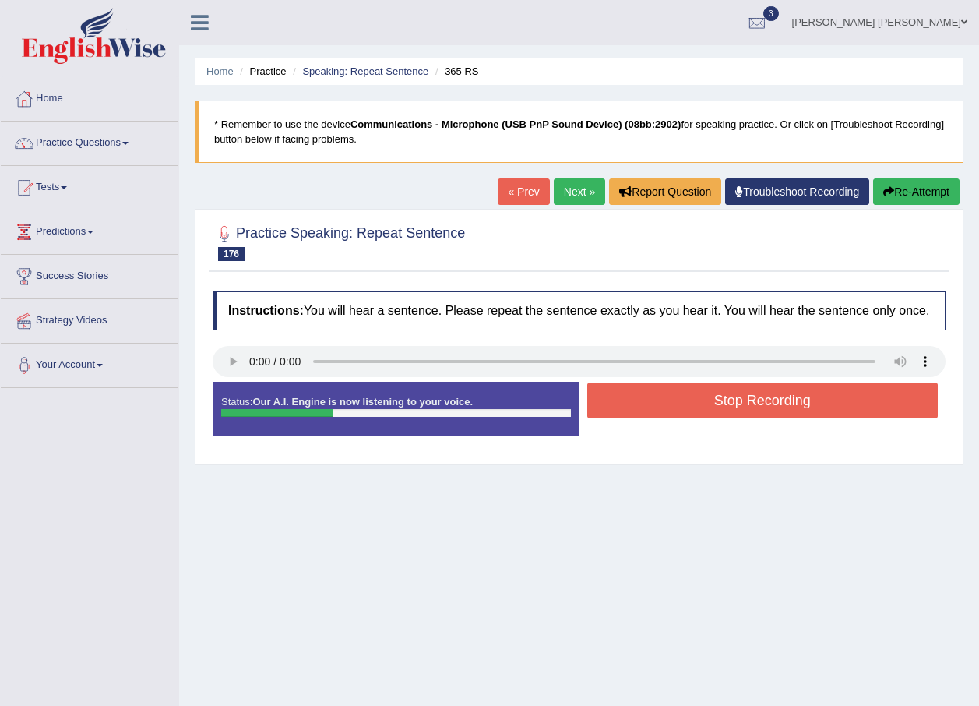
click at [796, 402] on button "Stop Recording" at bounding box center [762, 400] width 351 height 36
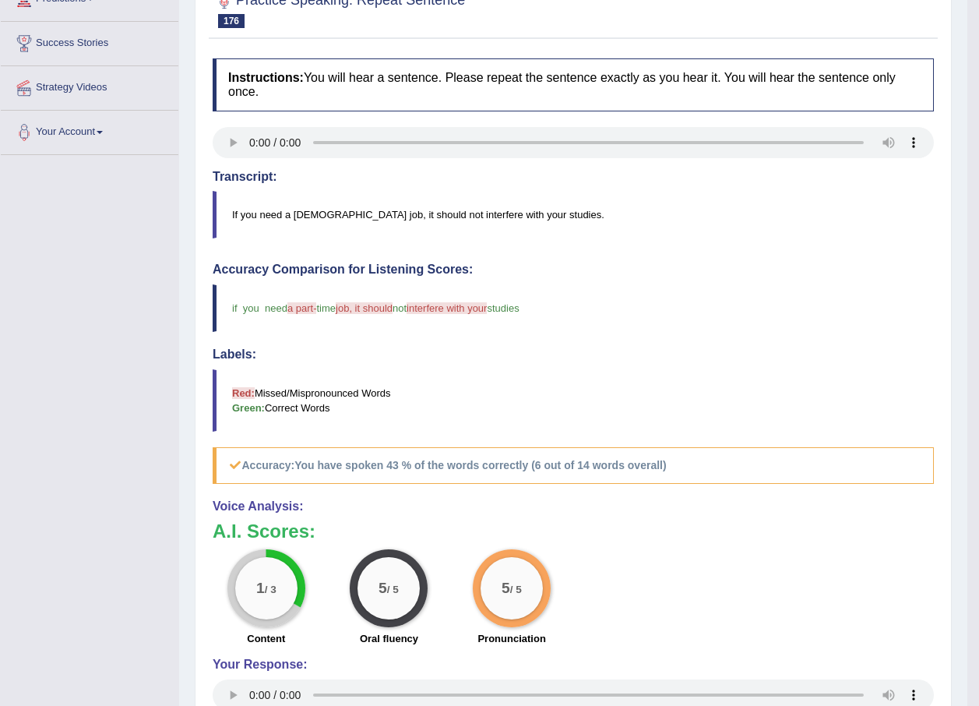
scroll to position [156, 0]
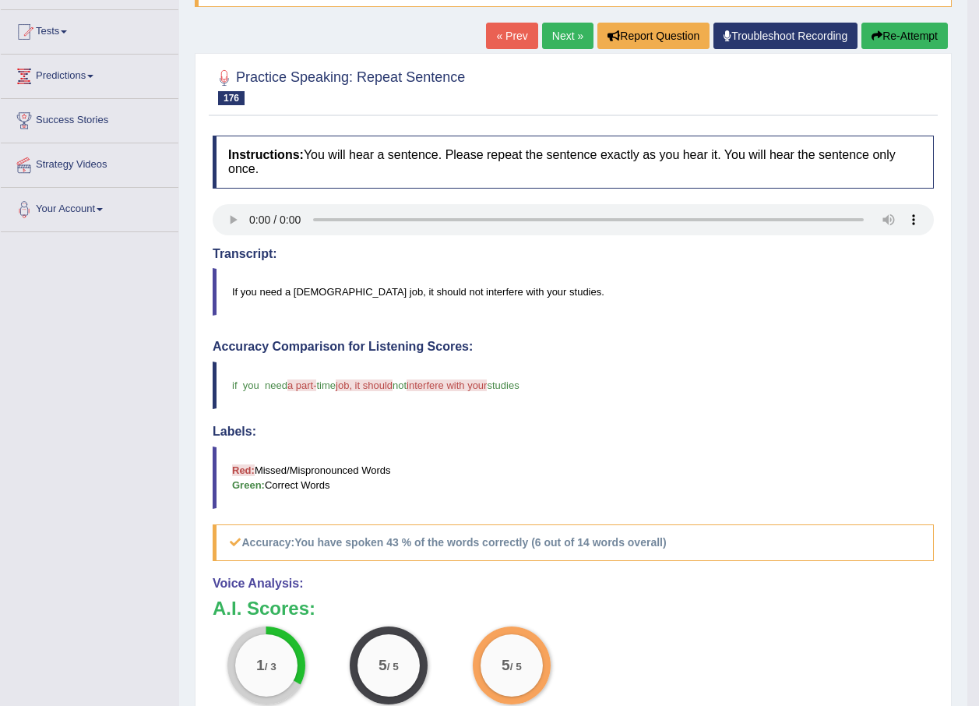
click at [565, 37] on link "Next »" at bounding box center [567, 36] width 51 height 26
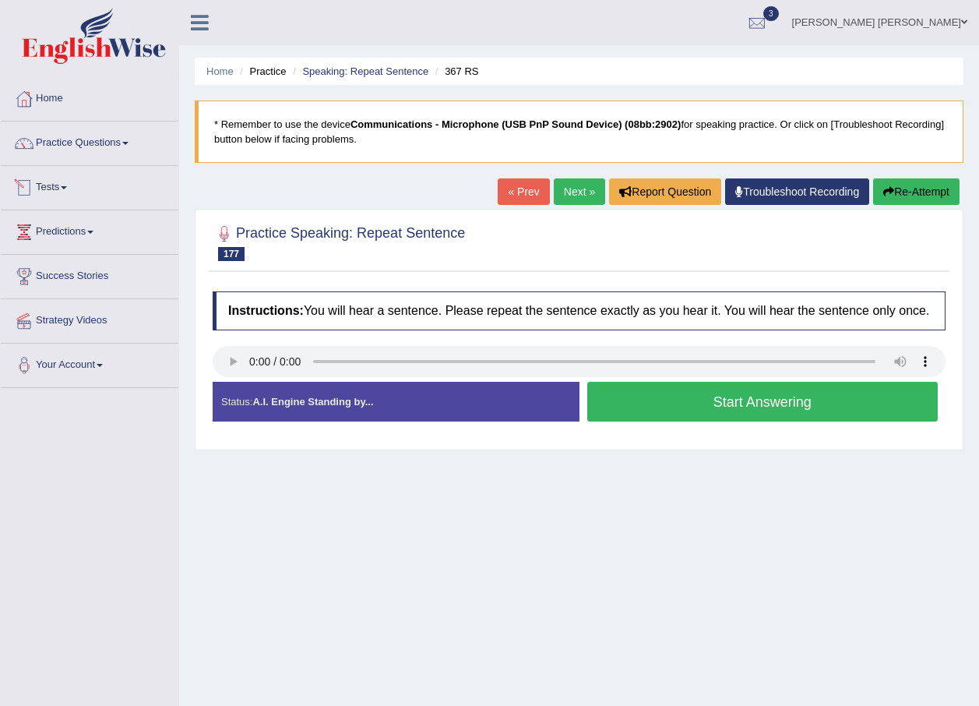
click at [677, 421] on button "Start Answering" at bounding box center [762, 402] width 351 height 40
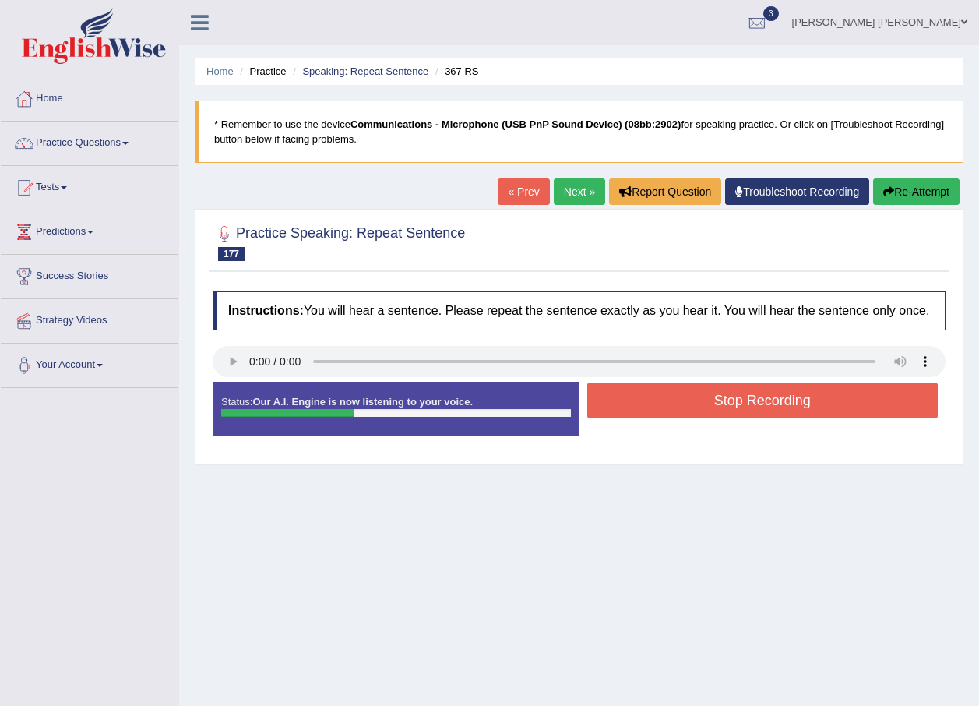
click at [780, 399] on button "Stop Recording" at bounding box center [762, 400] width 351 height 36
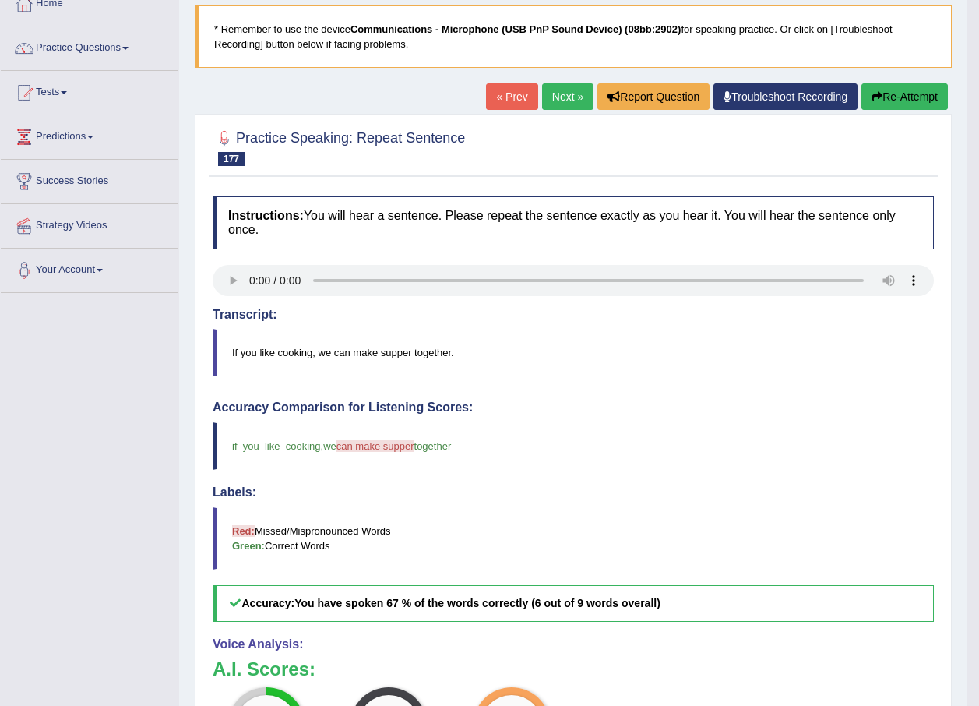
scroll to position [78, 0]
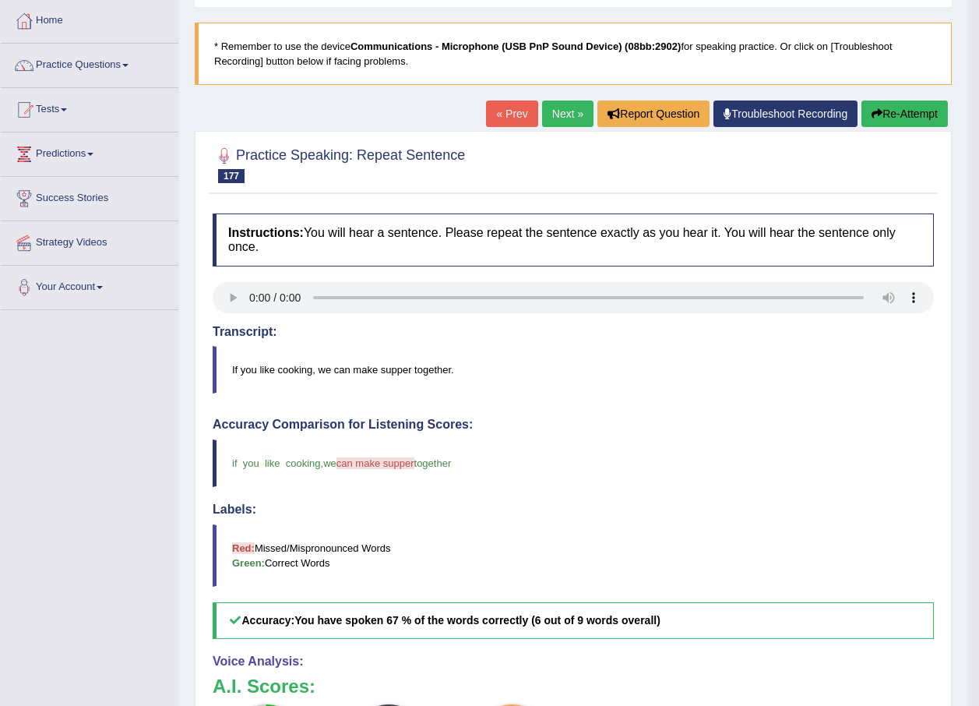
click at [556, 111] on link "Next »" at bounding box center [567, 113] width 51 height 26
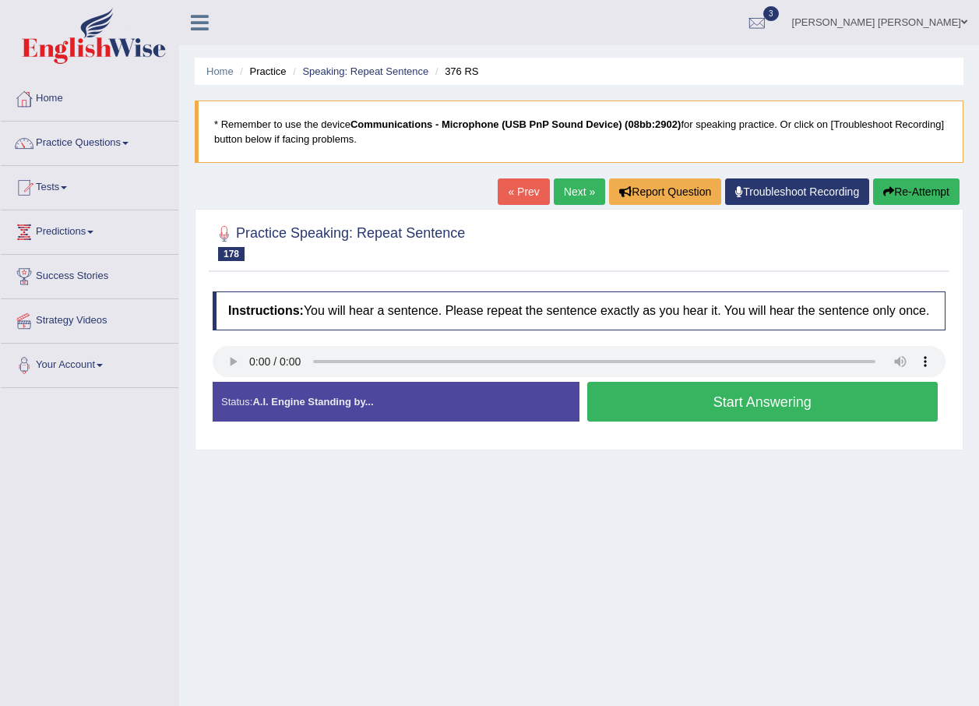
click at [688, 394] on button "Start Answering" at bounding box center [762, 402] width 351 height 40
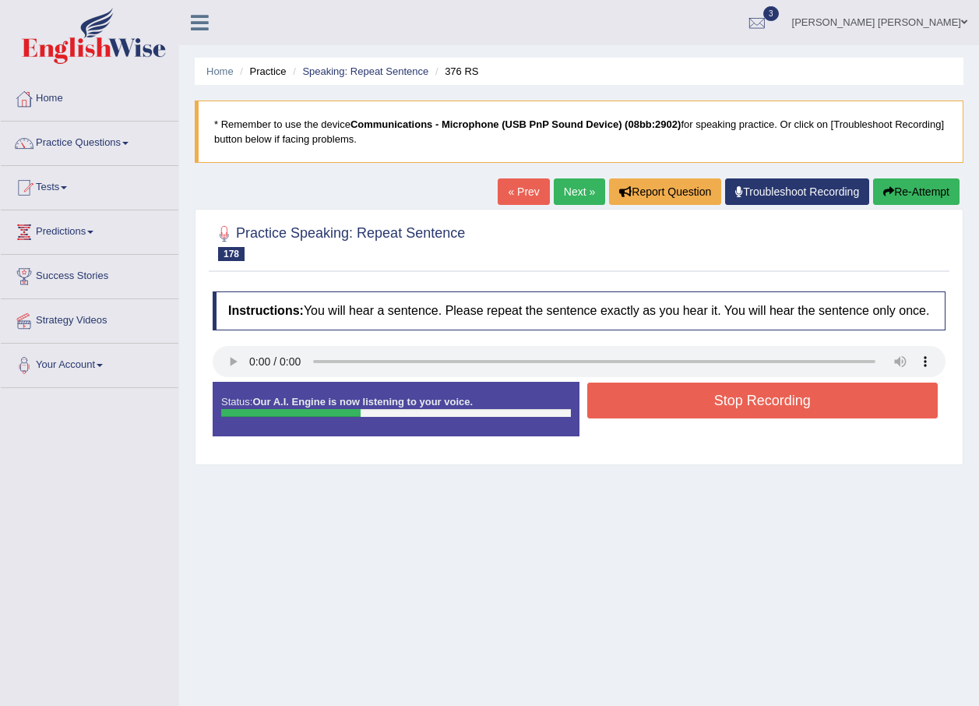
click at [807, 404] on button "Stop Recording" at bounding box center [762, 400] width 351 height 36
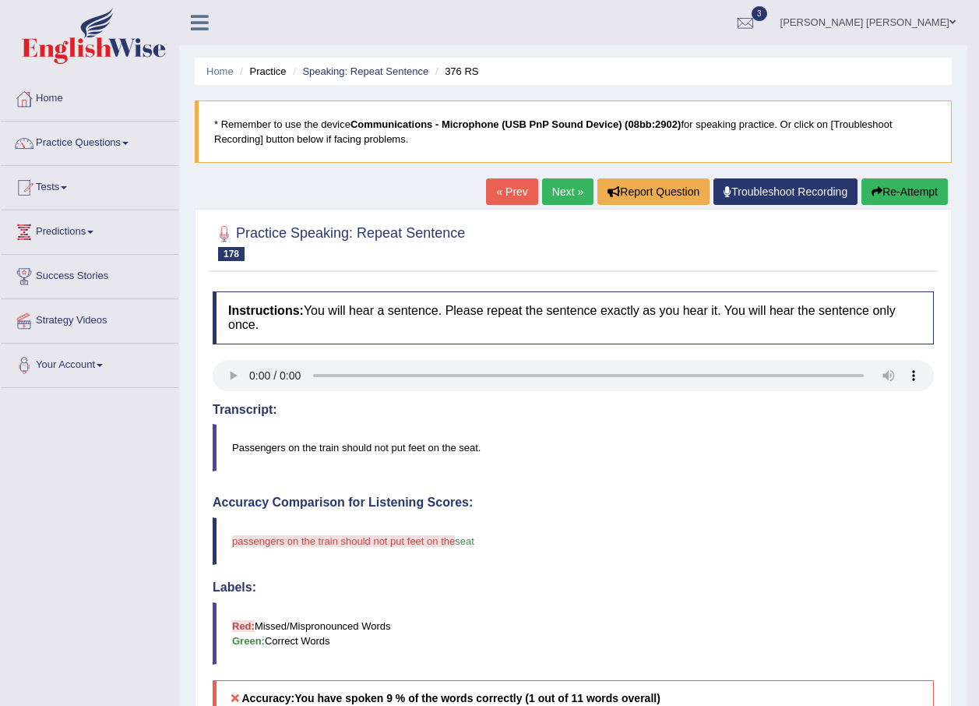
click at [903, 189] on button "Re-Attempt" at bounding box center [905, 191] width 86 height 26
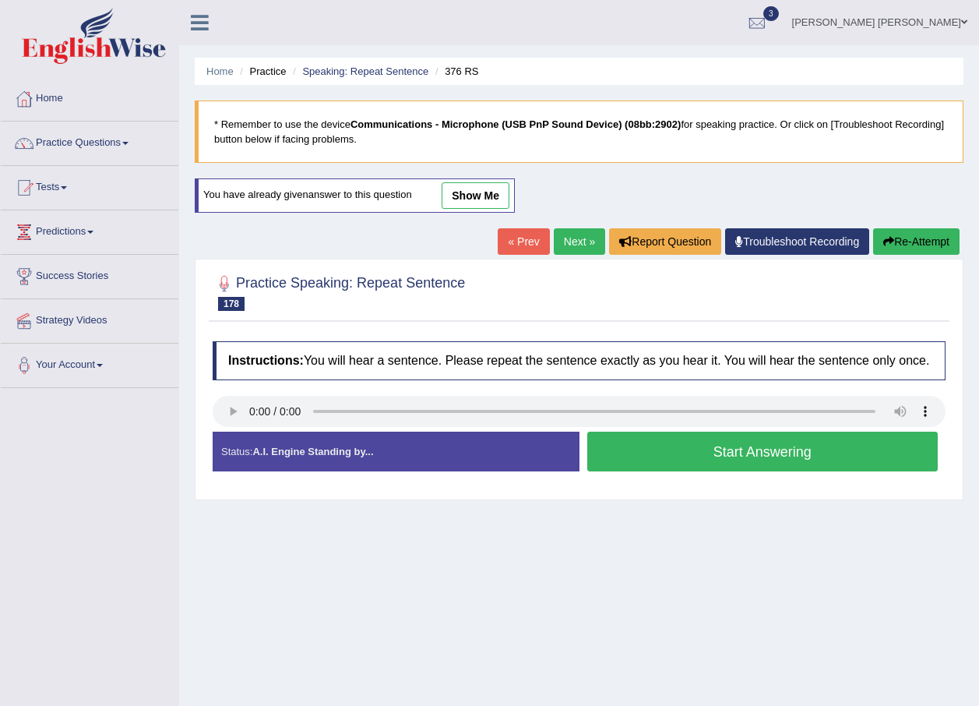
click at [672, 443] on button "Start Answering" at bounding box center [762, 452] width 351 height 40
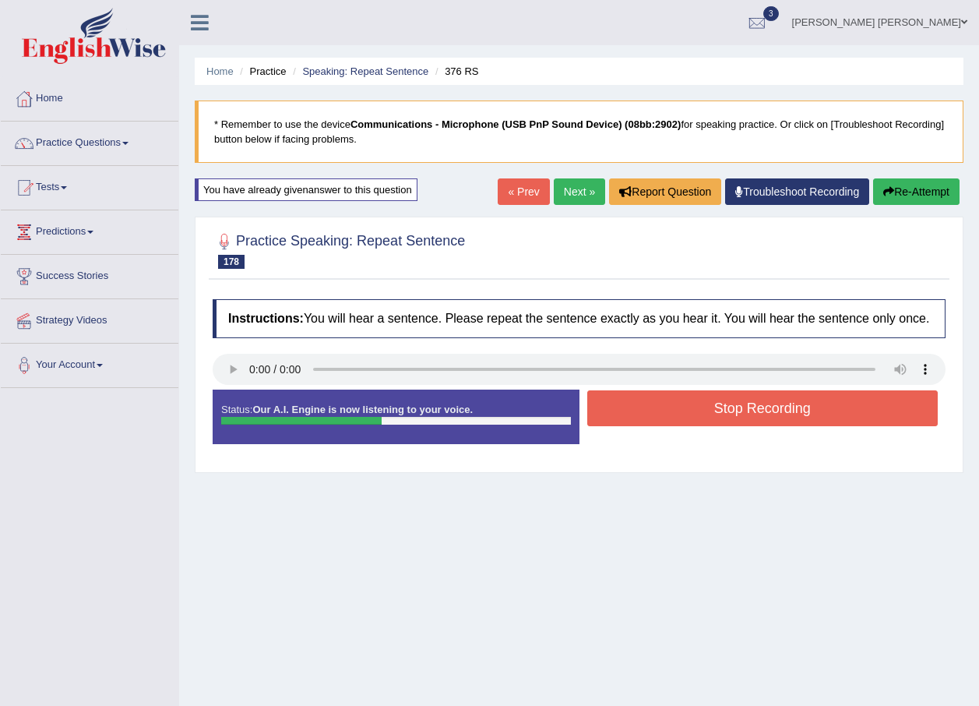
click at [844, 411] on button "Stop Recording" at bounding box center [762, 408] width 351 height 36
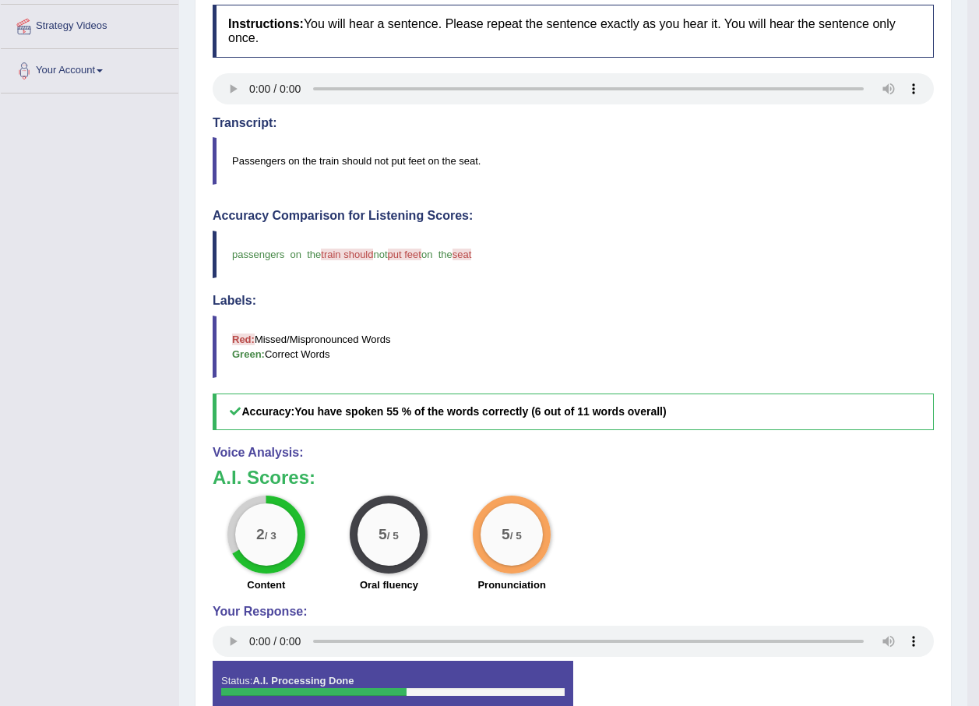
scroll to position [58, 0]
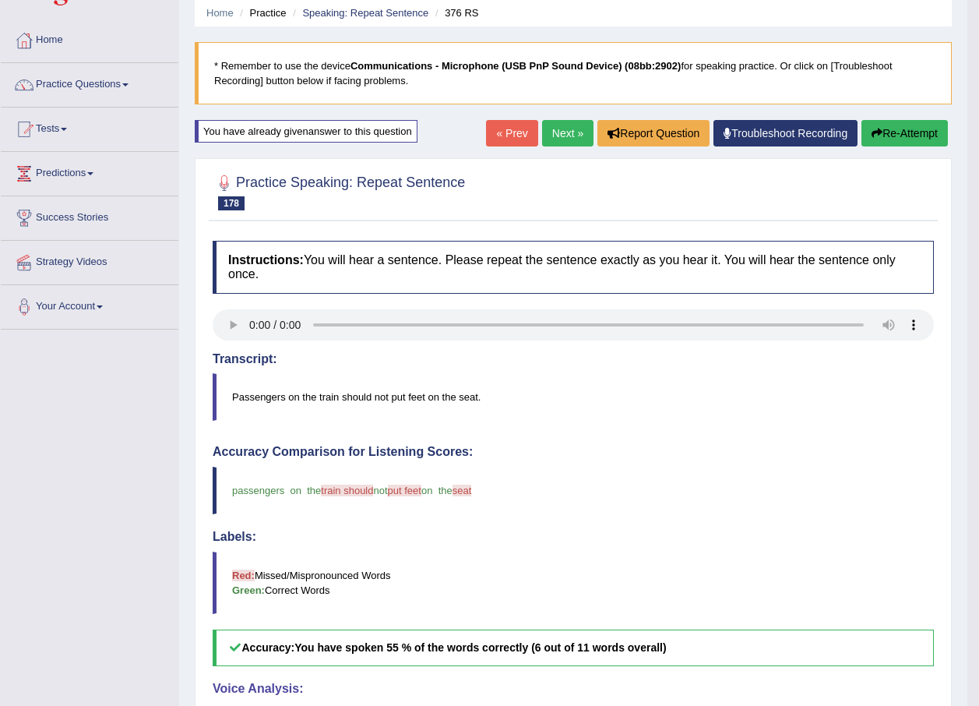
click at [560, 136] on link "Next »" at bounding box center [567, 133] width 51 height 26
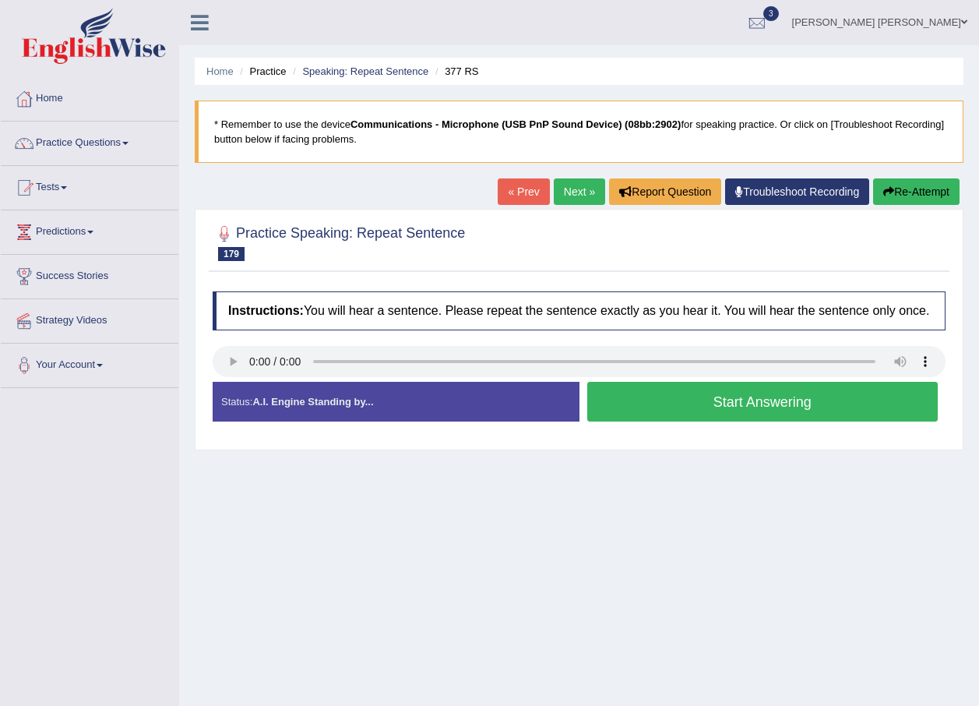
click at [860, 396] on button "Start Answering" at bounding box center [762, 402] width 351 height 40
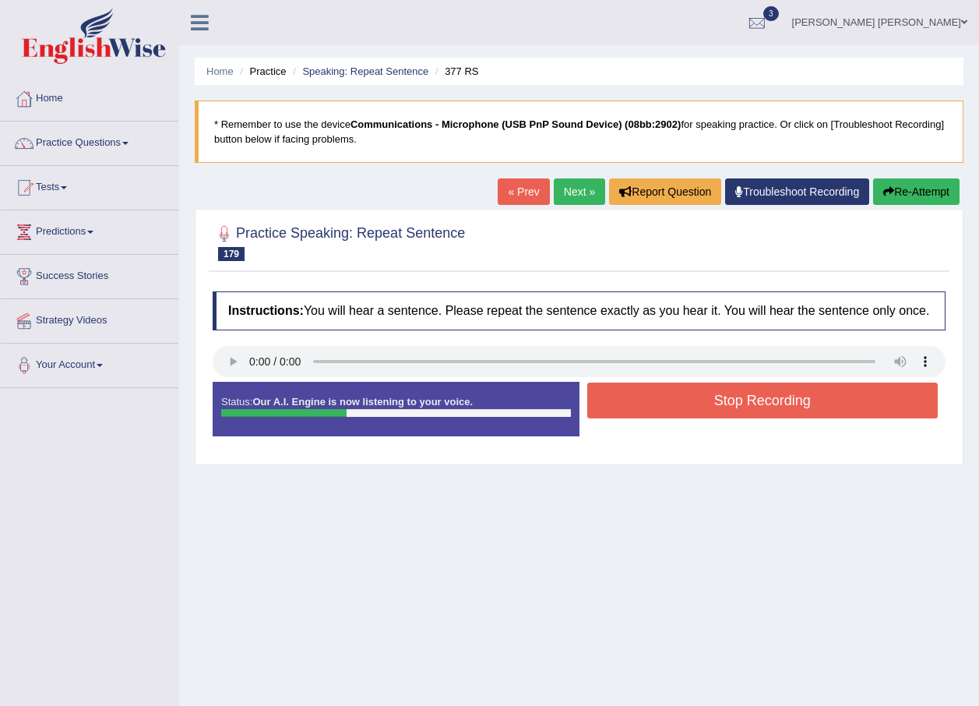
click at [816, 399] on button "Stop Recording" at bounding box center [762, 400] width 351 height 36
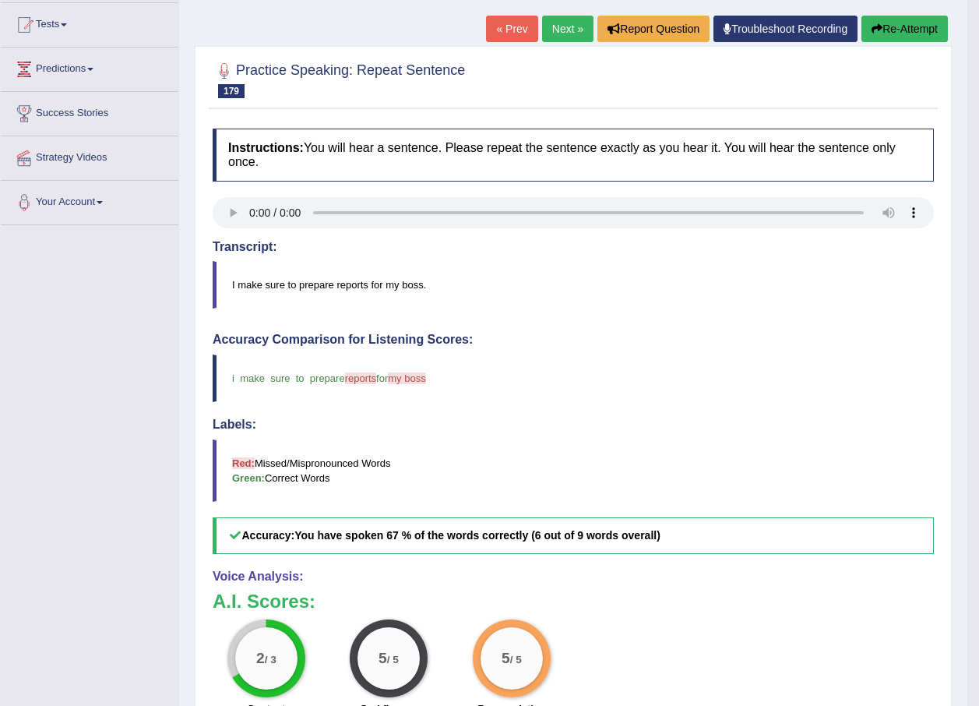
scroll to position [156, 0]
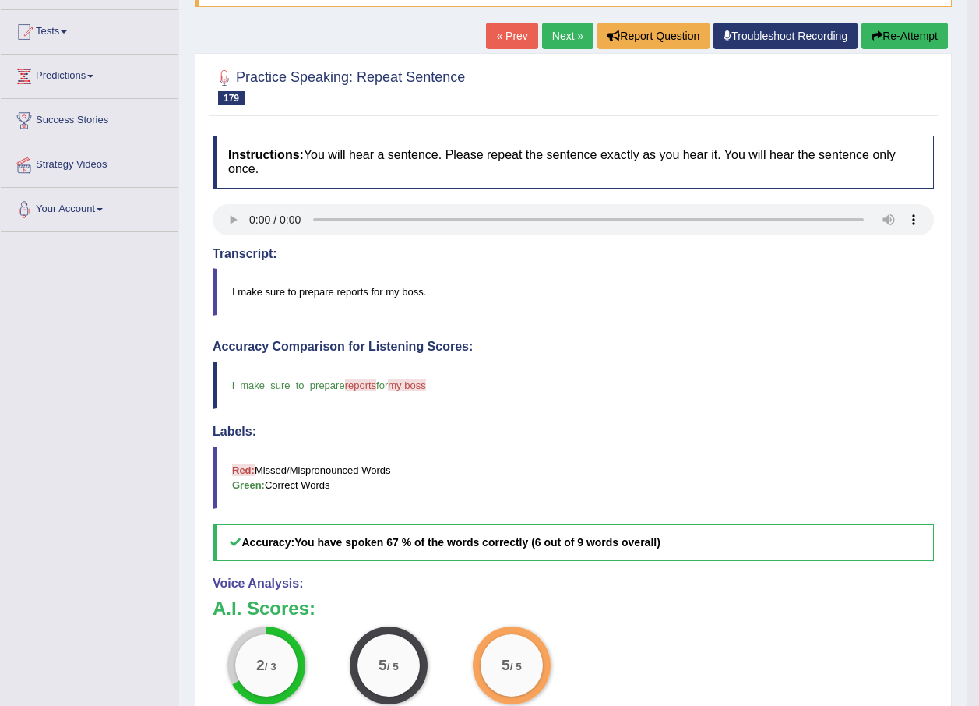
click at [567, 23] on link "Next »" at bounding box center [567, 36] width 51 height 26
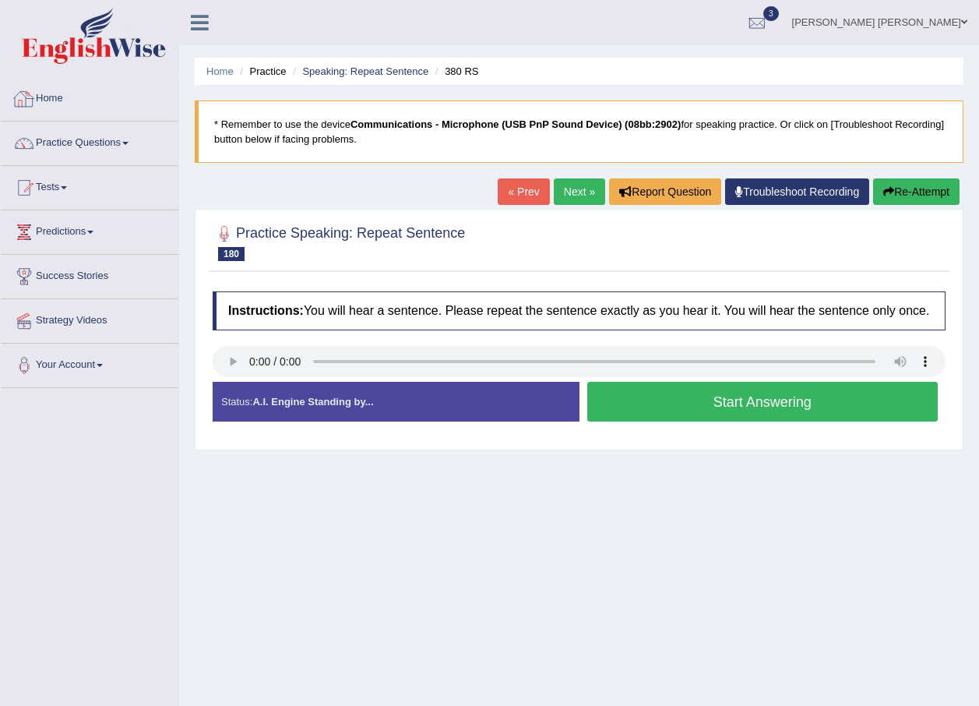
click at [806, 417] on button "Start Answering" at bounding box center [762, 402] width 351 height 40
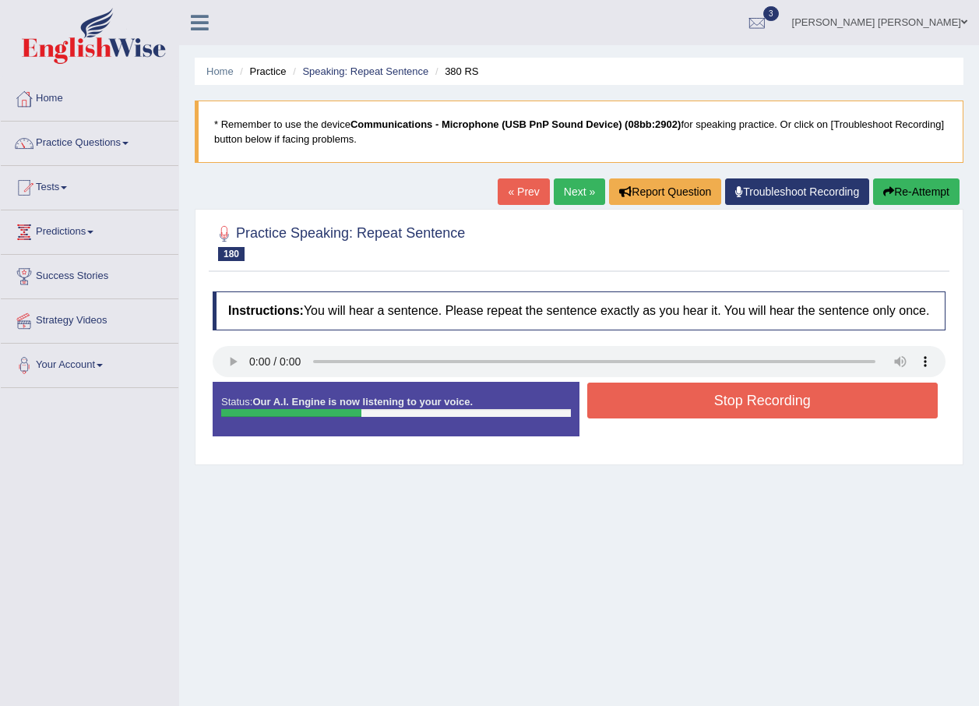
click at [881, 400] on button "Stop Recording" at bounding box center [762, 400] width 351 height 36
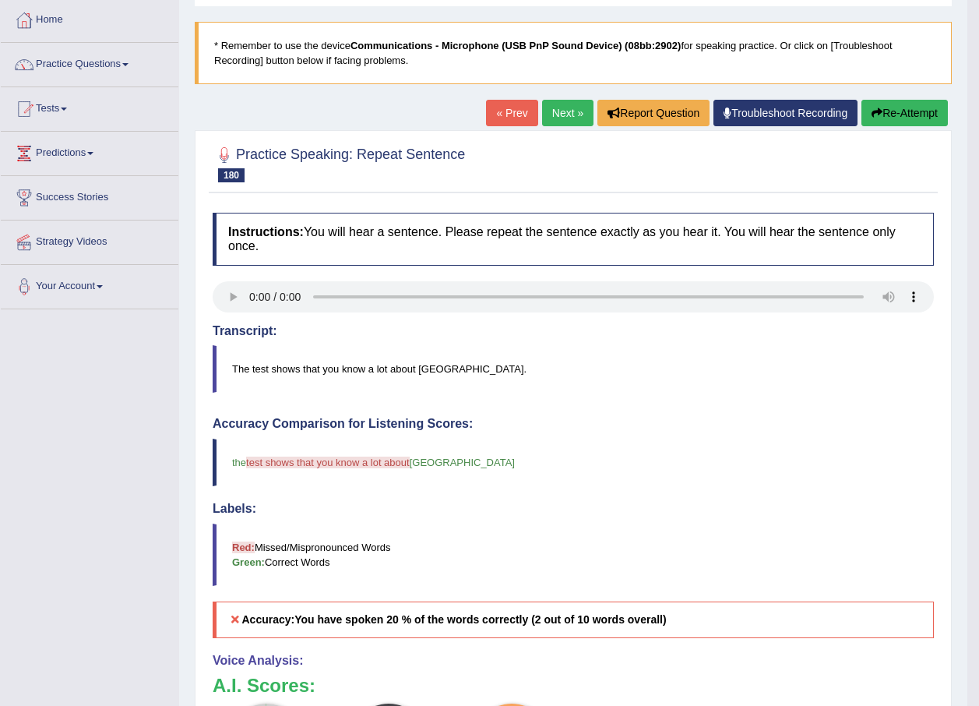
scroll to position [78, 0]
click at [893, 118] on button "Re-Attempt" at bounding box center [905, 113] width 86 height 26
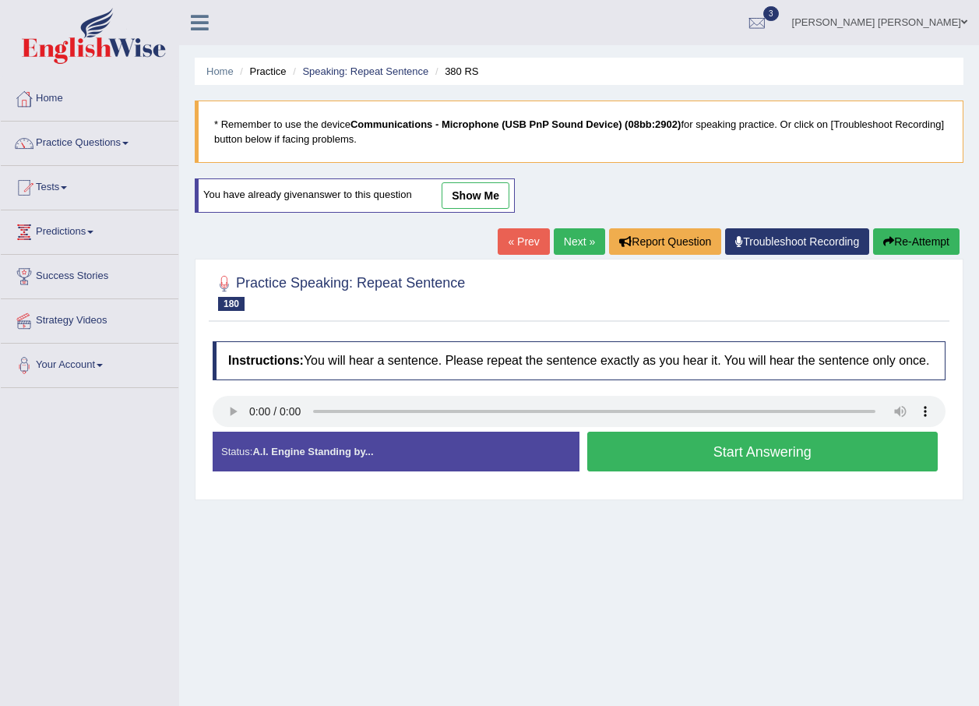
click at [837, 432] on button "Start Answering" at bounding box center [762, 452] width 351 height 40
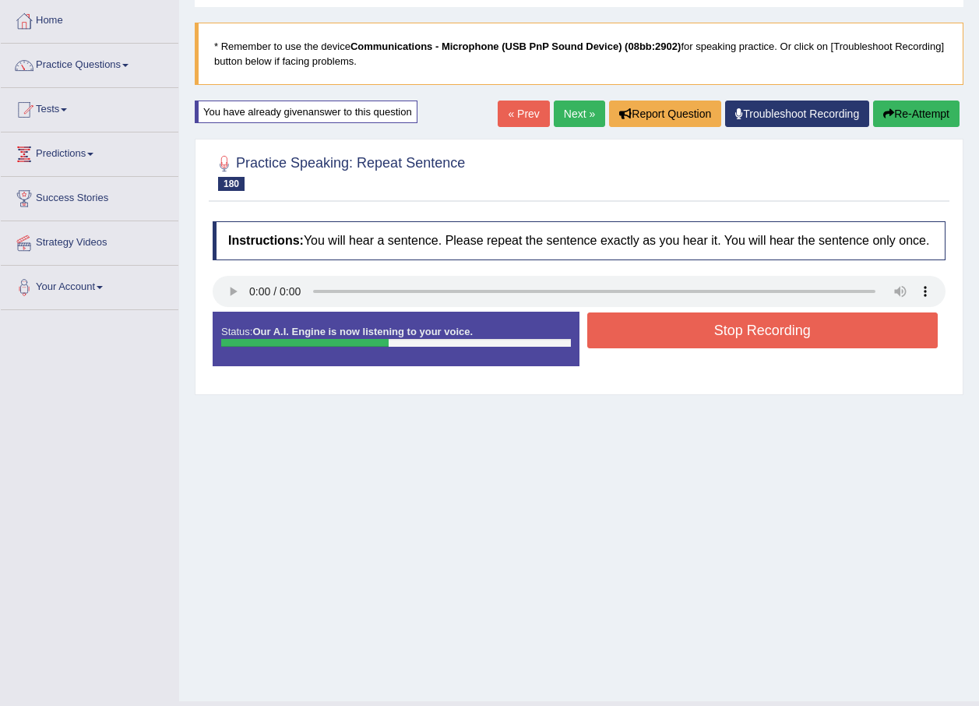
click at [840, 325] on button "Stop Recording" at bounding box center [762, 330] width 351 height 36
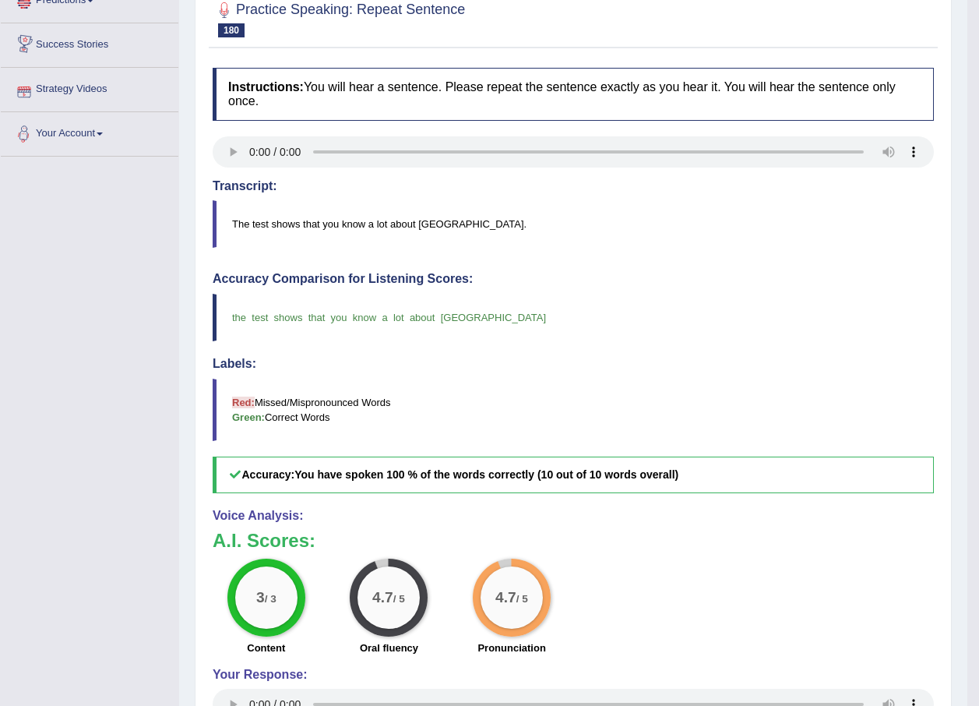
scroll to position [58, 0]
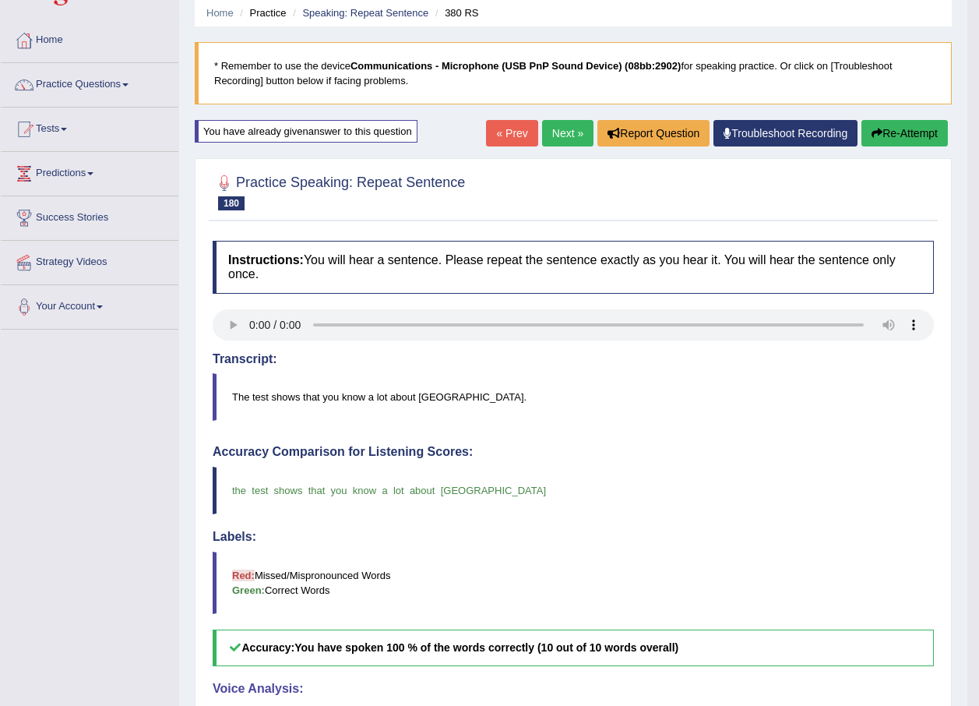
click at [546, 135] on link "Next »" at bounding box center [567, 133] width 51 height 26
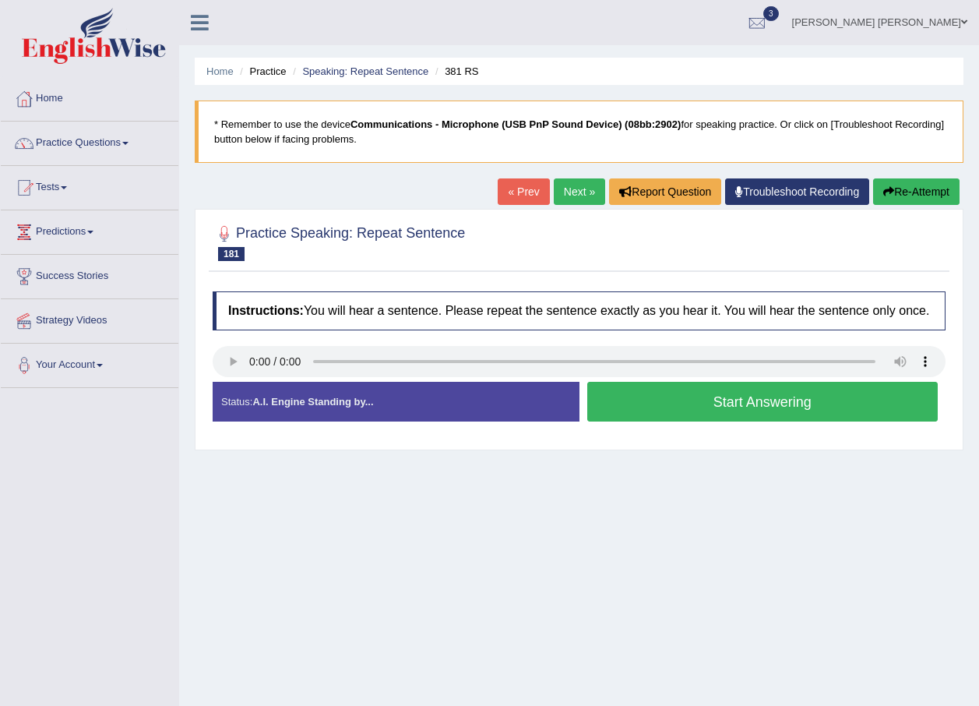
click at [837, 386] on button "Start Answering" at bounding box center [762, 402] width 351 height 40
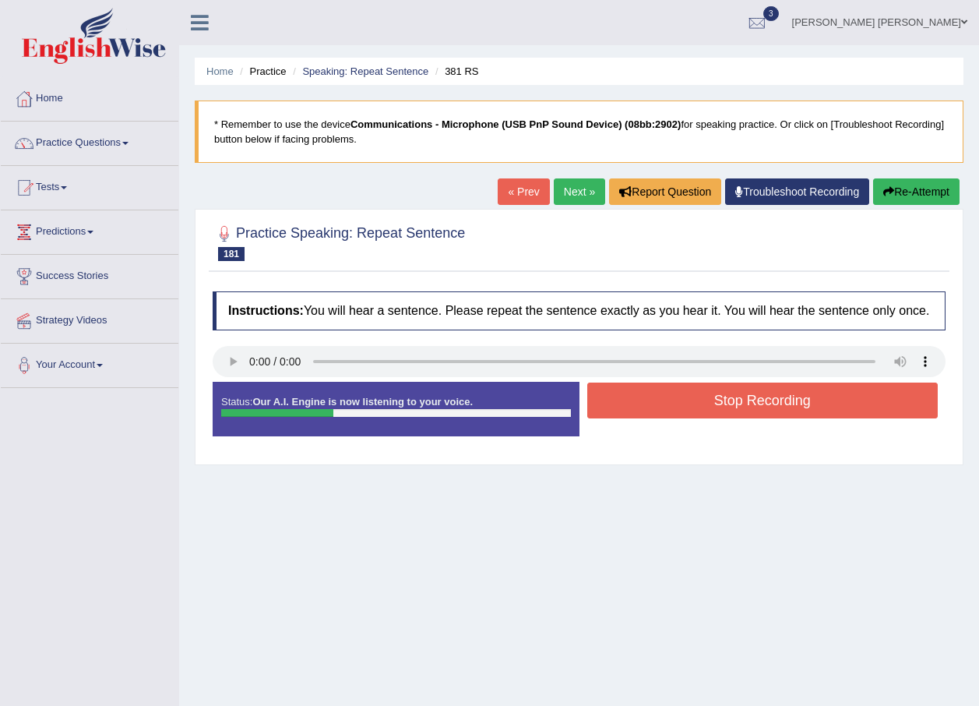
click at [846, 400] on button "Stop Recording" at bounding box center [762, 400] width 351 height 36
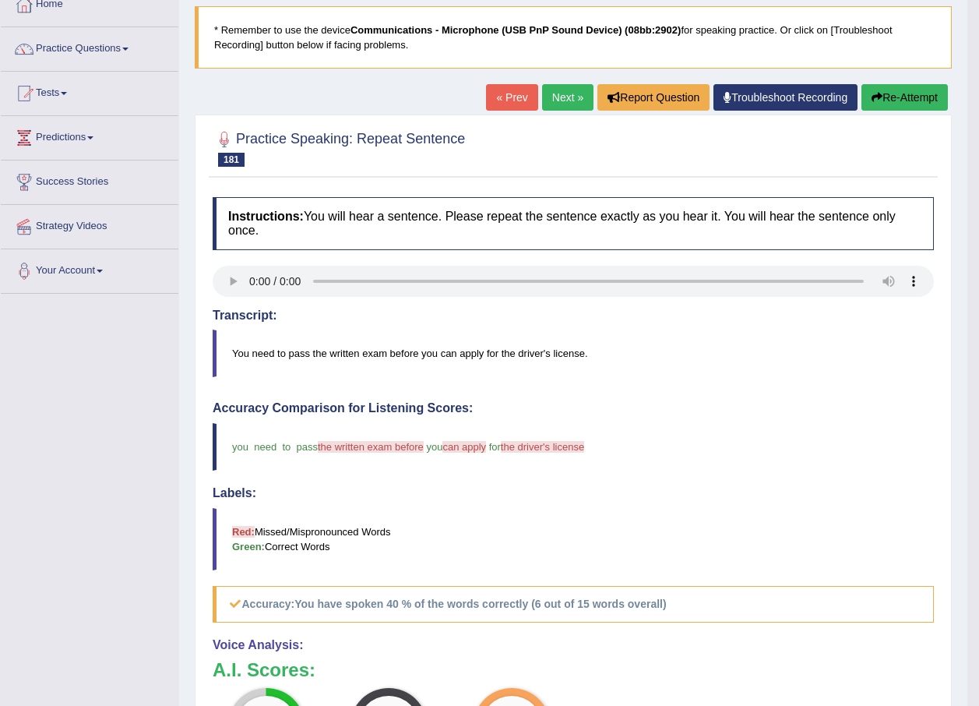
scroll to position [78, 0]
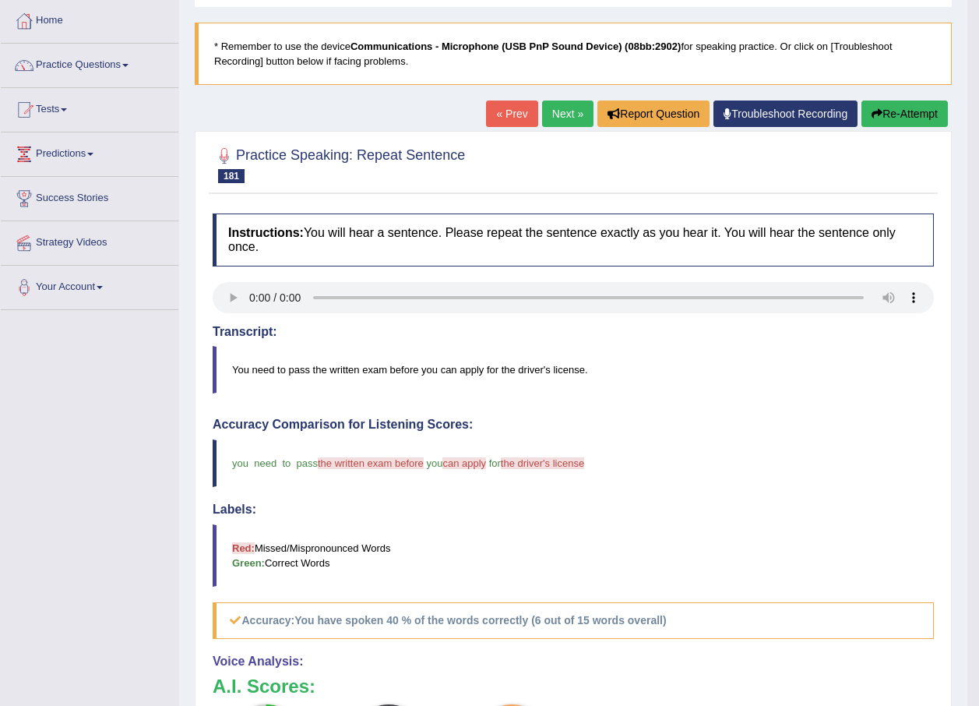
click at [561, 109] on link "Next »" at bounding box center [567, 113] width 51 height 26
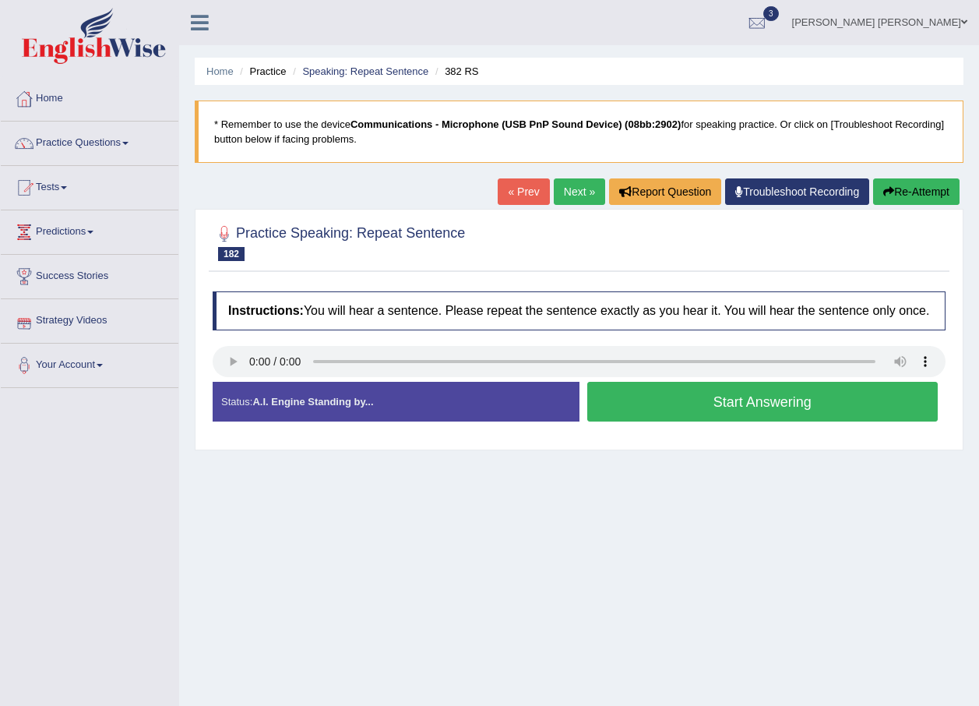
click at [760, 416] on button "Start Answering" at bounding box center [762, 402] width 351 height 40
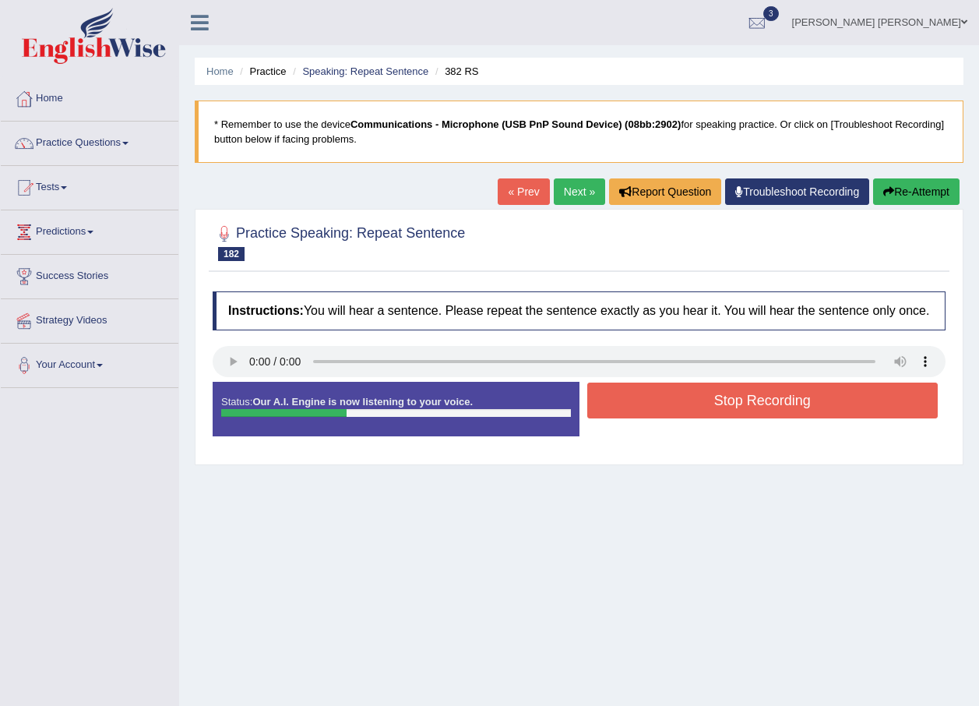
click at [800, 400] on button "Stop Recording" at bounding box center [762, 400] width 351 height 36
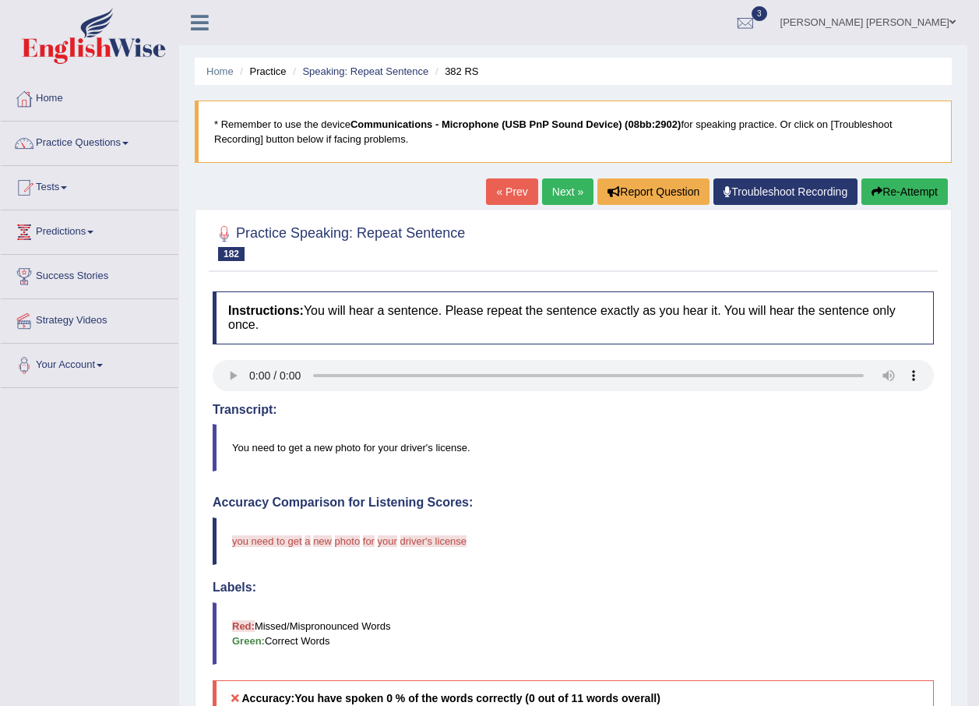
click at [906, 194] on button "Re-Attempt" at bounding box center [905, 191] width 86 height 26
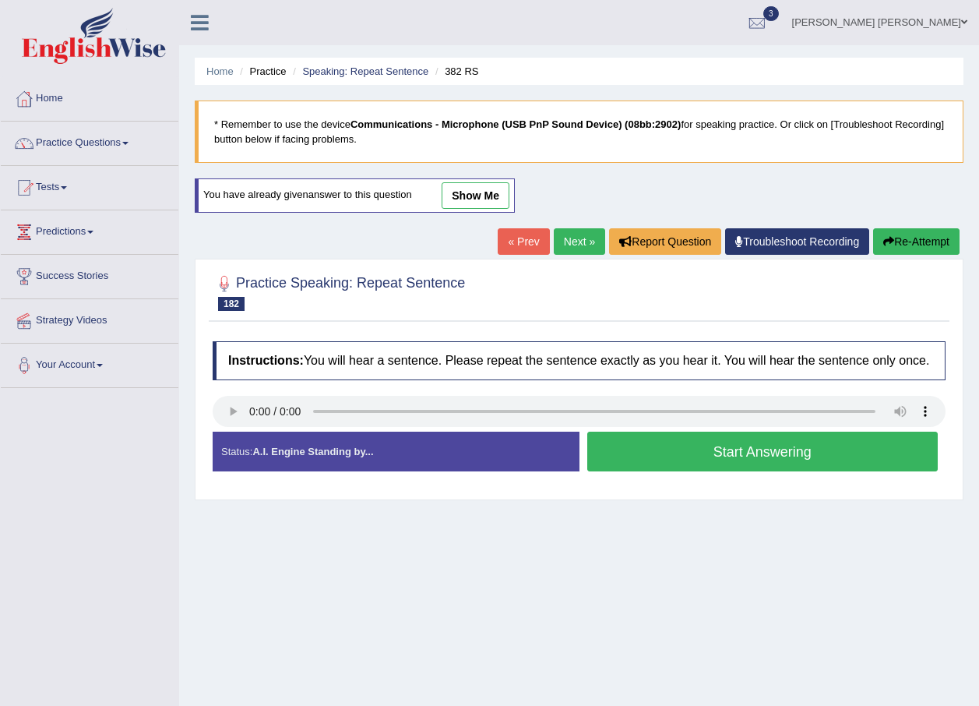
click at [717, 449] on button "Start Answering" at bounding box center [762, 452] width 351 height 40
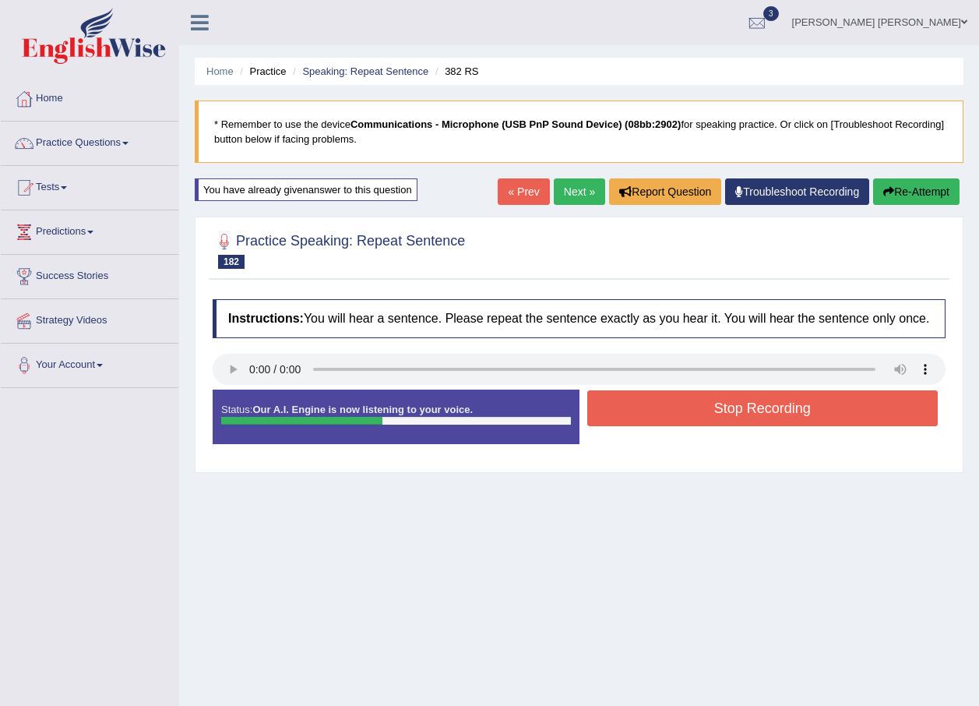
click at [802, 407] on button "Stop Recording" at bounding box center [762, 408] width 351 height 36
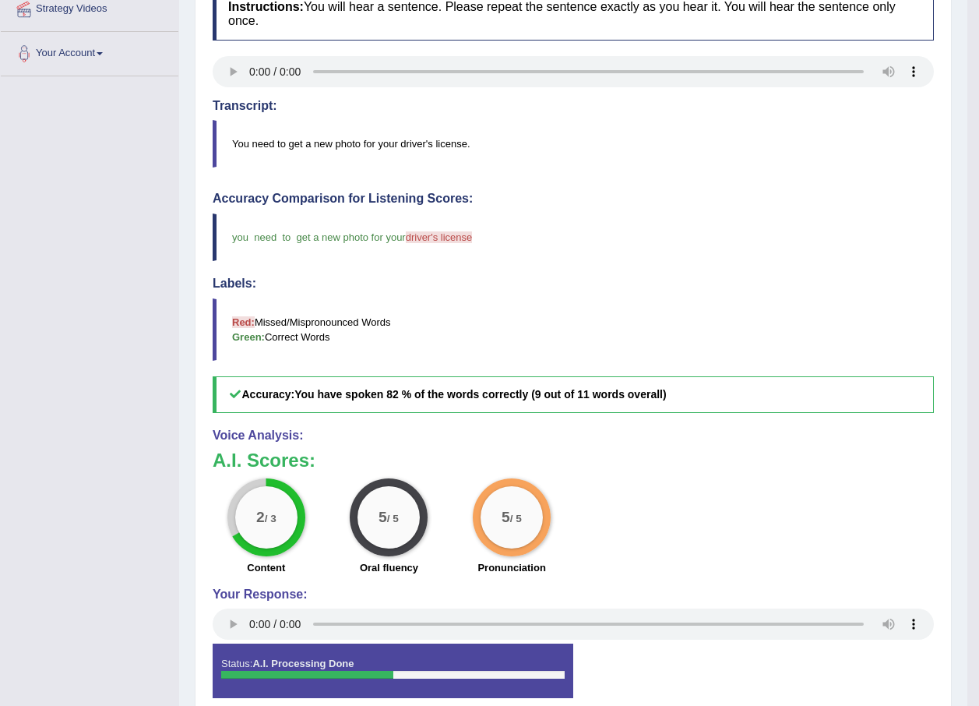
scroll to position [78, 0]
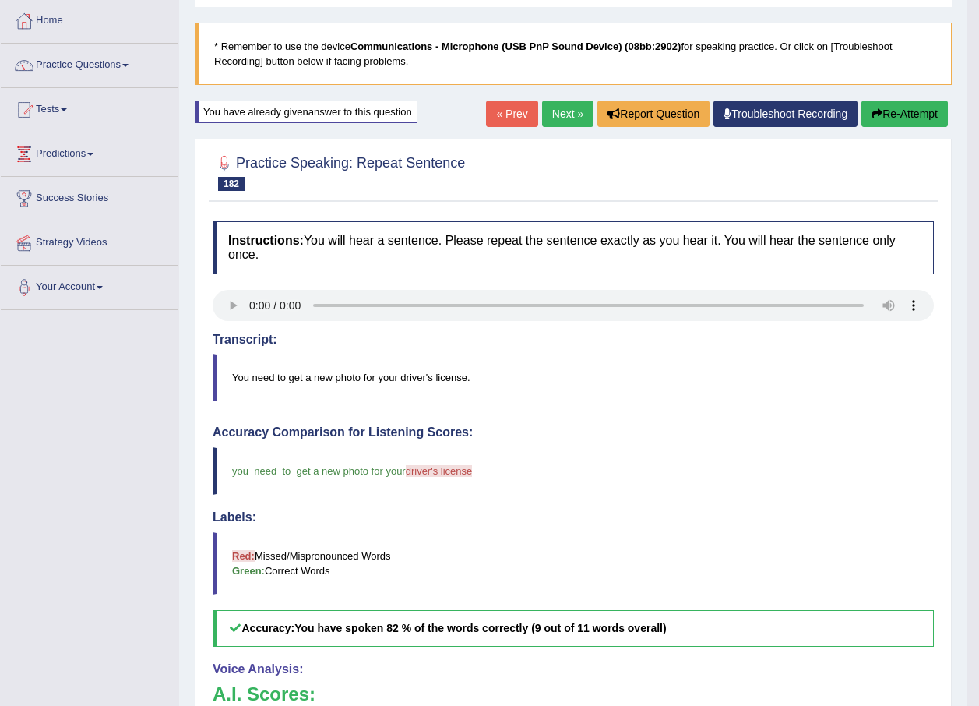
click at [563, 100] on div "Home Practice Speaking: Repeat Sentence 382 RS * Remember to use the device Com…" at bounding box center [573, 447] width 788 height 1050
click at [564, 122] on link "Next »" at bounding box center [567, 113] width 51 height 26
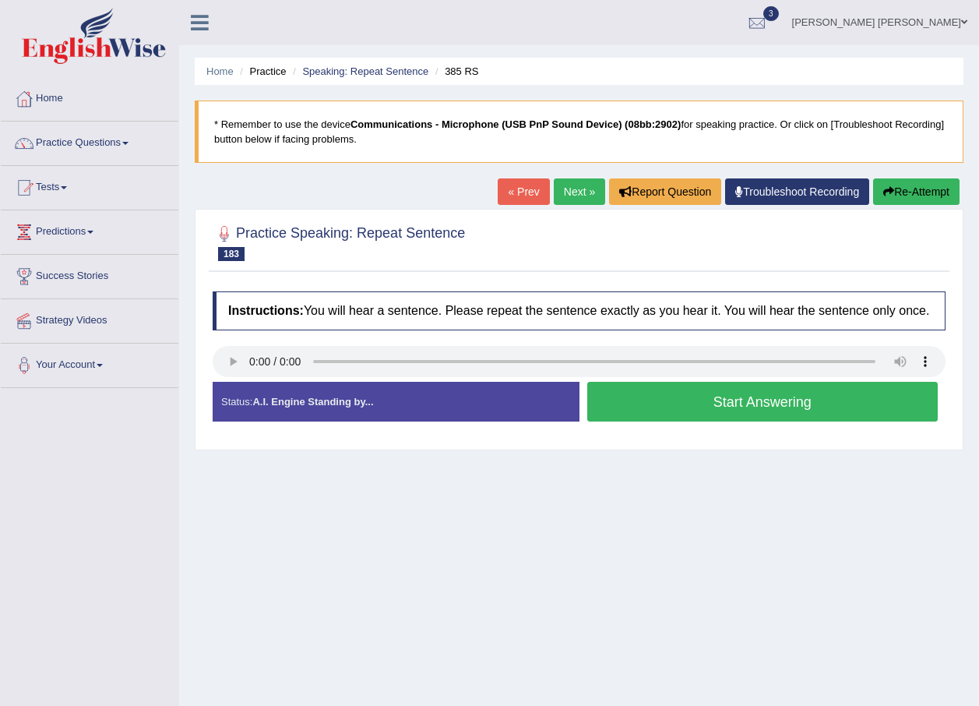
click at [847, 411] on button "Start Answering" at bounding box center [762, 402] width 351 height 40
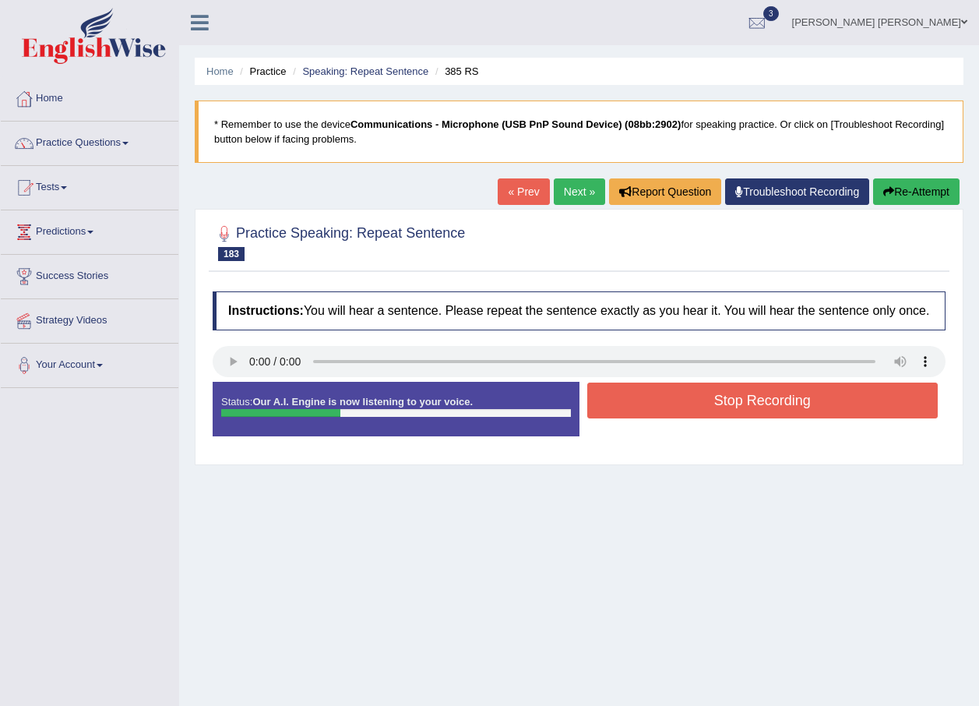
click at [839, 404] on button "Stop Recording" at bounding box center [762, 400] width 351 height 36
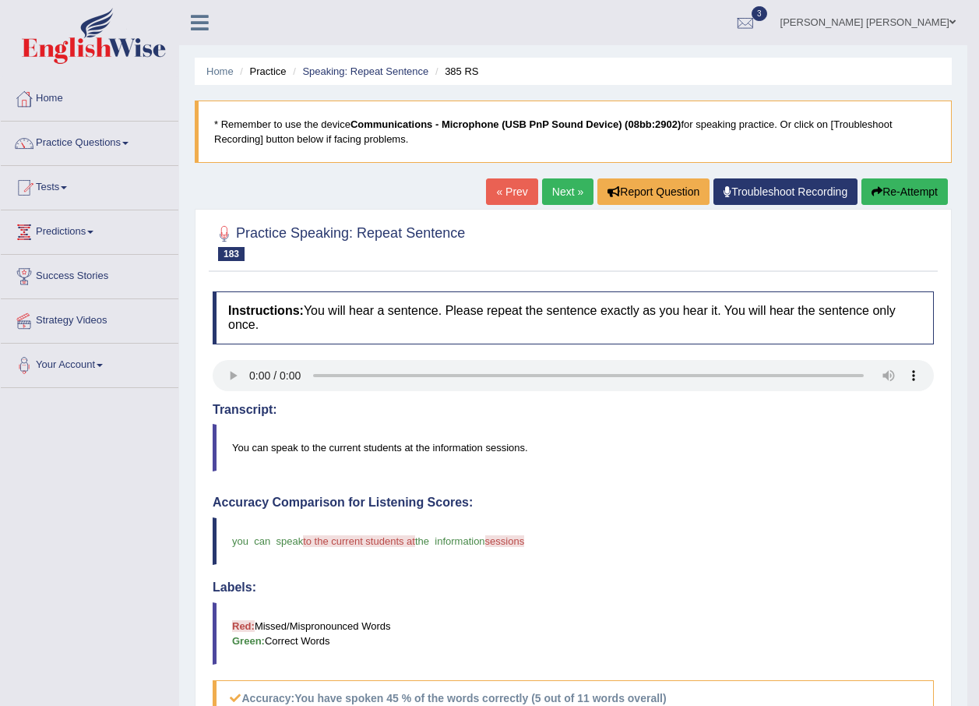
click at [576, 190] on link "Next »" at bounding box center [567, 191] width 51 height 26
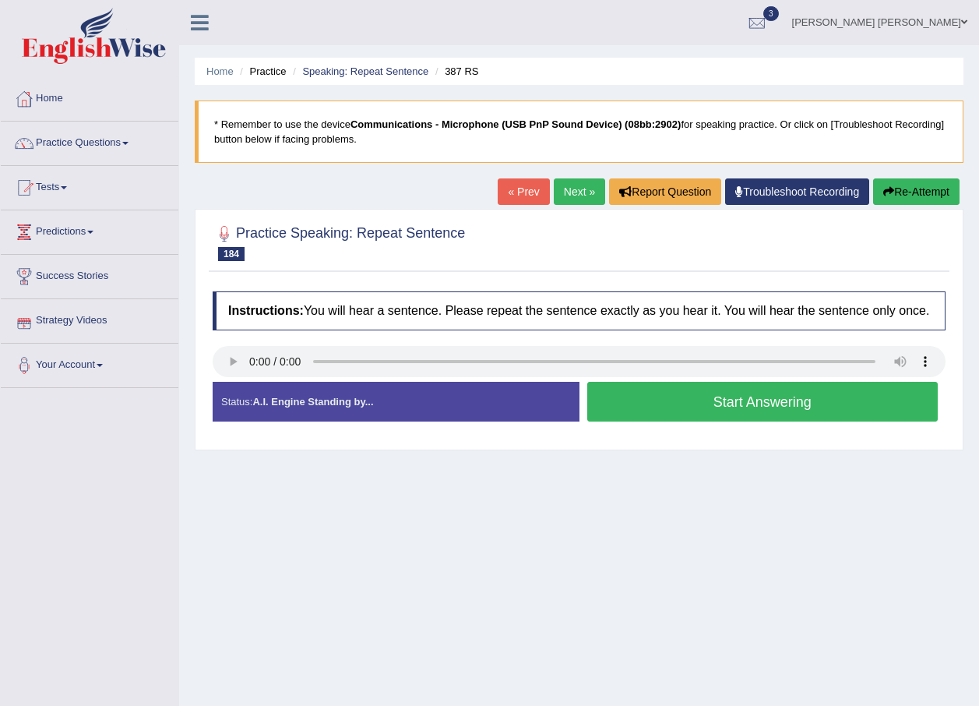
click at [678, 390] on button "Start Answering" at bounding box center [762, 402] width 351 height 40
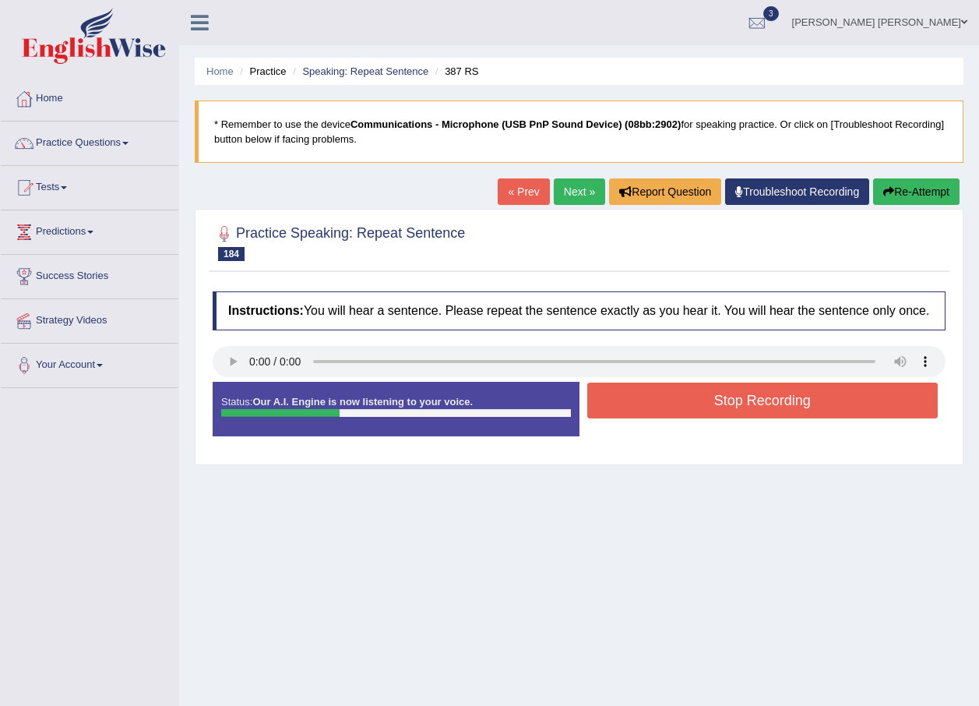
click at [796, 400] on button "Stop Recording" at bounding box center [762, 400] width 351 height 36
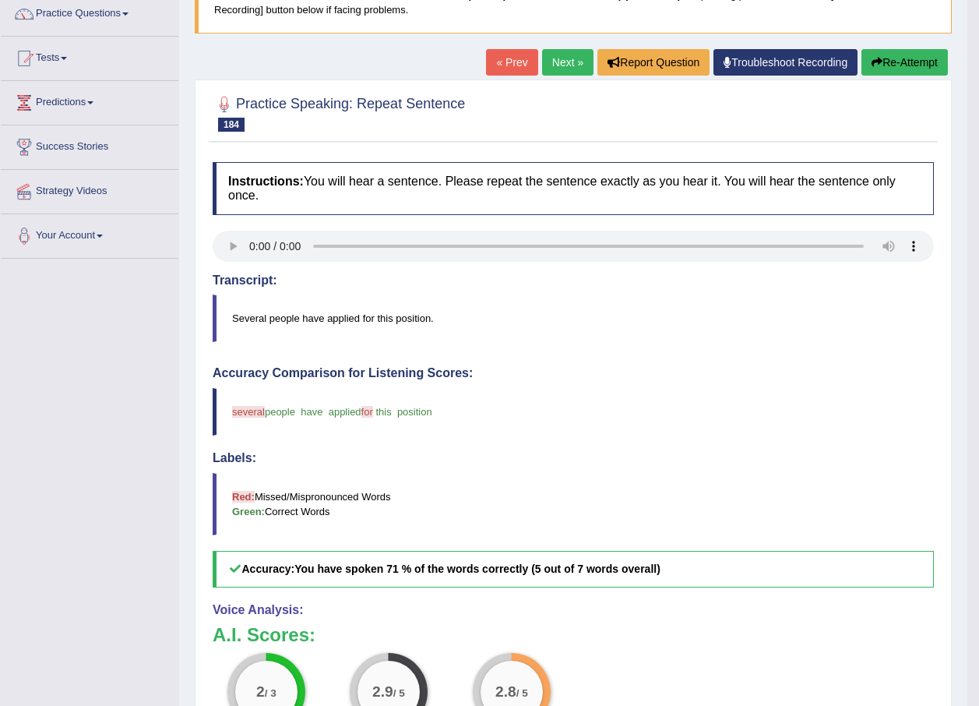
scroll to position [129, 0]
click at [874, 73] on button "Re-Attempt" at bounding box center [905, 63] width 86 height 26
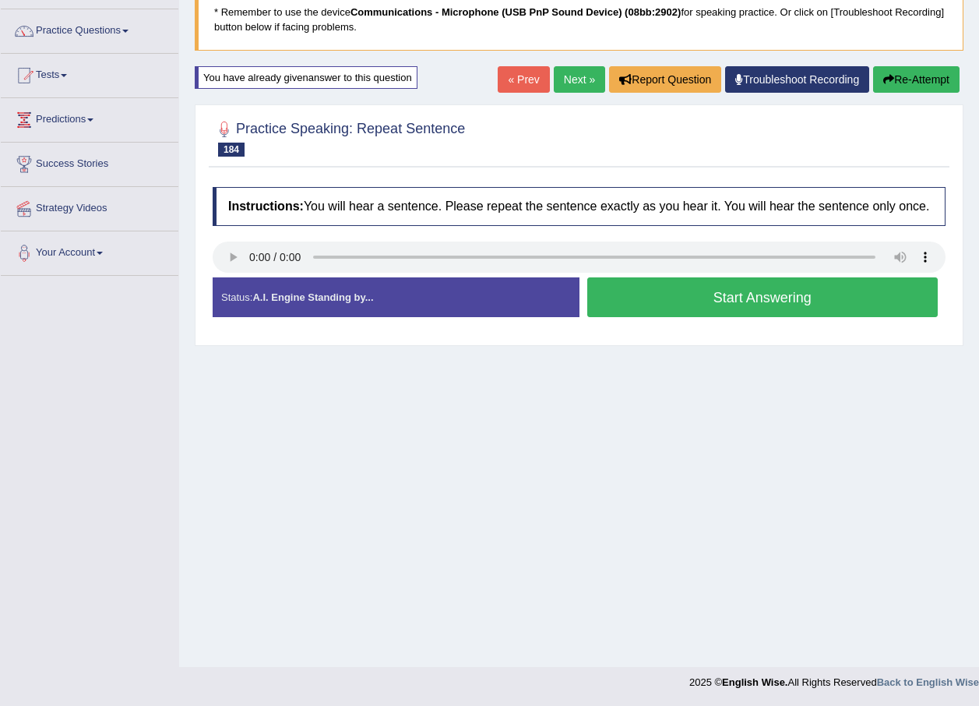
scroll to position [112, 0]
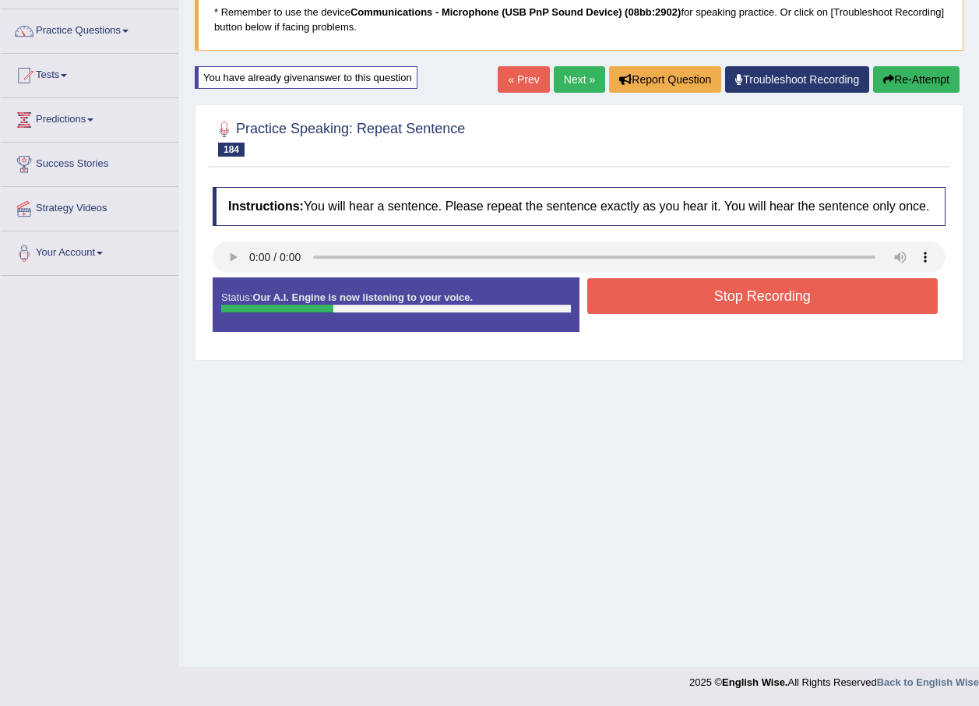
click at [817, 301] on button "Stop Recording" at bounding box center [762, 296] width 351 height 36
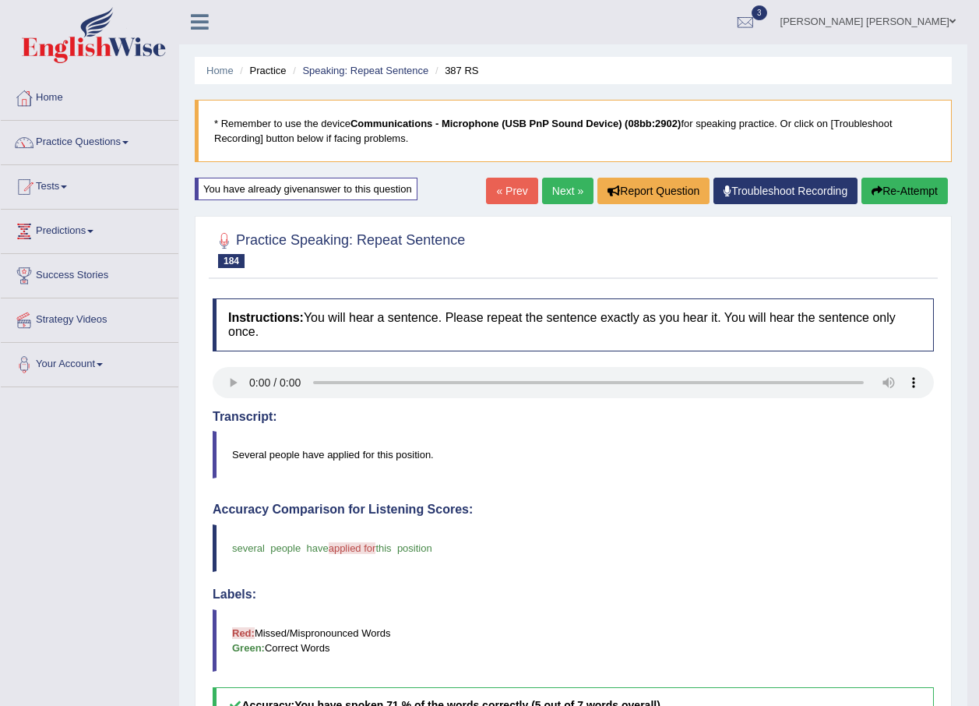
scroll to position [0, 0]
click at [98, 145] on link "Practice Questions" at bounding box center [90, 141] width 178 height 39
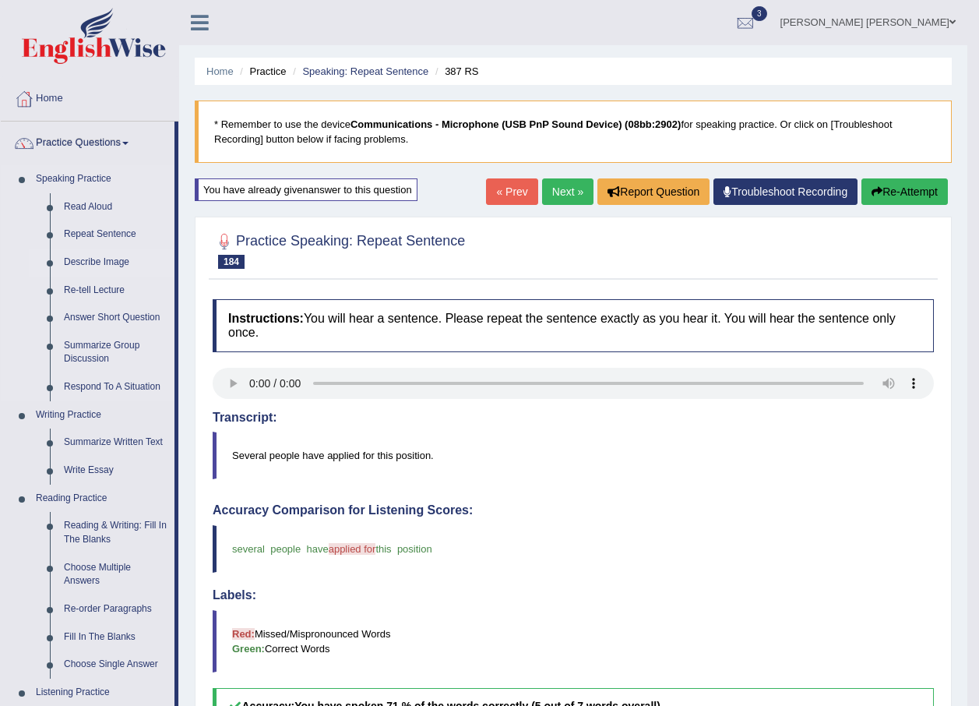
click at [92, 258] on link "Describe Image" at bounding box center [116, 262] width 118 height 28
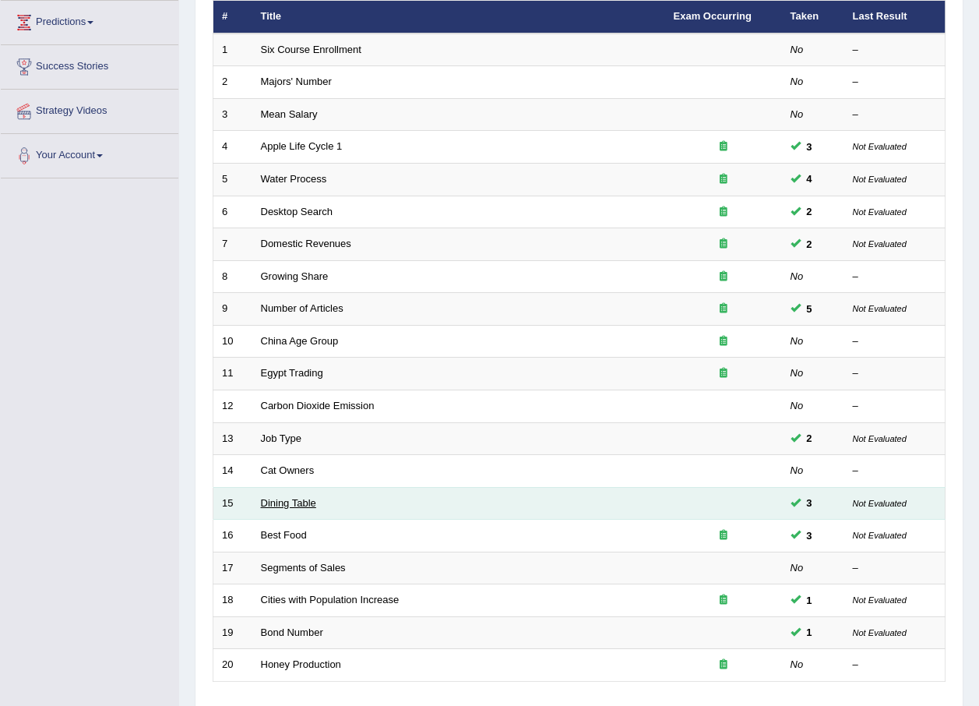
scroll to position [326, 0]
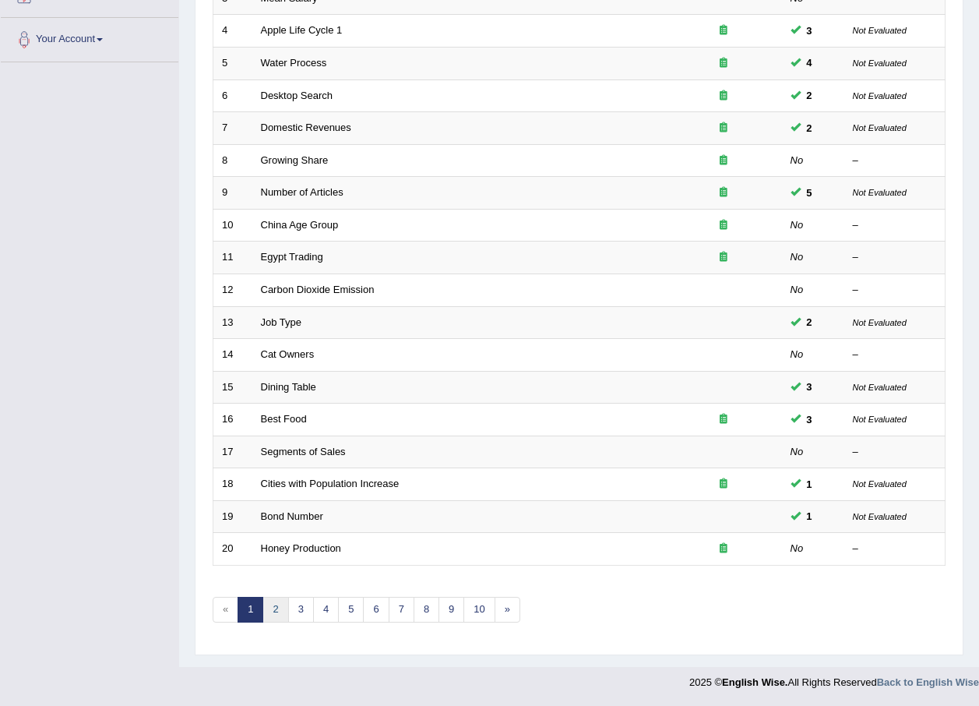
click at [273, 605] on link "2" at bounding box center [276, 610] width 26 height 26
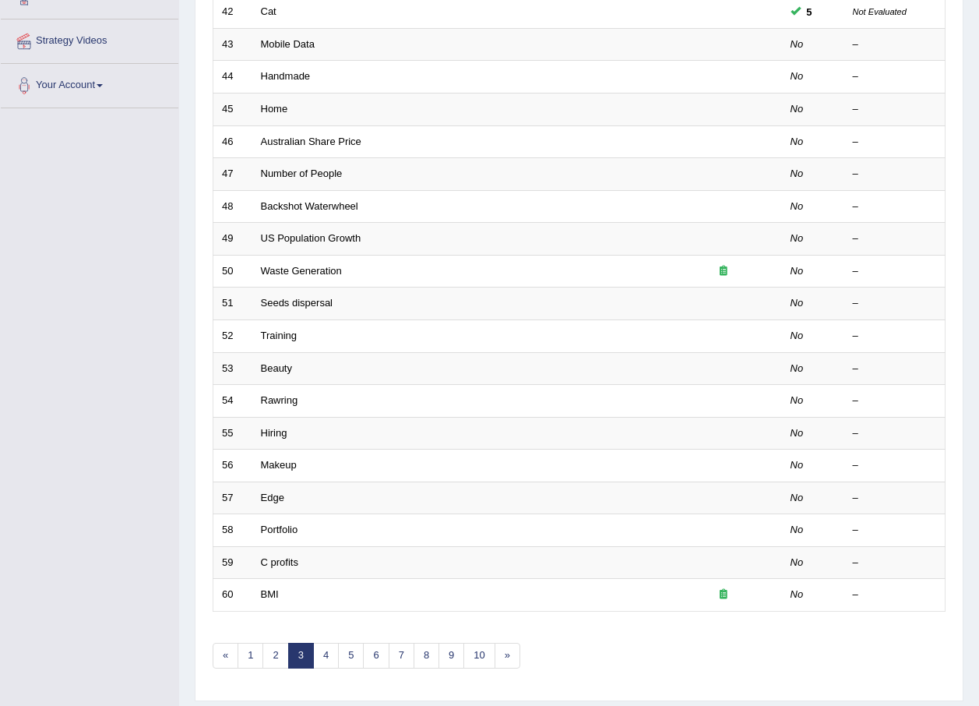
scroll to position [326, 0]
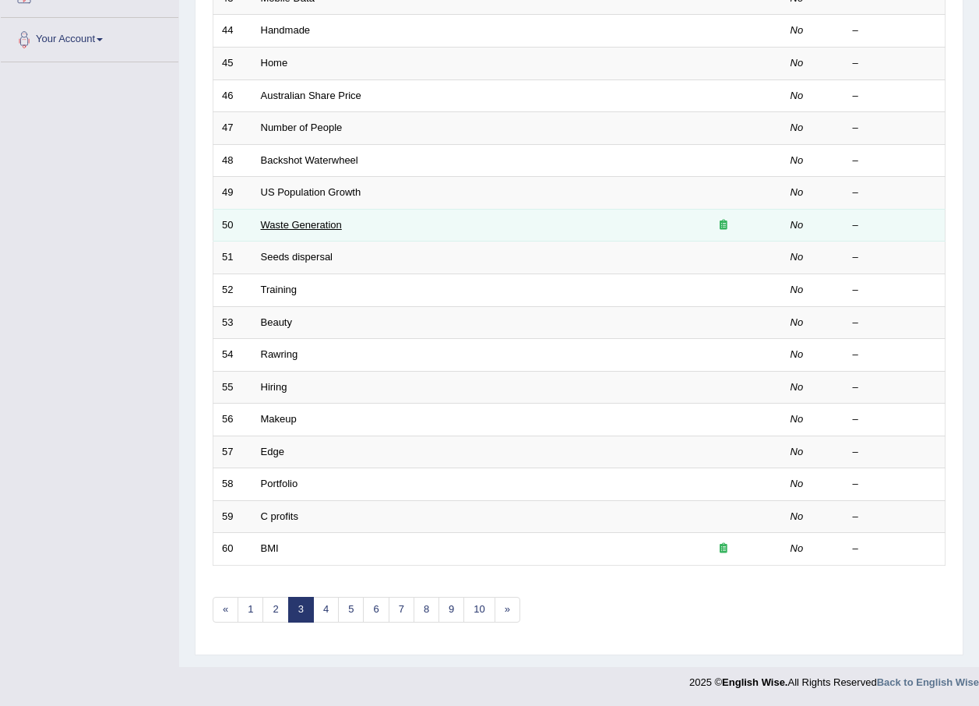
click at [304, 224] on link "Waste Generation" at bounding box center [301, 225] width 81 height 12
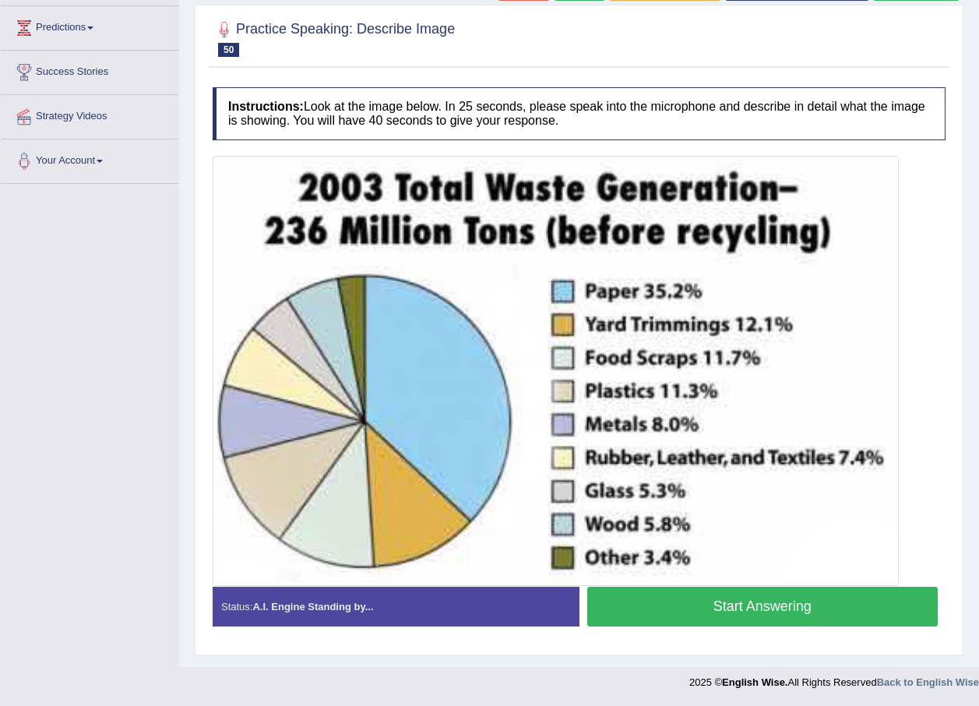
click at [714, 600] on button "Start Answering" at bounding box center [762, 607] width 351 height 40
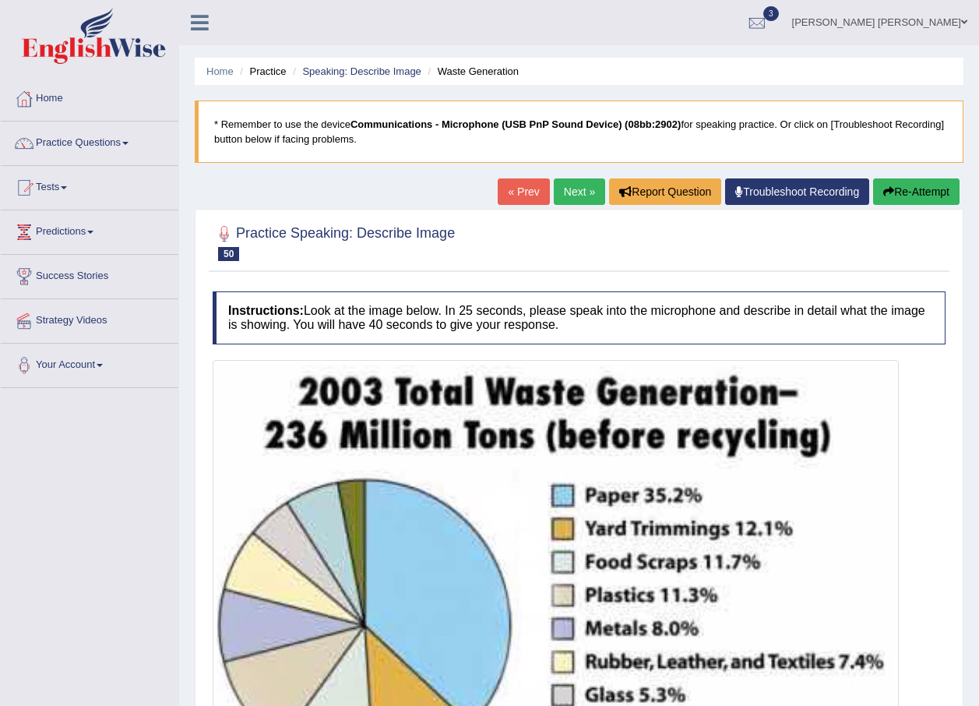
click at [910, 196] on button "Re-Attempt" at bounding box center [916, 191] width 86 height 26
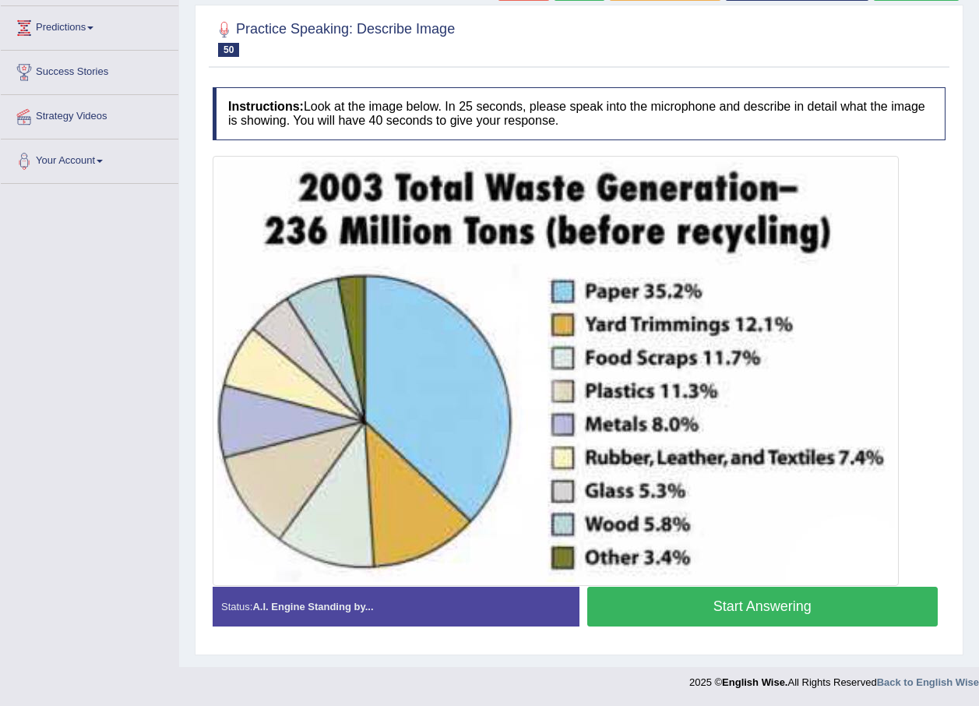
click at [753, 609] on button "Start Answering" at bounding box center [762, 607] width 351 height 40
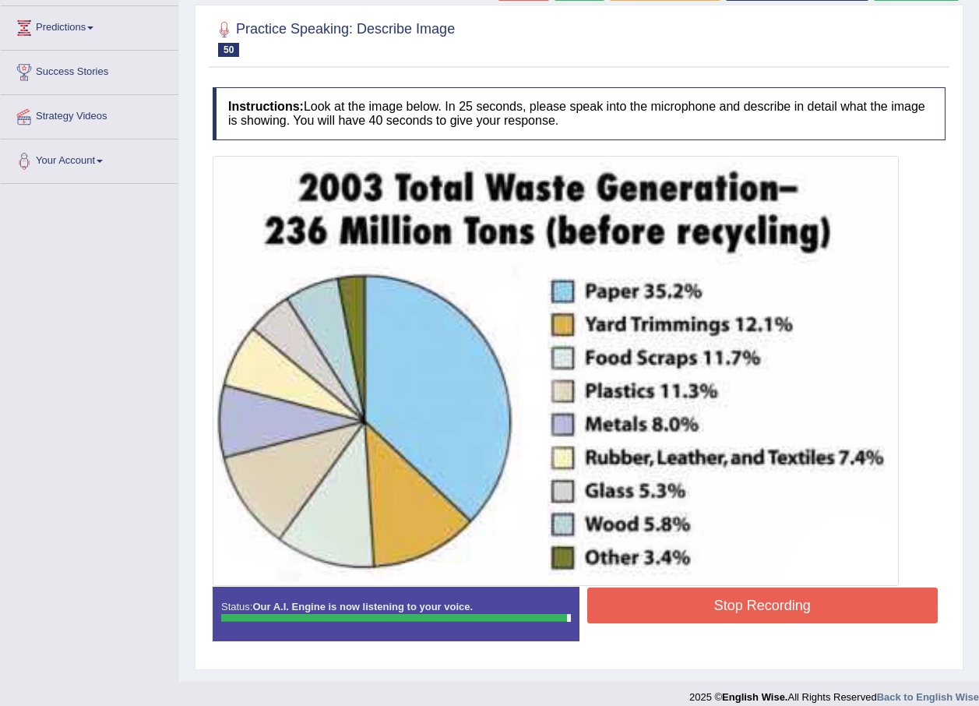
click at [757, 606] on button "Stop Recording" at bounding box center [762, 605] width 351 height 36
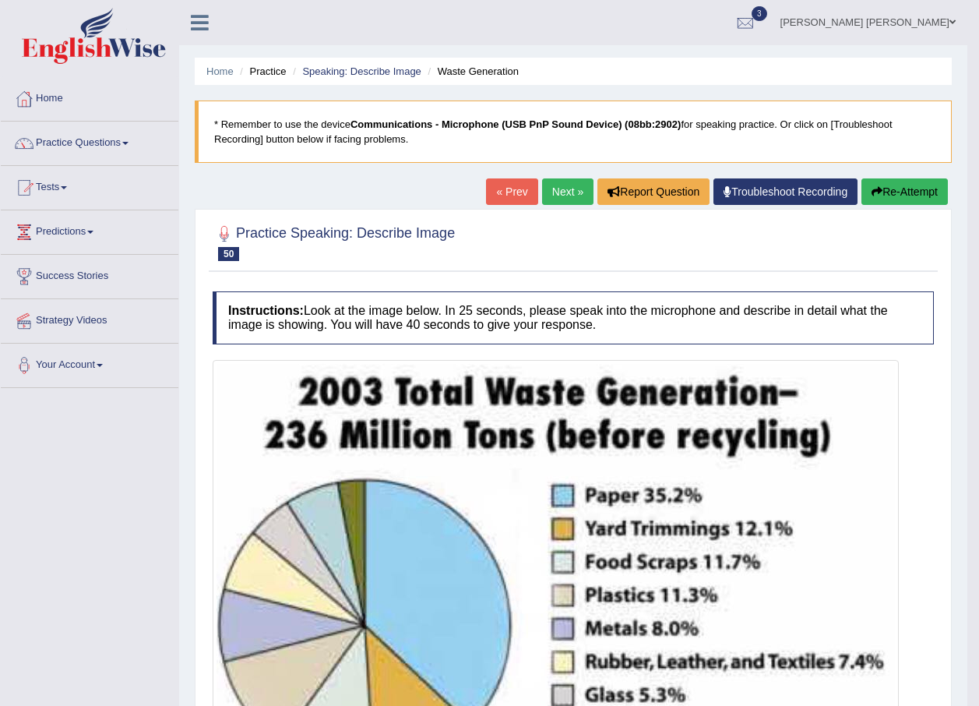
click at [580, 201] on link "Next »" at bounding box center [567, 191] width 51 height 26
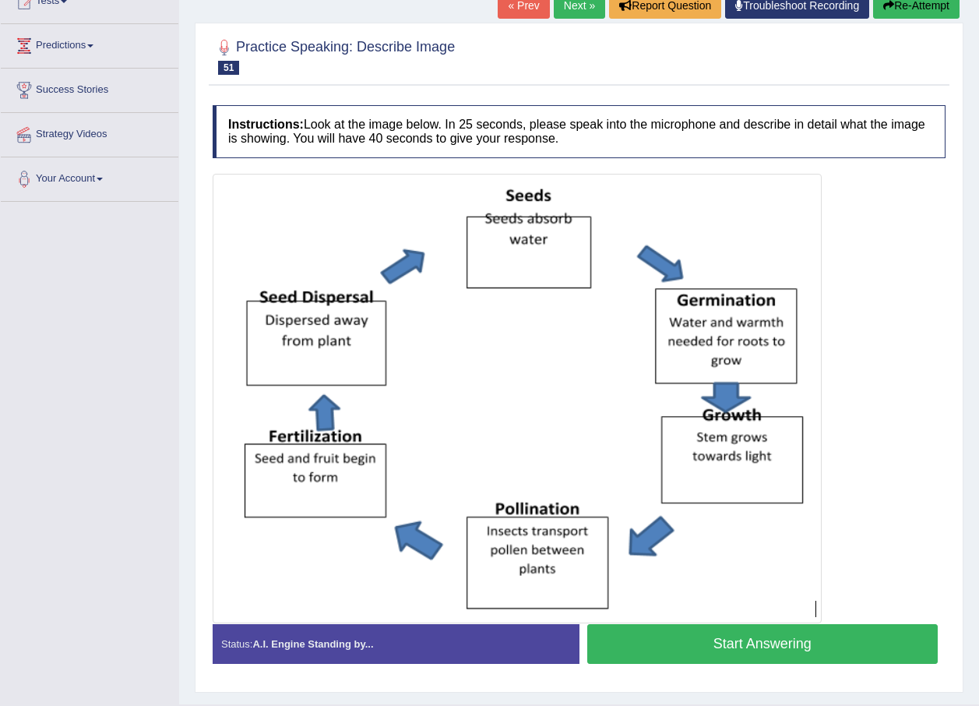
scroll to position [224, 0]
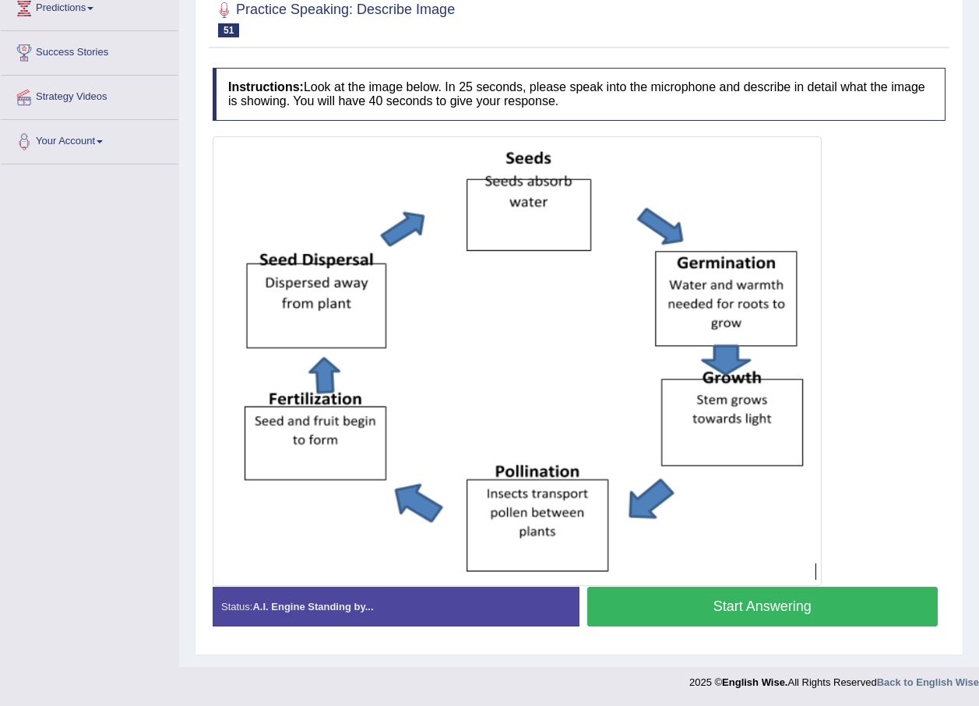
click at [679, 604] on button "Start Answering" at bounding box center [762, 607] width 351 height 40
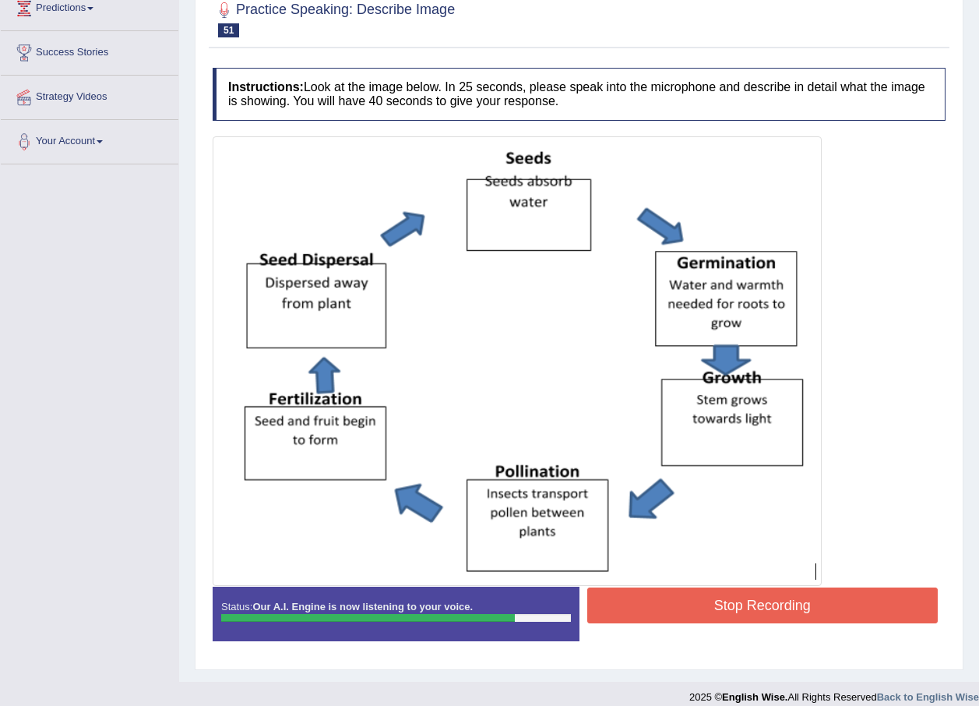
click at [731, 608] on button "Stop Recording" at bounding box center [762, 605] width 351 height 36
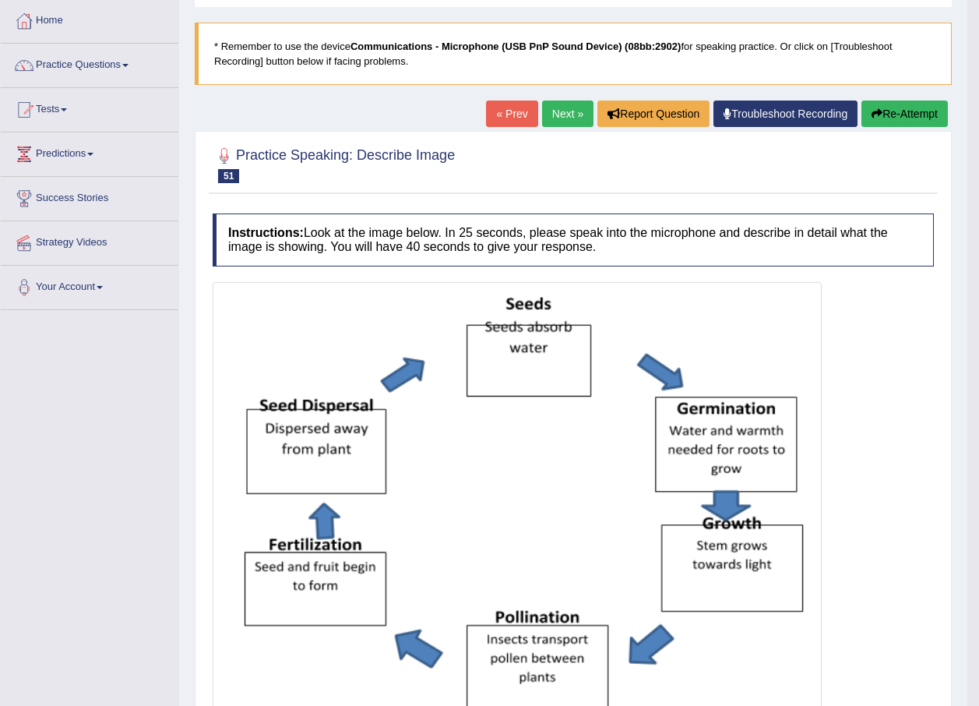
scroll to position [68, 0]
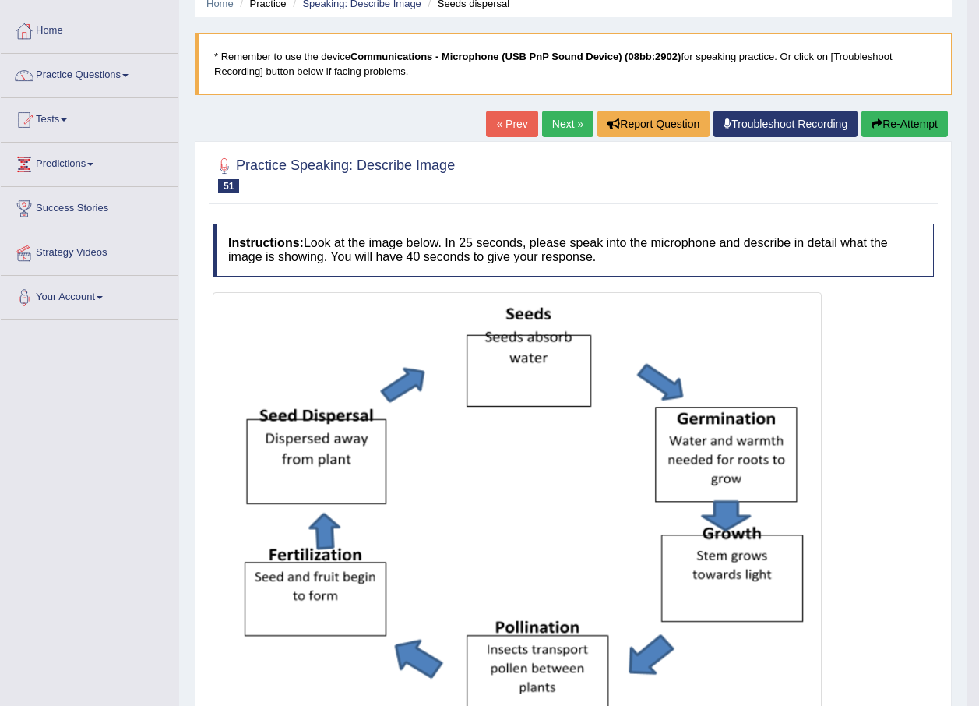
click at [550, 122] on link "Next »" at bounding box center [567, 124] width 51 height 26
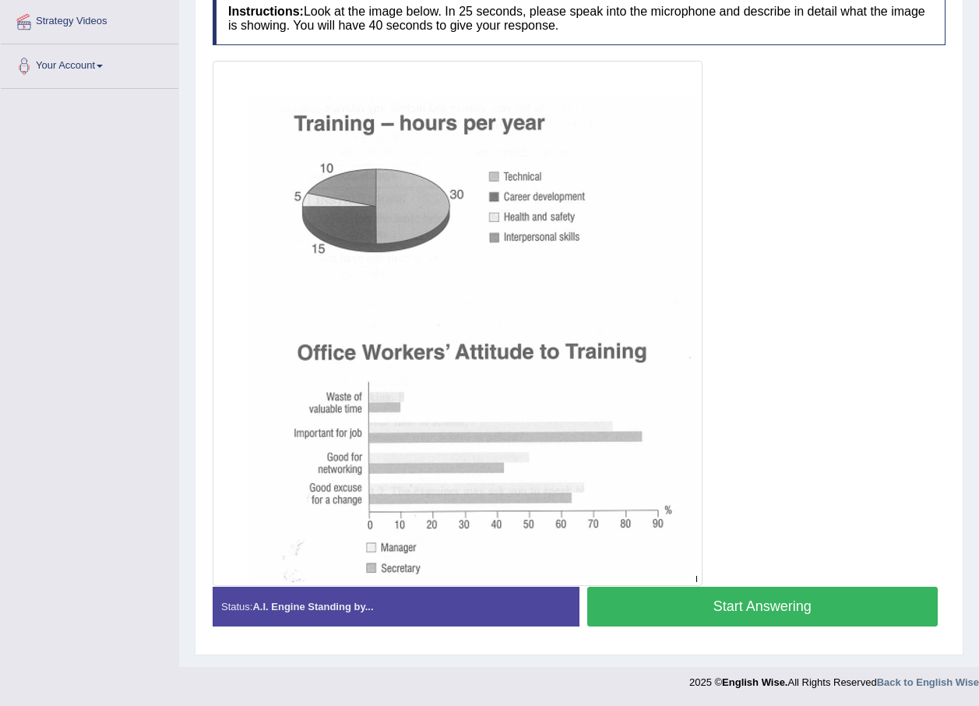
click at [721, 602] on button "Start Answering" at bounding box center [762, 607] width 351 height 40
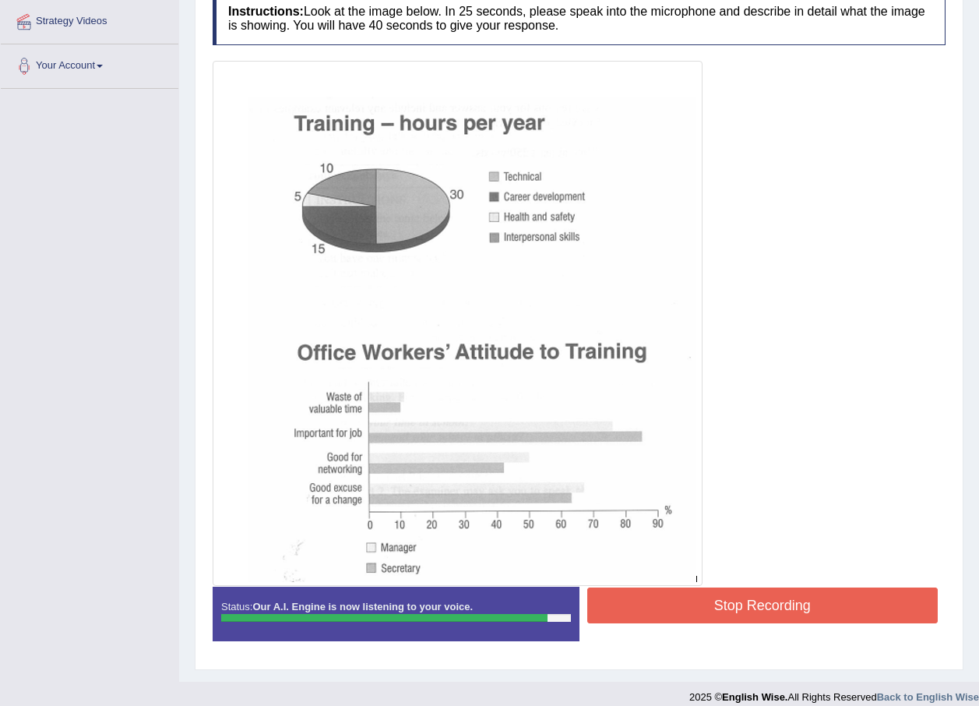
click at [767, 611] on button "Stop Recording" at bounding box center [762, 605] width 351 height 36
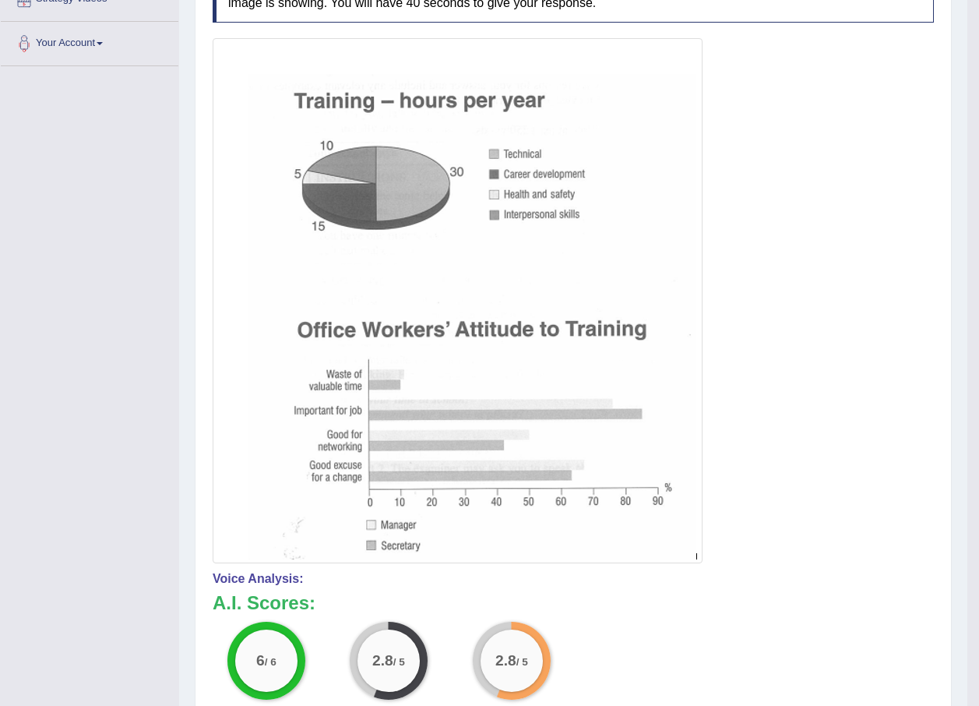
scroll to position [143, 0]
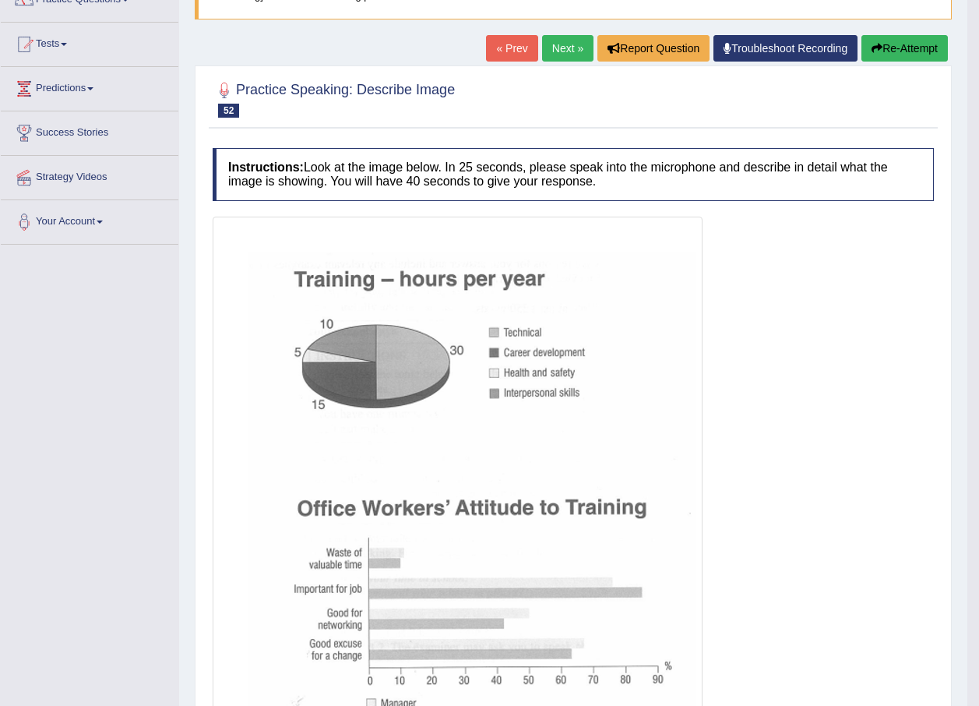
click at [554, 51] on link "Next »" at bounding box center [567, 48] width 51 height 26
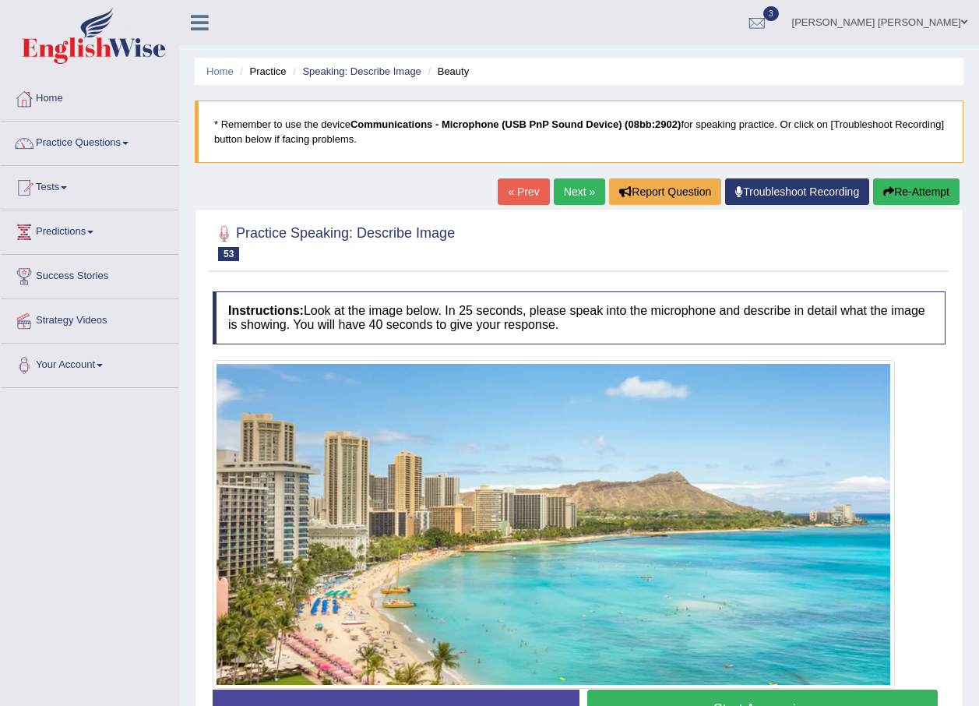
click at [582, 196] on link "Next »" at bounding box center [579, 191] width 51 height 26
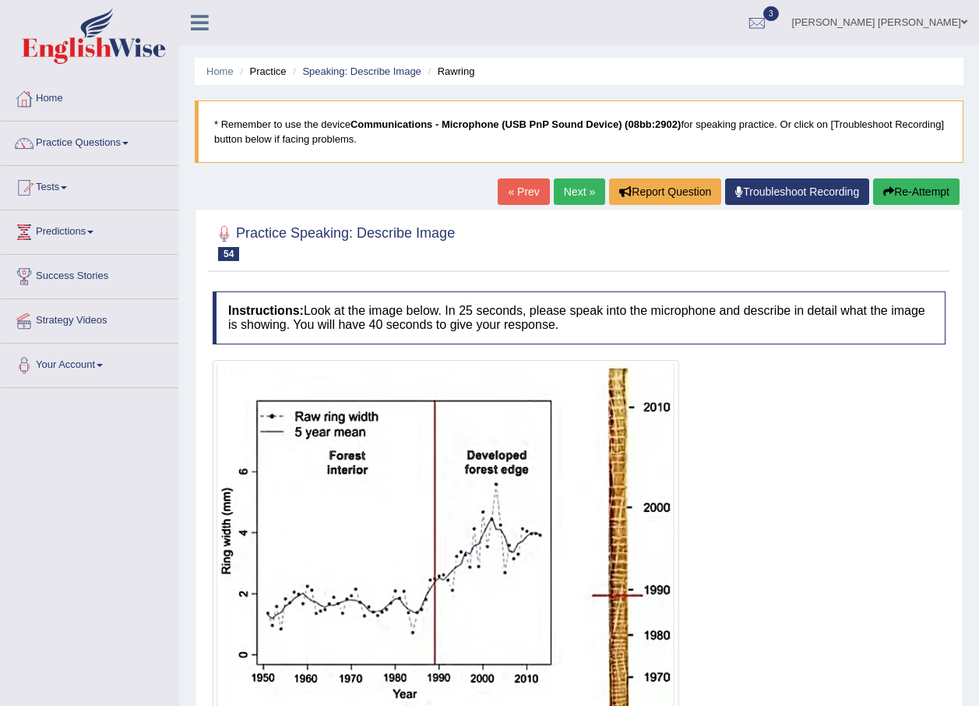
click at [532, 183] on link "« Prev" at bounding box center [523, 191] width 51 height 26
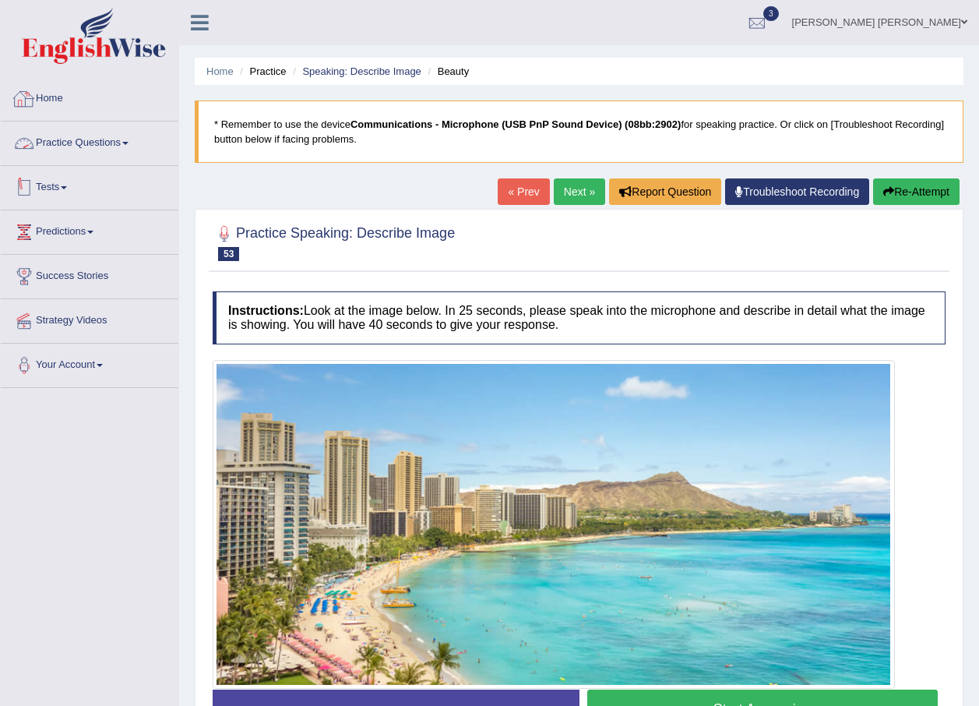
click at [110, 150] on link "Practice Questions" at bounding box center [90, 141] width 178 height 39
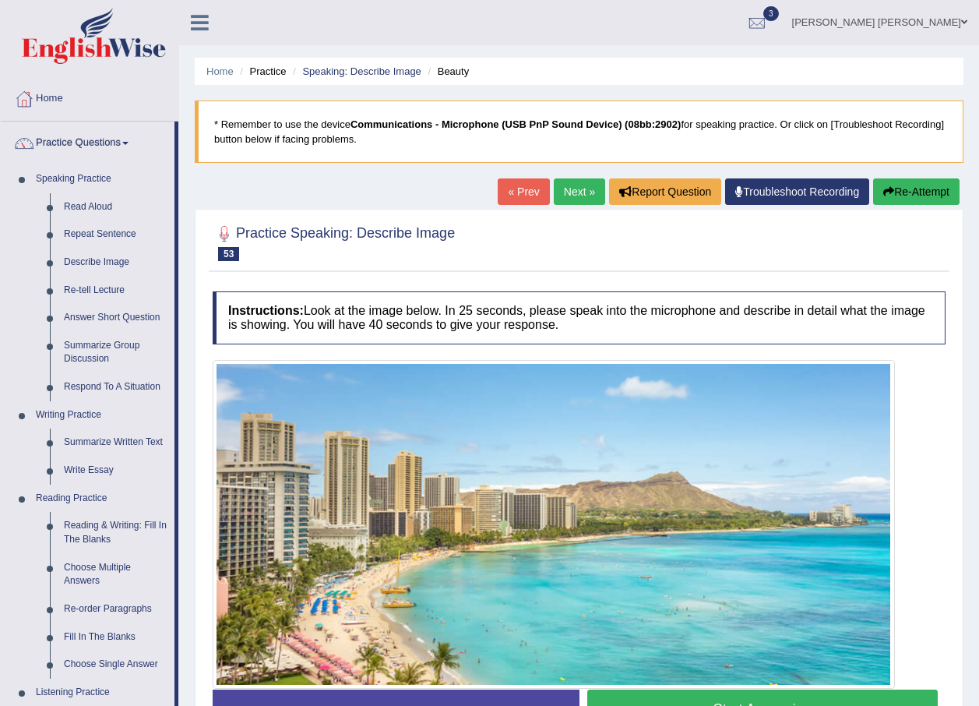
click at [580, 188] on link "Next »" at bounding box center [579, 191] width 51 height 26
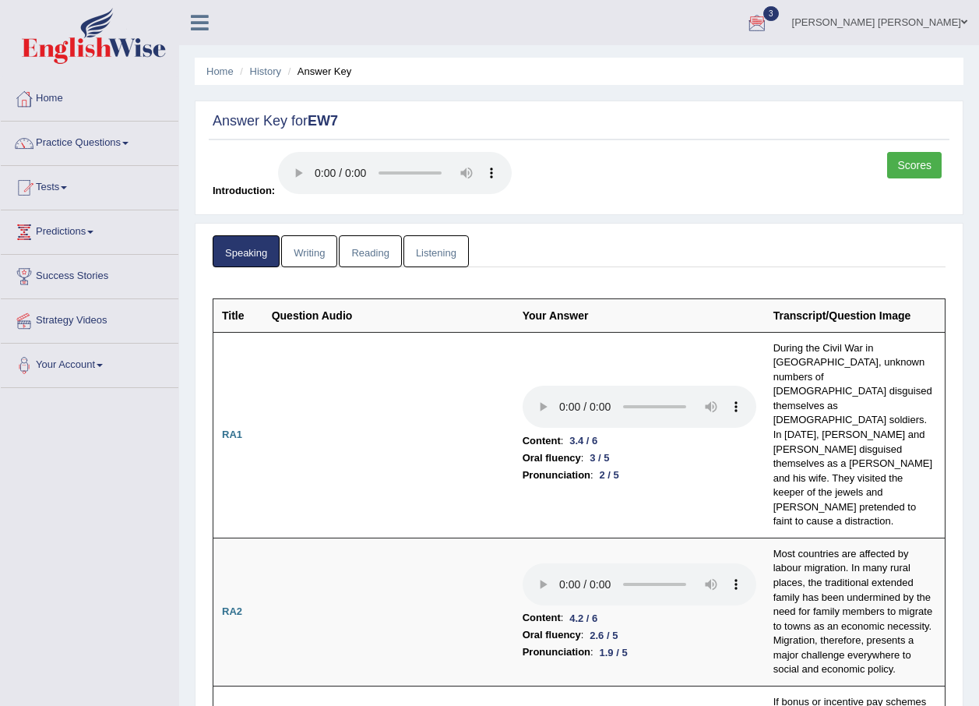
click at [921, 24] on link "Mara Tais Henrique Rodrigues" at bounding box center [880, 20] width 199 height 41
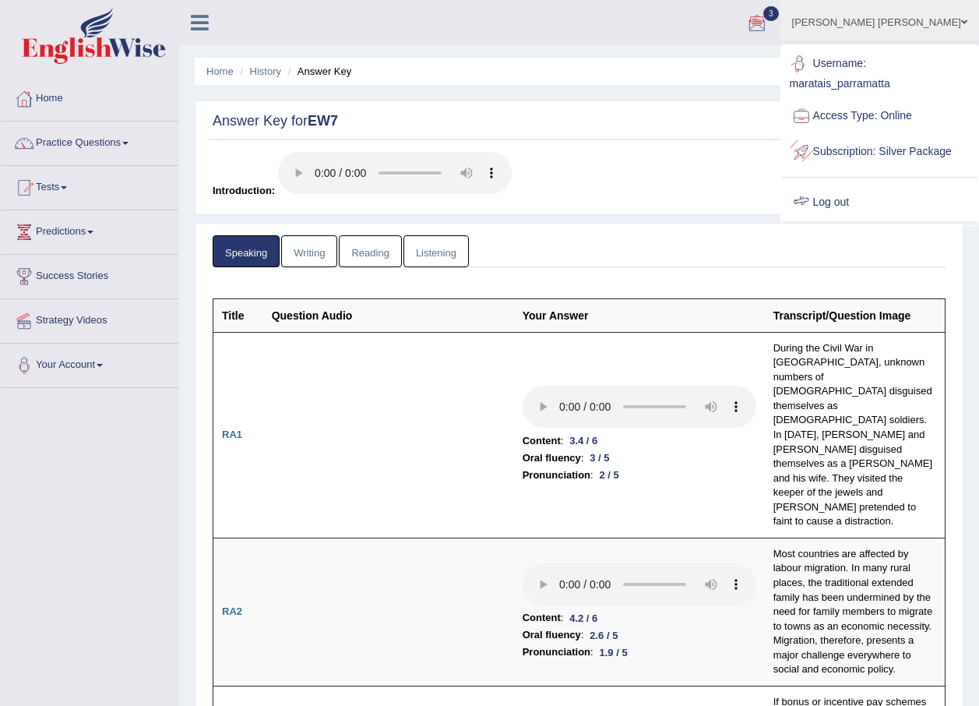
click at [884, 211] on link "Log out" at bounding box center [880, 203] width 196 height 36
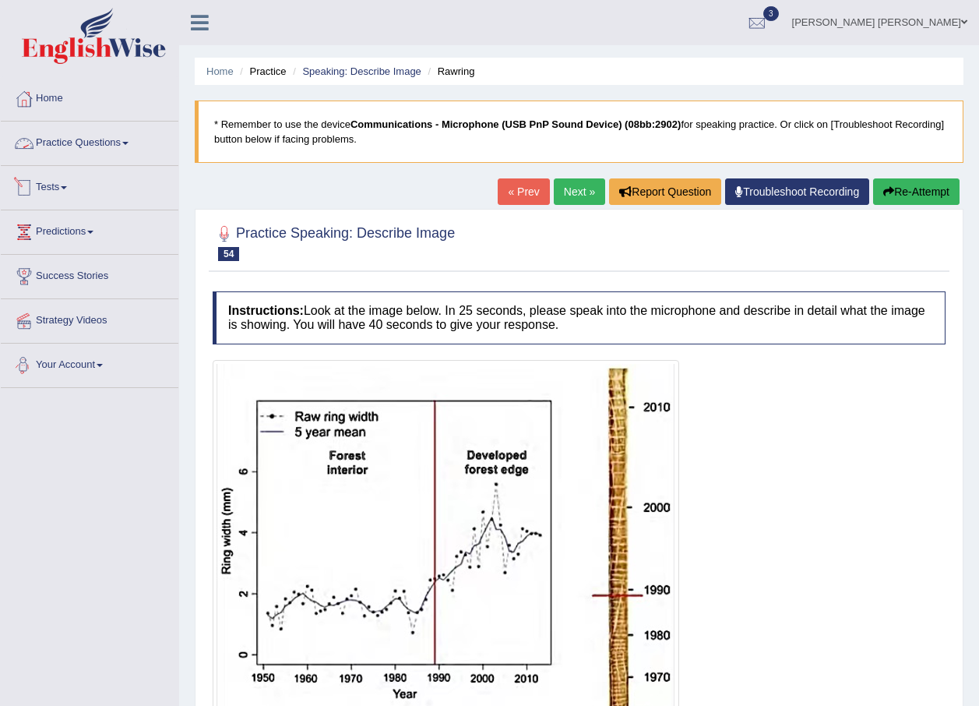
click at [88, 146] on link "Practice Questions" at bounding box center [90, 141] width 178 height 39
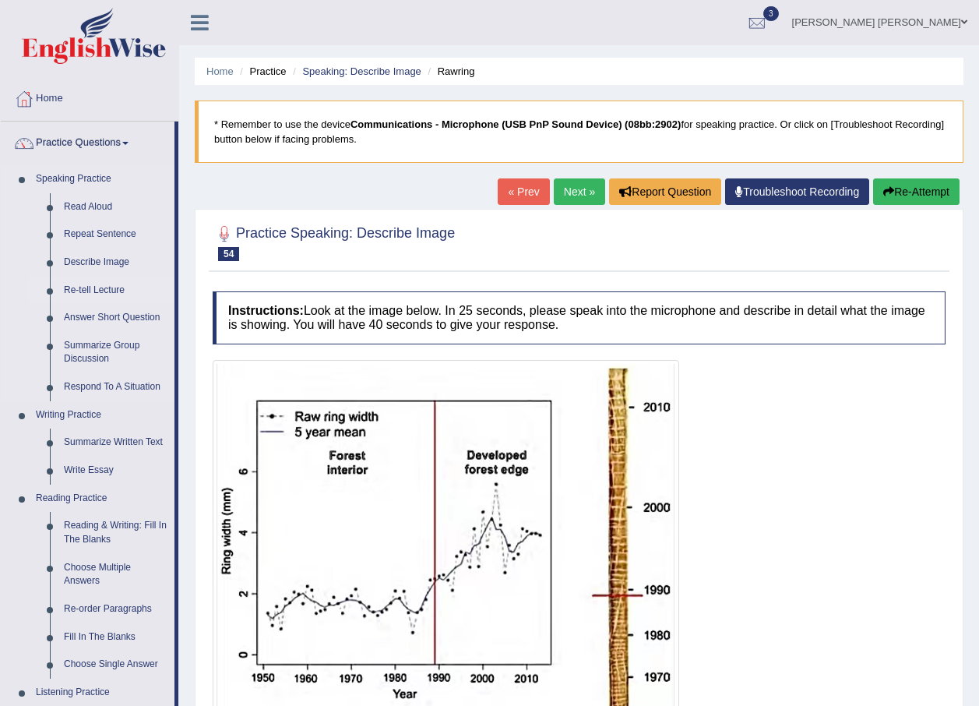
click at [97, 284] on link "Re-tell Lecture" at bounding box center [116, 291] width 118 height 28
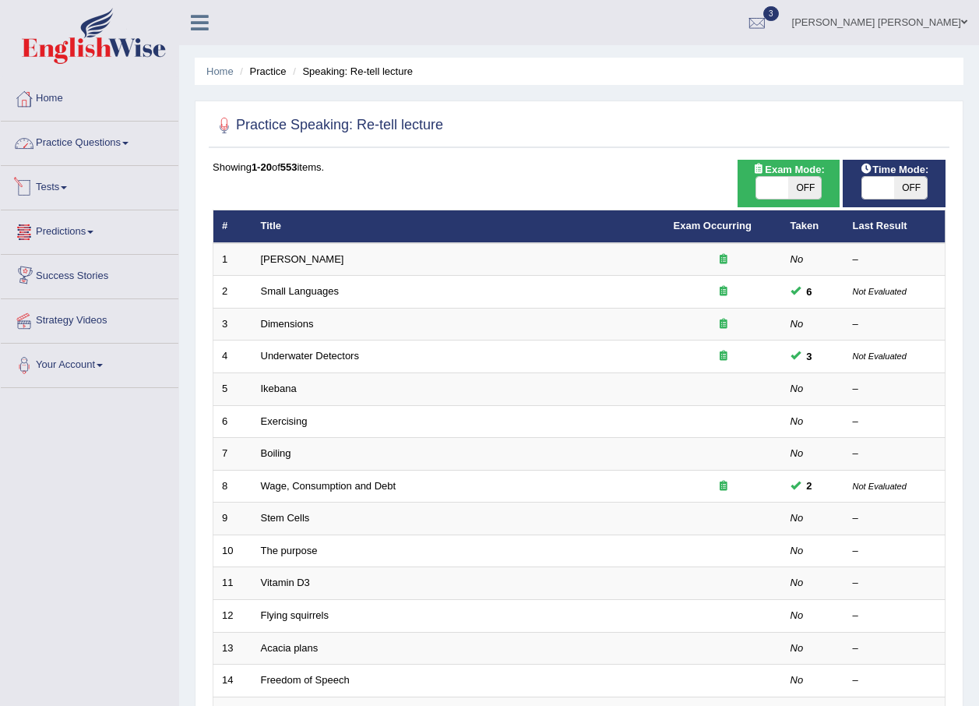
click at [58, 141] on link "Practice Questions" at bounding box center [90, 141] width 178 height 39
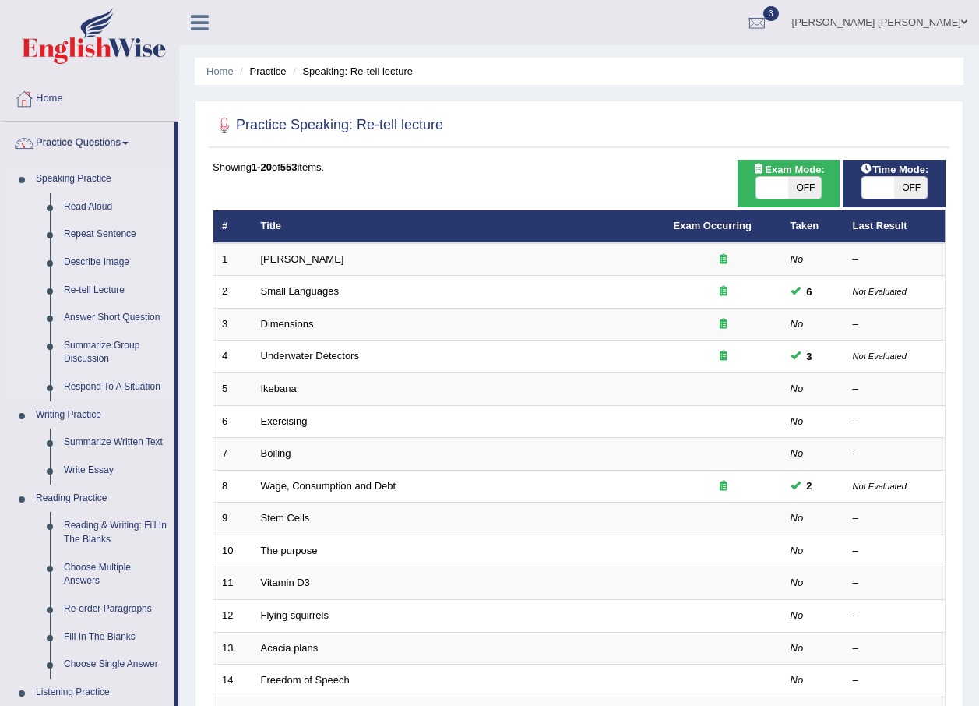
click at [97, 293] on link "Re-tell Lecture" at bounding box center [116, 291] width 118 height 28
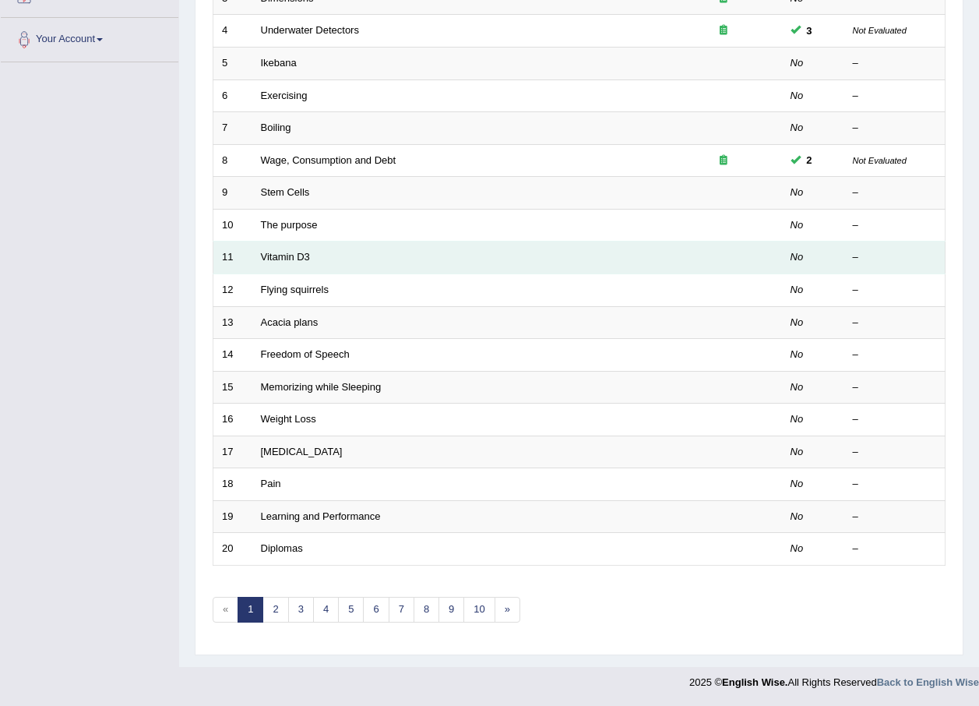
scroll to position [326, 0]
